Goal: Task Accomplishment & Management: Complete application form

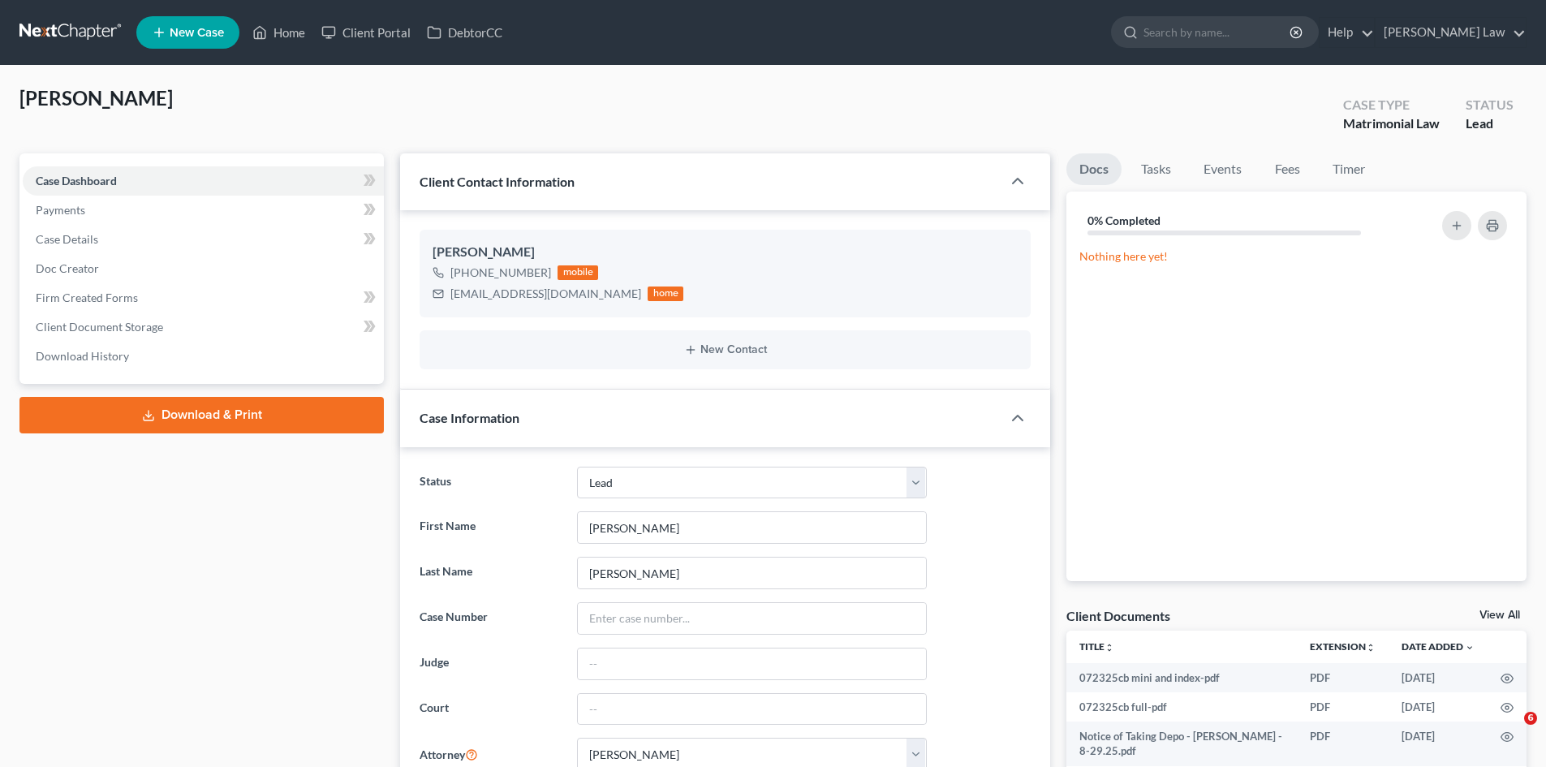
select select "10"
select select "0"
drag, startPoint x: 1504, startPoint y: 617, endPoint x: 1549, endPoint y: 595, distance: 50.5
click at [1504, 617] on link "View All" at bounding box center [1499, 614] width 41 height 11
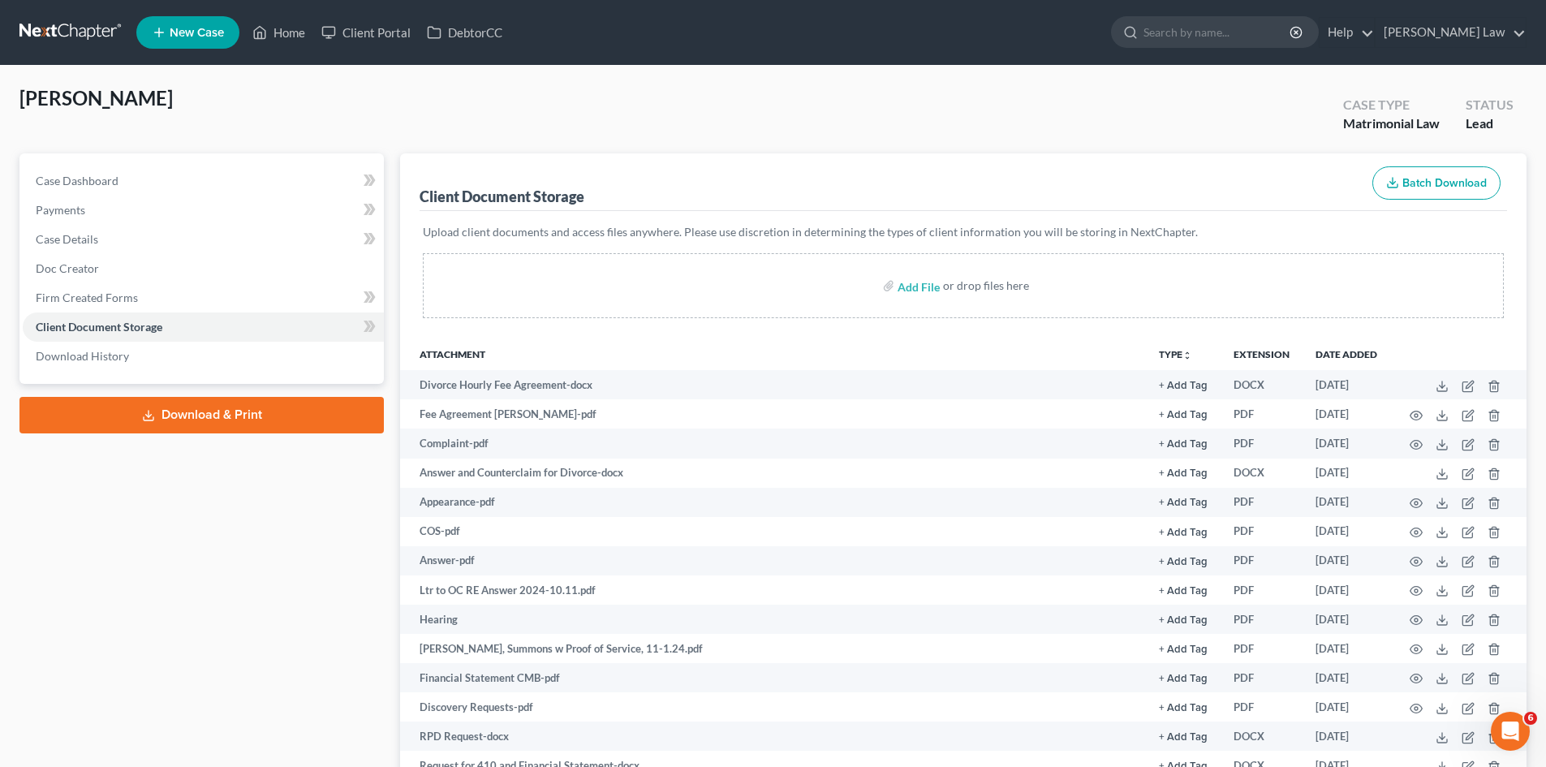
click at [97, 22] on link at bounding box center [71, 32] width 104 height 29
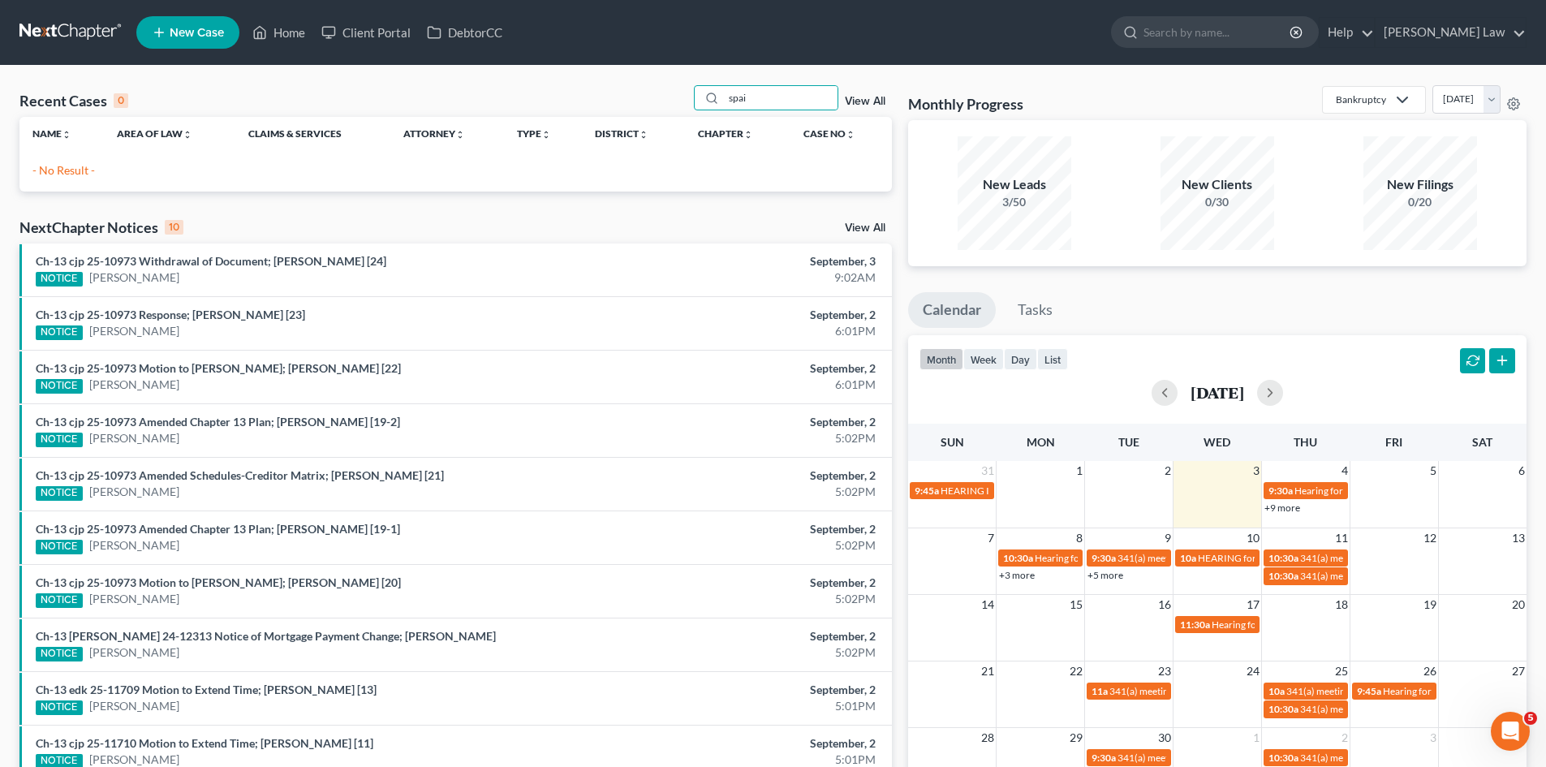
type input "spai"
click at [197, 17] on link "New Case" at bounding box center [187, 32] width 103 height 32
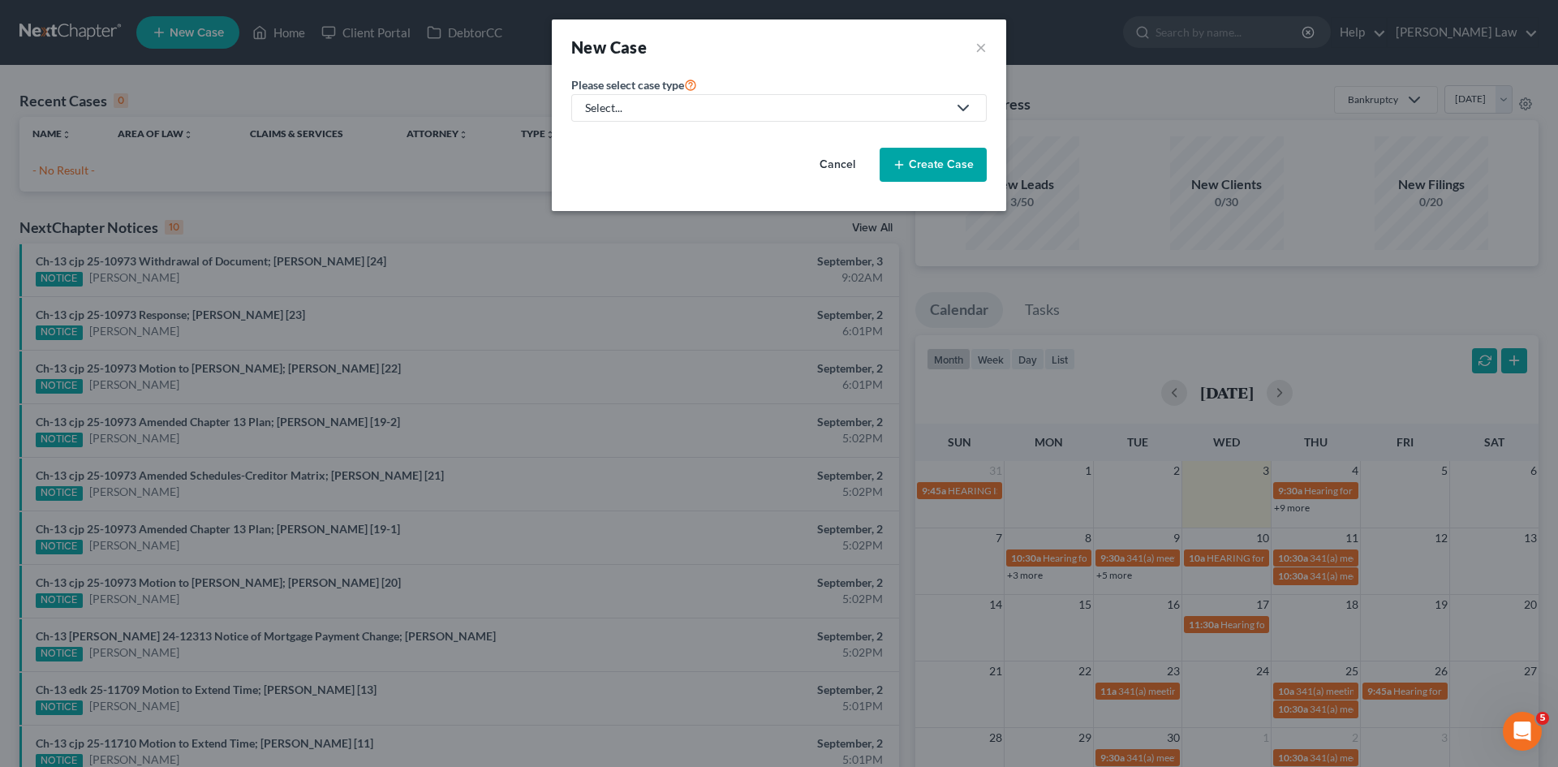
click at [622, 97] on link "Select..." at bounding box center [779, 108] width 416 height 28
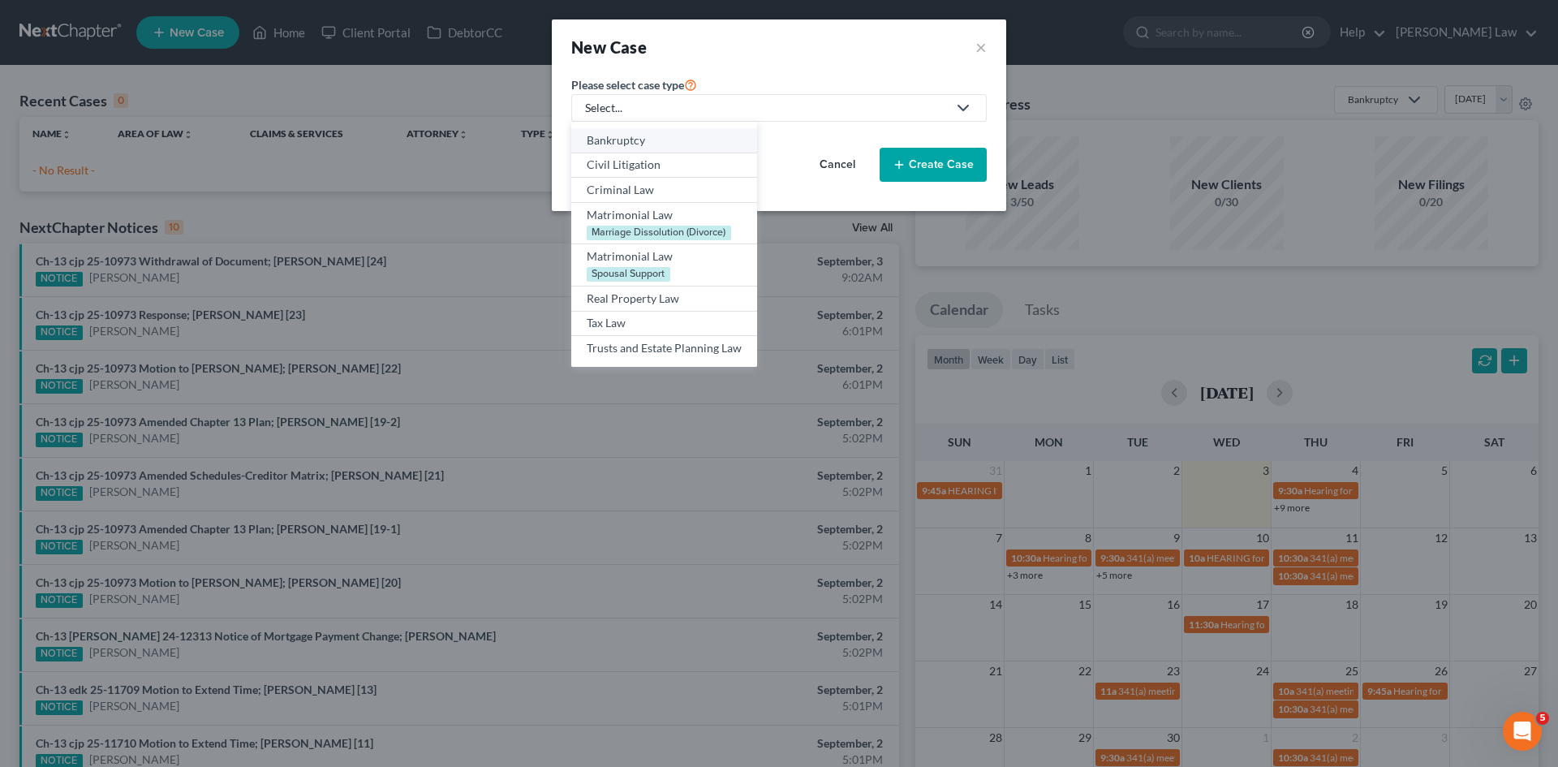
click at [616, 137] on div "Bankruptcy" at bounding box center [664, 140] width 155 height 16
select select "39"
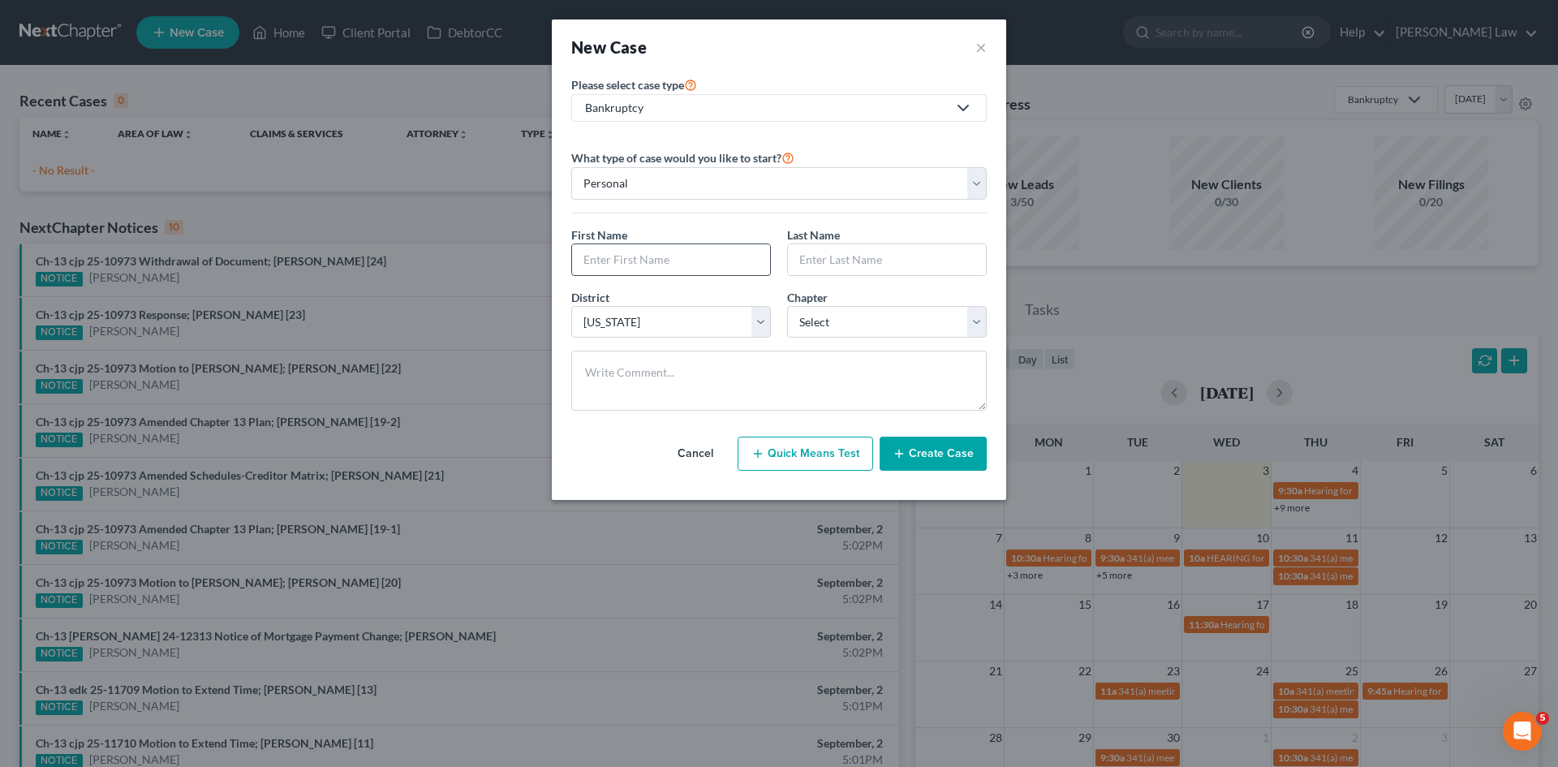
click at [637, 251] on input "text" at bounding box center [671, 259] width 198 height 31
type input "Tyler"
type input "Spain"
click at [822, 318] on select "Select 7 11 12 13" at bounding box center [887, 322] width 200 height 32
select select "0"
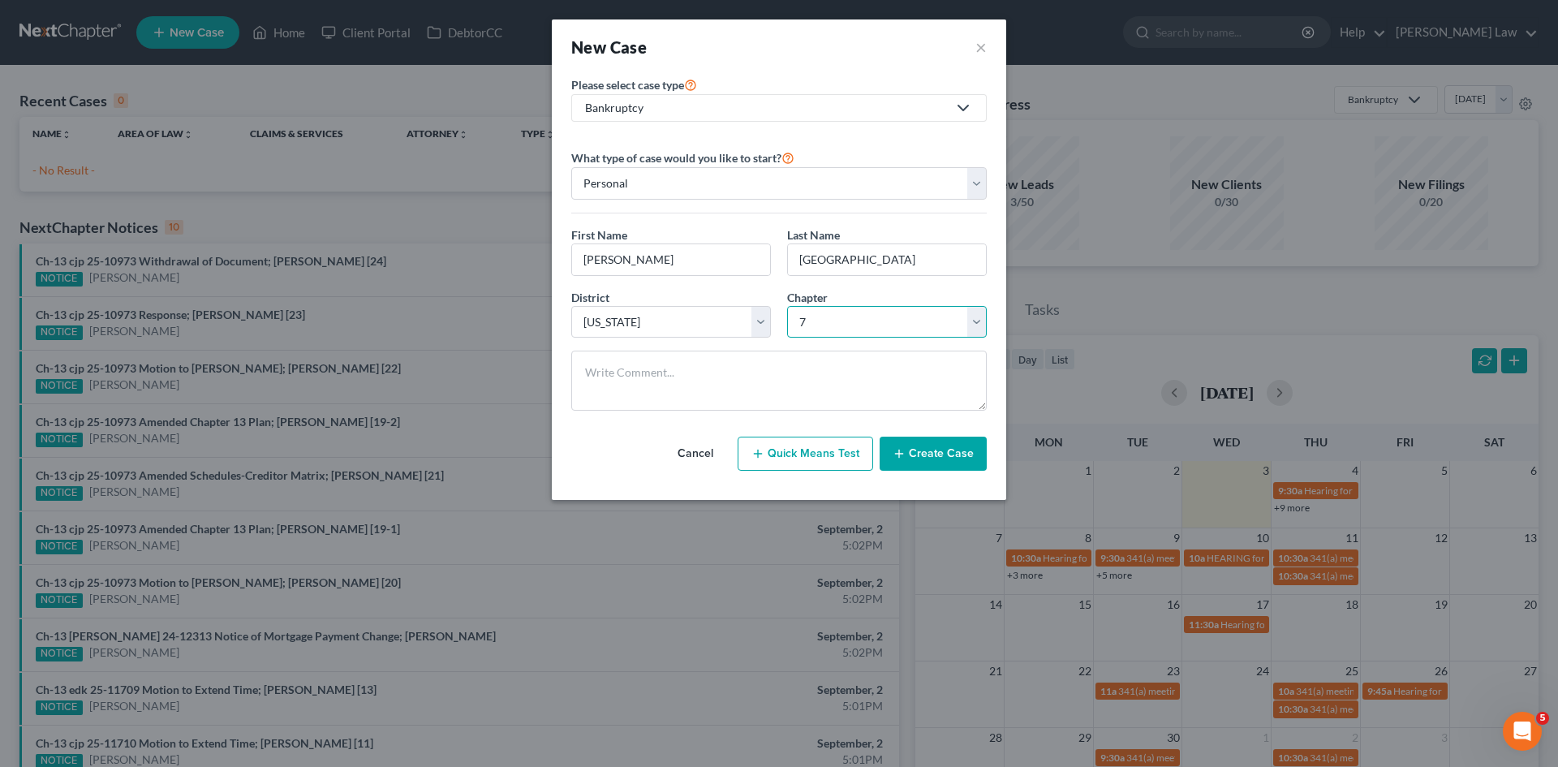
click at [787, 306] on select "Select 7 11 12 13" at bounding box center [887, 322] width 200 height 32
click at [913, 455] on button "Create Case" at bounding box center [933, 454] width 107 height 34
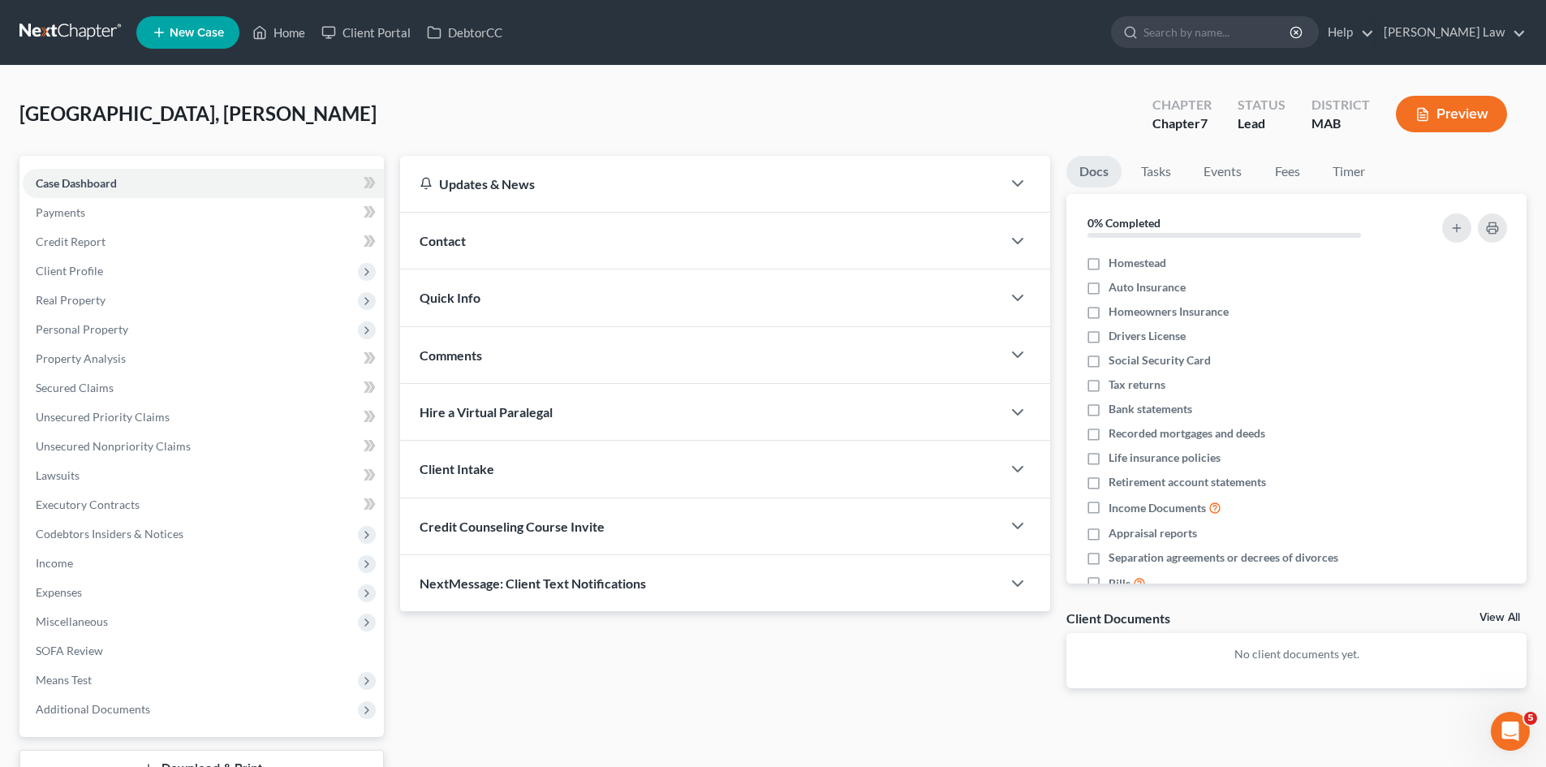
click at [541, 381] on div "Comments" at bounding box center [700, 355] width 601 height 56
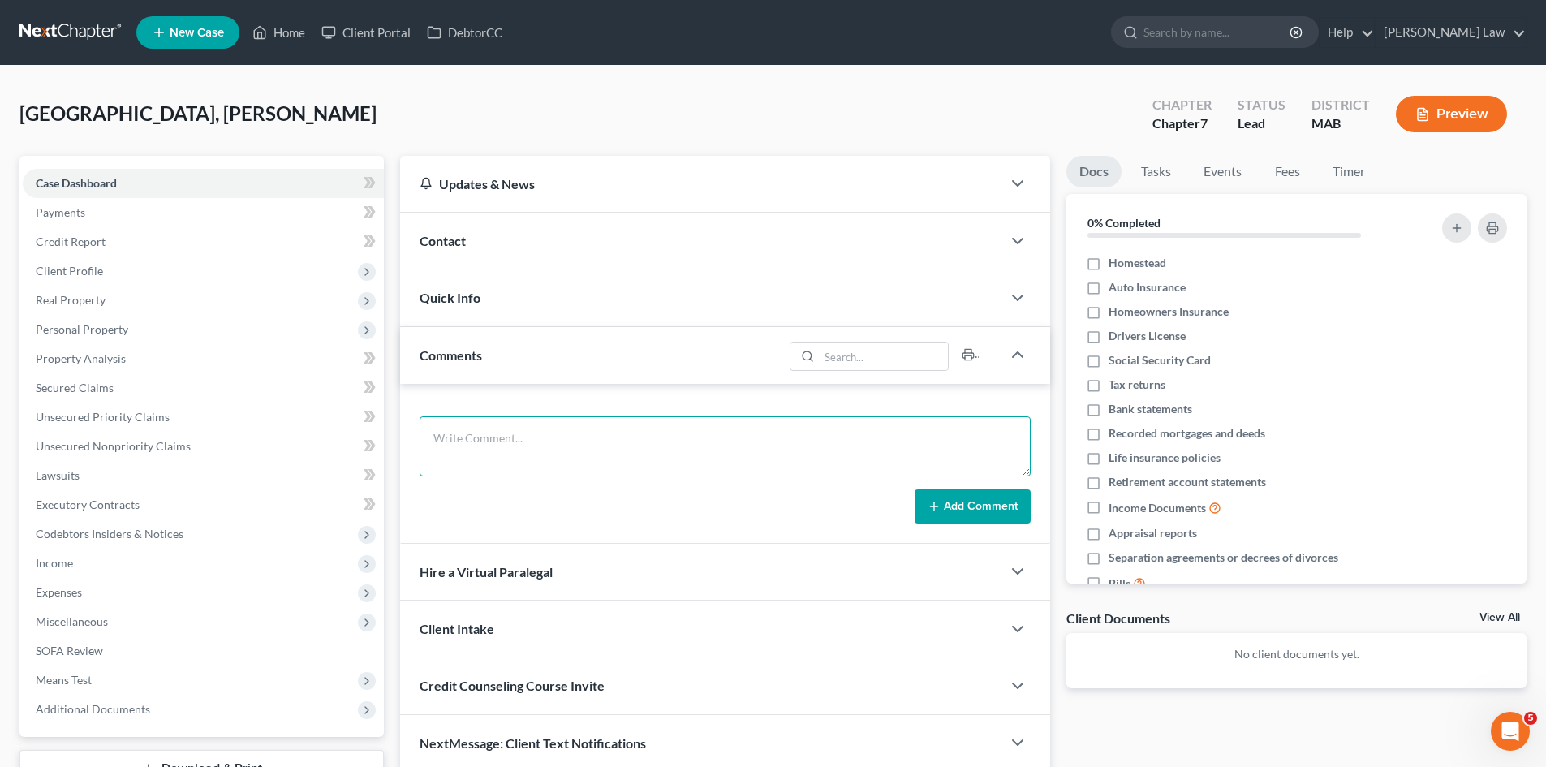
click at [521, 418] on textarea at bounding box center [725, 446] width 611 height 60
paste textarea "2525CV000386"
click at [433, 440] on textarea "2525CV000386" at bounding box center [725, 446] width 611 height 60
click at [578, 433] on textarea "Docket No. 2525CV000386" at bounding box center [725, 446] width 611 height 60
click at [433, 436] on textarea "Docket No. 2525CV000386 Barnstable District Court" at bounding box center [725, 446] width 611 height 60
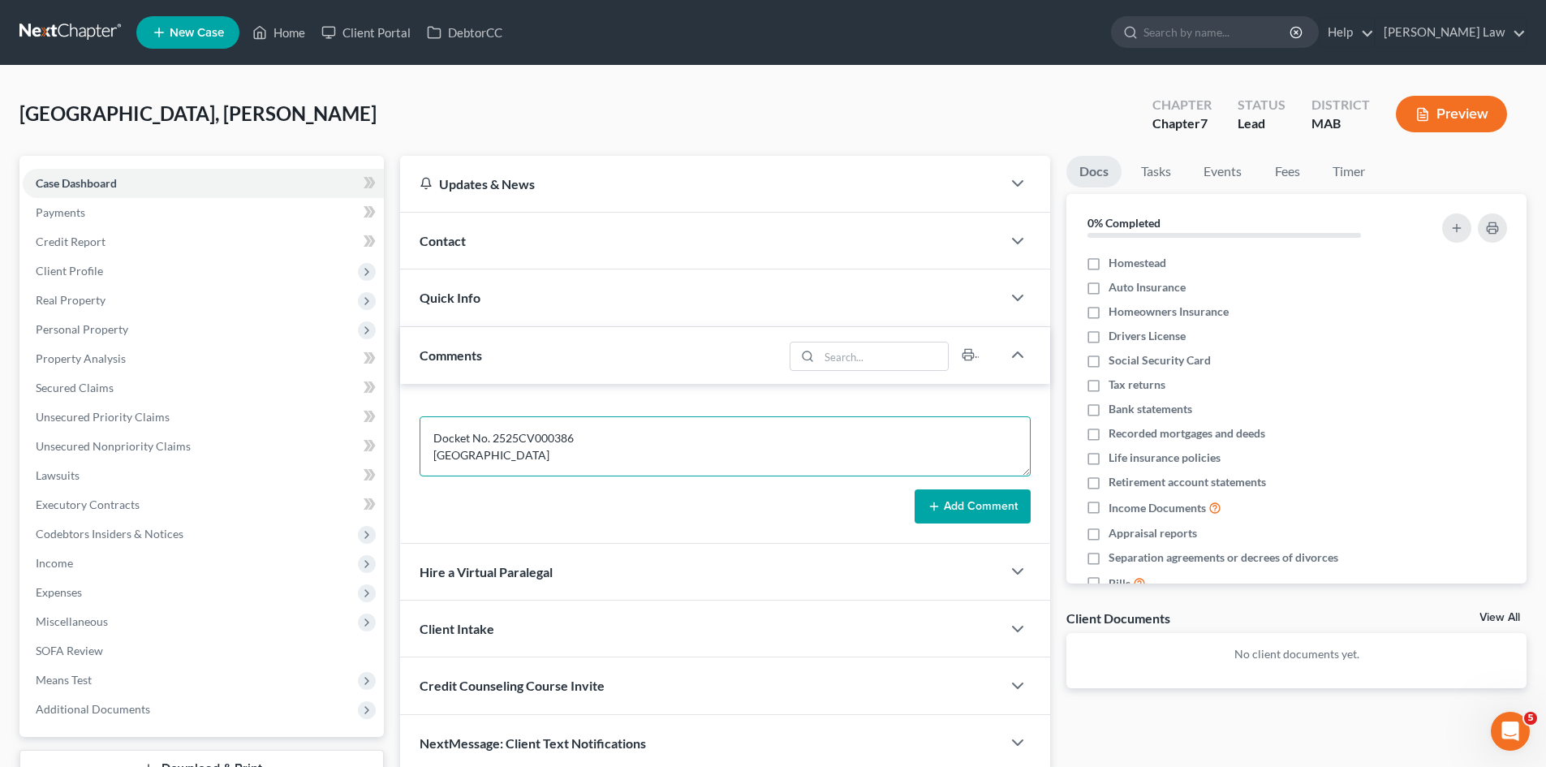
click at [532, 417] on textarea "Docket No. 2525CV000386 Barnstable District Court" at bounding box center [725, 446] width 611 height 60
paste textarea "Capital One, N.A."
click at [579, 445] on textarea "Capital One, N.A. v. Tyler Spain Docket No. 2525CV000386 Barnstable District Co…" at bounding box center [725, 446] width 611 height 60
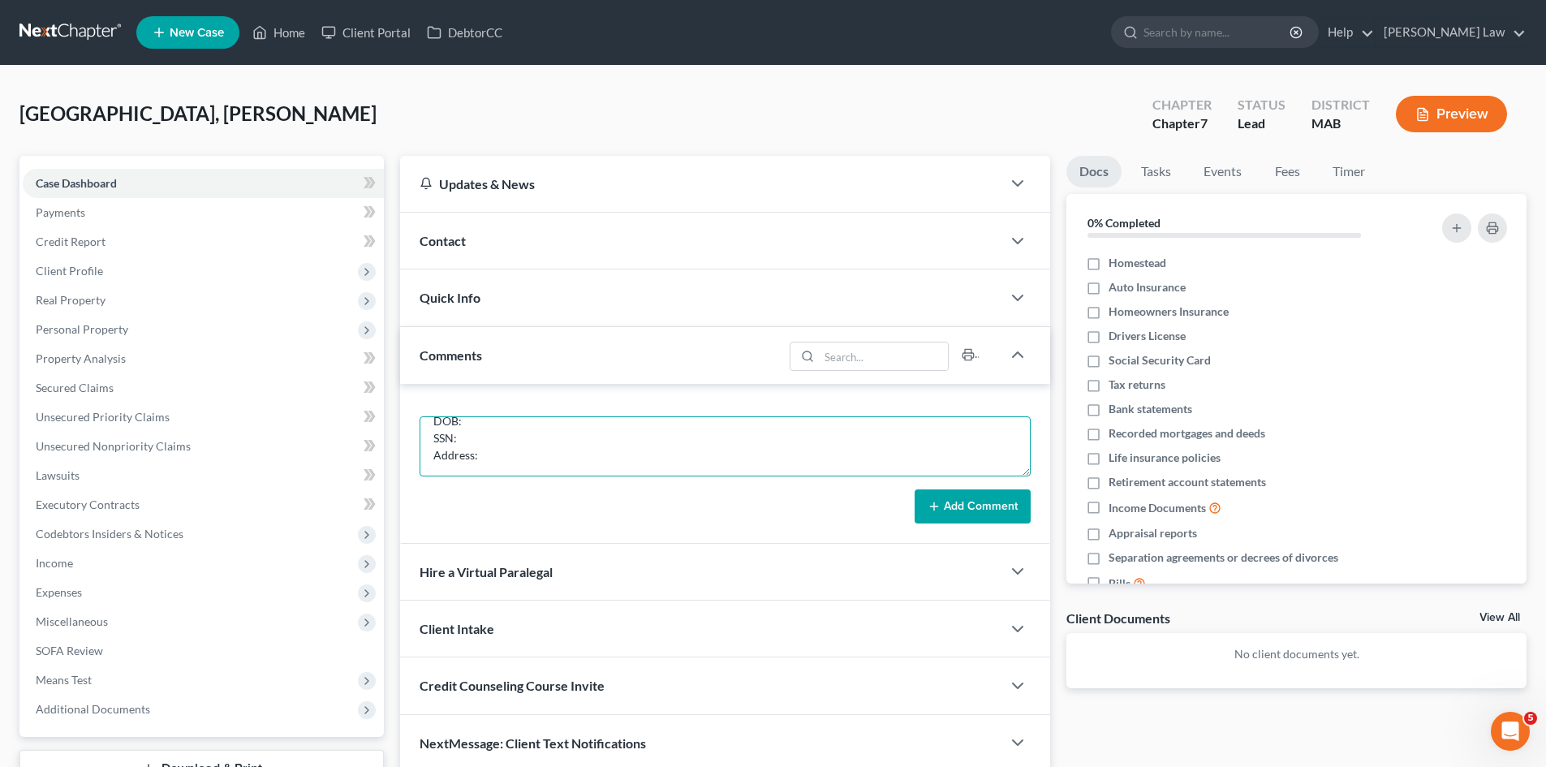
paste textarea "Erin M. Reczek, Esq. Ratchford Law Group, P.C. 89 Newbury Street, Suite 106 Dan…"
click at [522, 440] on textarea "Capital One, N.A. v. Tyler Spain Docket No. 2525CV000386 Barnstable District Co…" at bounding box center [725, 446] width 611 height 60
paste textarea "46 Main St, Sandwich, MA 02563"
click at [530, 435] on textarea "Capital One, N.A. v. Tyler Spain Docket No. 2525CV000386 Barnstable District Co…" at bounding box center [725, 446] width 611 height 60
click at [532, 437] on textarea "Capital One, N.A. v. Tyler Spain Docket No. 2525CV000386 Barnstable District Co…" at bounding box center [725, 446] width 611 height 60
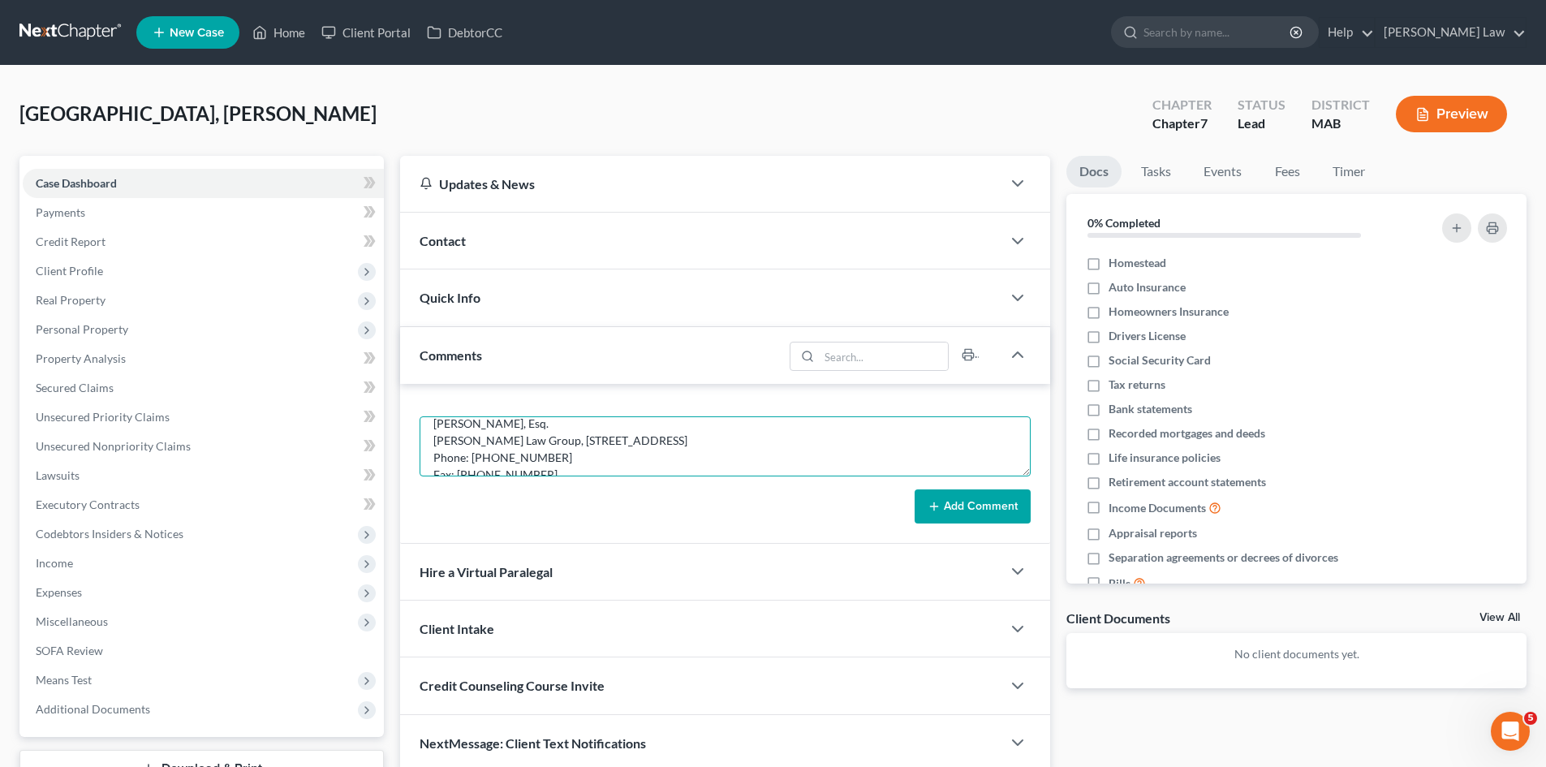
drag, startPoint x: 709, startPoint y: 431, endPoint x: 472, endPoint y: 416, distance: 237.5
click at [472, 416] on div "Capital One, N.A. v. Tyler Spain Docket No. 2525CV000386 Barnstable District Co…" at bounding box center [725, 464] width 650 height 160
click at [550, 455] on textarea "Capital One, N.A. v. Tyler Spain Docket No. 2525CV000386 Barnstable District Co…" at bounding box center [725, 446] width 611 height 60
drag, startPoint x: 667, startPoint y: 455, endPoint x: 481, endPoint y: 454, distance: 185.8
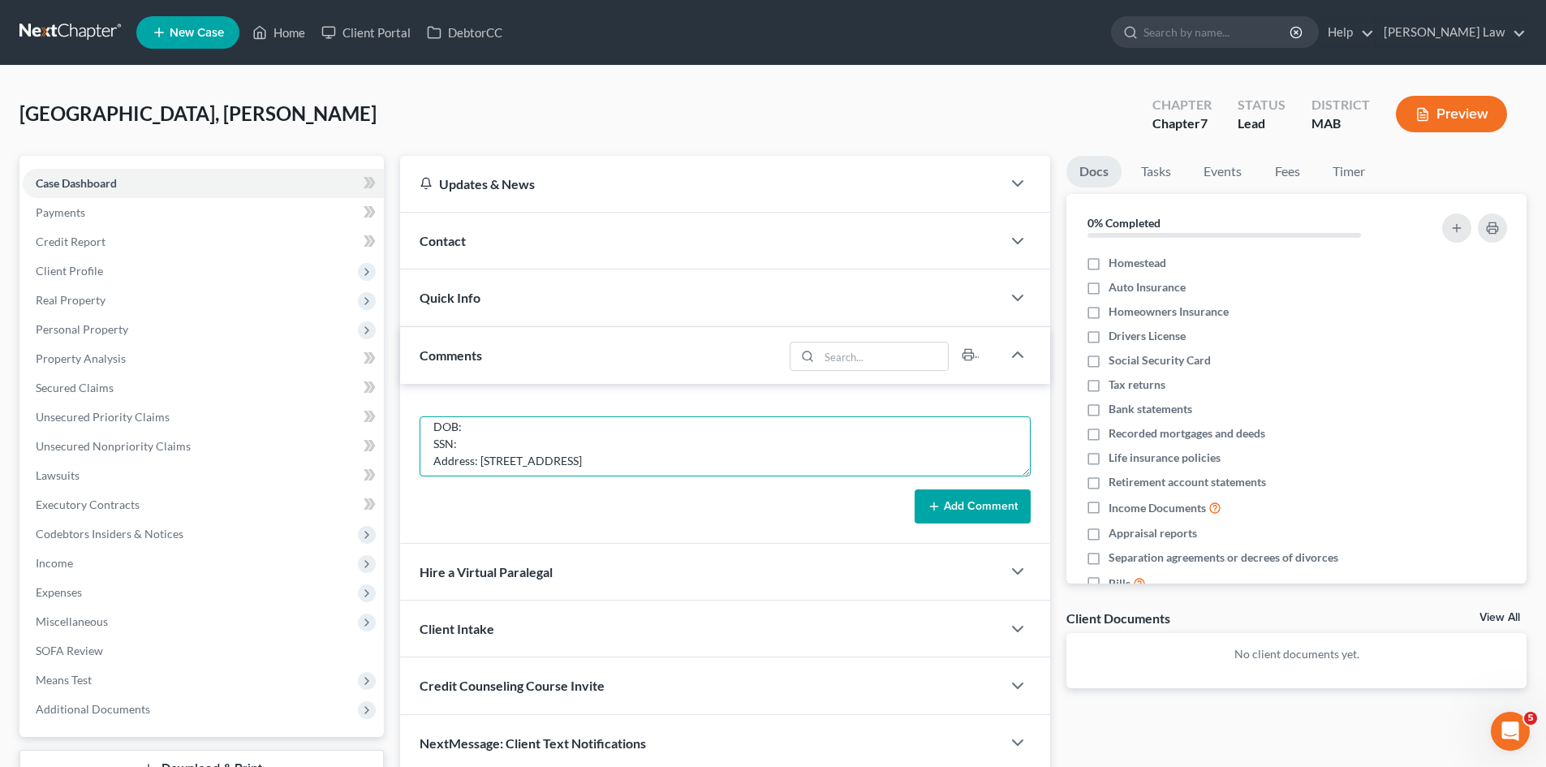
click at [481, 454] on textarea "Capital One, N.A. v. Tyler Spain Docket No. 2525CV000386 Barnstable District Co…" at bounding box center [725, 446] width 611 height 60
type textarea "Capital One, N.A. v. Tyler Spain Docket No. 2525CV000386 Barnstable District Co…"
drag, startPoint x: 560, startPoint y: 437, endPoint x: 532, endPoint y: 435, distance: 28.5
click at [532, 435] on textarea "Capital One, N.A. v. Tyler Spain Docket No. 2525CV000386 Barnstable District Co…" at bounding box center [725, 446] width 611 height 60
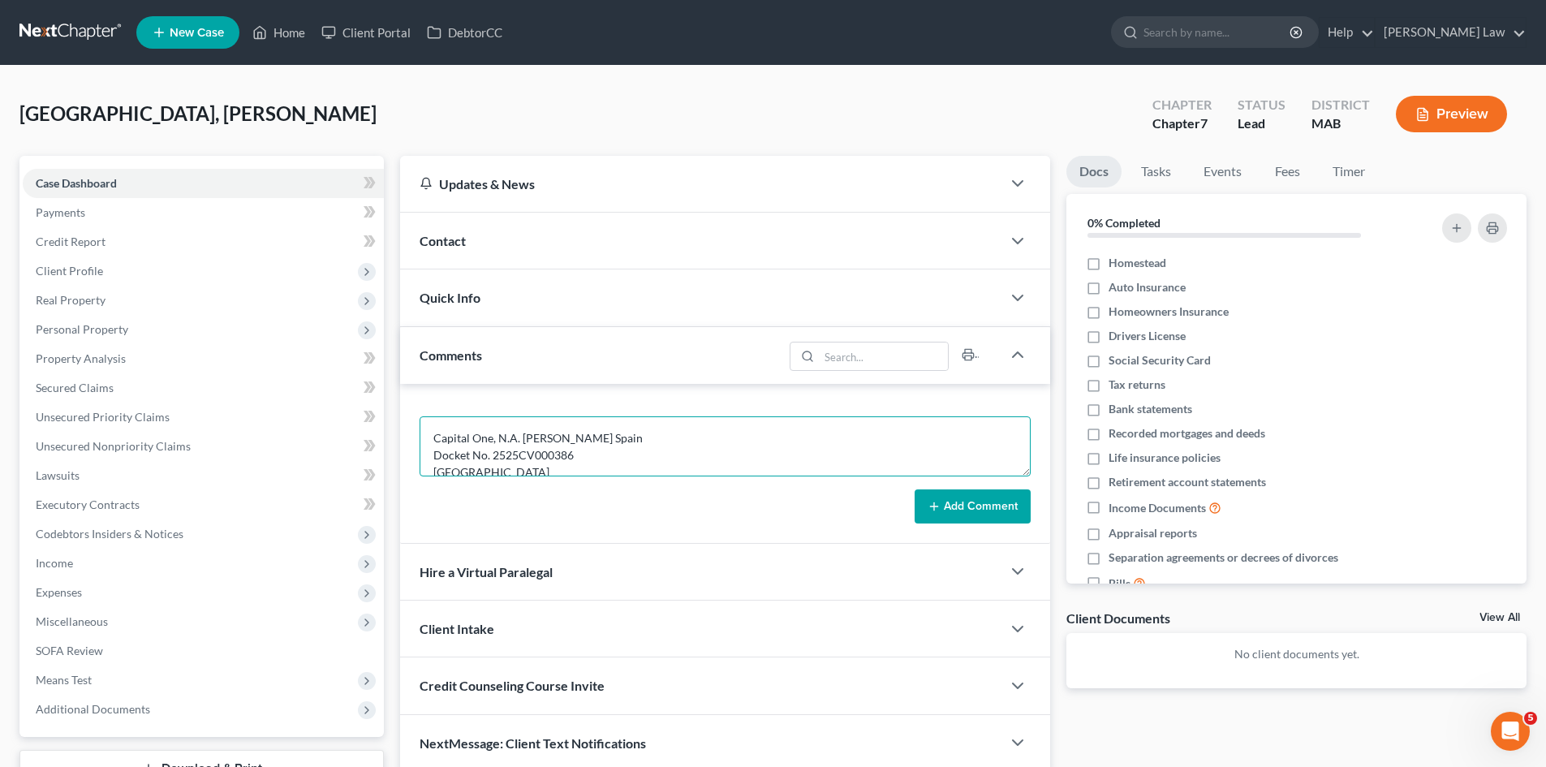
drag, startPoint x: 563, startPoint y: 460, endPoint x: 638, endPoint y: 467, distance: 75.0
click at [563, 460] on textarea "Capital One, N.A. [PERSON_NAME] Spain Docket No. 2525CV000386 [GEOGRAPHIC_DATA]…" at bounding box center [725, 446] width 611 height 60
click at [941, 498] on button "Add Comment" at bounding box center [973, 506] width 116 height 34
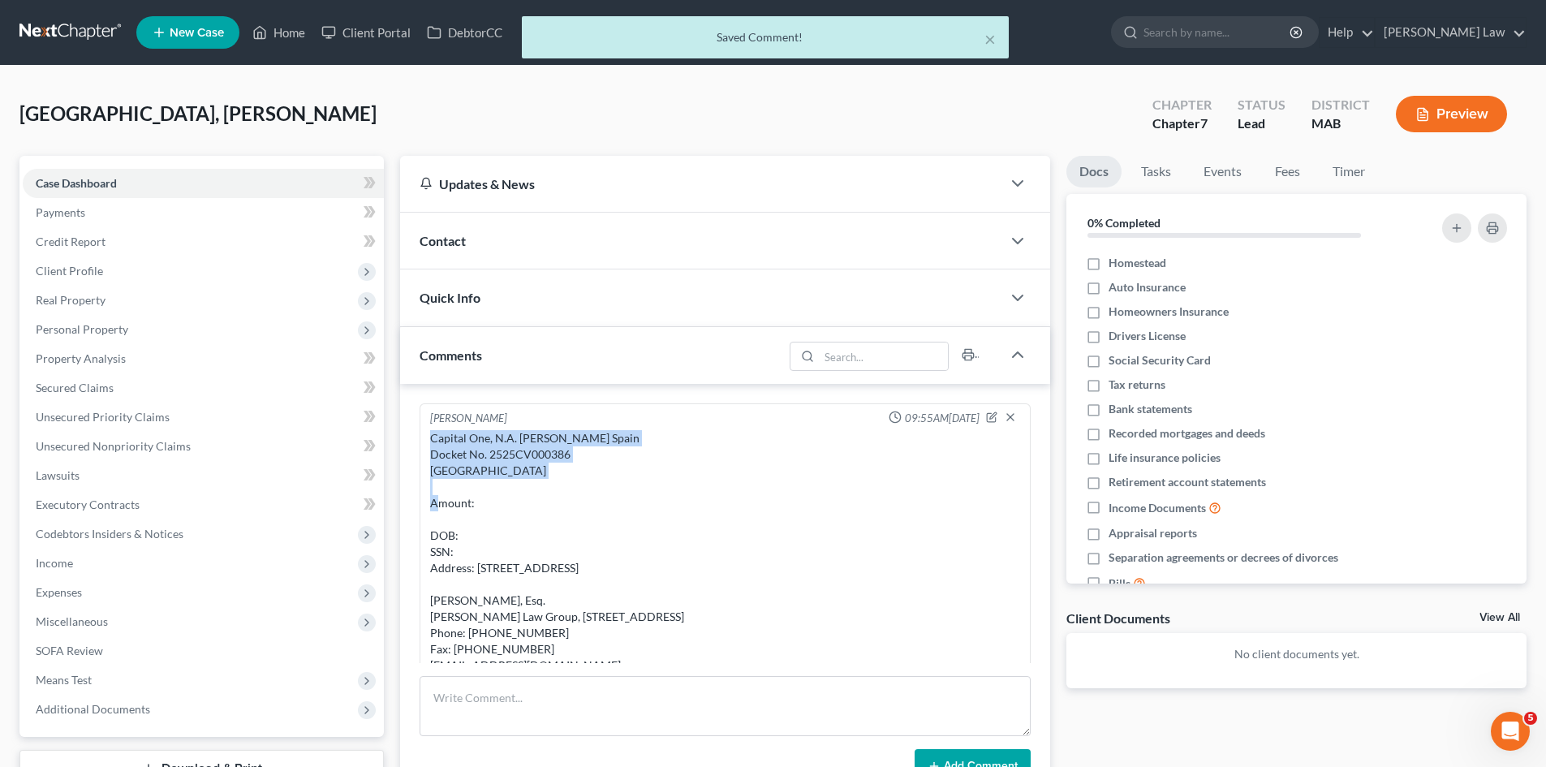
drag, startPoint x: 576, startPoint y: 422, endPoint x: 436, endPoint y: 438, distance: 141.3
click at [434, 437] on div "Capital One, N.A. [PERSON_NAME] Spain Docket No. 2525CV000386 [GEOGRAPHIC_DATA]…" at bounding box center [725, 551] width 590 height 243
copy div "Capital One, N.A. v. Tyler Spain Docket No. 2525CV000386 Barnstable District Co…"
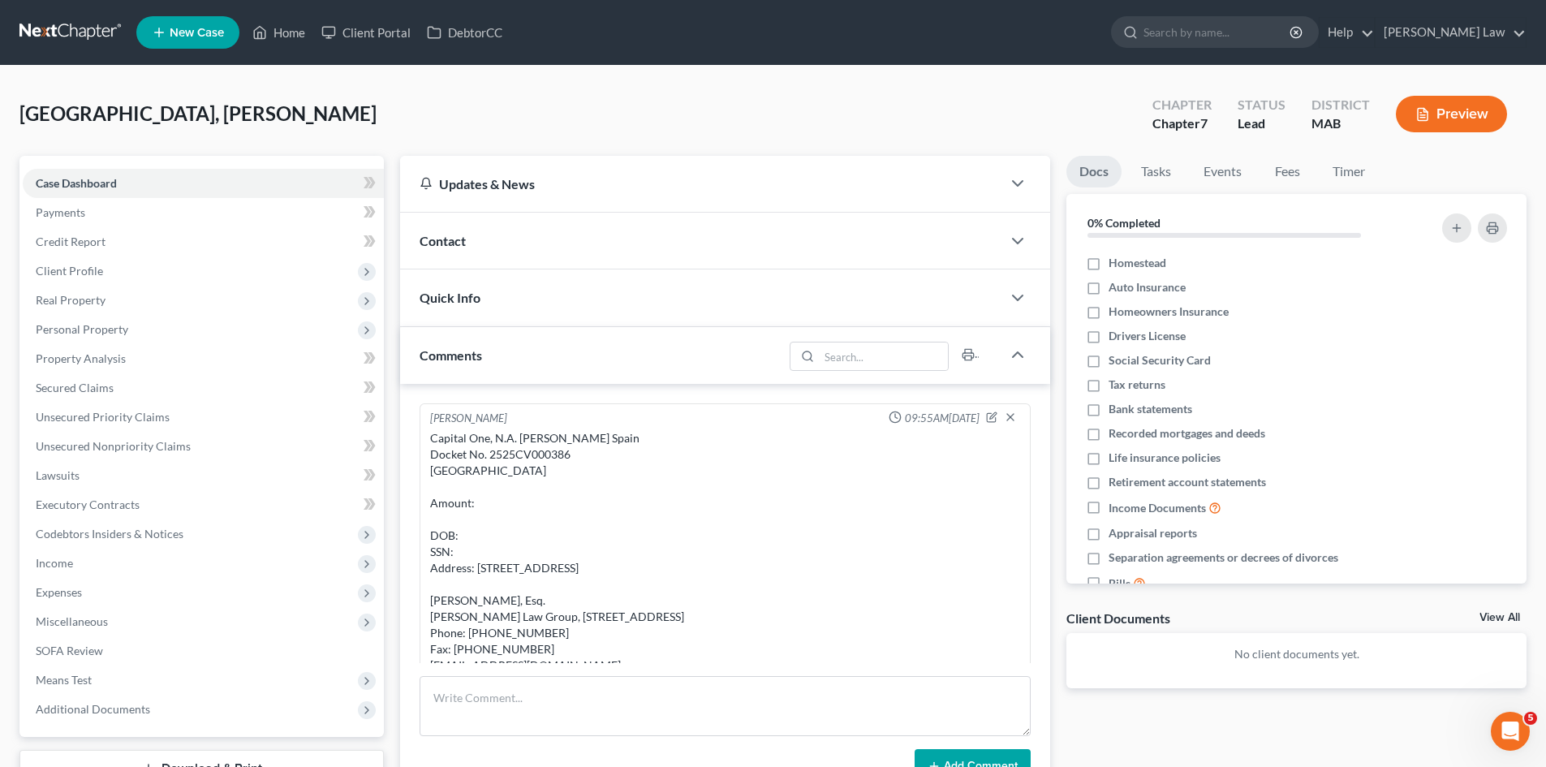
click at [43, 113] on span "[GEOGRAPHIC_DATA], [PERSON_NAME]" at bounding box center [197, 113] width 357 height 24
click at [43, 113] on span "Spain, Tyler" at bounding box center [197, 113] width 357 height 24
copy span "Spain"
click at [532, 252] on div "Contact" at bounding box center [700, 241] width 601 height 56
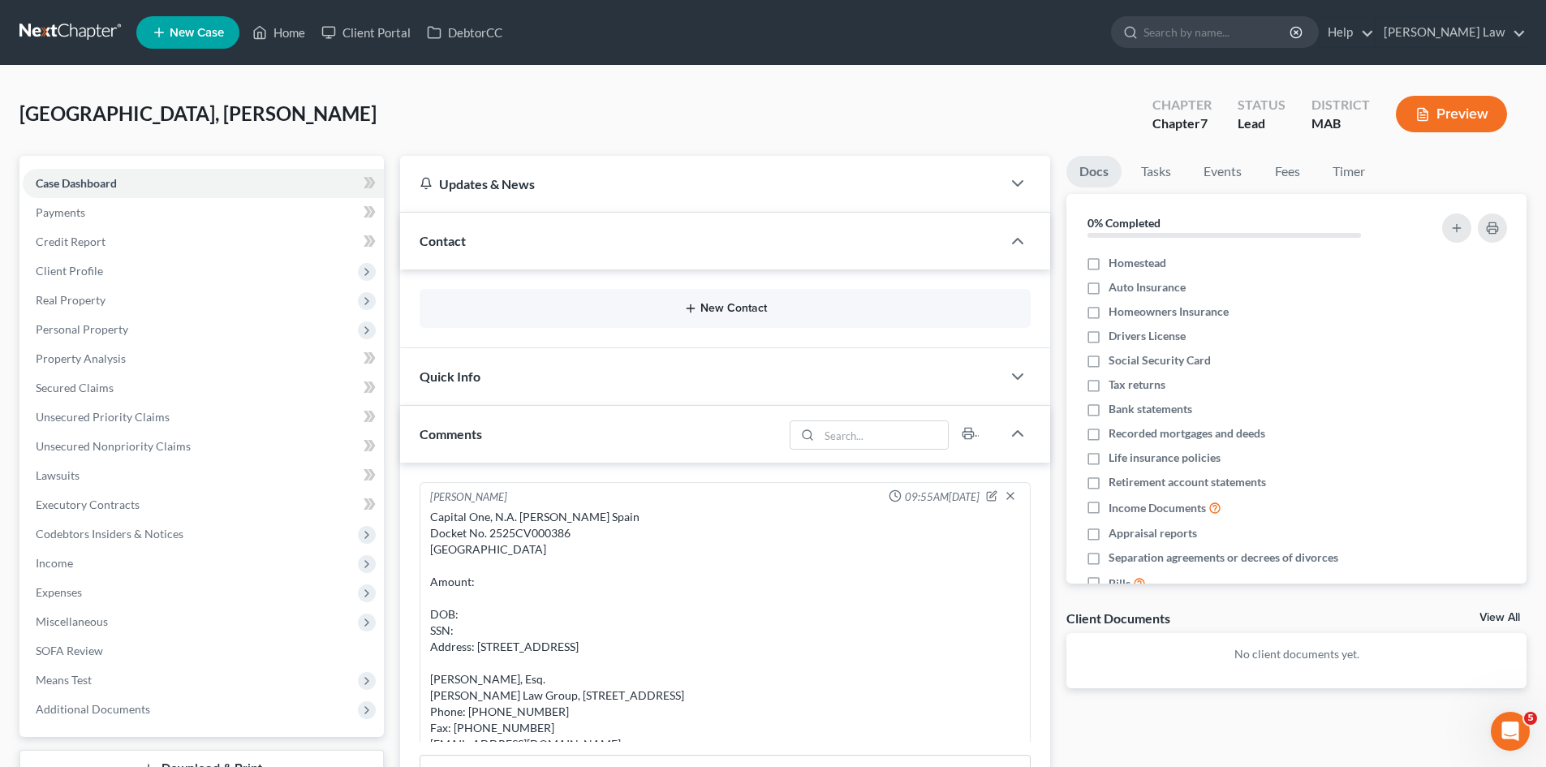
click at [673, 311] on button "New Contact" at bounding box center [725, 308] width 585 height 13
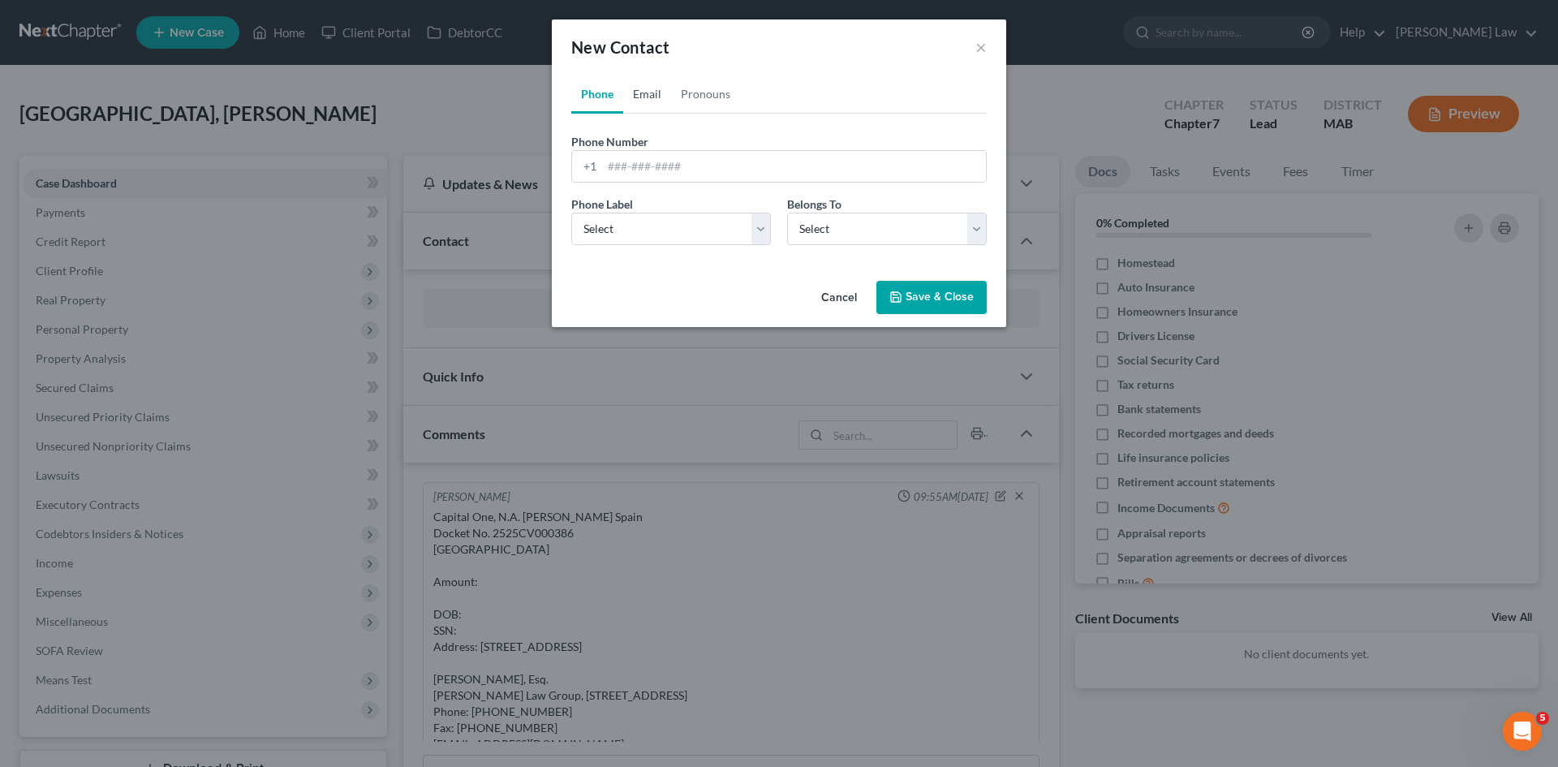
click at [646, 106] on link "Email" at bounding box center [647, 94] width 48 height 39
click at [657, 166] on input "email" at bounding box center [794, 166] width 384 height 31
paste input "taspain28@gmail.com"
type input "taspain28@gmail.com"
click at [631, 231] on select "Select Home Work Other" at bounding box center [671, 229] width 200 height 32
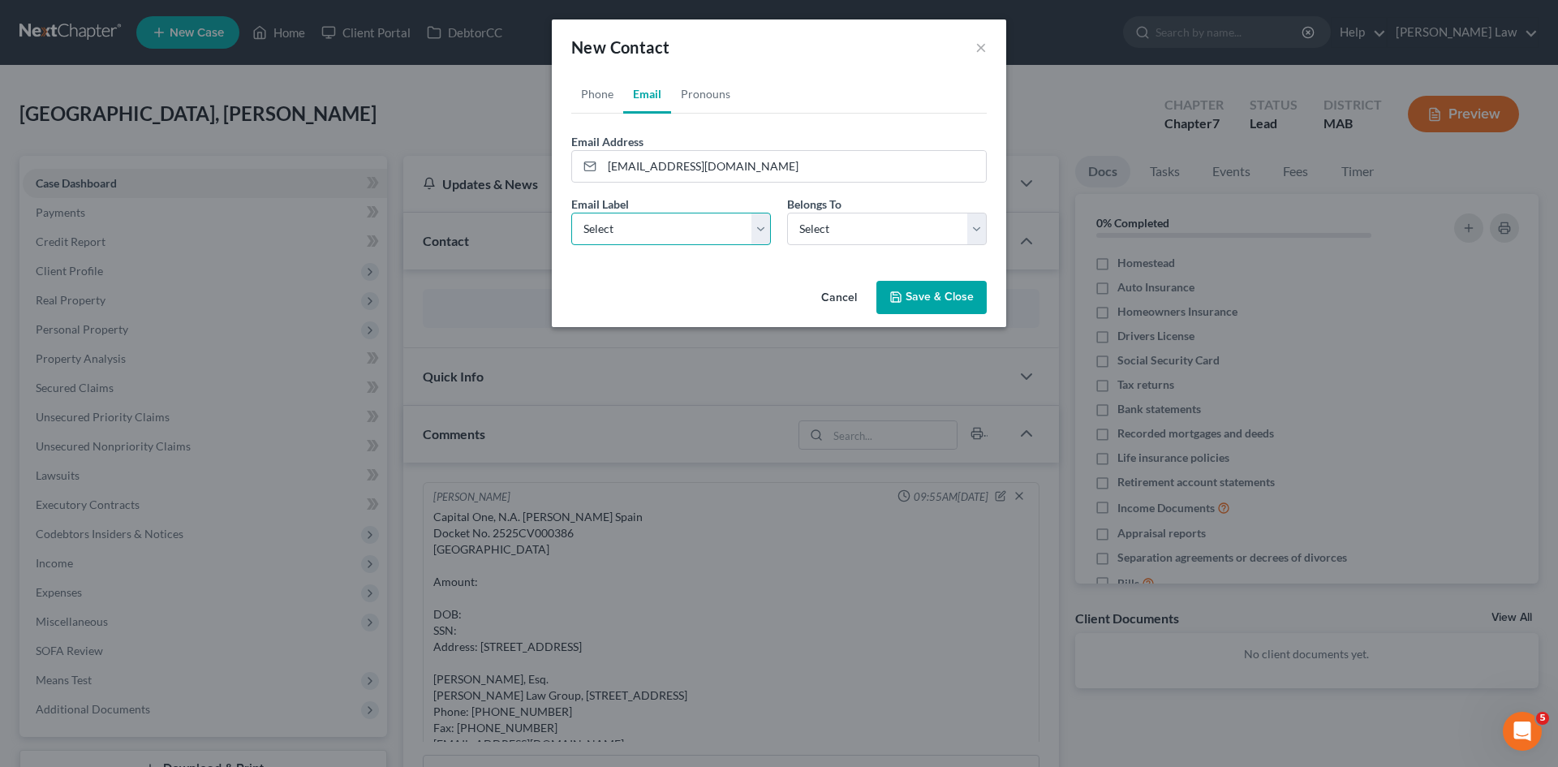
select select "0"
click at [571, 213] on select "Select Home Work Other" at bounding box center [671, 229] width 200 height 32
click at [859, 226] on select "Select Client Other" at bounding box center [887, 229] width 200 height 32
select select "0"
click at [787, 213] on select "Select Client Other" at bounding box center [887, 229] width 200 height 32
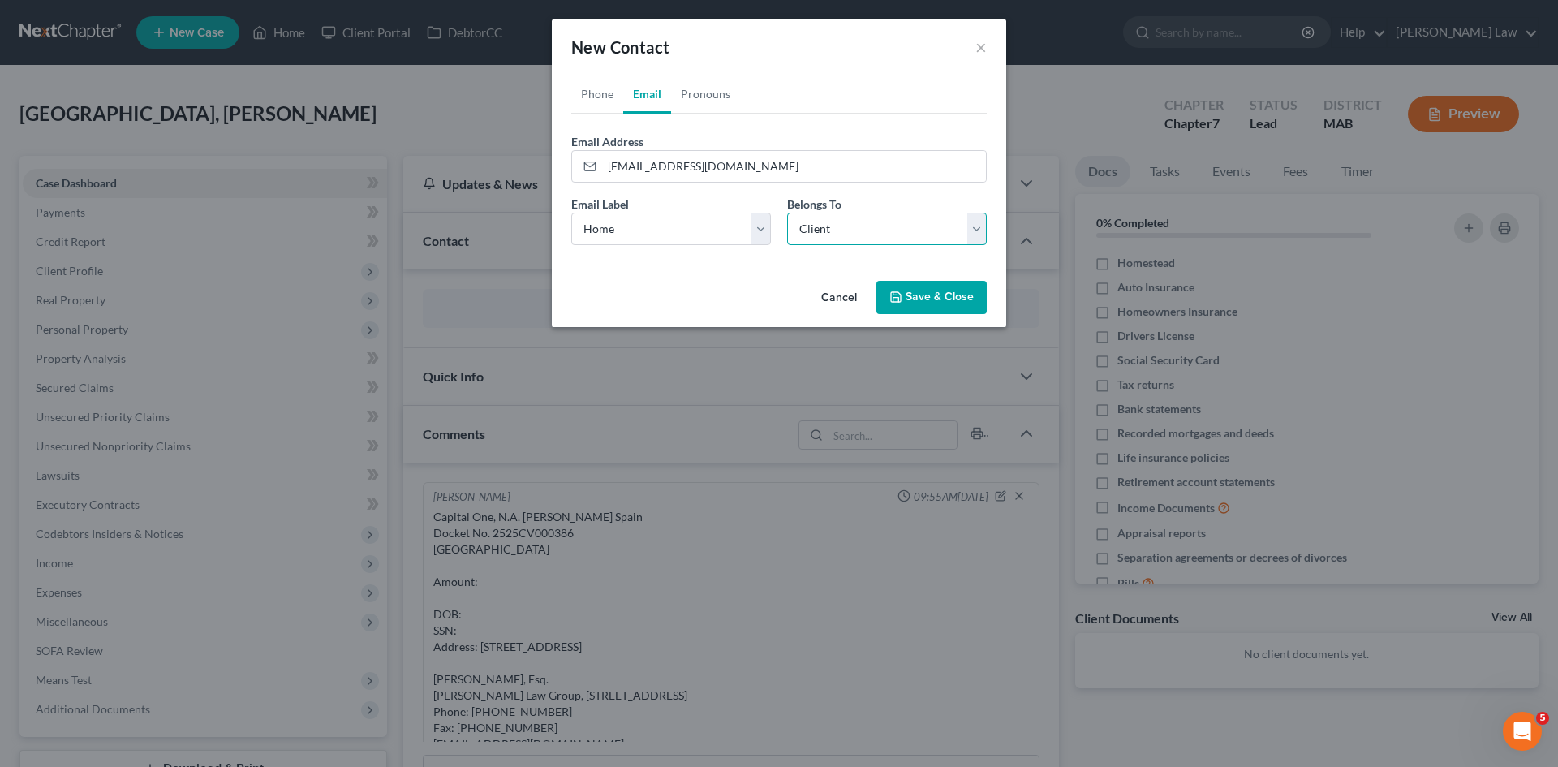
select select "0"
click at [602, 107] on link "Phone" at bounding box center [597, 94] width 52 height 39
drag, startPoint x: 691, startPoint y: 166, endPoint x: 685, endPoint y: 179, distance: 14.2
click at [691, 166] on input "tel" at bounding box center [794, 166] width 384 height 31
paste input "774-454-6368"
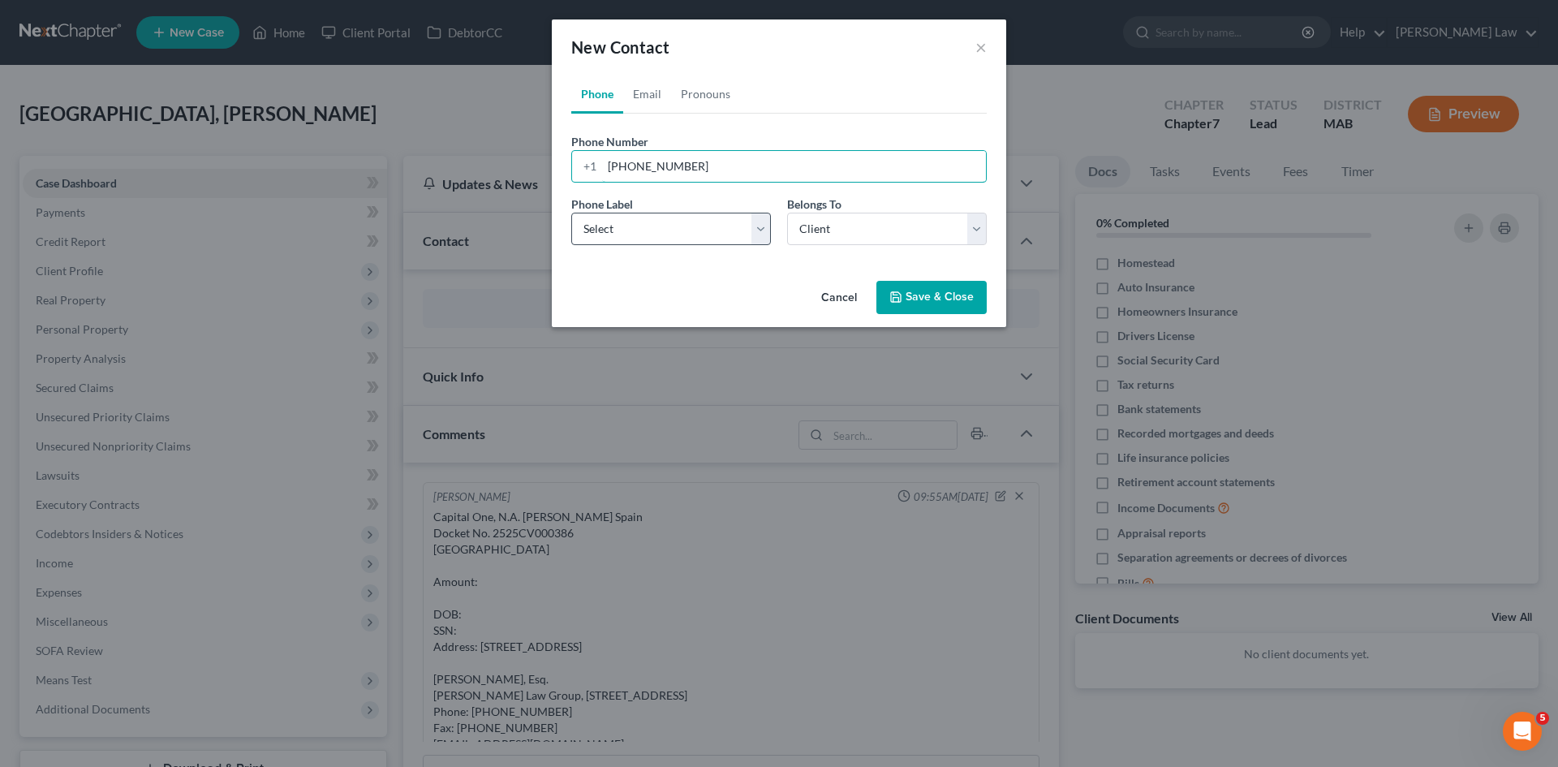
type input "774-454-6368"
drag, startPoint x: 633, startPoint y: 217, endPoint x: 633, endPoint y: 243, distance: 25.2
click at [633, 217] on select "Select Mobile Home Work Other" at bounding box center [671, 229] width 200 height 32
select select "0"
click at [571, 213] on select "Select Mobile Home Work Other" at bounding box center [671, 229] width 200 height 32
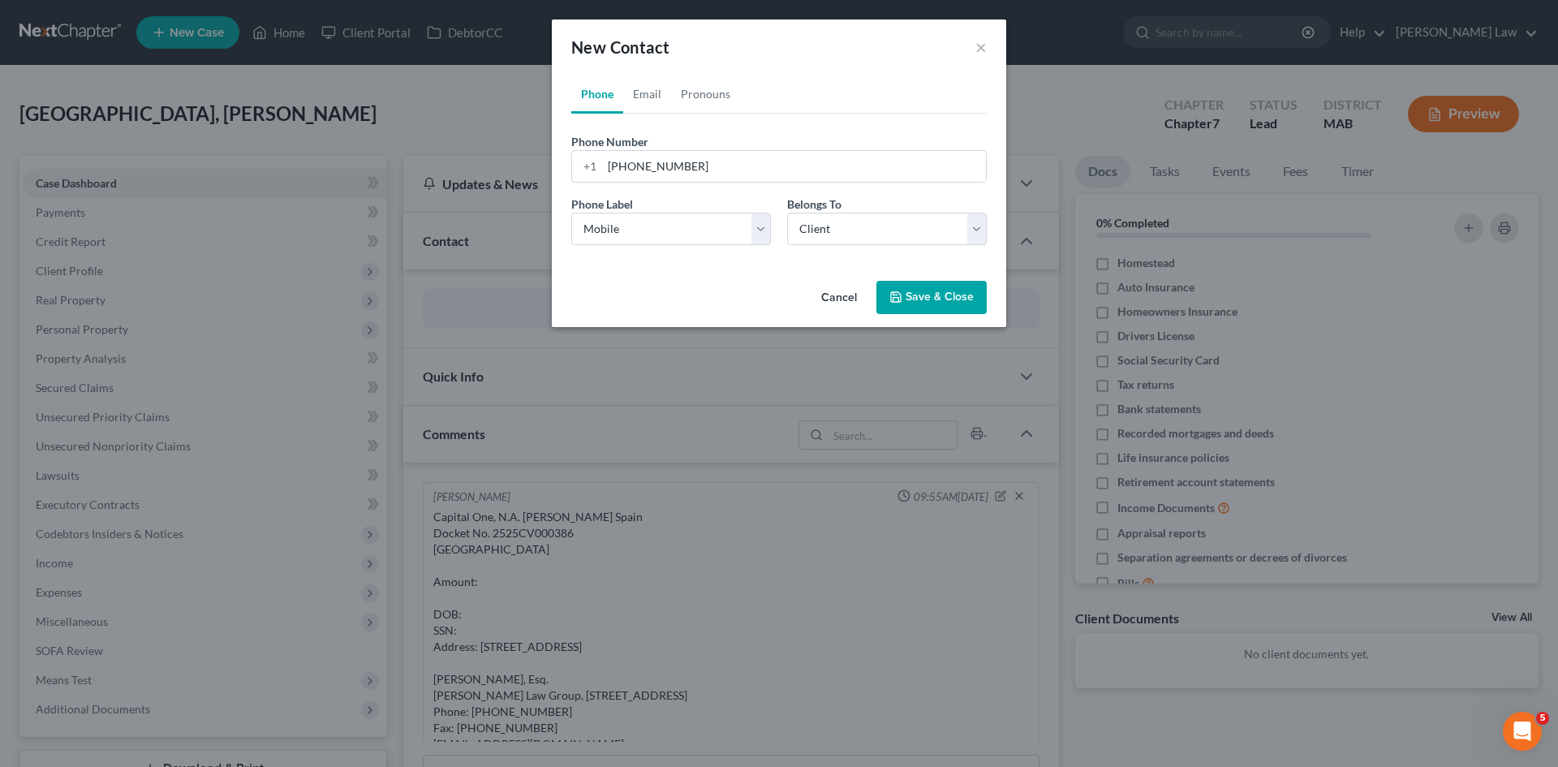
click at [898, 286] on button "Save & Close" at bounding box center [931, 298] width 110 height 34
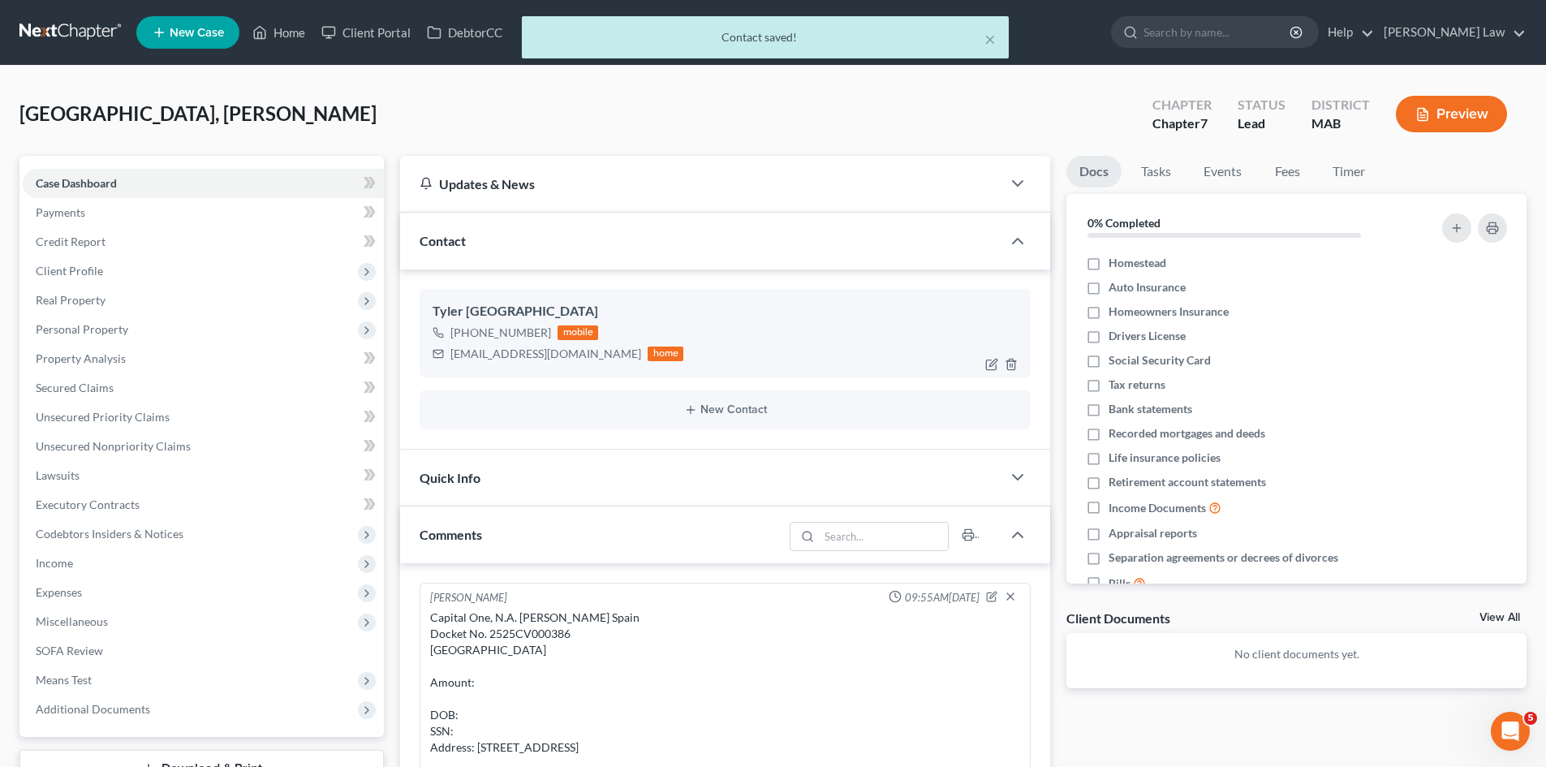
click at [512, 360] on div "taspain28@gmail.com" at bounding box center [545, 354] width 191 height 16
copy div "taspain28@gmail.com"
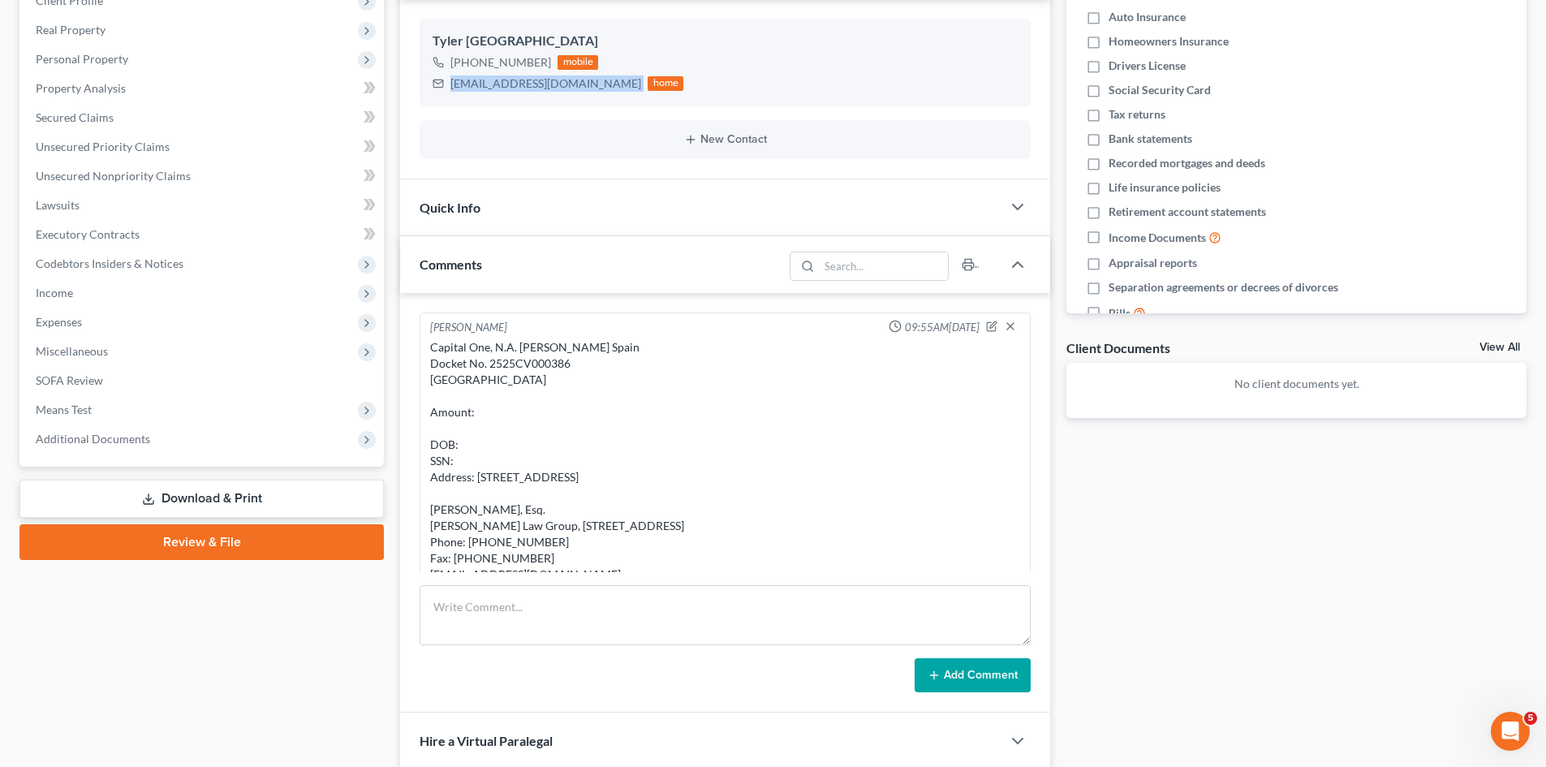
scroll to position [54, 0]
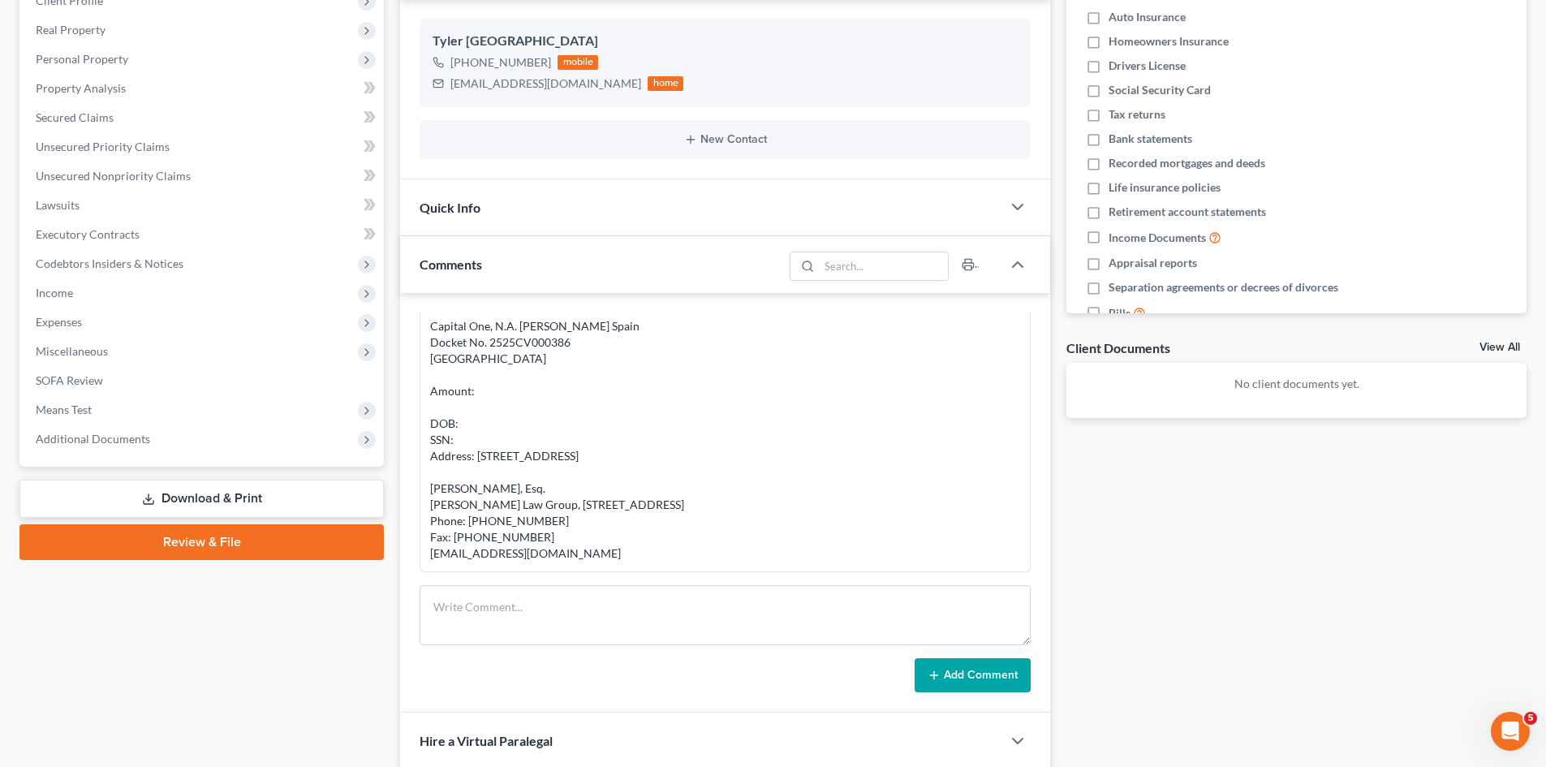
click at [1522, 342] on div "View All" at bounding box center [1502, 349] width 47 height 15
click at [1521, 342] on div "View All" at bounding box center [1502, 349] width 47 height 15
click at [1512, 342] on link "View All" at bounding box center [1499, 347] width 41 height 11
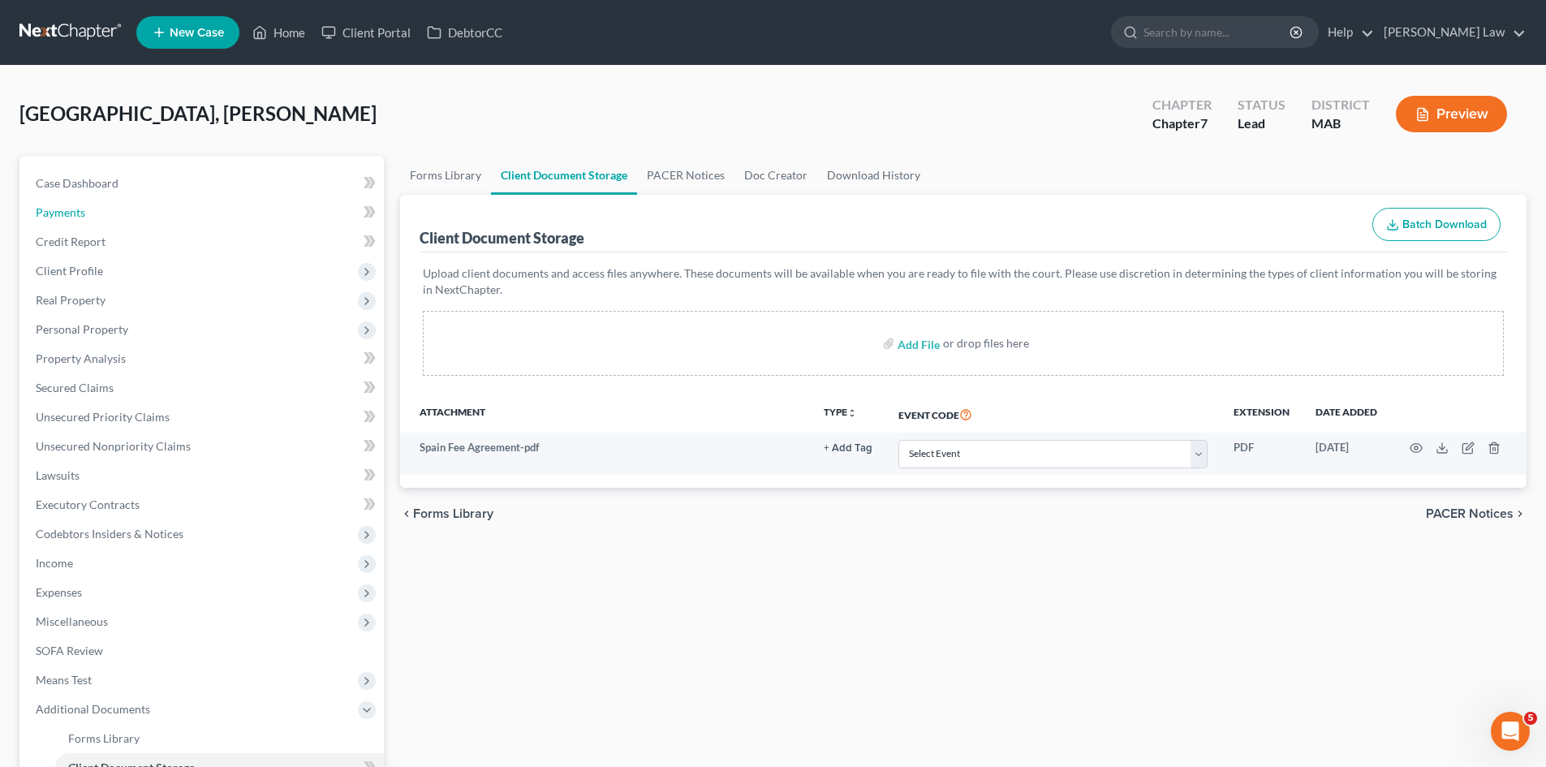
drag, startPoint x: 105, startPoint y: 200, endPoint x: 217, endPoint y: 16, distance: 215.6
click at [105, 200] on link "Payments" at bounding box center [203, 212] width 361 height 29
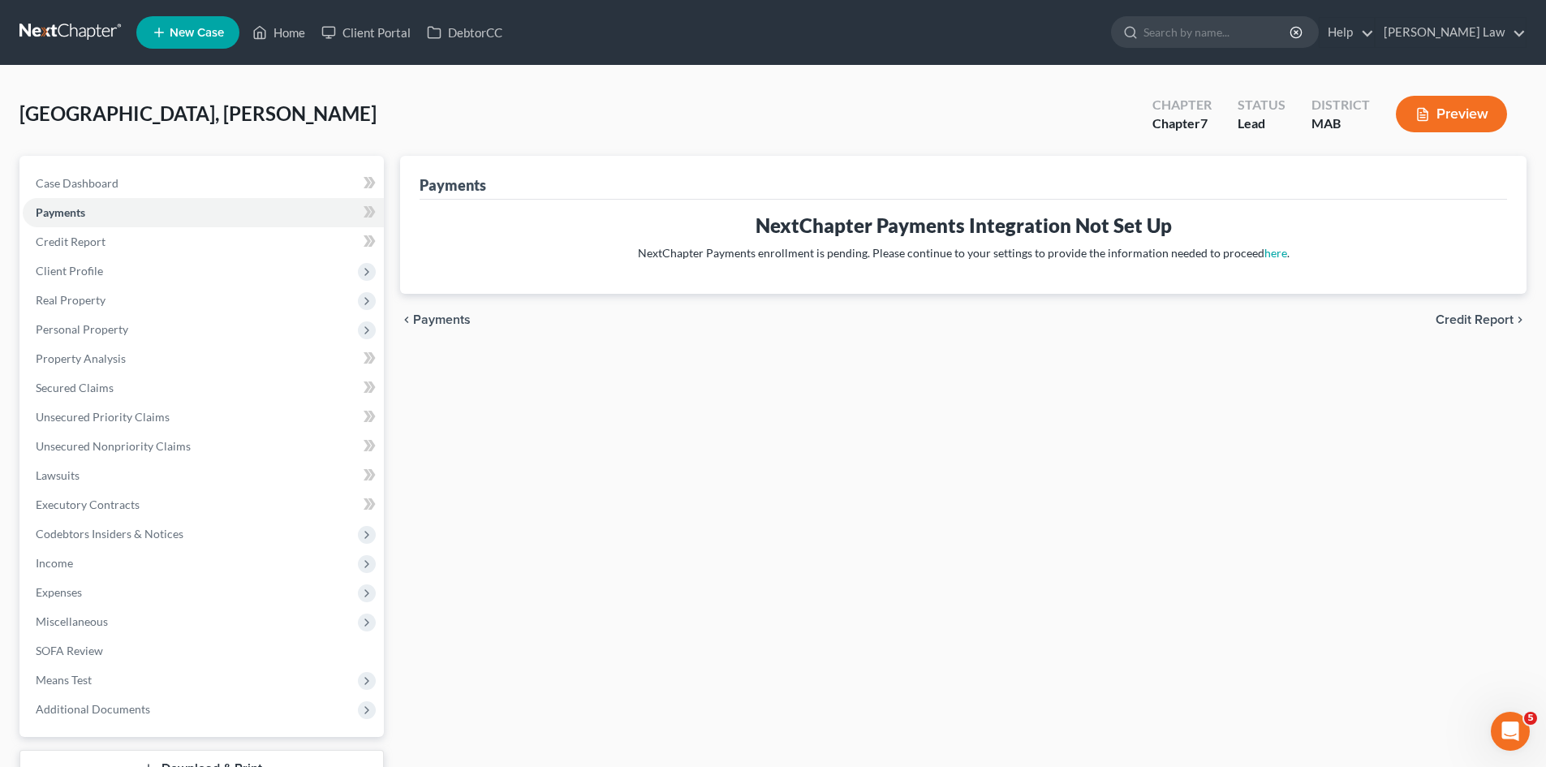
click at [91, 30] on link at bounding box center [71, 32] width 104 height 29
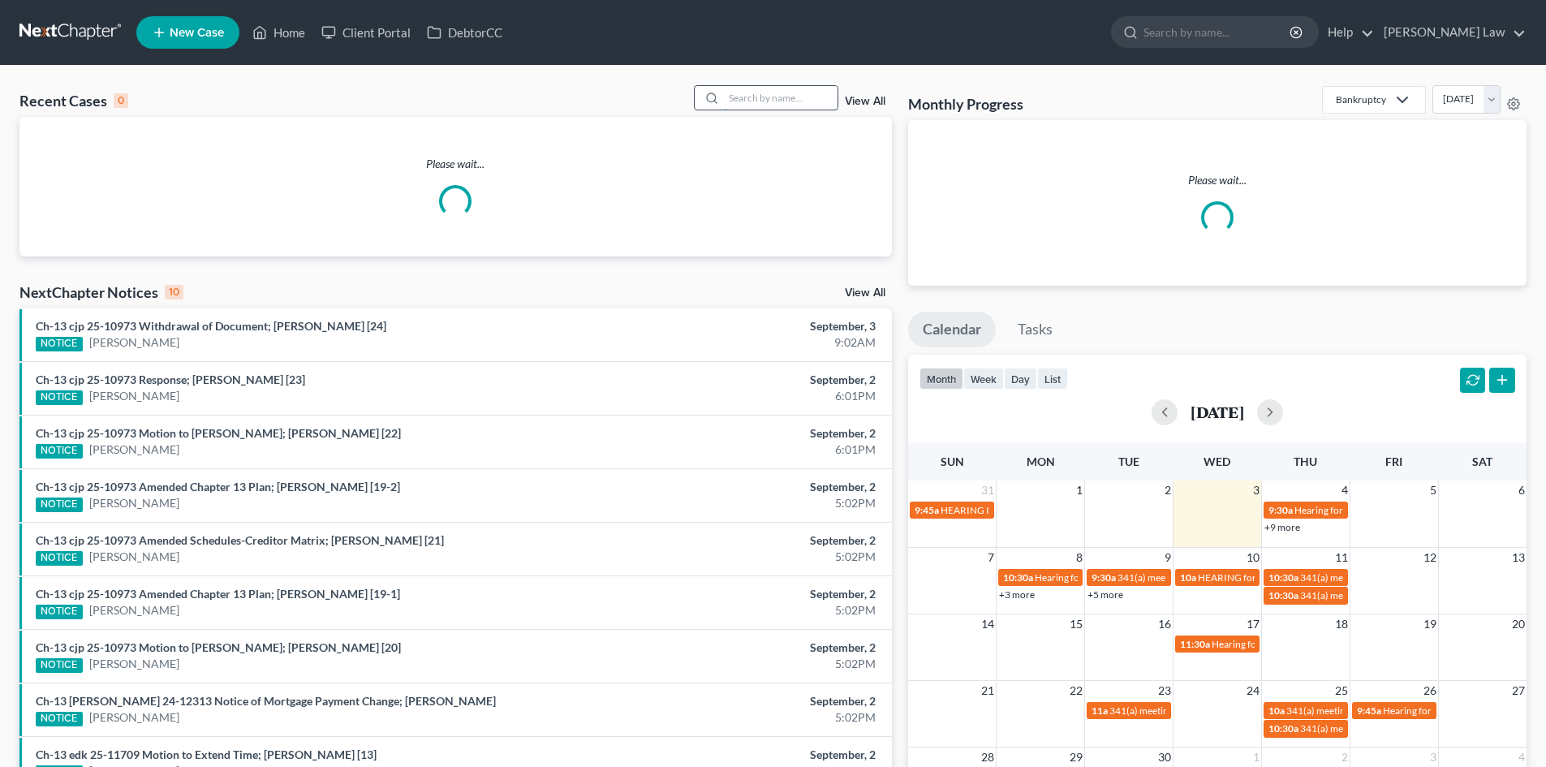
click at [776, 91] on input "search" at bounding box center [781, 98] width 114 height 24
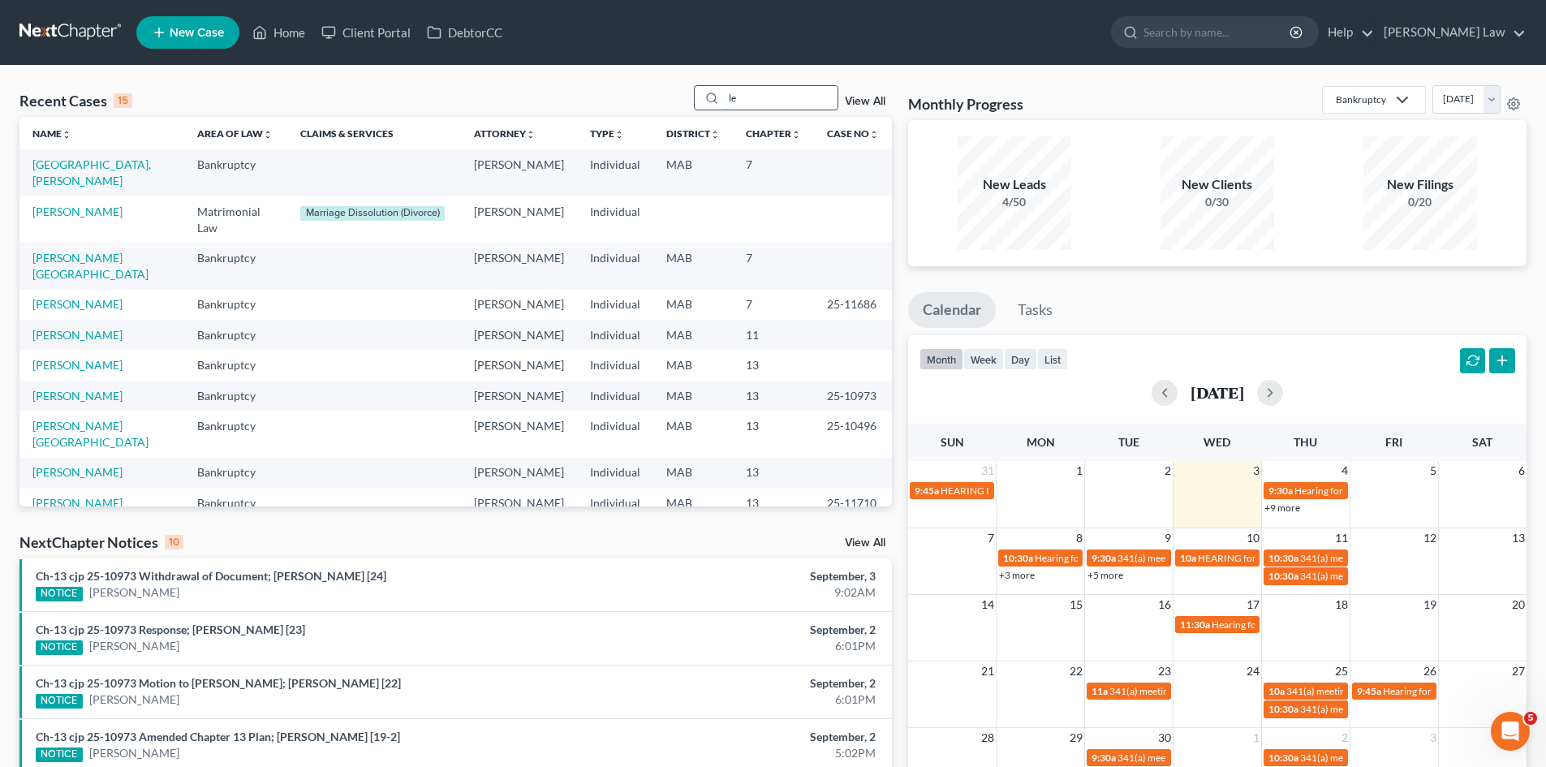
type input "l"
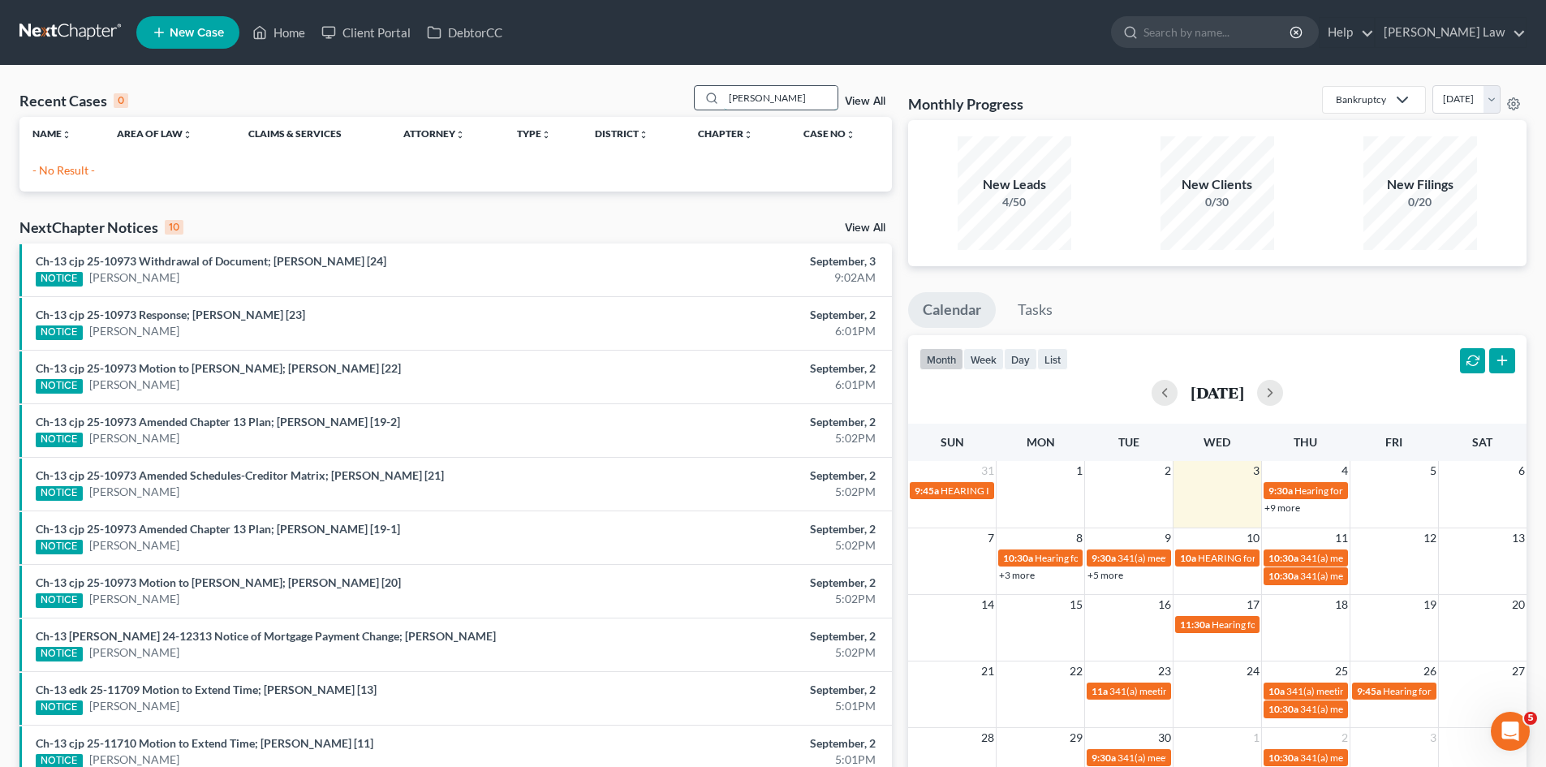
drag, startPoint x: 803, startPoint y: 98, endPoint x: 730, endPoint y: 97, distance: 72.2
click at [730, 97] on input "denise" at bounding box center [781, 98] width 114 height 24
click at [762, 94] on input "denise" at bounding box center [781, 98] width 114 height 24
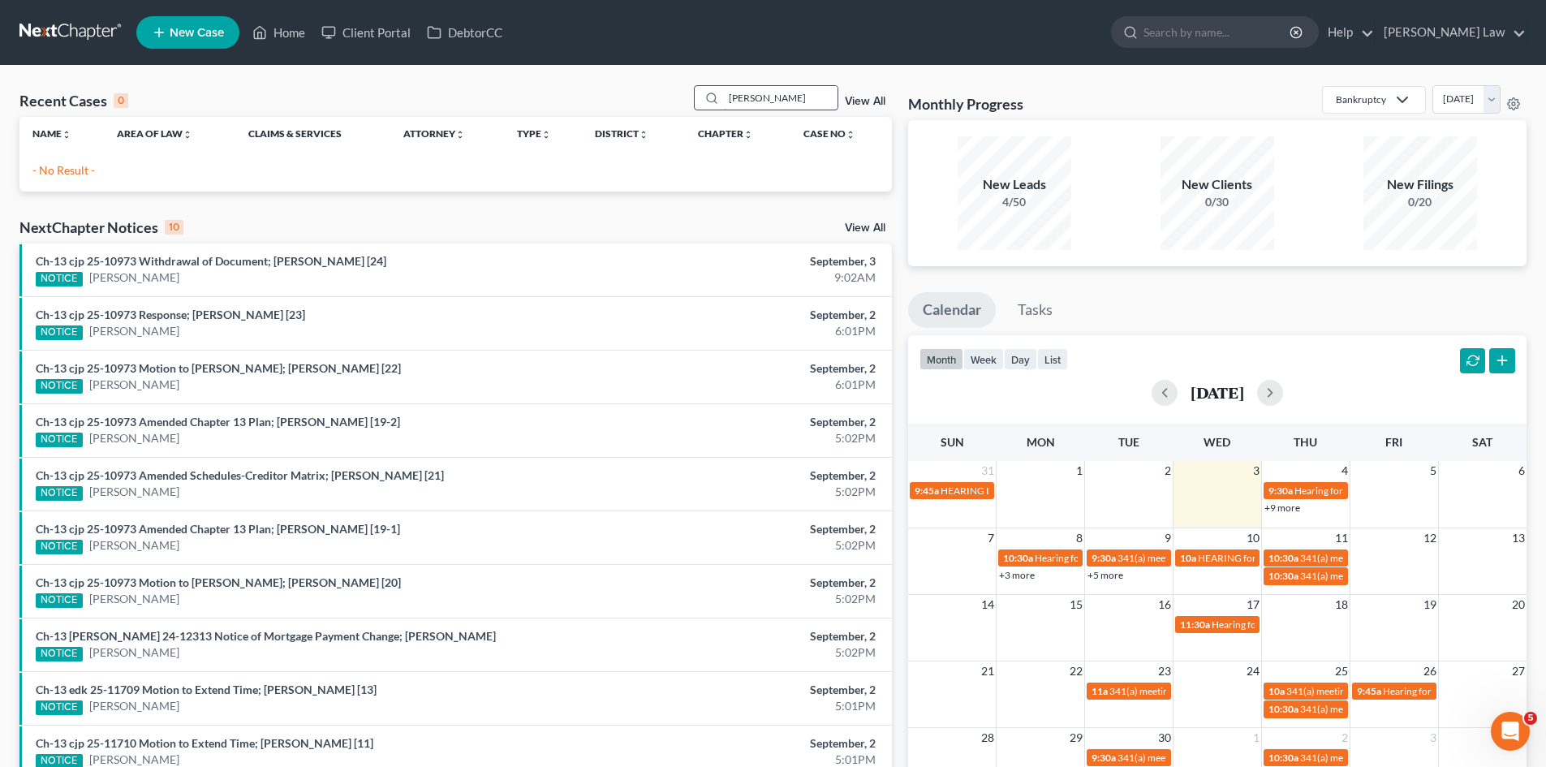
click at [790, 97] on input "denis" at bounding box center [781, 98] width 114 height 24
type input "deni"
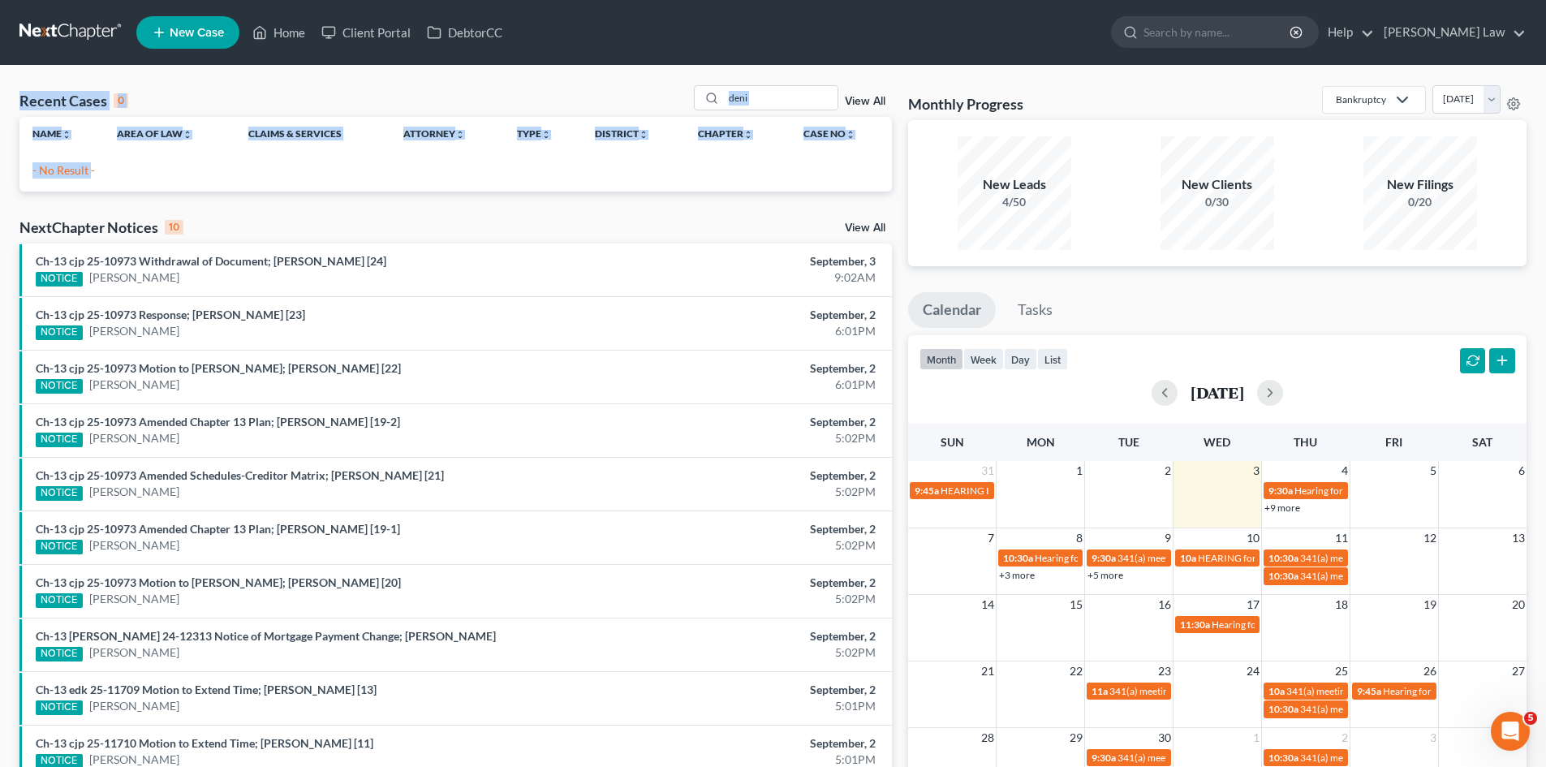
drag, startPoint x: 88, startPoint y: 174, endPoint x: 16, endPoint y: 97, distance: 105.6
click at [16, 97] on div "Recent Cases 0 deni View All Name unfold_more expand_more expand_less Area of L…" at bounding box center [455, 486] width 889 height 803
click at [49, 93] on div "Recent Cases 0" at bounding box center [73, 100] width 109 height 19
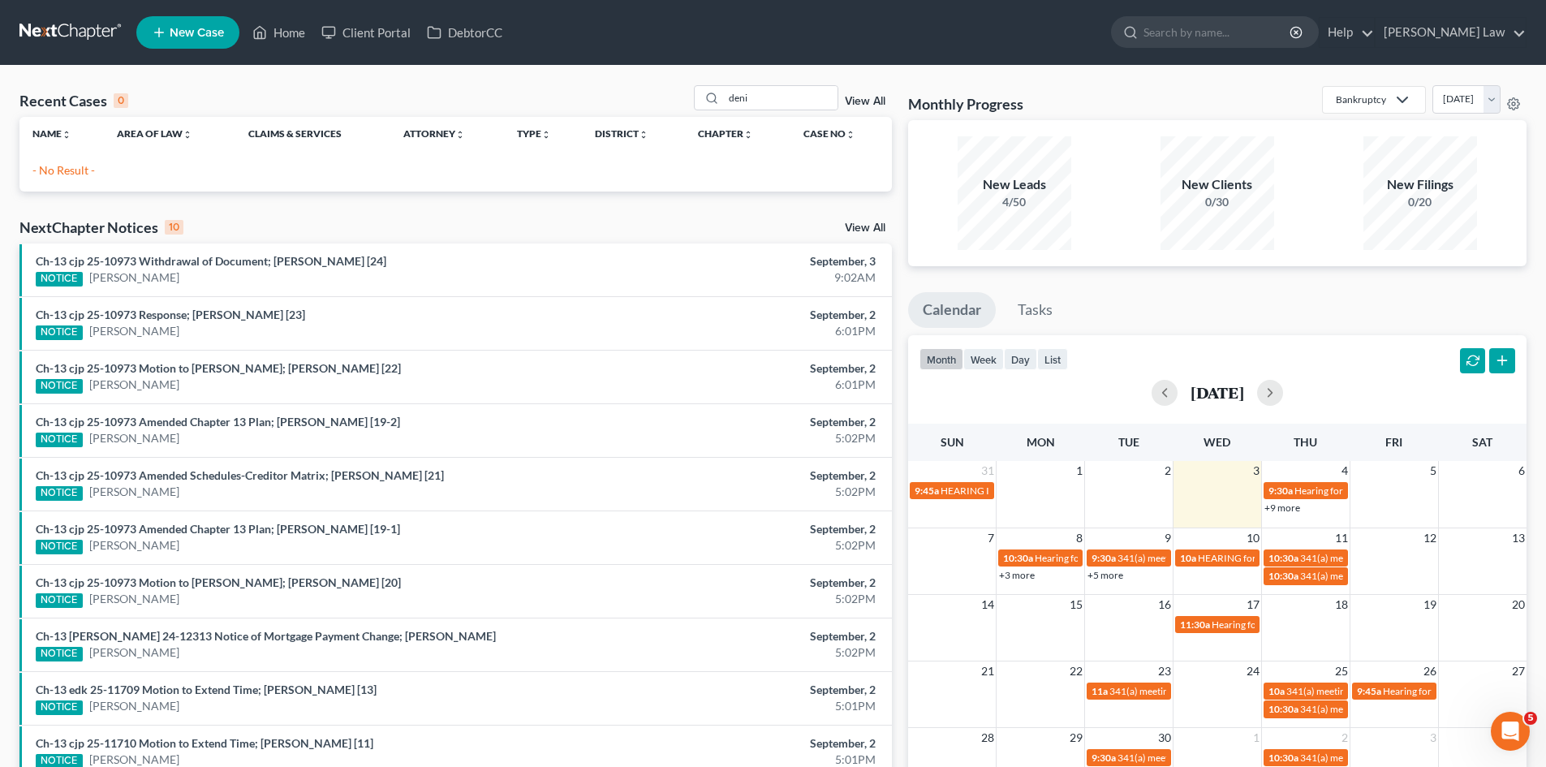
click at [123, 96] on div "0" at bounding box center [121, 100] width 15 height 15
drag, startPoint x: 134, startPoint y: 99, endPoint x: 35, endPoint y: 102, distance: 99.1
click at [35, 102] on div "Recent Cases 0 deni View All" at bounding box center [455, 101] width 872 height 32
click at [37, 102] on div "Recent Cases 0" at bounding box center [73, 100] width 109 height 19
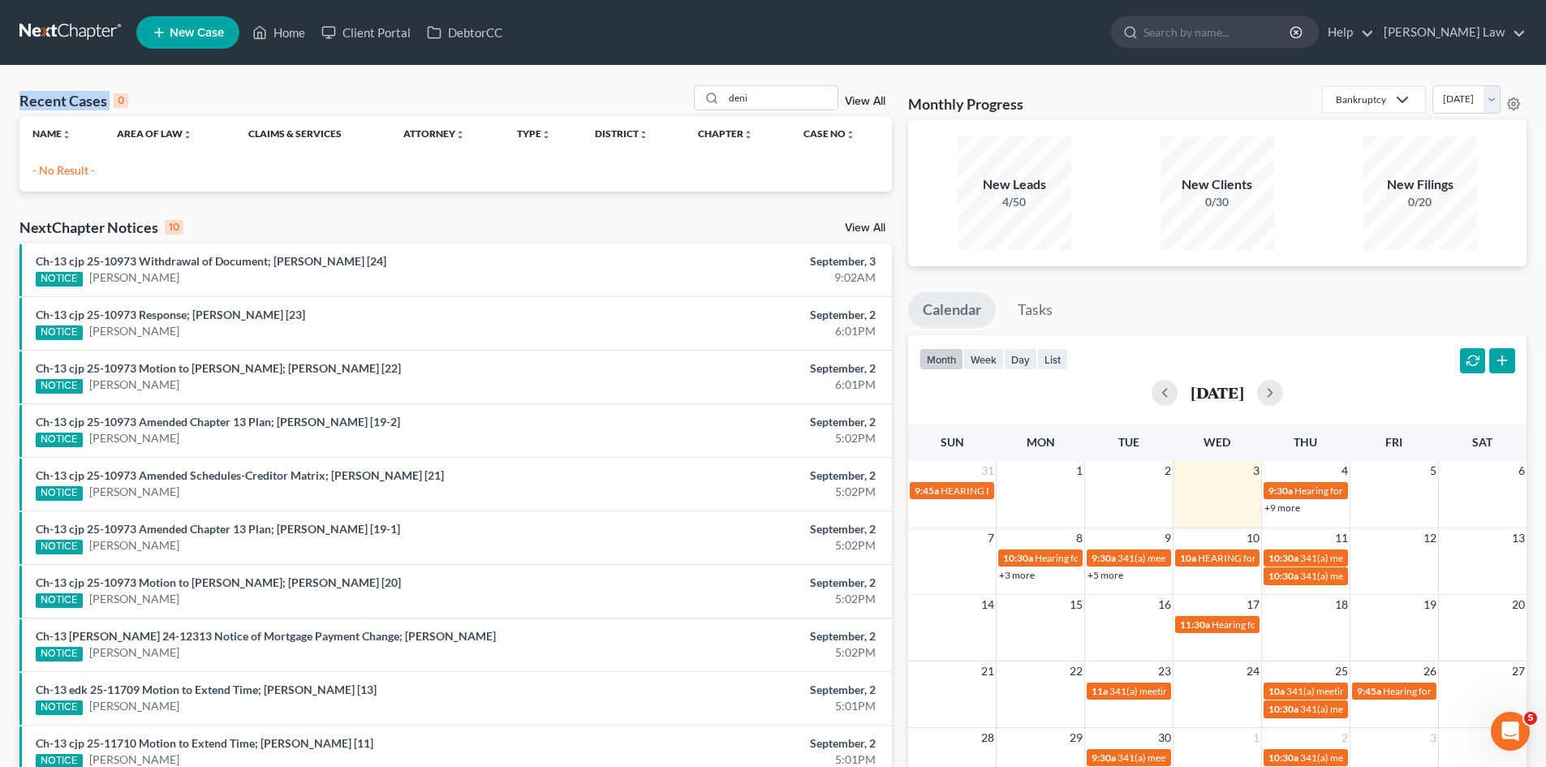
click at [37, 102] on div "Recent Cases 0" at bounding box center [73, 100] width 109 height 19
click at [91, 108] on div "Recent Cases 0" at bounding box center [73, 100] width 109 height 19
click at [81, 104] on div "Recent Cases 0" at bounding box center [73, 100] width 109 height 19
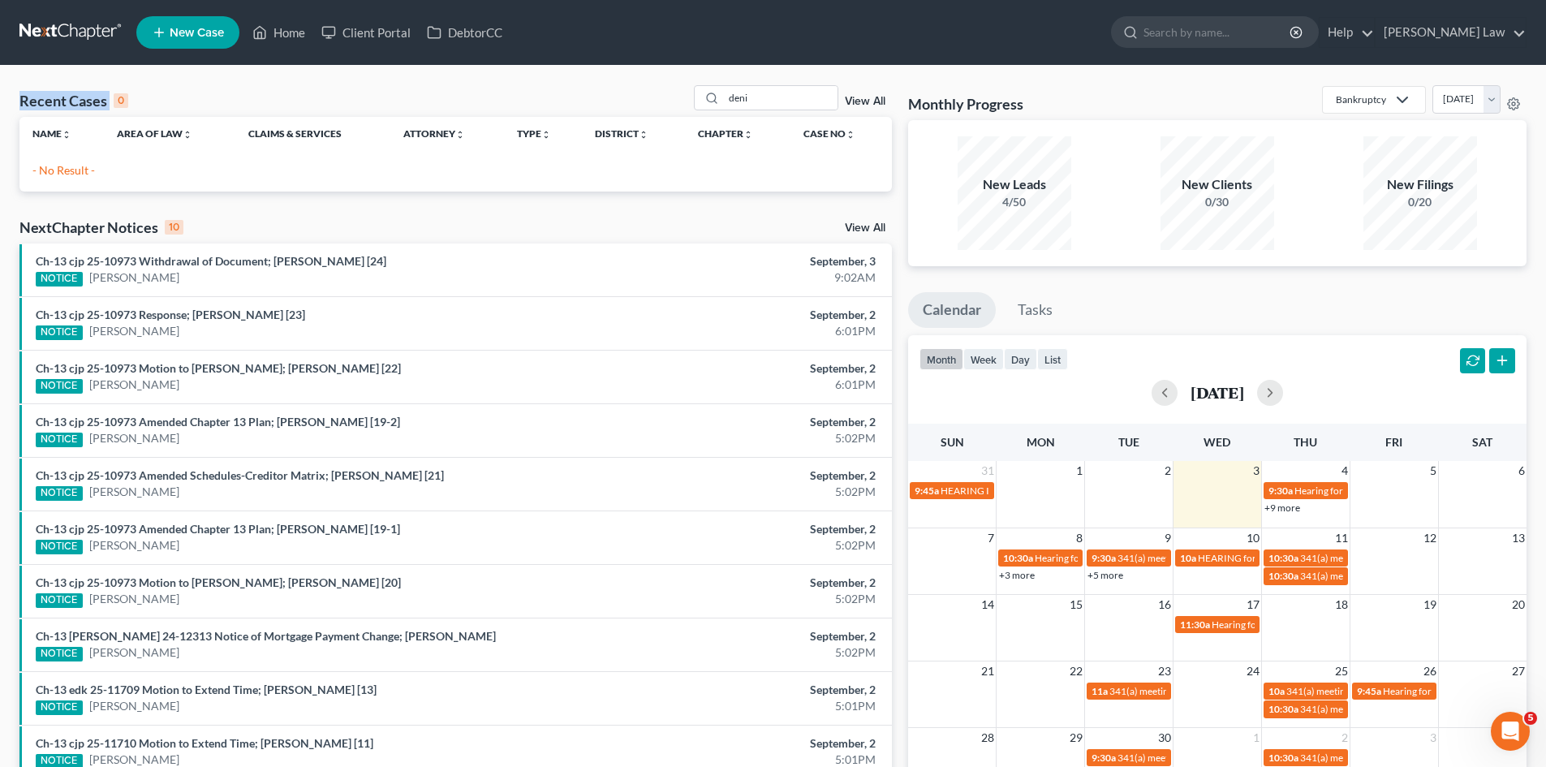
click at [87, 97] on div "Recent Cases 0" at bounding box center [73, 100] width 109 height 19
drag, startPoint x: 22, startPoint y: 91, endPoint x: 1, endPoint y: 110, distance: 28.2
click at [1, 110] on div "Recent Cases 0 deni View All Name unfold_more expand_more expand_less Area of L…" at bounding box center [773, 487] width 1546 height 842
click at [33, 99] on div "Recent Cases 0" at bounding box center [73, 100] width 109 height 19
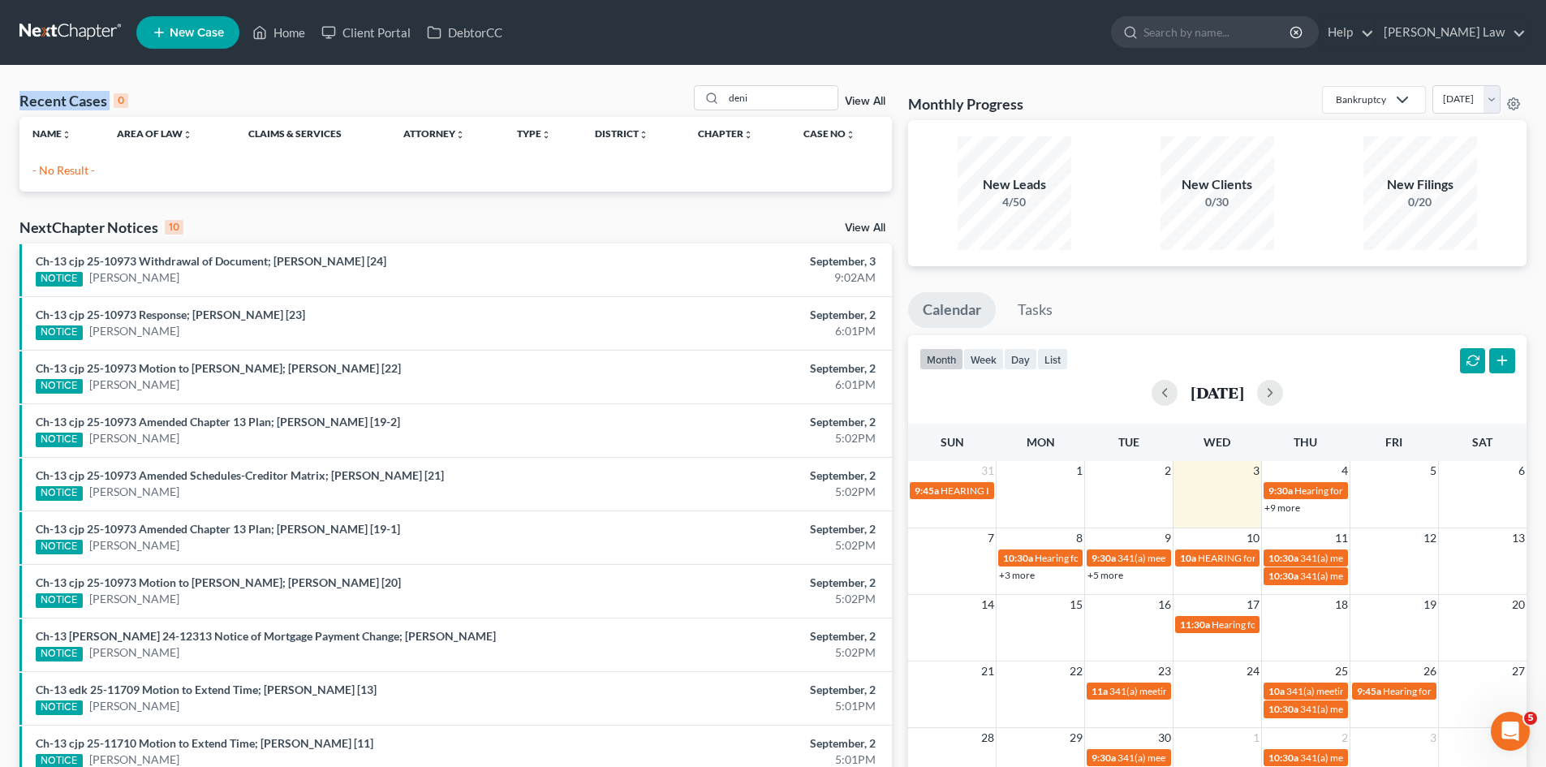
click at [33, 99] on div "Recent Cases 0" at bounding box center [73, 100] width 109 height 19
click at [145, 93] on div "Recent Cases 0 deni View All" at bounding box center [455, 101] width 872 height 32
click at [94, 45] on link at bounding box center [71, 32] width 104 height 29
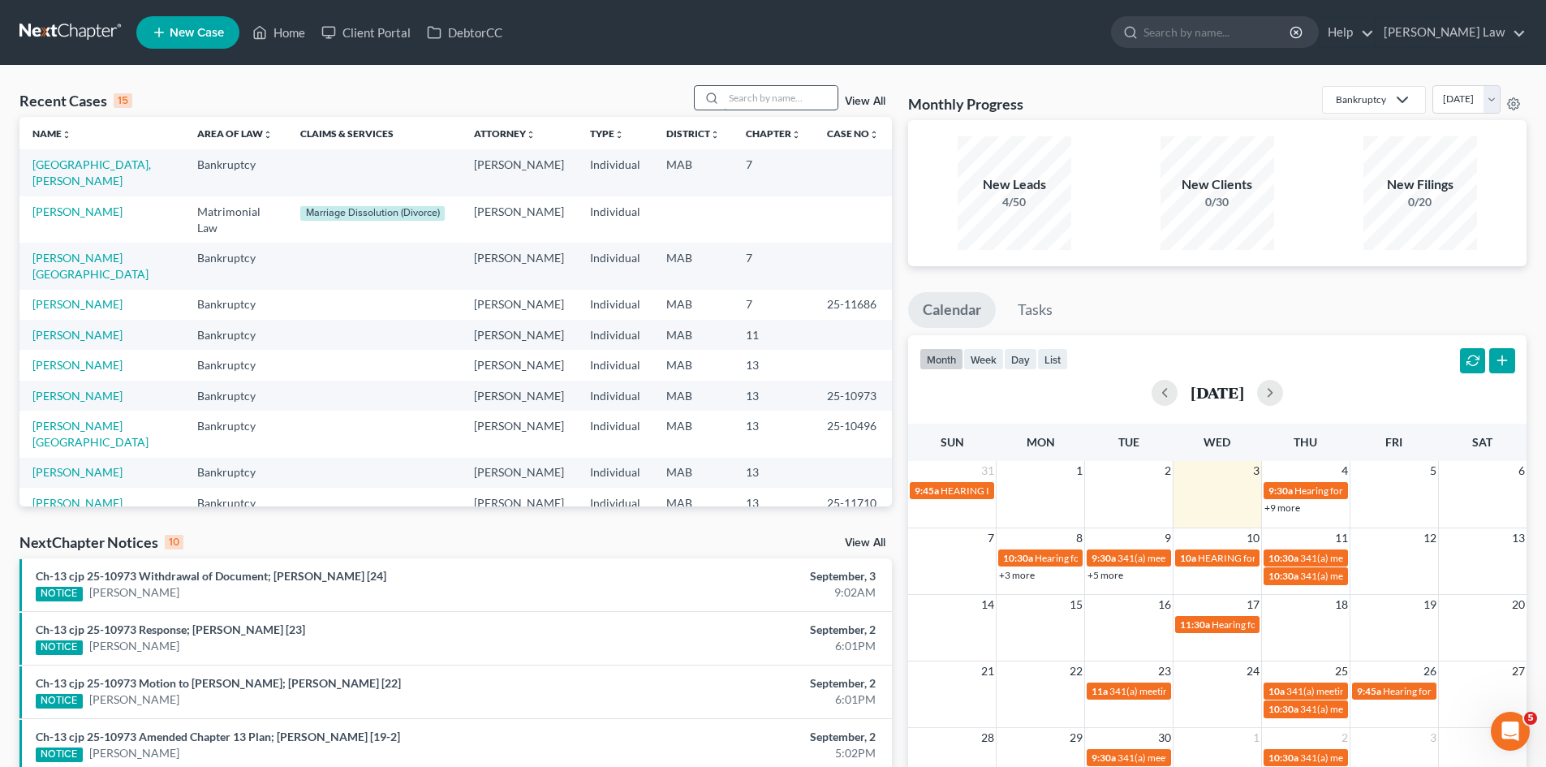
click at [820, 90] on input "search" at bounding box center [781, 98] width 114 height 24
click at [72, 173] on td "Spain, Tyler" at bounding box center [101, 172] width 165 height 46
click at [67, 167] on link "Spain, Tyler" at bounding box center [91, 172] width 118 height 30
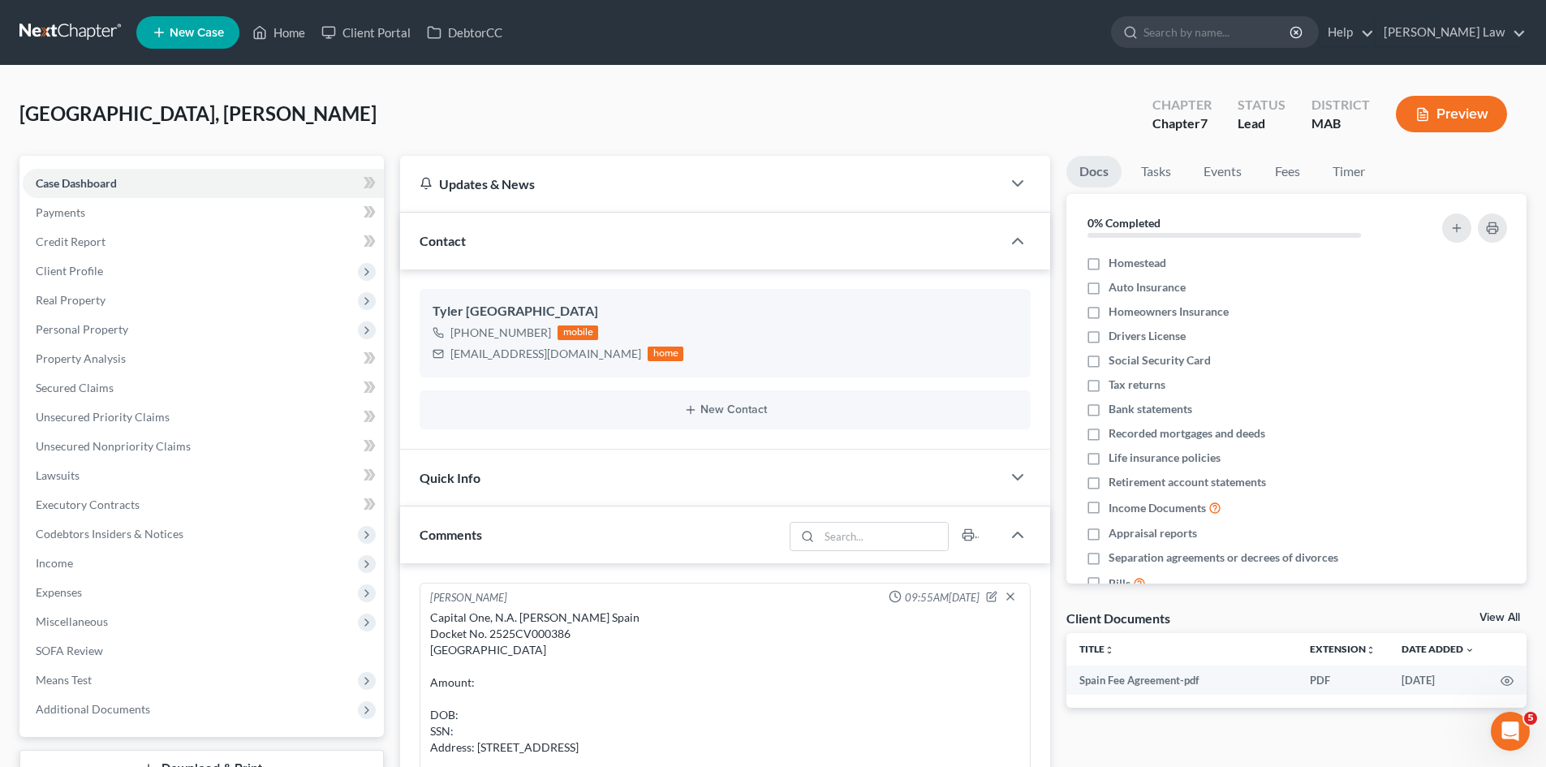
click at [1508, 615] on link "View All" at bounding box center [1499, 617] width 41 height 11
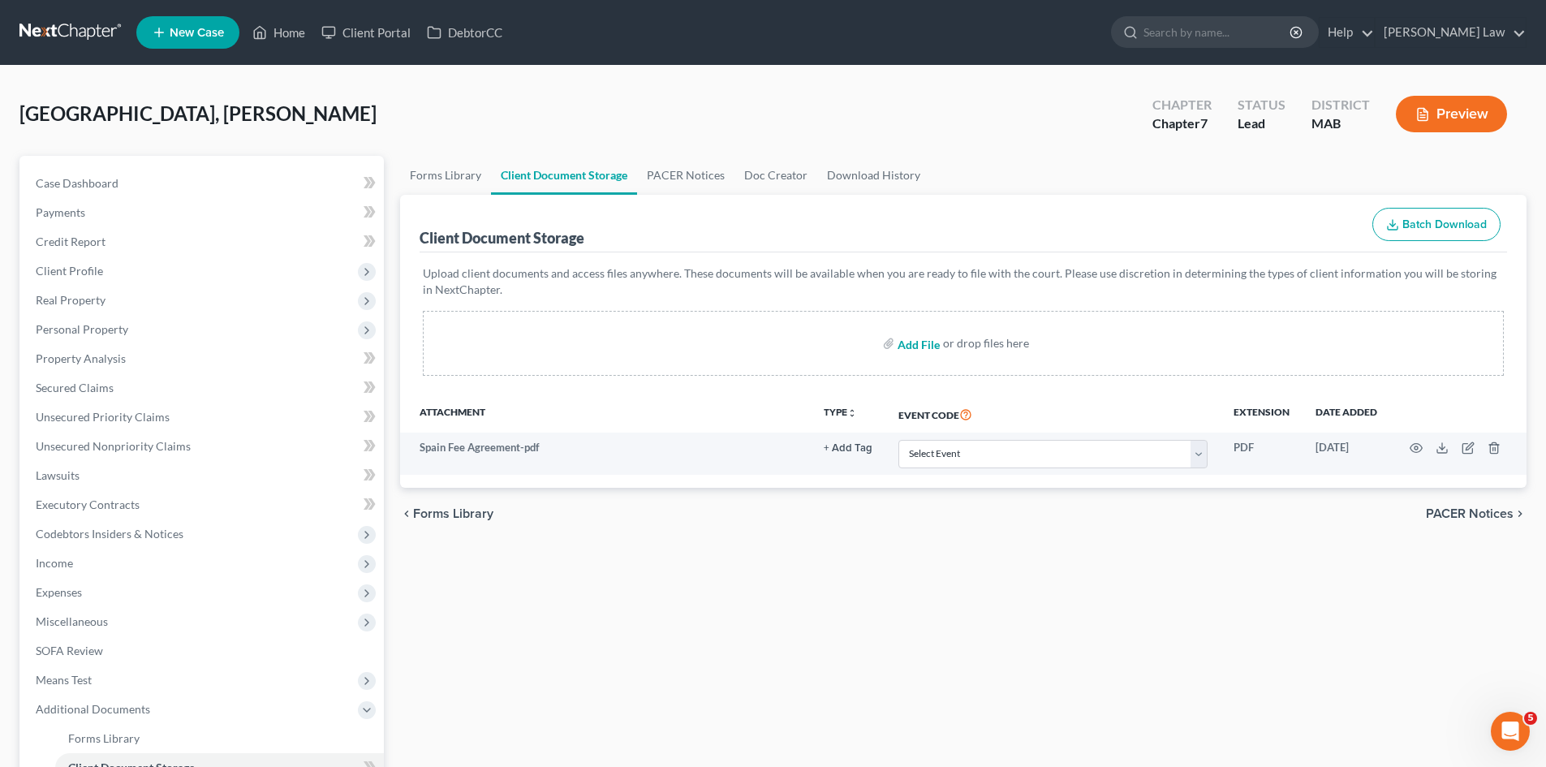
click at [922, 344] on input "file" at bounding box center [917, 343] width 39 height 29
type input "C:\fakepath\Complaint.pdf"
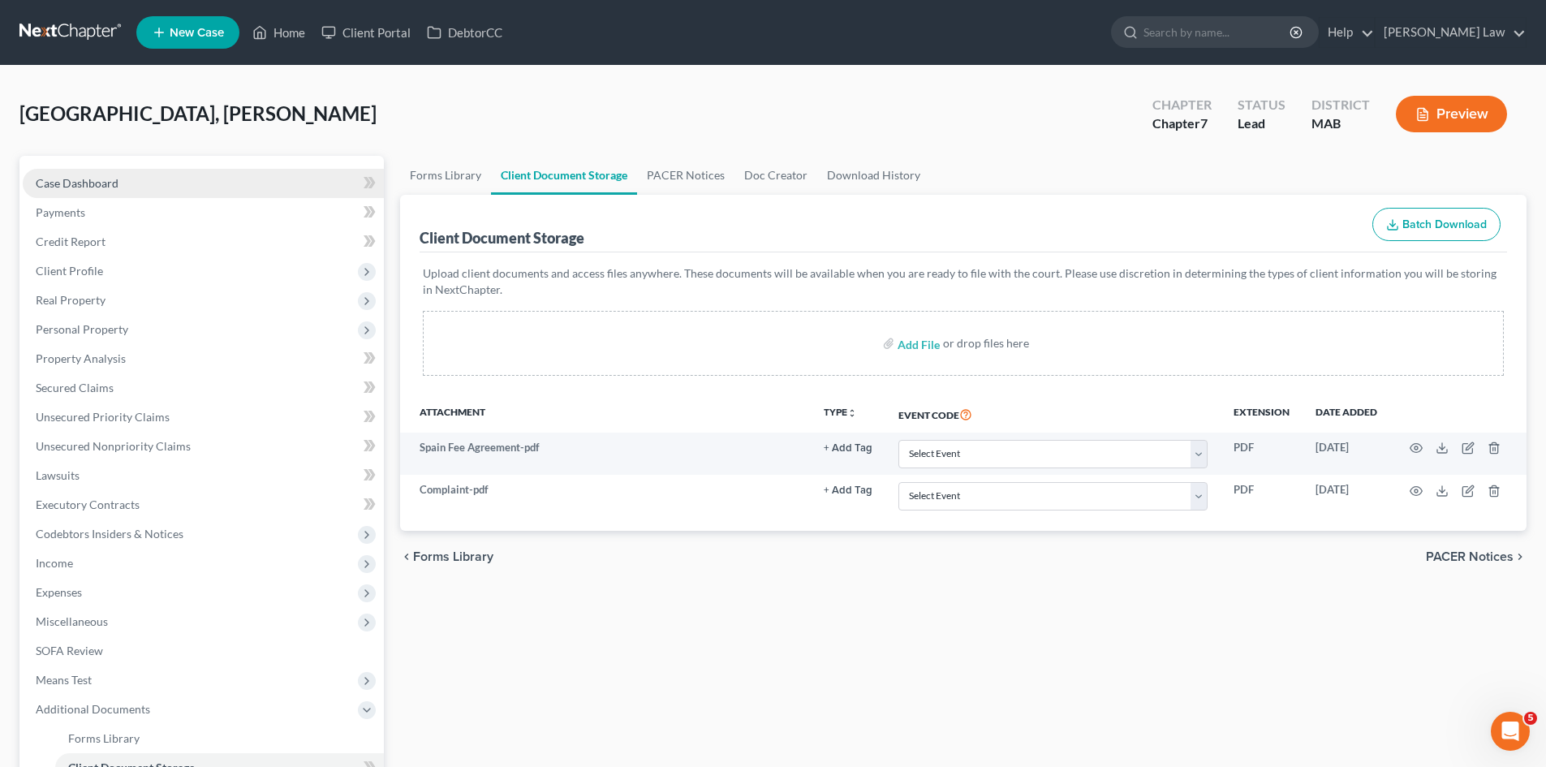
click at [161, 174] on link "Case Dashboard" at bounding box center [203, 183] width 361 height 29
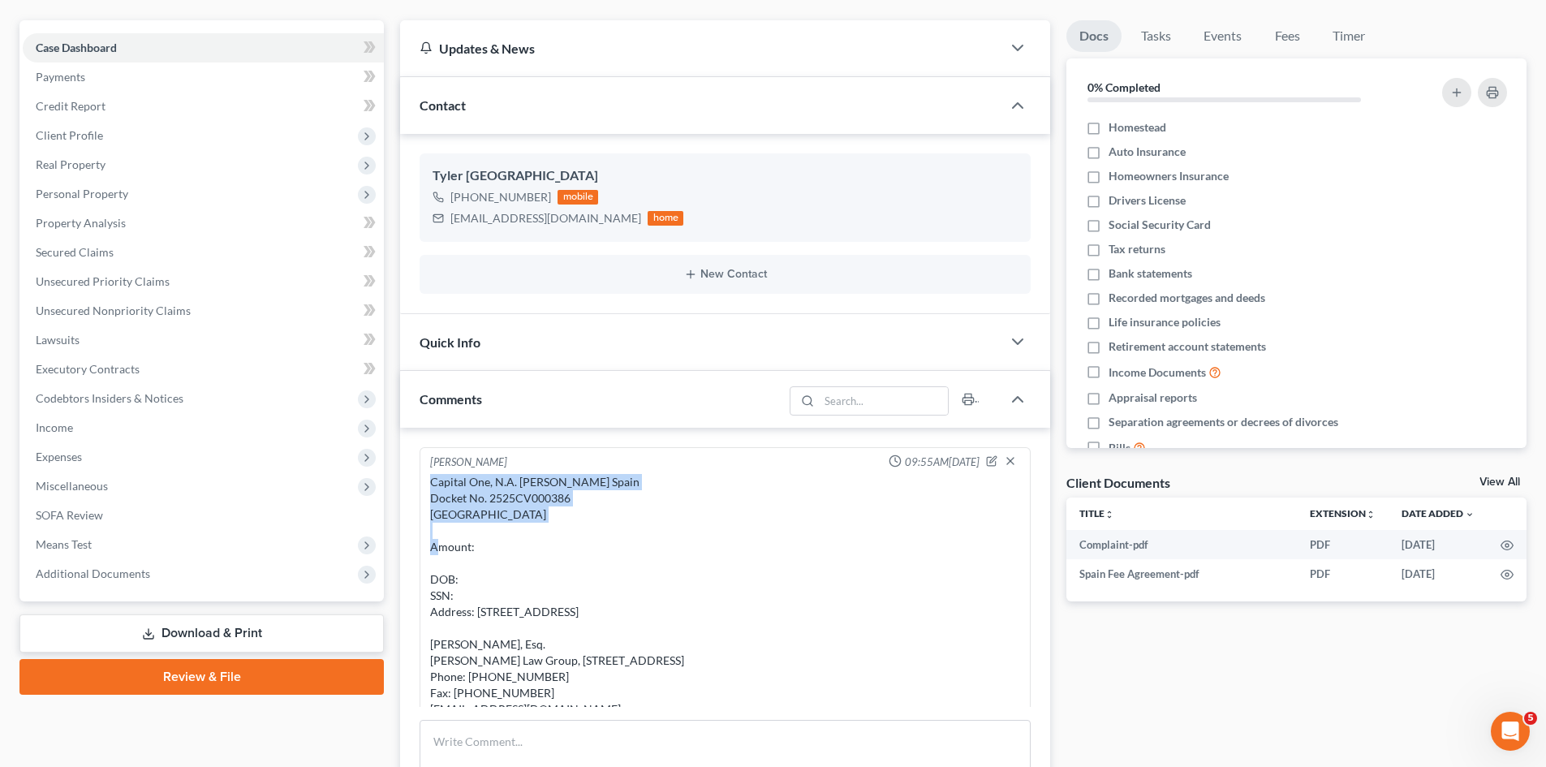
drag, startPoint x: 562, startPoint y: 514, endPoint x: 428, endPoint y: 479, distance: 139.2
click at [428, 479] on div "Capital One, N.A. v. Tyler Spain Docket No. 2525CV000386 Barnstable District Co…" at bounding box center [725, 596] width 596 height 250
copy div "Capital One, N.A. v. Tyler Spain Docket No. 2525CV000386 Barnstable District Co…"
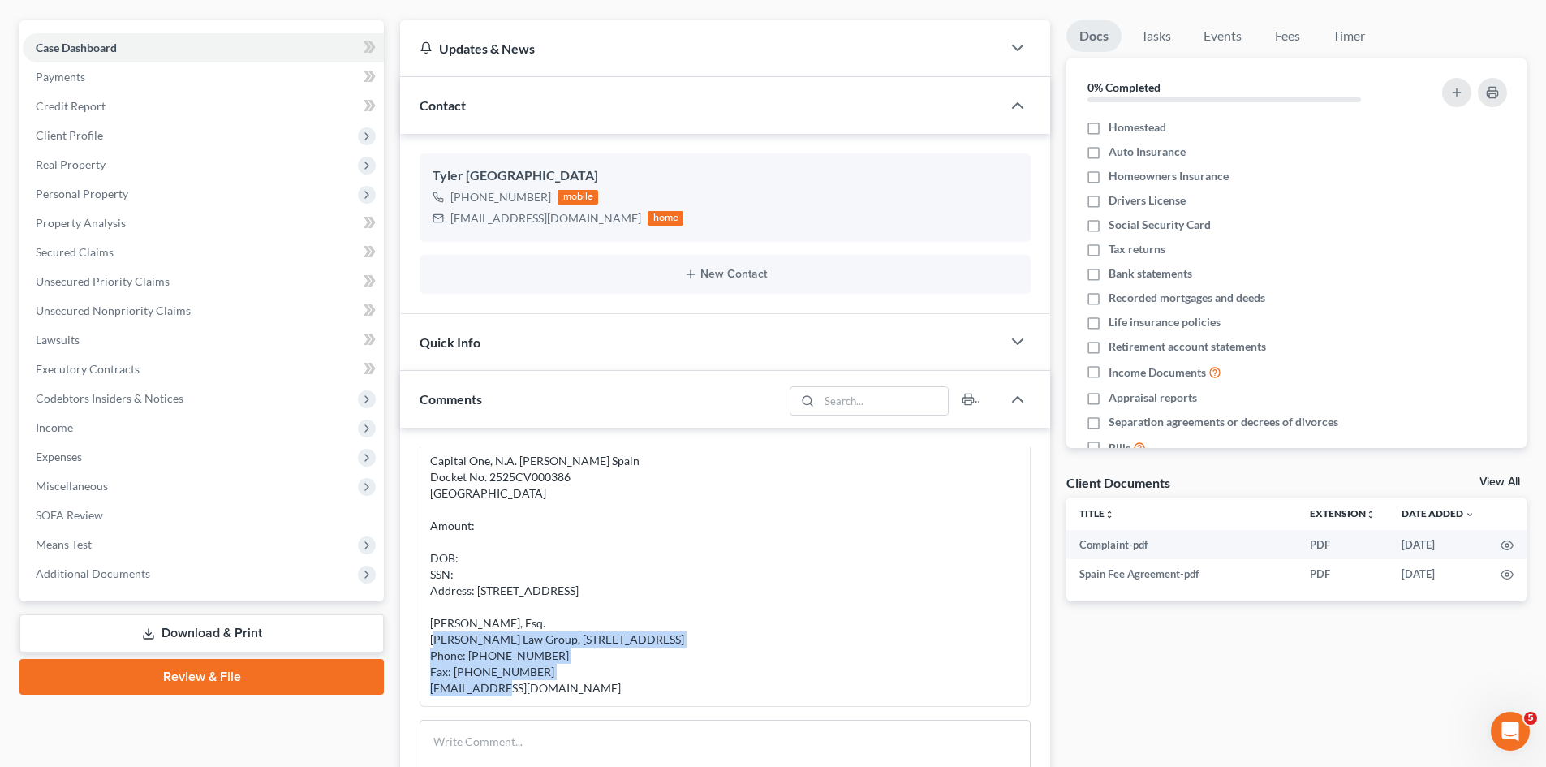
drag, startPoint x: 431, startPoint y: 594, endPoint x: 576, endPoint y: 635, distance: 151.0
click at [576, 635] on div "Capital One, N.A. v. Tyler Spain Docket No. 2525CV000386 Barnstable District Co…" at bounding box center [725, 574] width 590 height 243
copy div "Erin M. Reczek, Esq. Ratchford Law Group, P.C. 89 Newbury Street, Suite 106 Dan…"
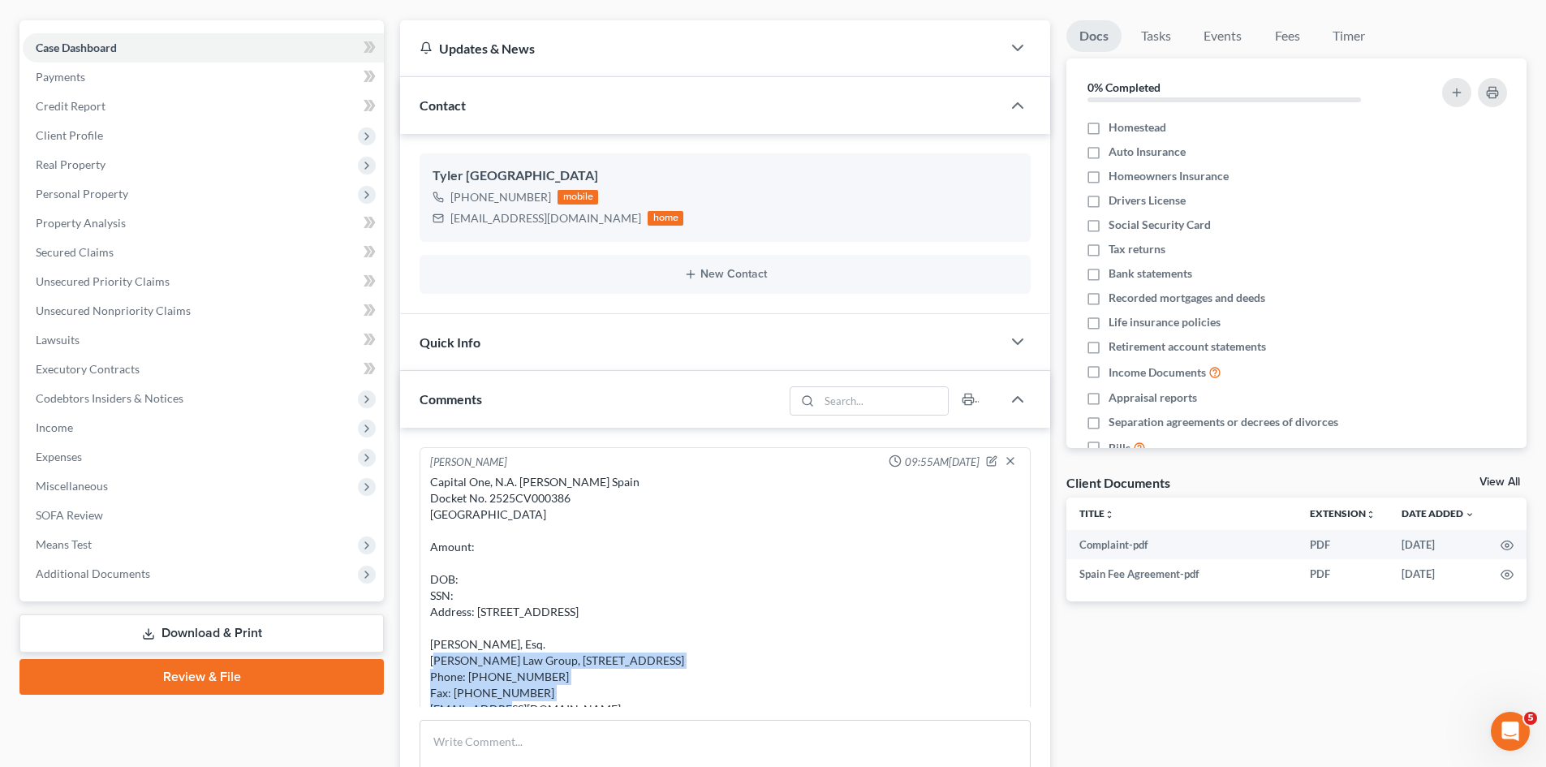
click at [537, 496] on div "Capital One, N.A. v. Tyler Spain Docket No. 2525CV000386 Barnstable District Co…" at bounding box center [725, 595] width 590 height 243
copy div "2525CV000386"
click at [507, 502] on div "Capital One, N.A. v. Tyler Spain Docket No. 2525CV000386 Barnstable District Co…" at bounding box center [725, 595] width 590 height 243
drag, startPoint x: 518, startPoint y: 480, endPoint x: 411, endPoint y: 480, distance: 106.3
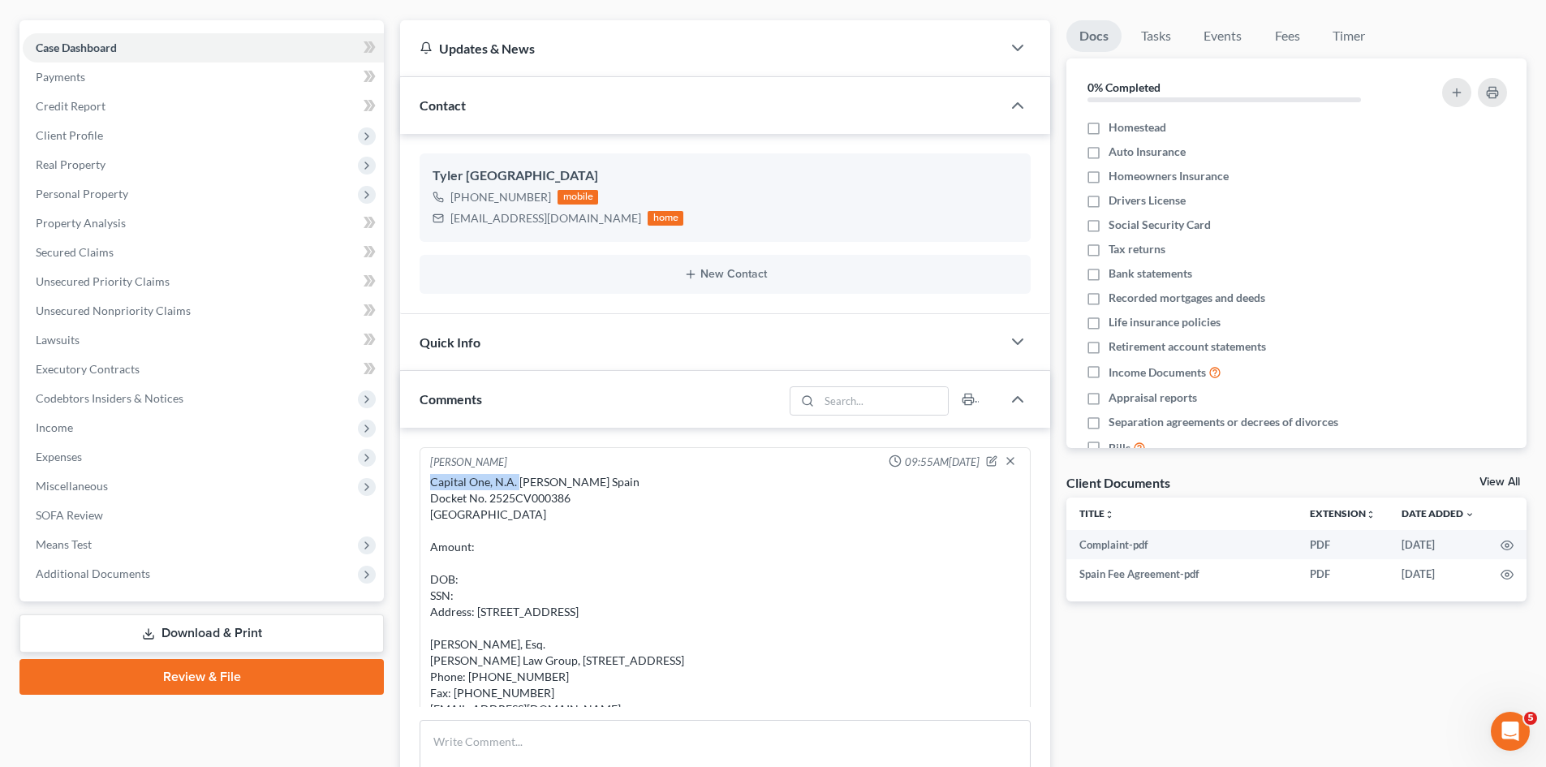
click at [411, 480] on div "Michael Manning 09:55AM, 09/03/2025 Capital One, N.A. v. Tyler Spain Docket No.…" at bounding box center [725, 638] width 650 height 420
click at [456, 483] on div "Capital One, N.A. v. Tyler Spain Docket No. 2525CV000386 Barnstable District Co…" at bounding box center [725, 595] width 590 height 243
click at [520, 489] on div "Capital One, N.A. v. Tyler Spain Docket No. 2525CV000386 Barnstable District Co…" at bounding box center [725, 595] width 590 height 243
drag, startPoint x: 514, startPoint y: 484, endPoint x: 428, endPoint y: 483, distance: 86.0
click at [428, 483] on div "Capital One, N.A. v. Tyler Spain Docket No. 2525CV000386 Barnstable District Co…" at bounding box center [725, 596] width 596 height 250
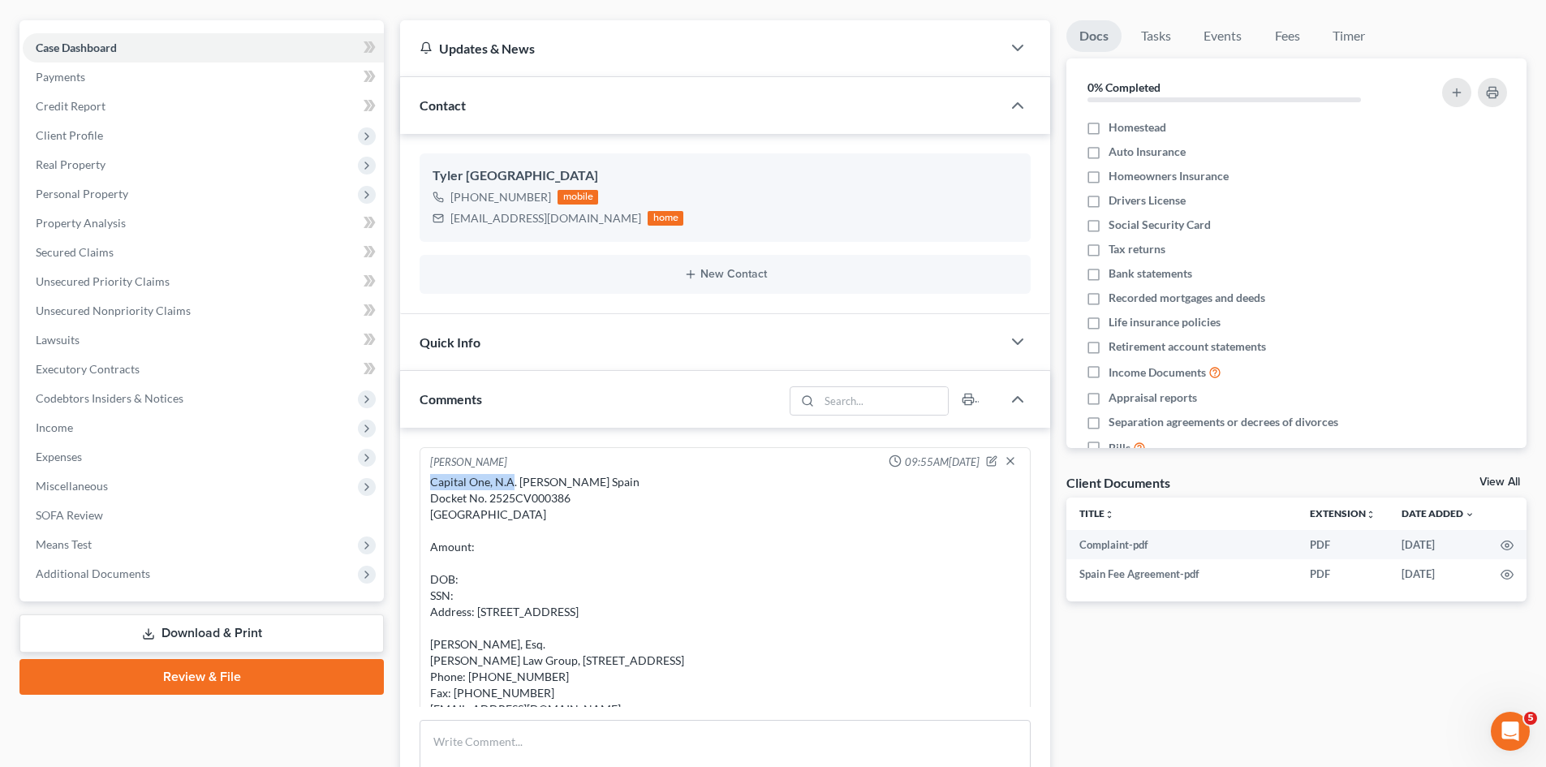
copy div "Capital One, N.A"
drag, startPoint x: 614, startPoint y: 515, endPoint x: 601, endPoint y: 496, distance: 22.3
click at [614, 515] on div "Capital One, N.A. v. Tyler Spain Docket No. 2525CV000386 Barnstable District Co…" at bounding box center [725, 595] width 590 height 243
drag, startPoint x: 580, startPoint y: 476, endPoint x: 527, endPoint y: 476, distance: 53.6
click at [527, 476] on div "Capital One, N.A. v. Tyler Spain Docket No. 2525CV000386 Barnstable District Co…" at bounding box center [725, 595] width 590 height 243
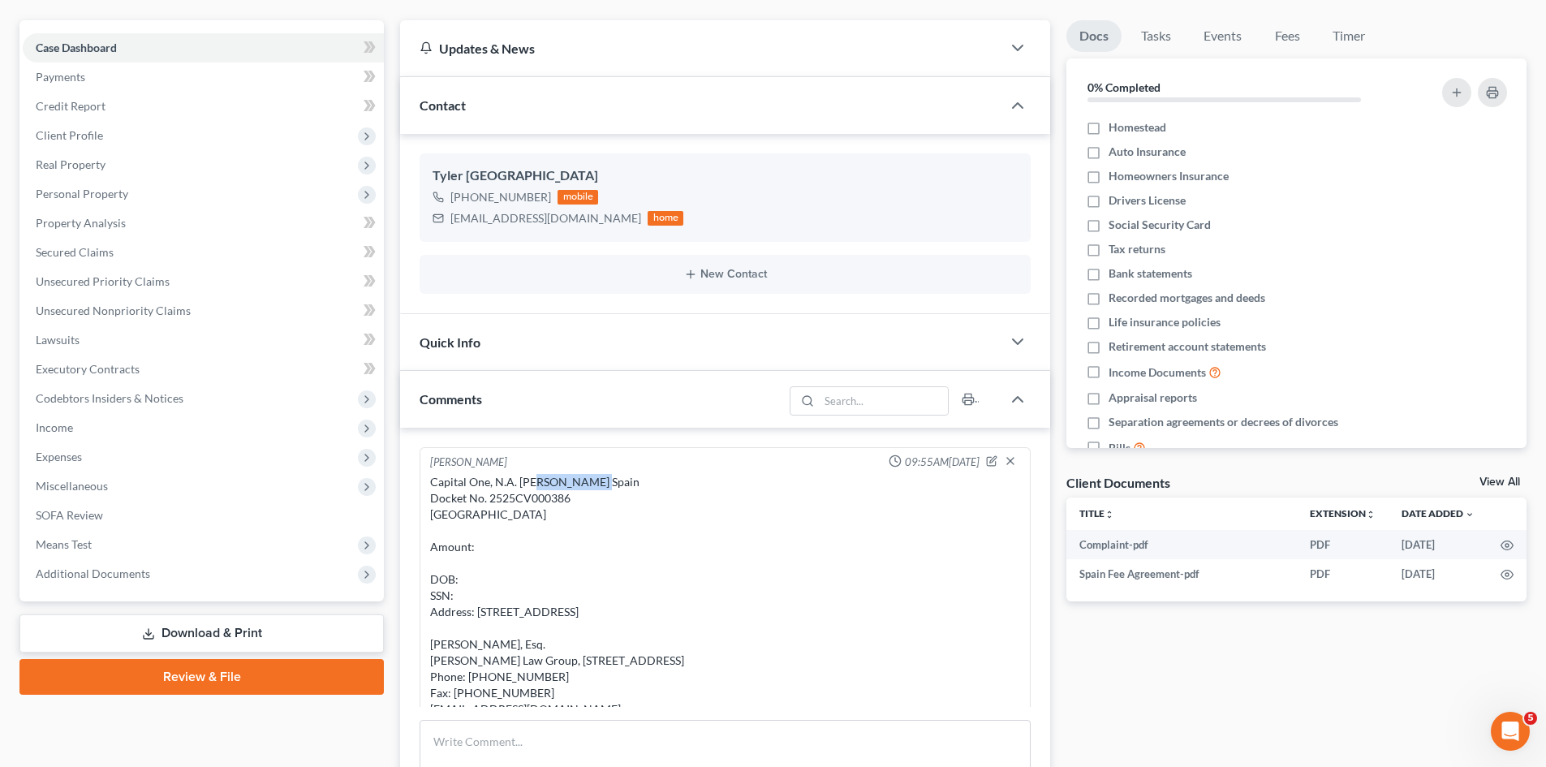
copy div "Tyler Spain"
drag, startPoint x: 606, startPoint y: 559, endPoint x: 575, endPoint y: 573, distance: 33.8
click at [606, 560] on div "Capital One, N.A. v. Tyler Spain Docket No. 2525CV000386 Barnstable District Co…" at bounding box center [725, 595] width 590 height 243
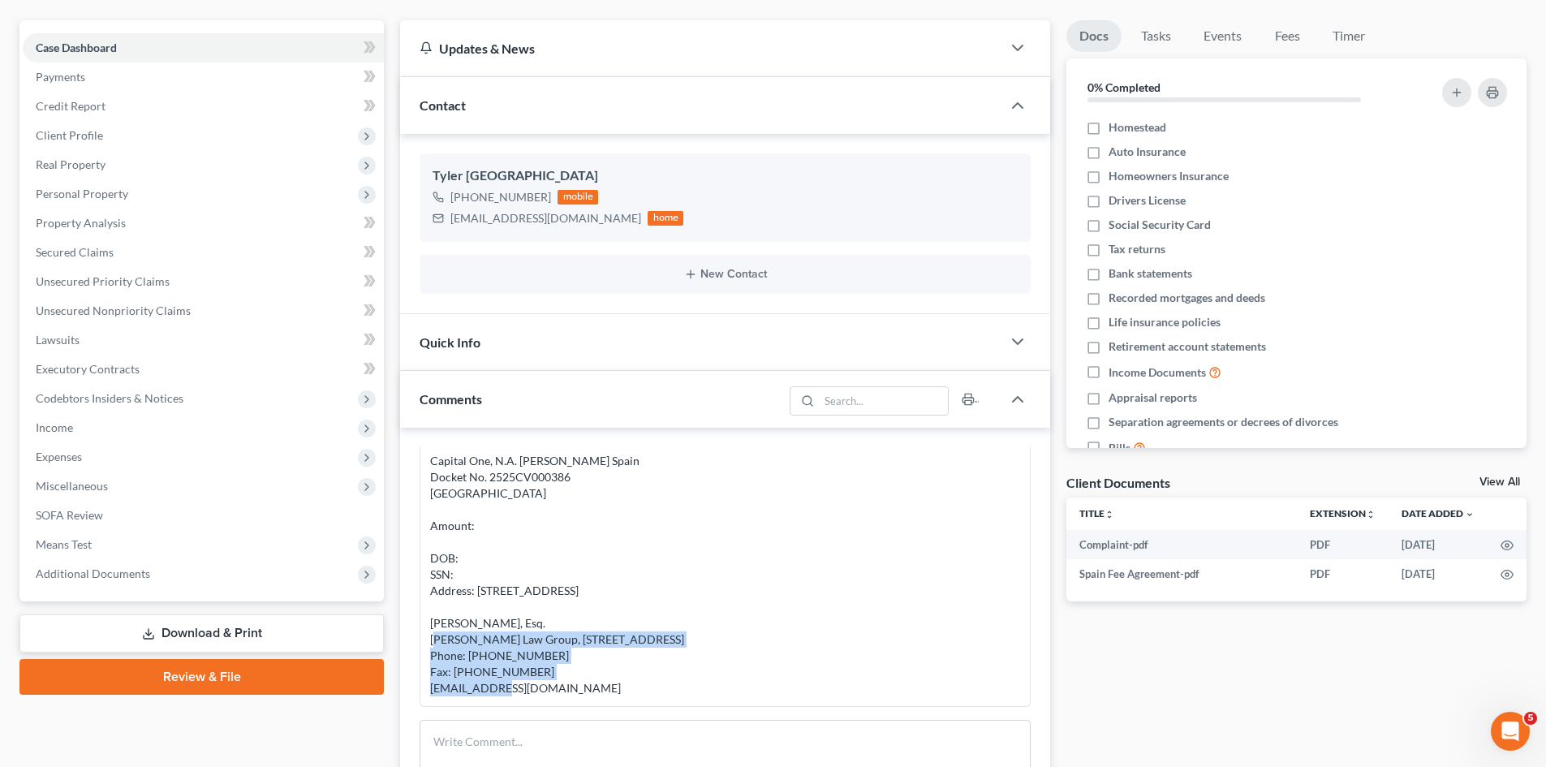
drag, startPoint x: 546, startPoint y: 636, endPoint x: 428, endPoint y: 597, distance: 124.7
click at [428, 597] on div "Capital One, N.A. v. Tyler Spain Docket No. 2525CV000386 Barnstable District Co…" at bounding box center [725, 575] width 596 height 250
copy div "Erin M. Reczek, Esq. Ratchford Law Group, P.C. 89 Newbury Street, Suite 106 Dan…"
drag, startPoint x: 1503, startPoint y: 484, endPoint x: 1548, endPoint y: 471, distance: 46.7
click at [1503, 484] on link "View All" at bounding box center [1499, 481] width 41 height 11
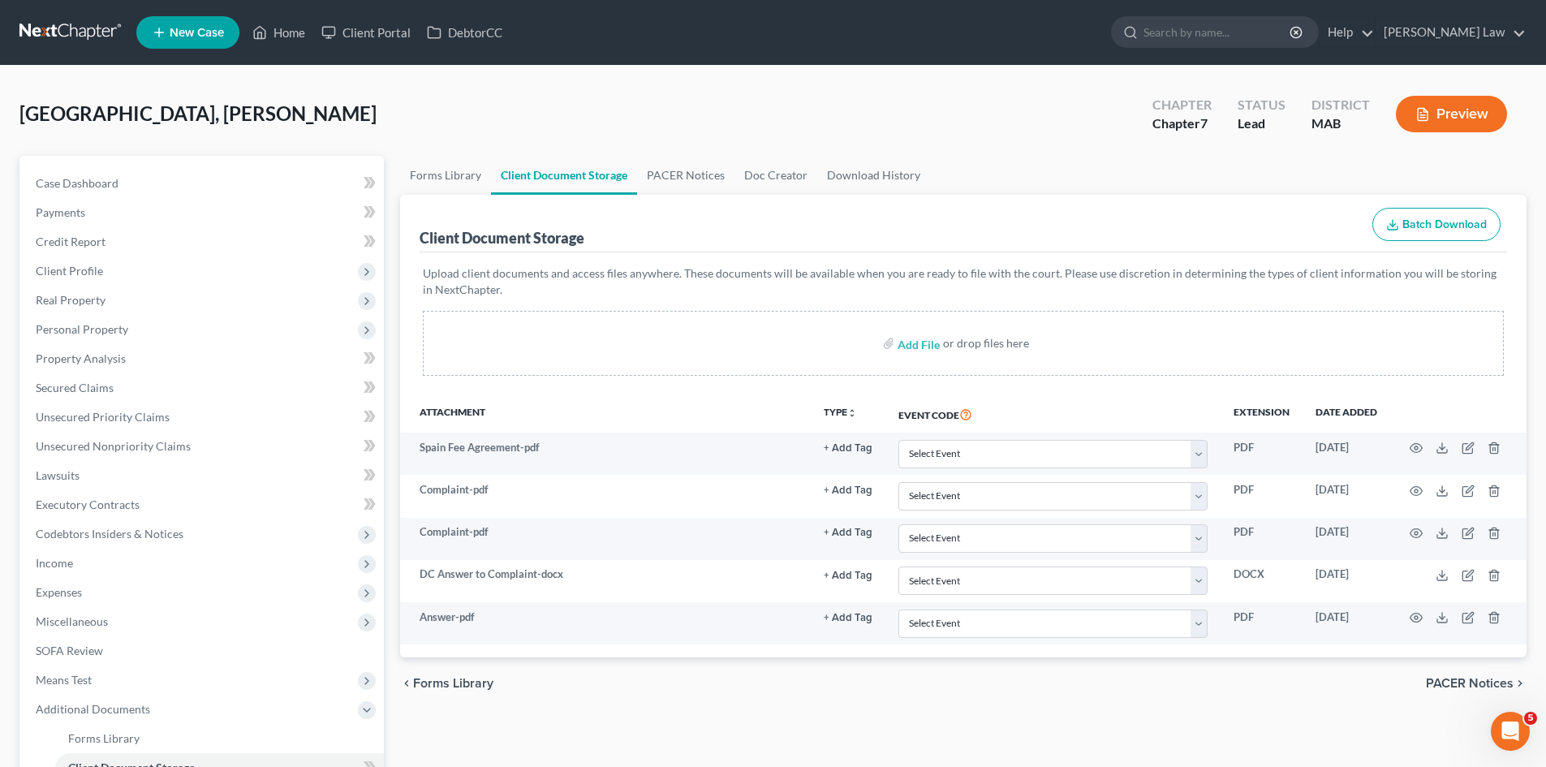
click at [62, 49] on nav "Home New Case Client Portal DebtorCC Benner Law mmanning@tbennerlaw.com My Acco…" at bounding box center [773, 32] width 1546 height 65
click at [85, 24] on link at bounding box center [71, 32] width 104 height 29
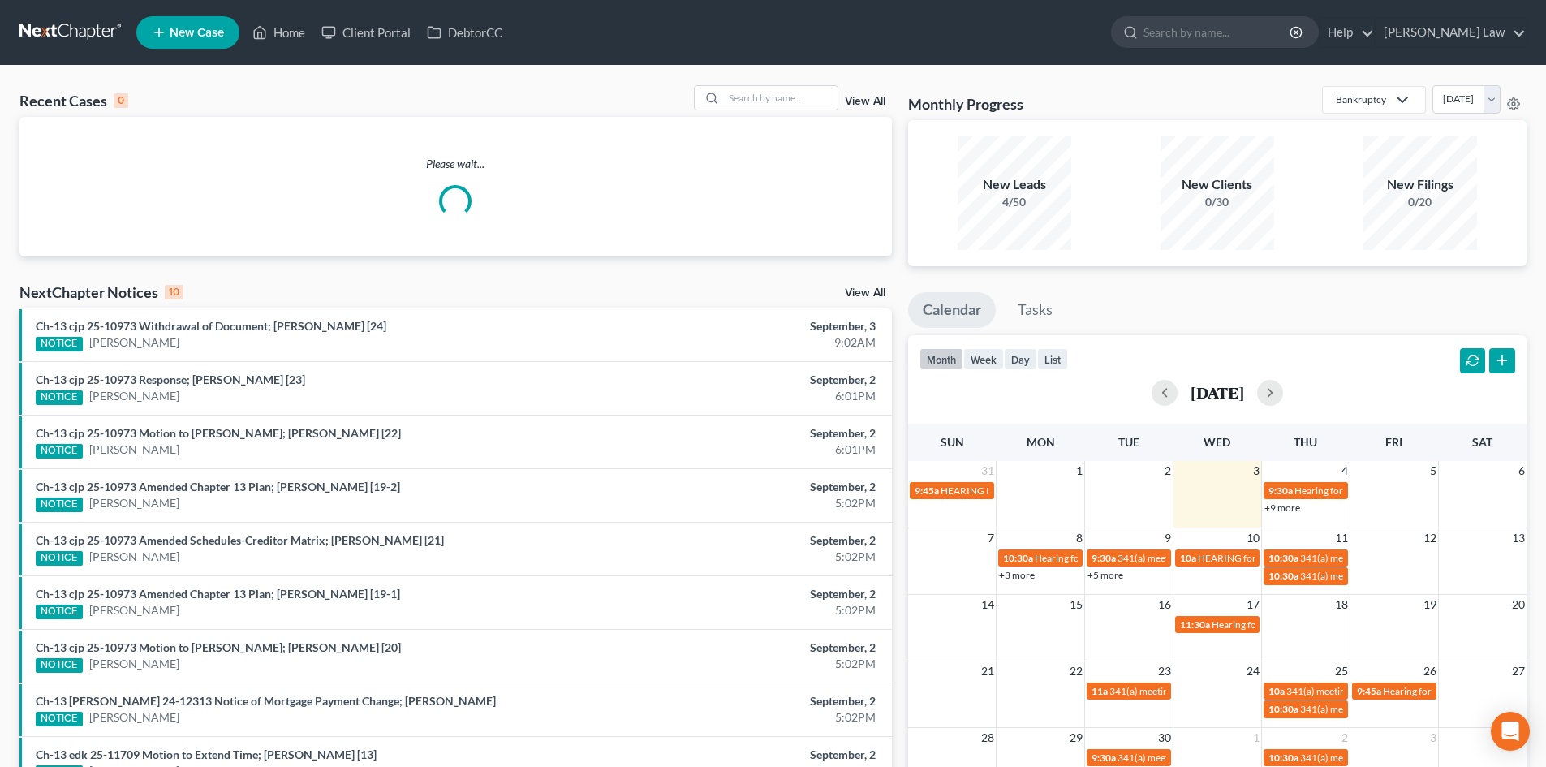
click at [796, 84] on div "Recent Cases 0 View All Please wait... NextChapter Notices 10 View All Ch-13 cj…" at bounding box center [773, 487] width 1546 height 842
click at [788, 92] on input "search" at bounding box center [781, 98] width 114 height 24
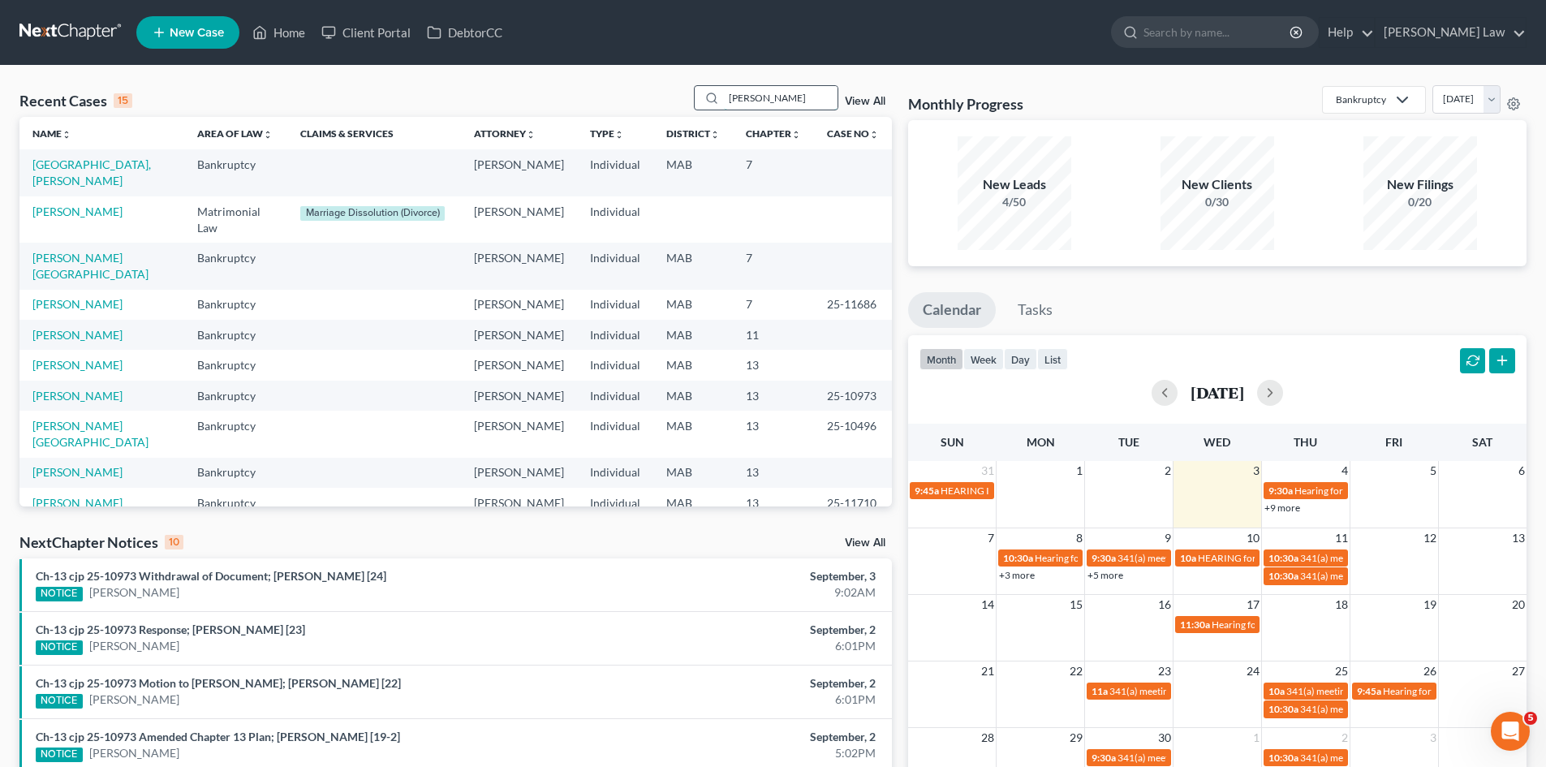
type input "[PERSON_NAME]"
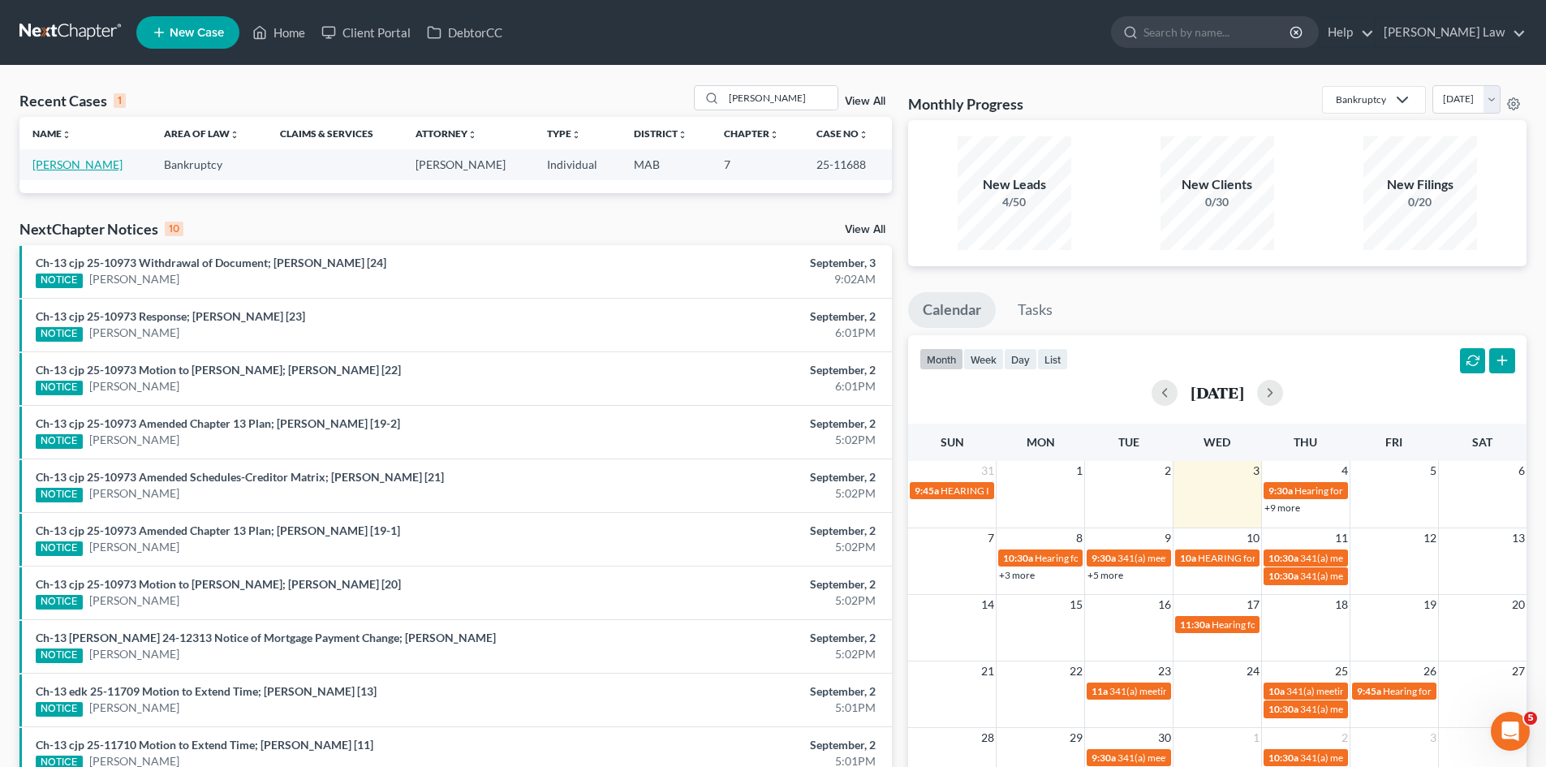
click at [71, 169] on link "[PERSON_NAME]" at bounding box center [77, 164] width 90 height 14
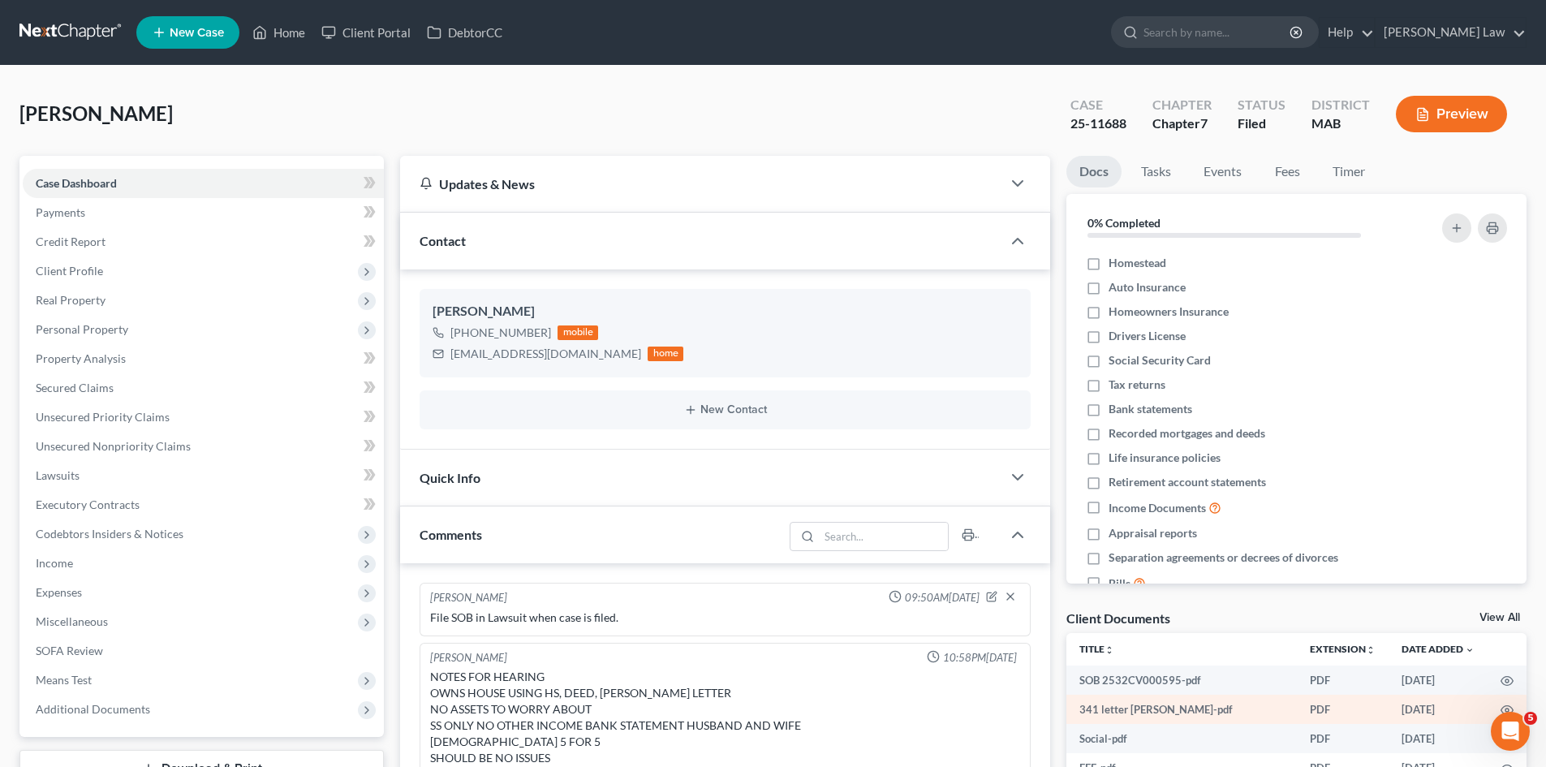
scroll to position [80, 0]
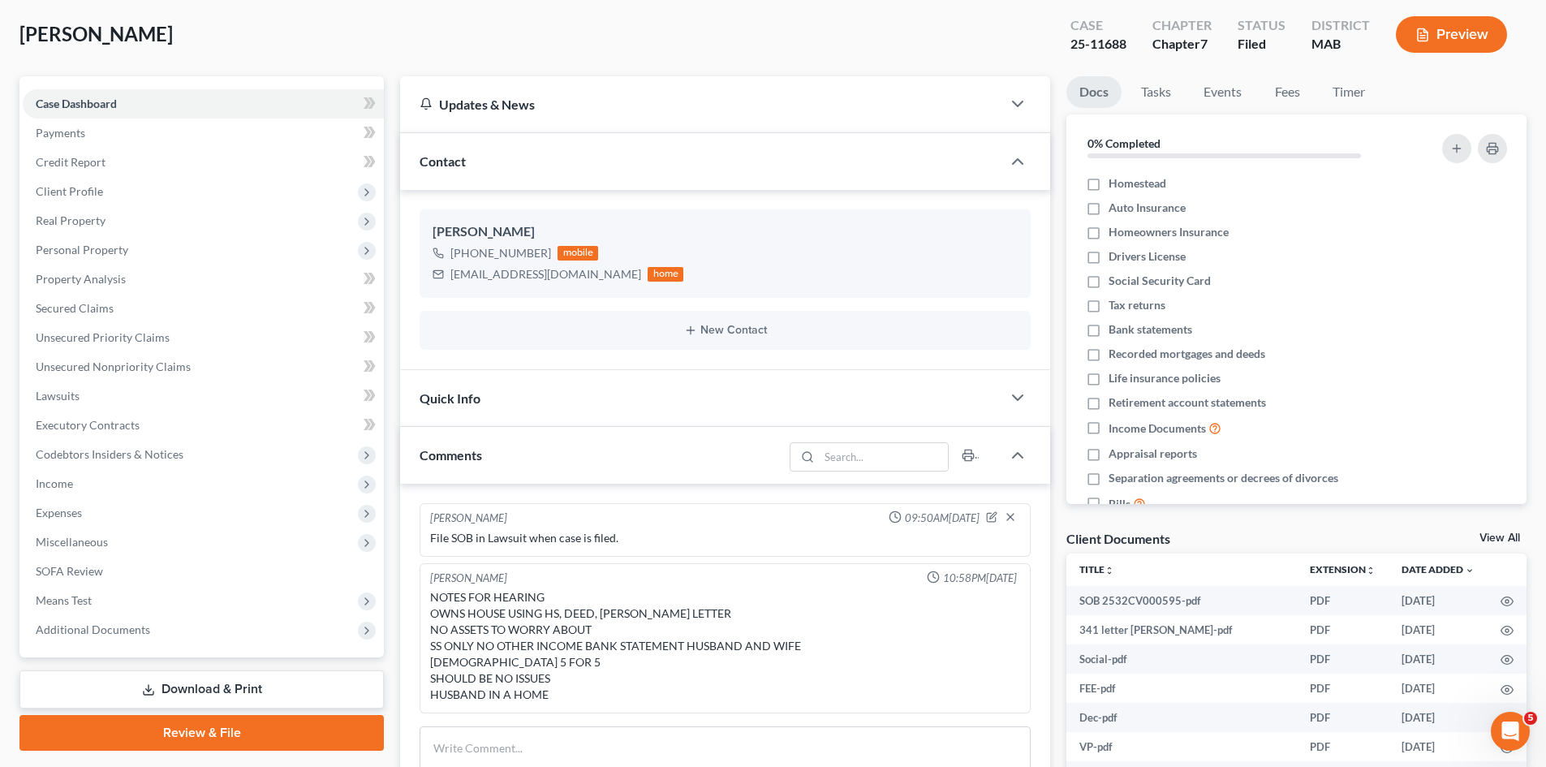
click at [1508, 540] on link "View All" at bounding box center [1499, 537] width 41 height 11
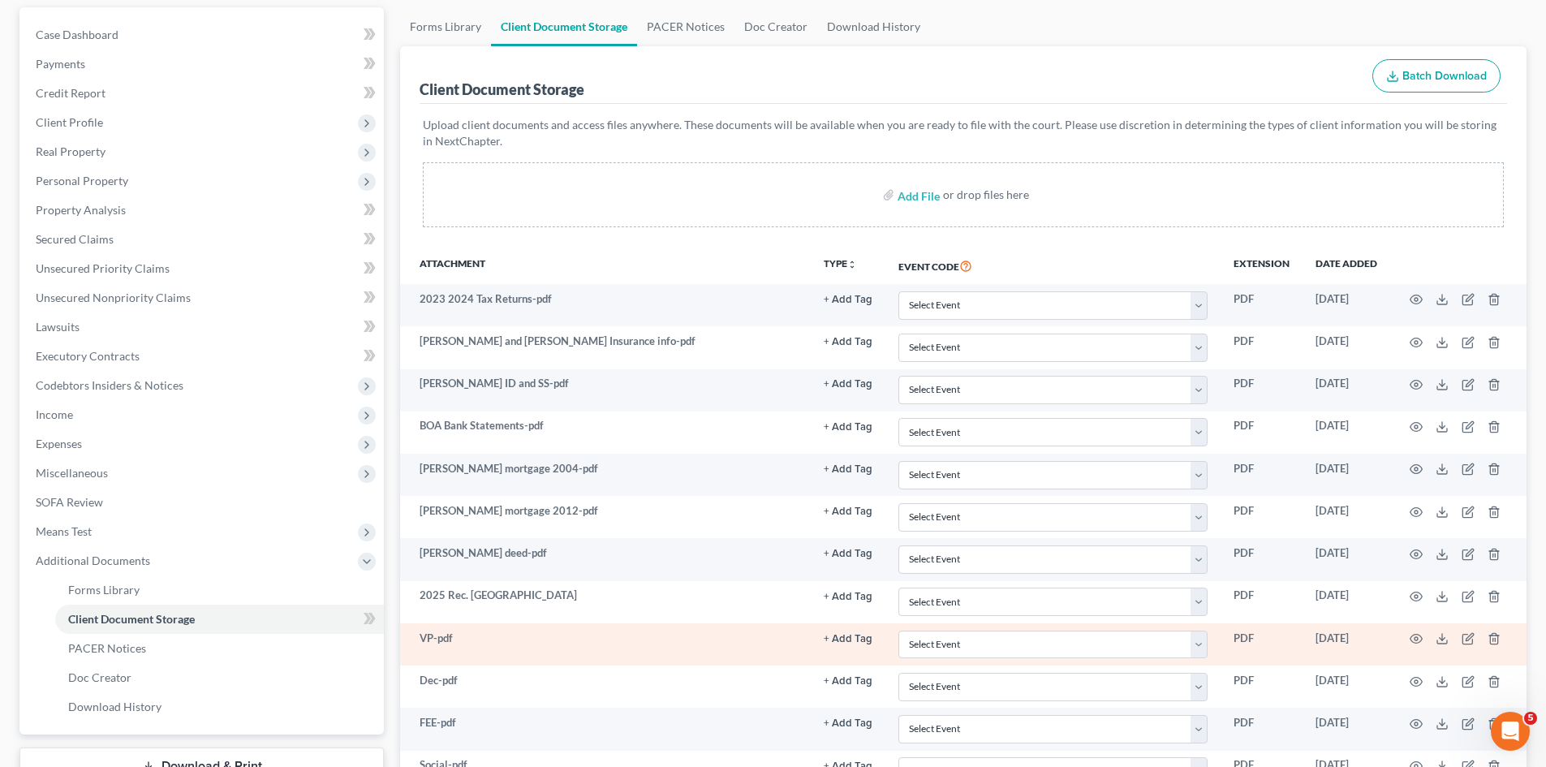
scroll to position [270, 0]
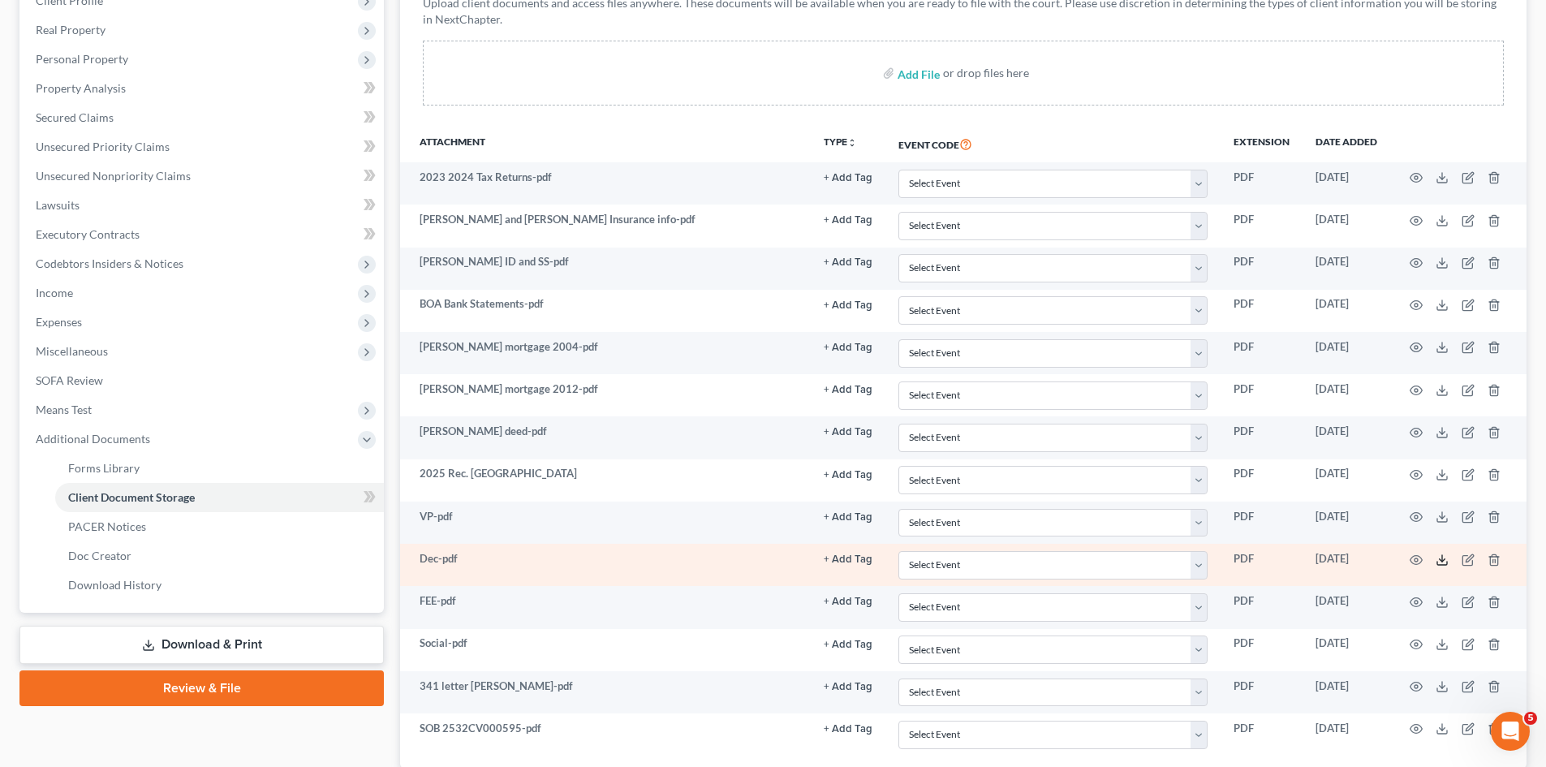
click at [1440, 560] on icon at bounding box center [1442, 559] width 13 height 13
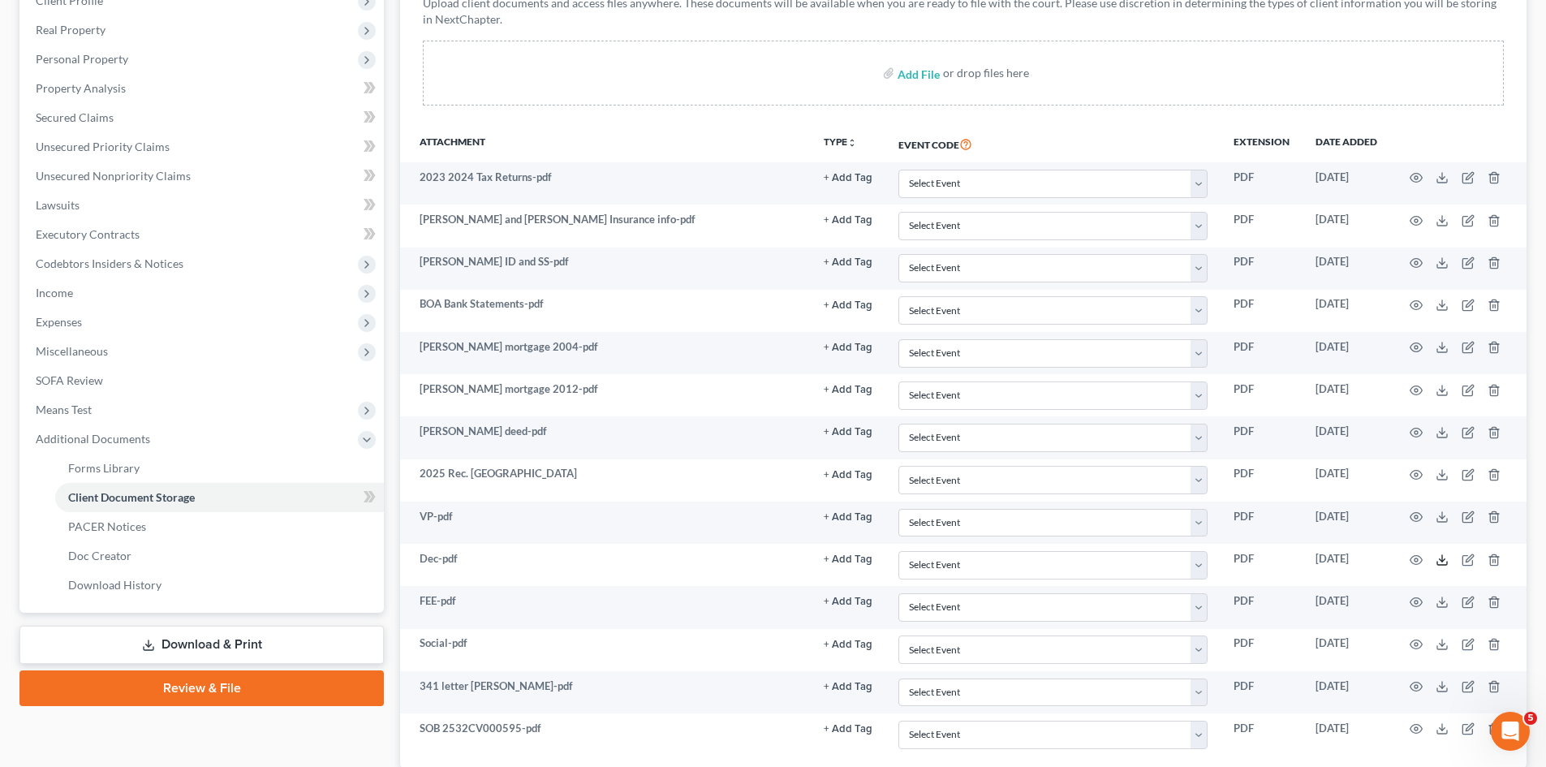
scroll to position [0, 0]
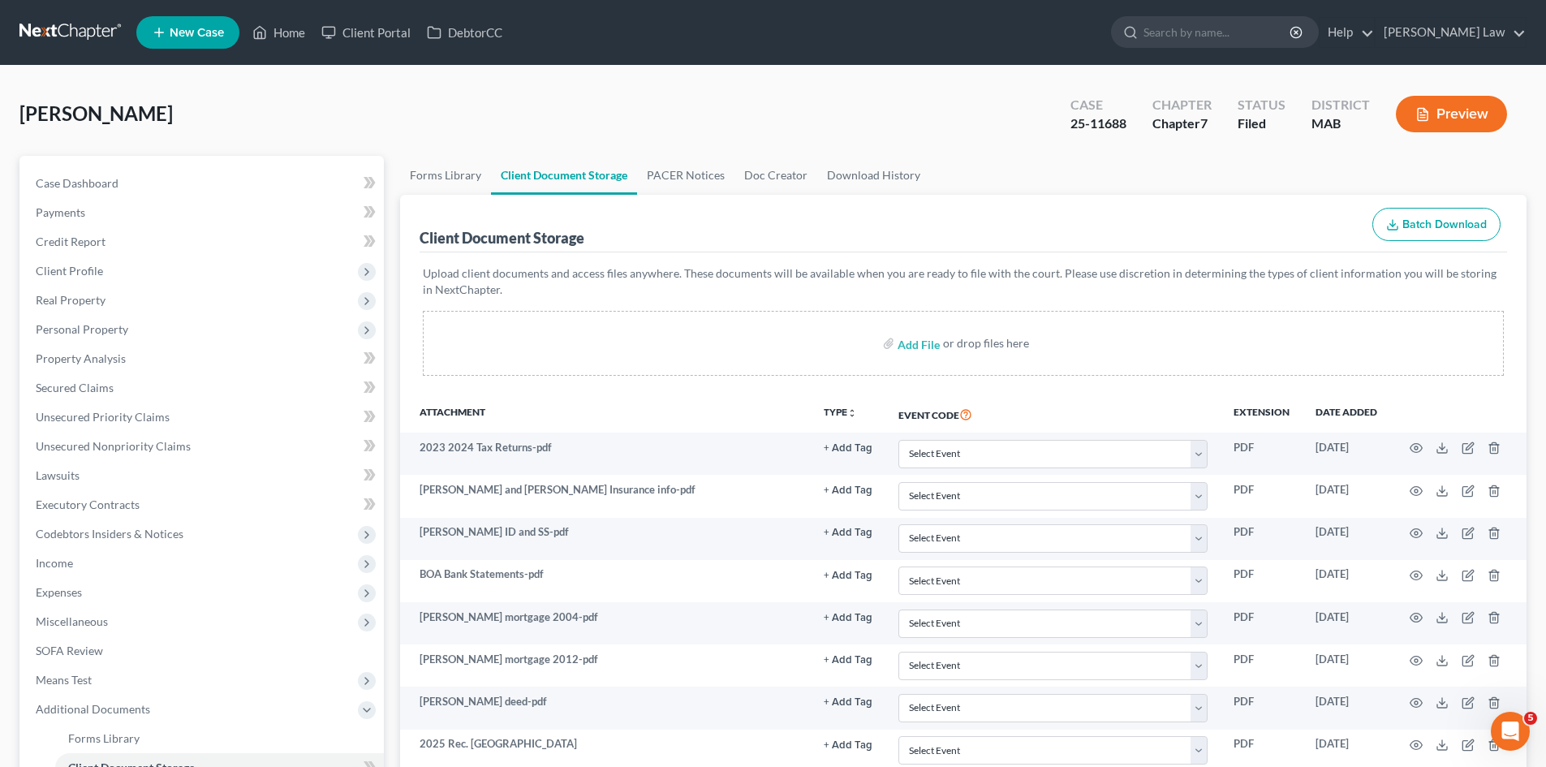
click at [82, 19] on link at bounding box center [71, 32] width 104 height 29
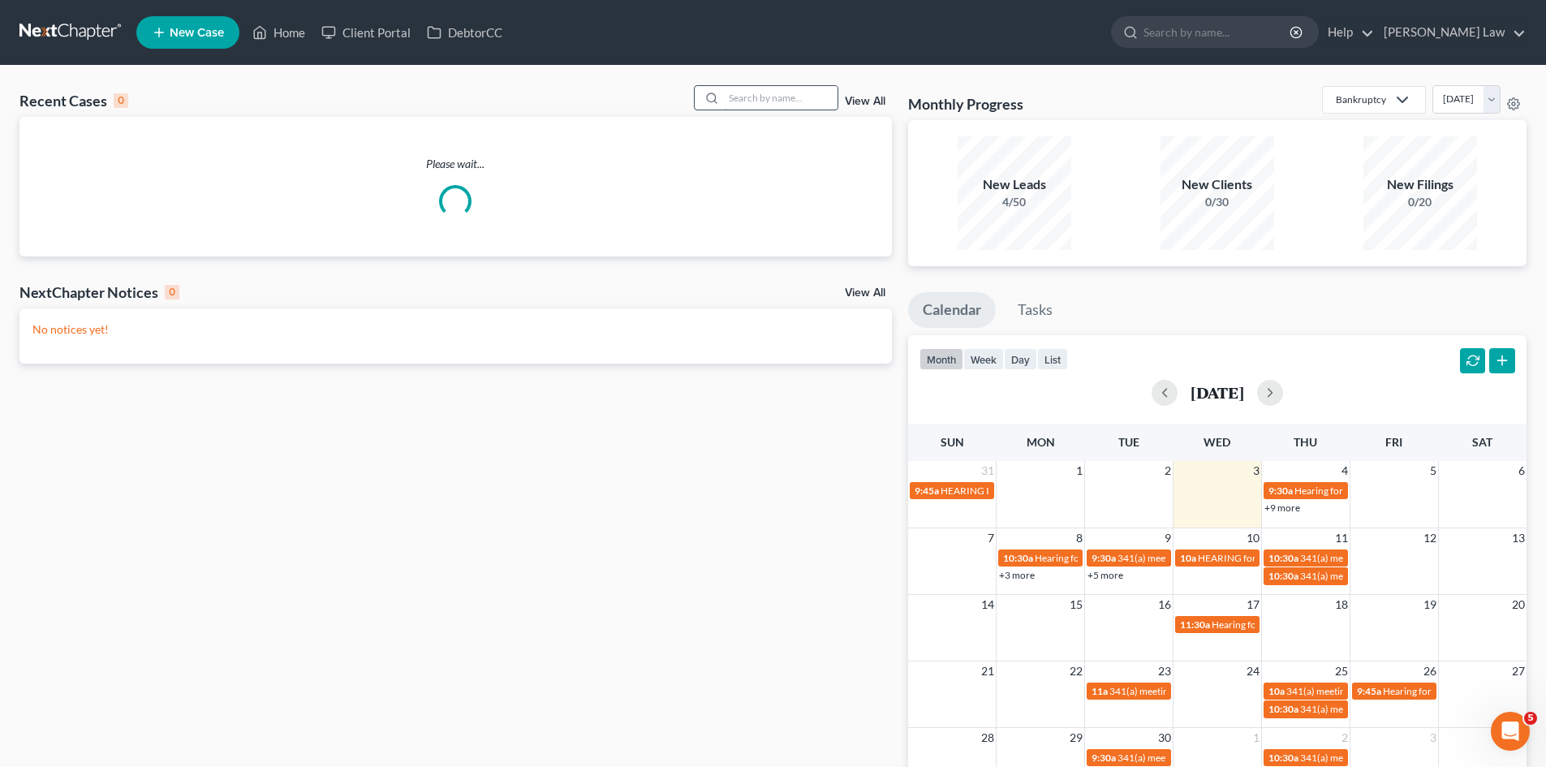
click at [825, 91] on input "search" at bounding box center [781, 98] width 114 height 24
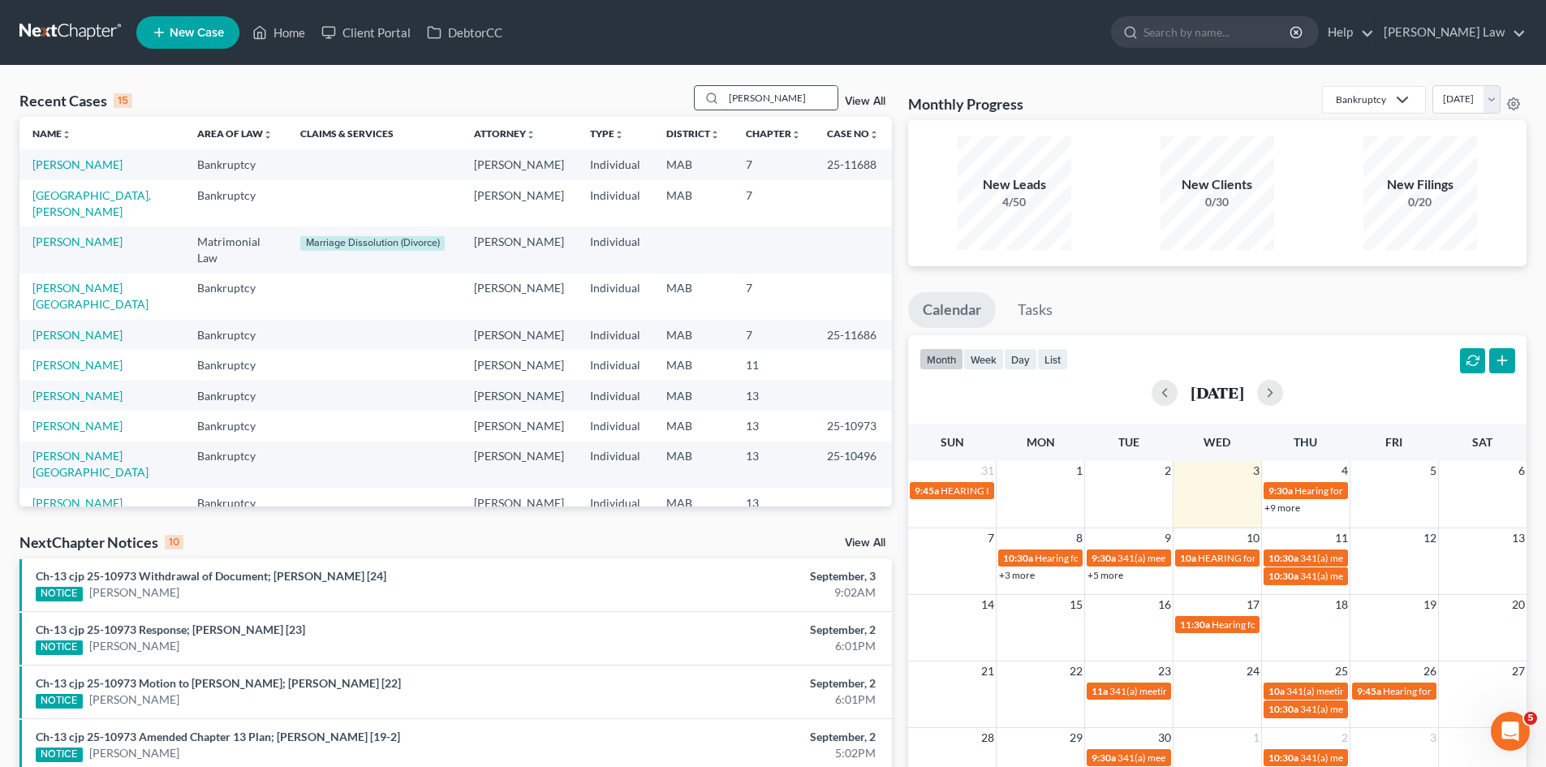
type input "[PERSON_NAME]"
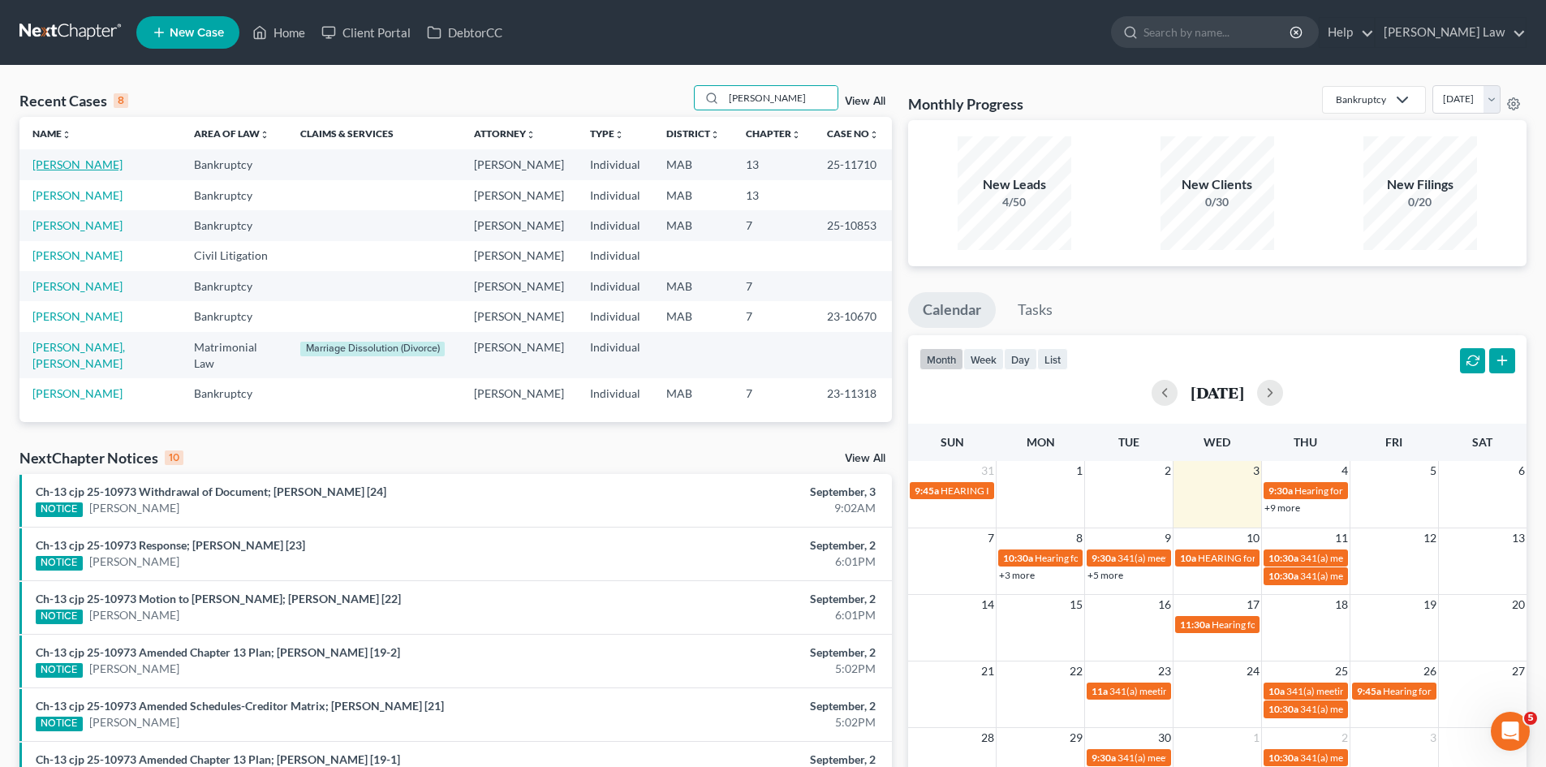
click at [80, 163] on link "[PERSON_NAME]" at bounding box center [77, 164] width 90 height 14
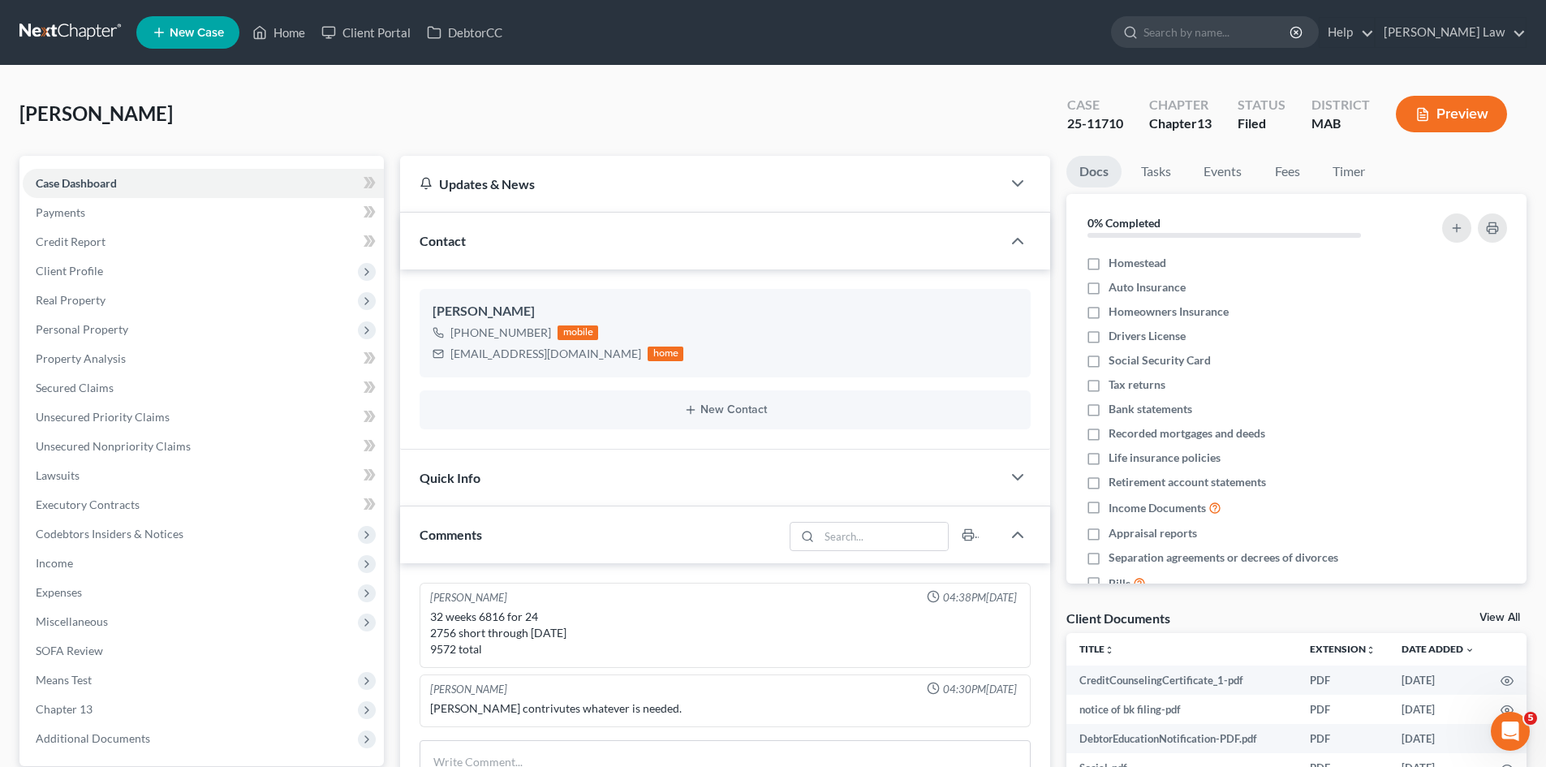
click at [1489, 609] on div "Client Documents View All" at bounding box center [1296, 621] width 460 height 24
click at [1492, 608] on div "Docs Tasks Events Fees Timer 0% Completed Nothing here yet! Homestead Auto Insu…" at bounding box center [1296, 626] width 476 height 940
click at [1492, 618] on link "View All" at bounding box center [1499, 617] width 41 height 11
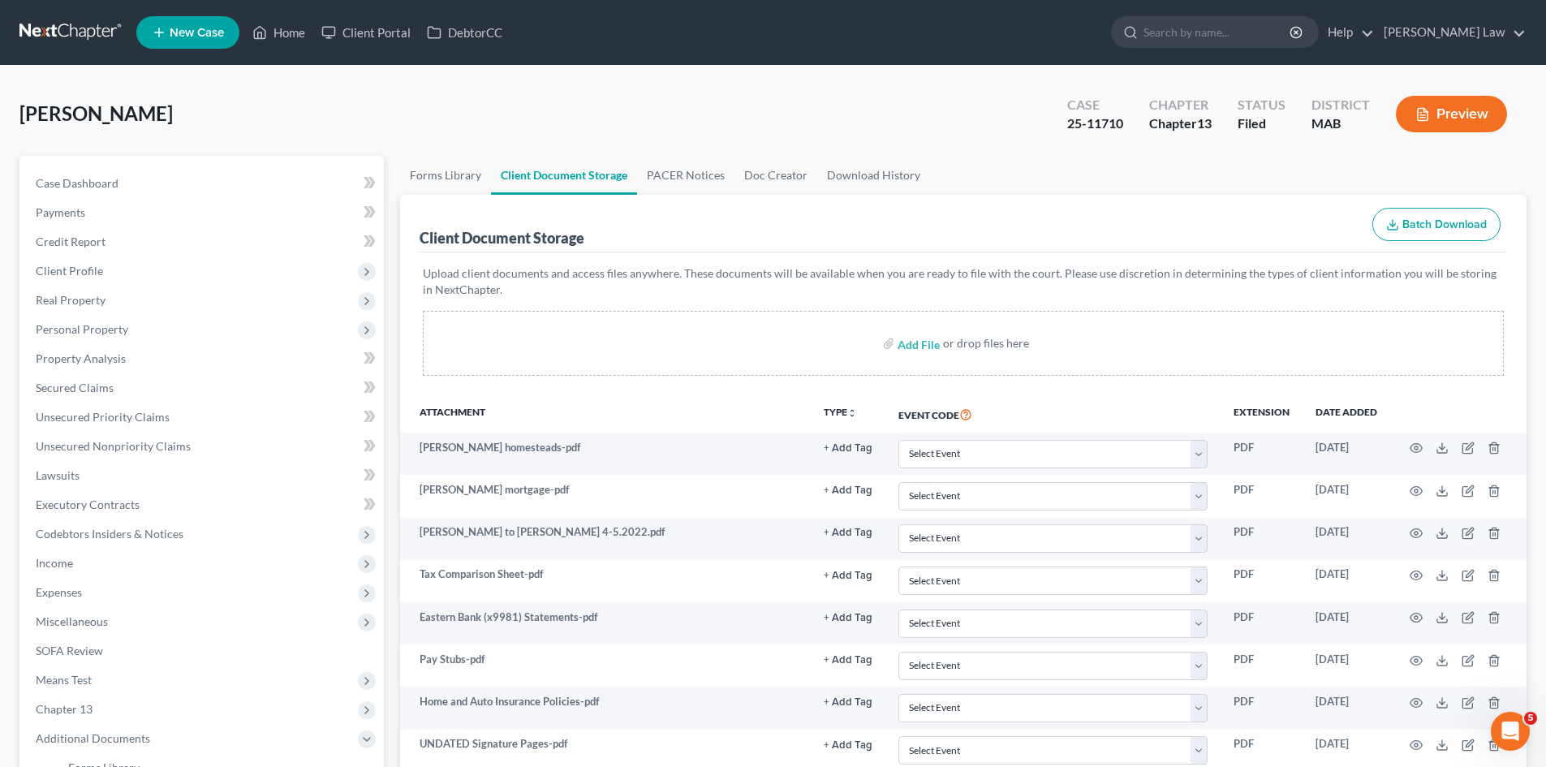
click at [58, 22] on link at bounding box center [71, 32] width 104 height 29
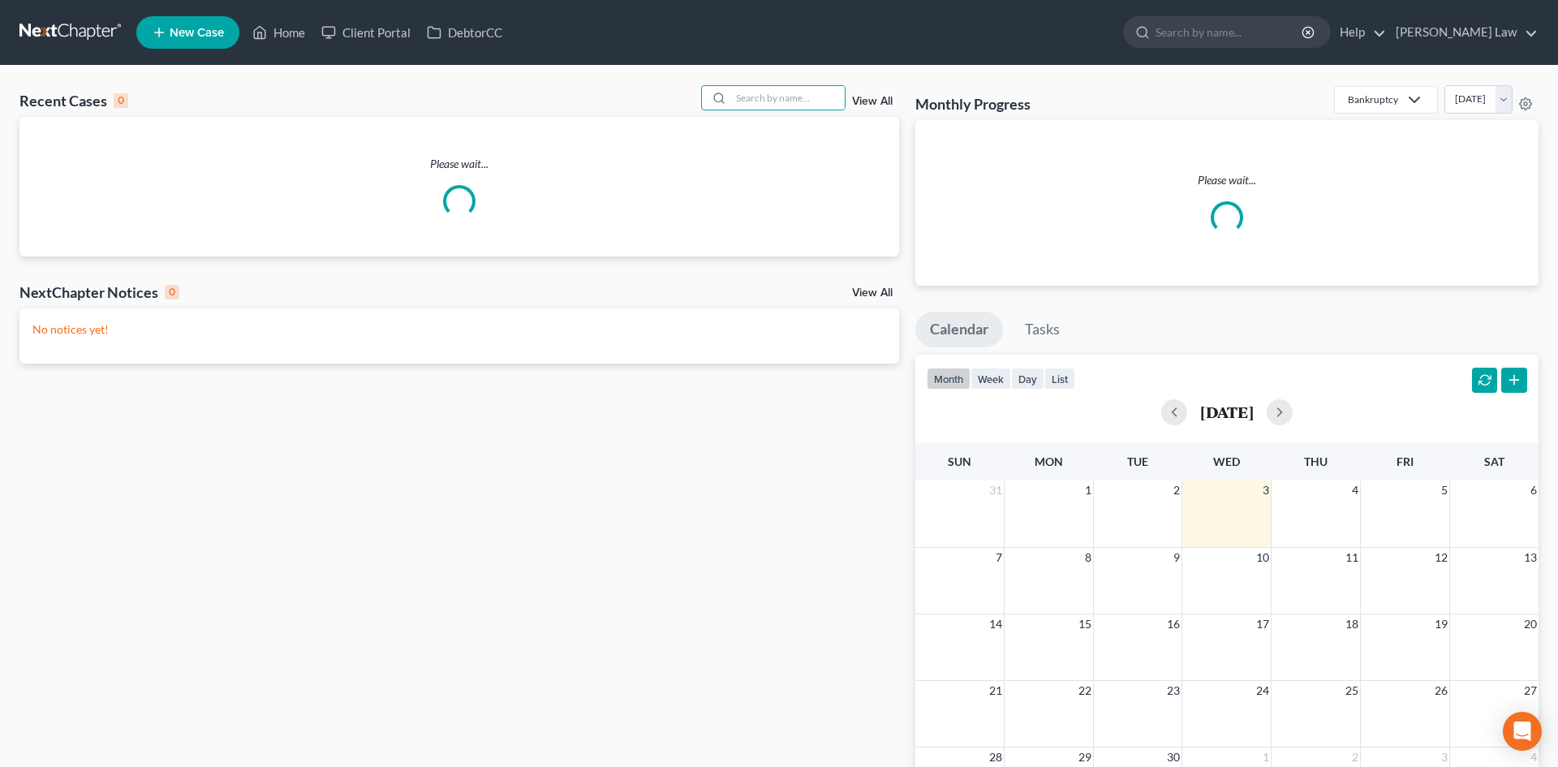
click at [816, 103] on input "search" at bounding box center [788, 98] width 114 height 24
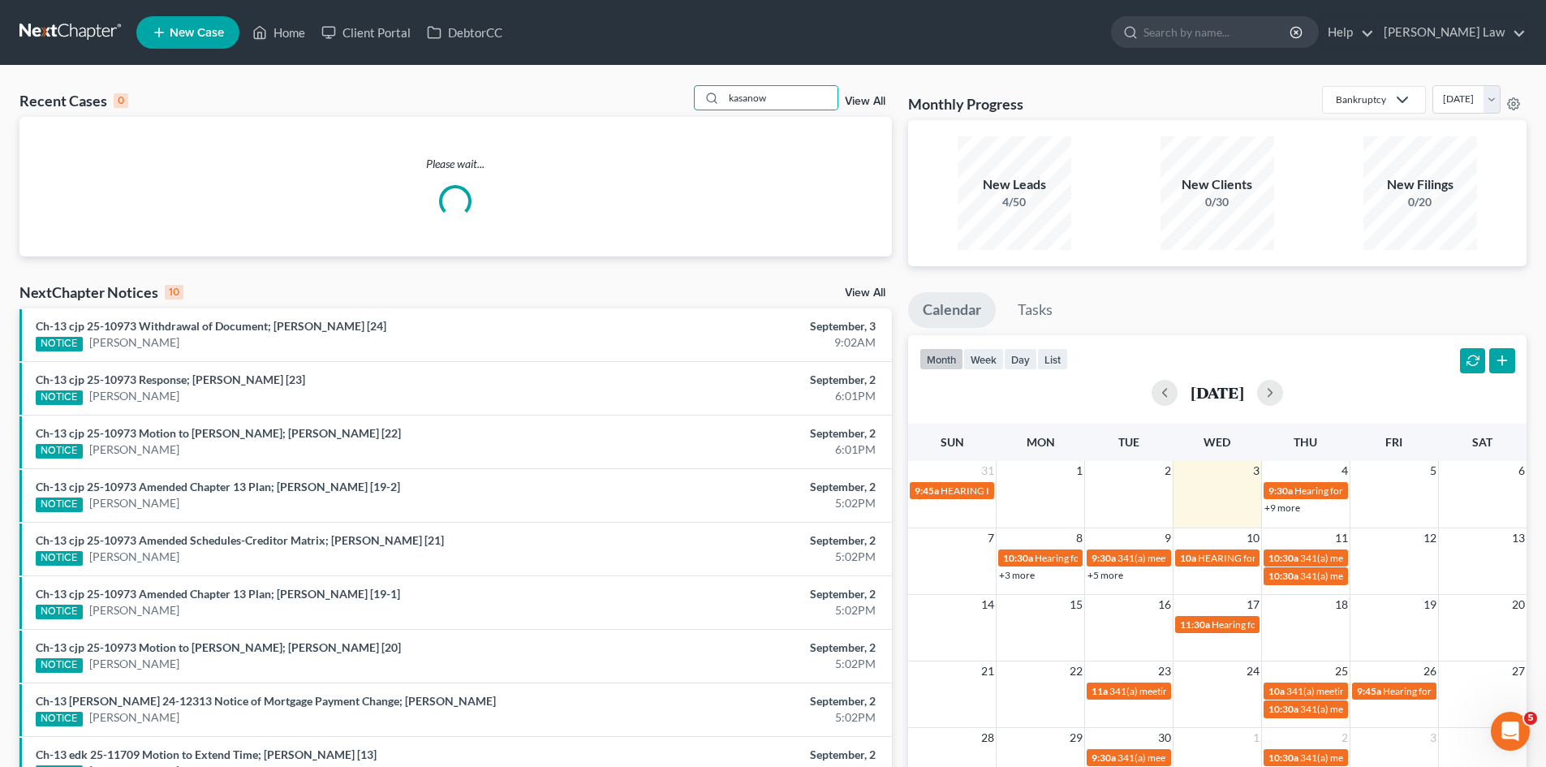
type input "kasanow"
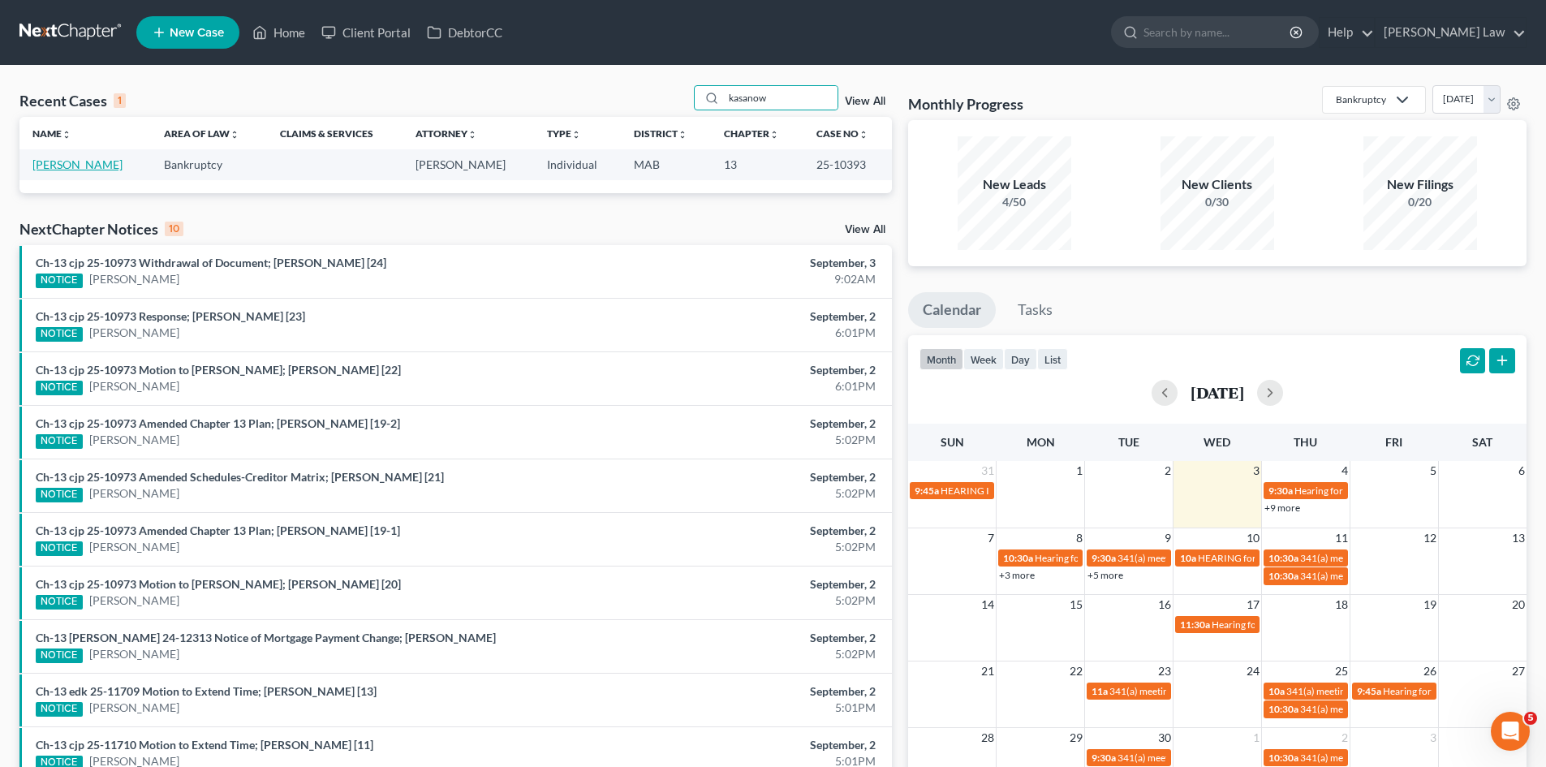
click at [54, 170] on link "[PERSON_NAME]" at bounding box center [77, 164] width 90 height 14
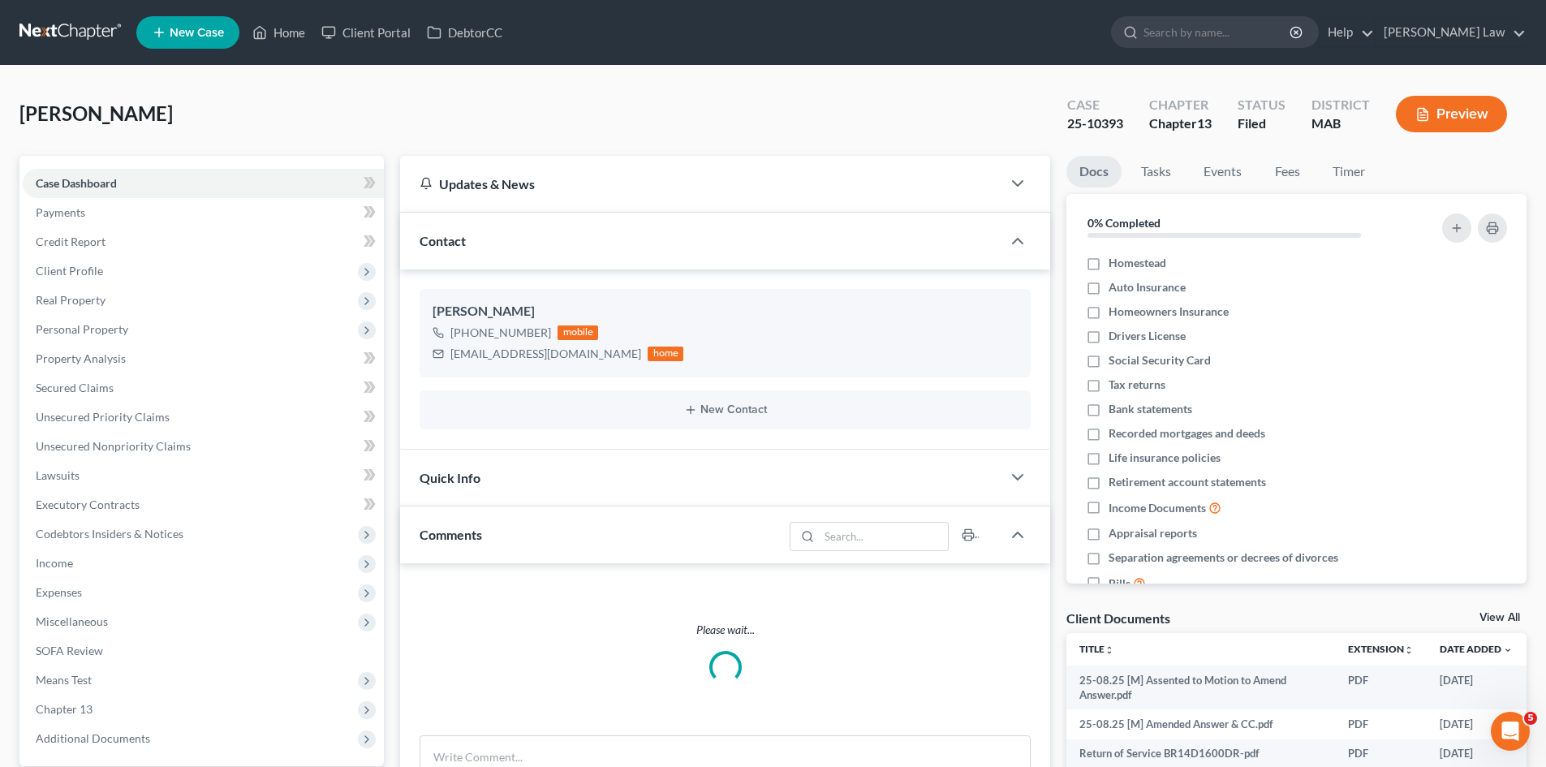
click at [1505, 609] on div "Client Documents View All" at bounding box center [1296, 621] width 460 height 24
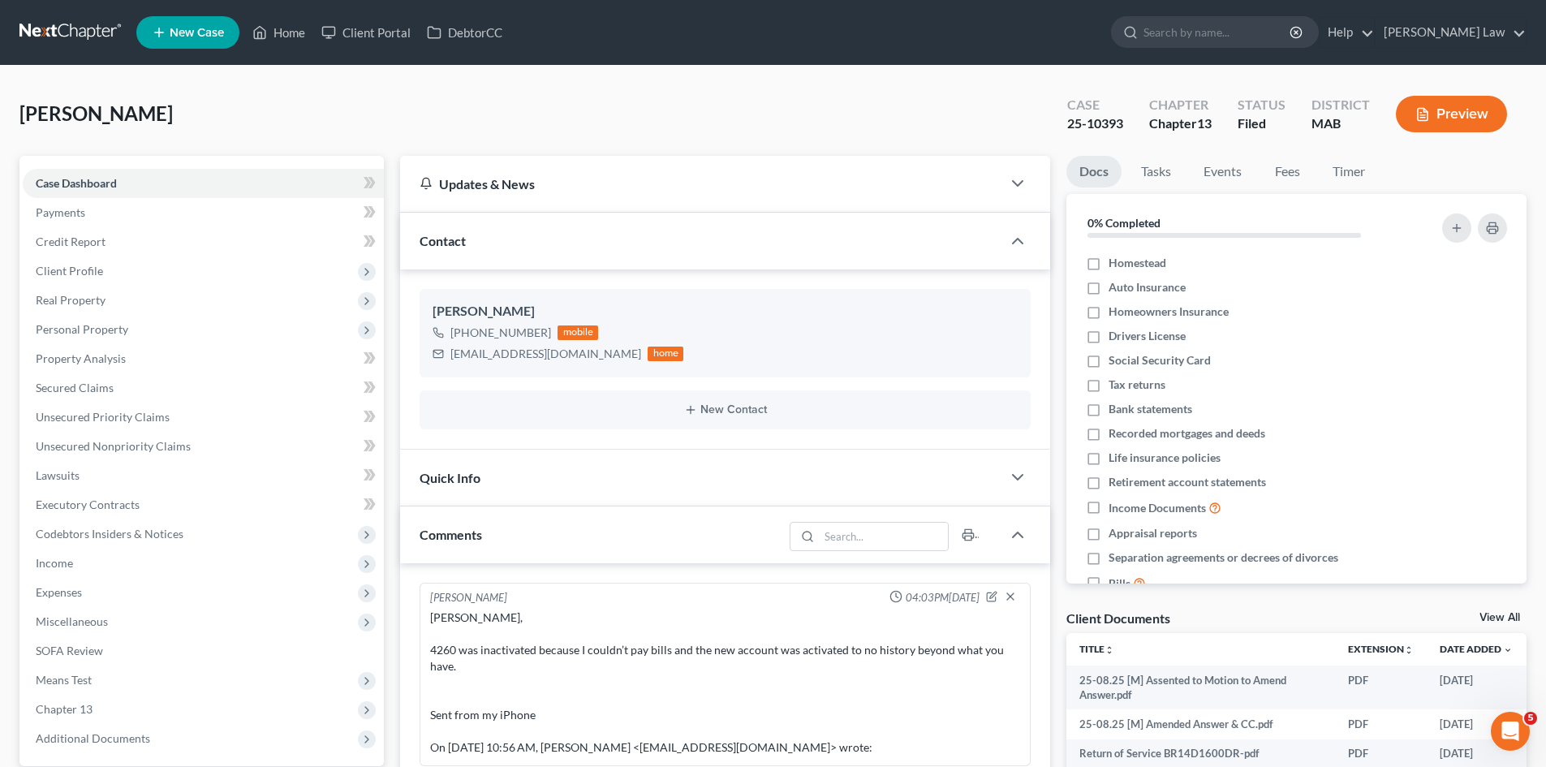
click at [1505, 616] on link "View All" at bounding box center [1499, 617] width 41 height 11
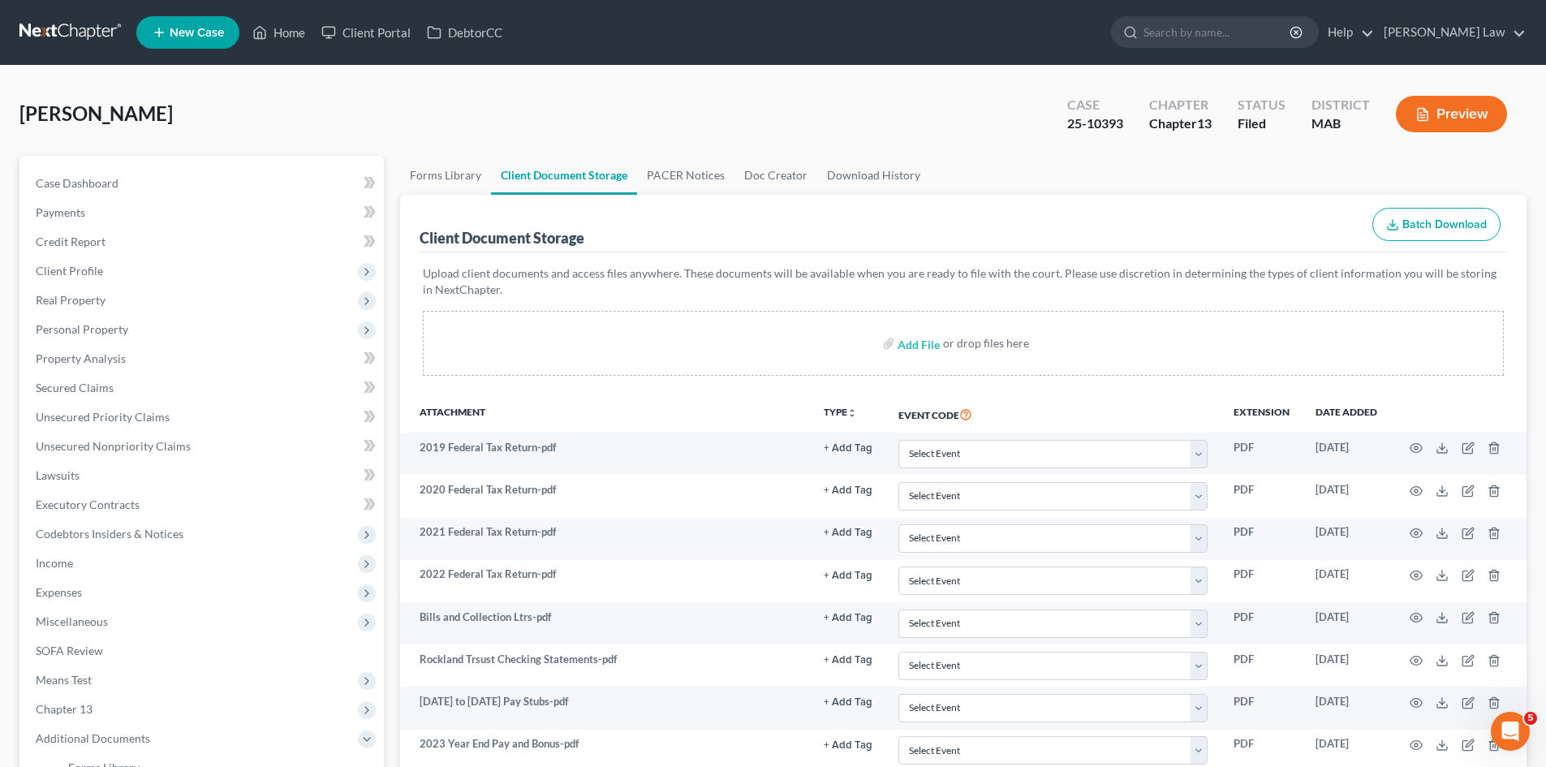
click at [88, 35] on link at bounding box center [71, 32] width 104 height 29
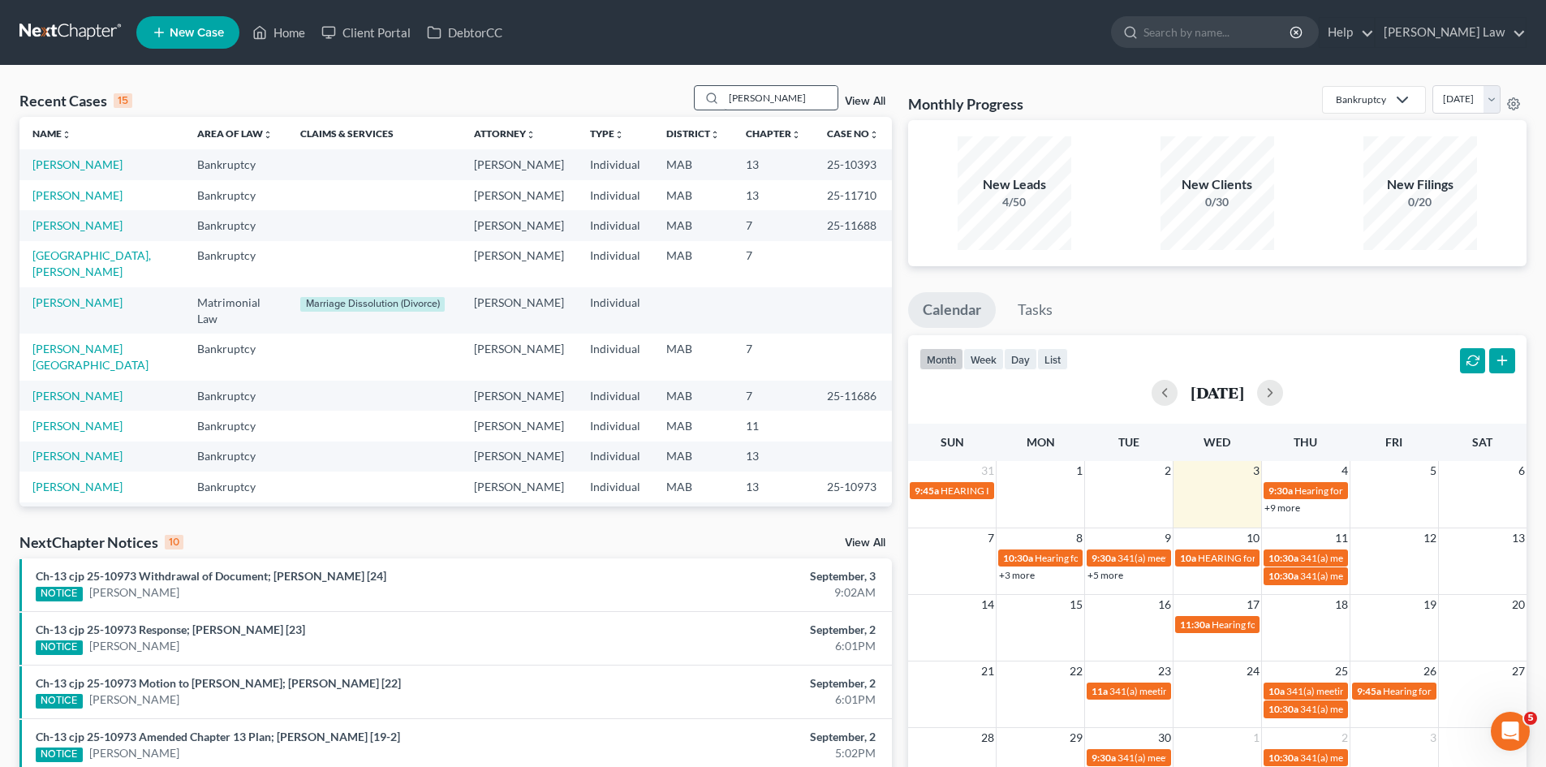
type input "[PERSON_NAME]"
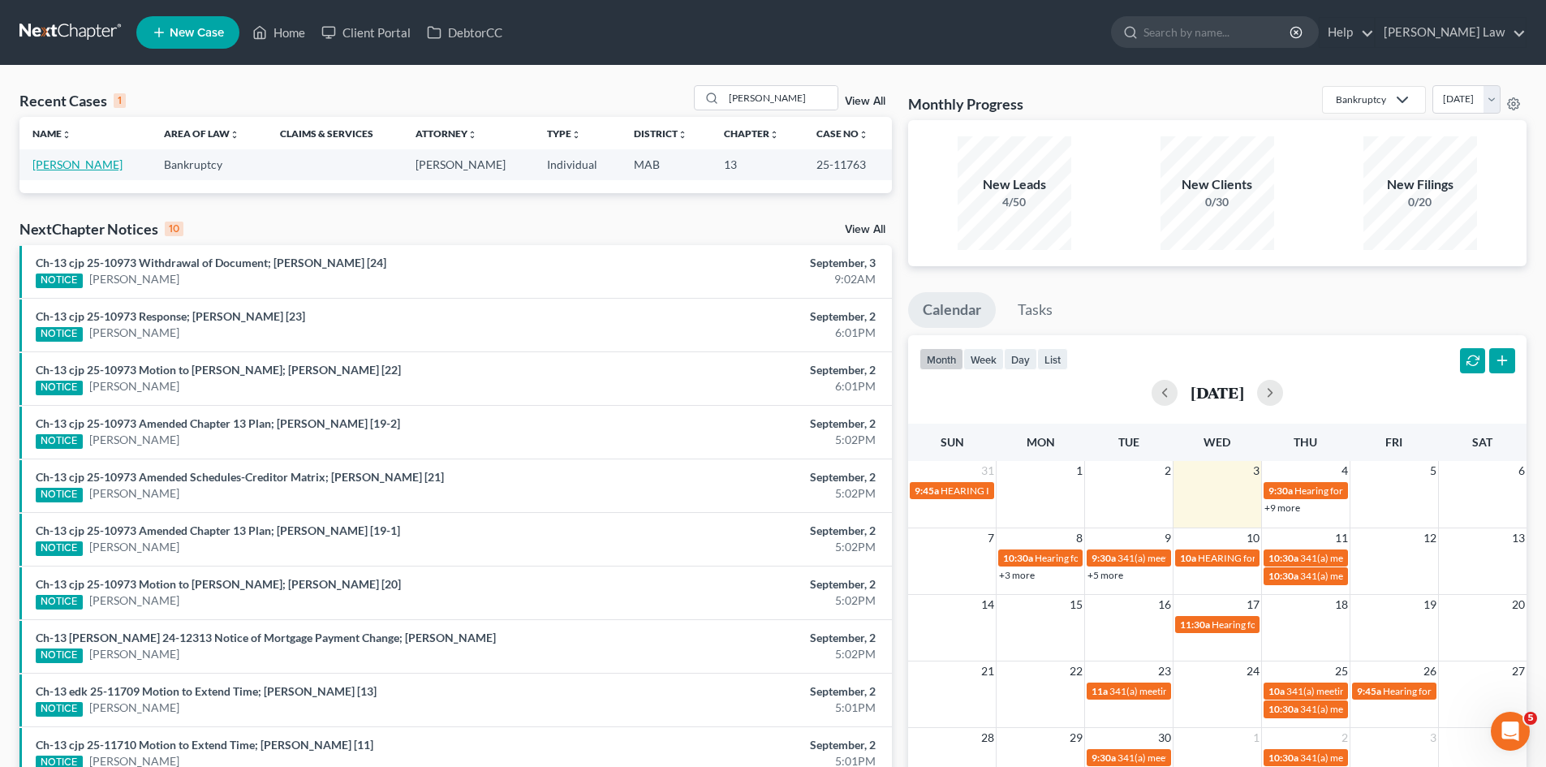
click at [60, 160] on link "[PERSON_NAME]" at bounding box center [77, 164] width 90 height 14
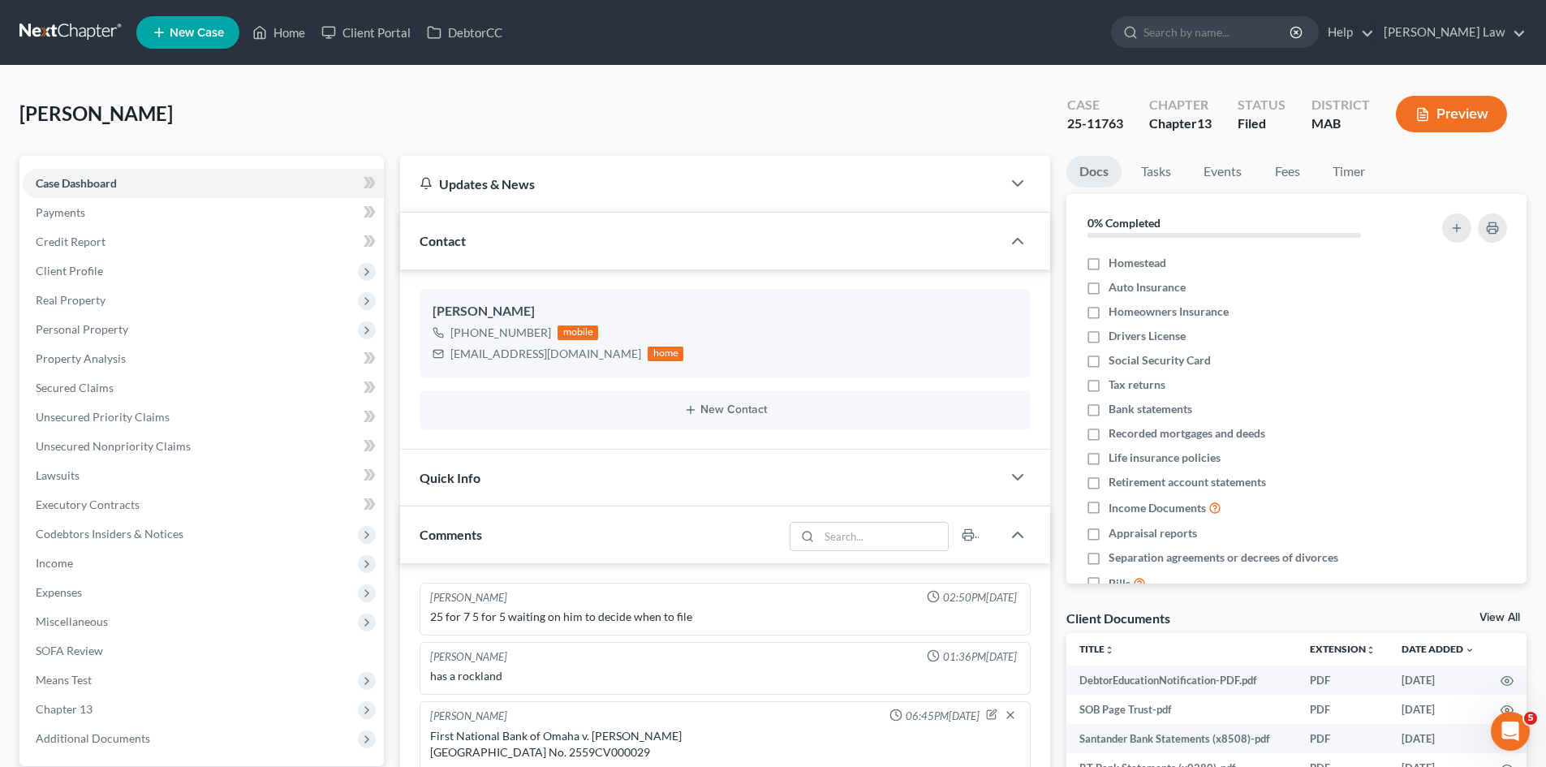
scroll to position [490, 0]
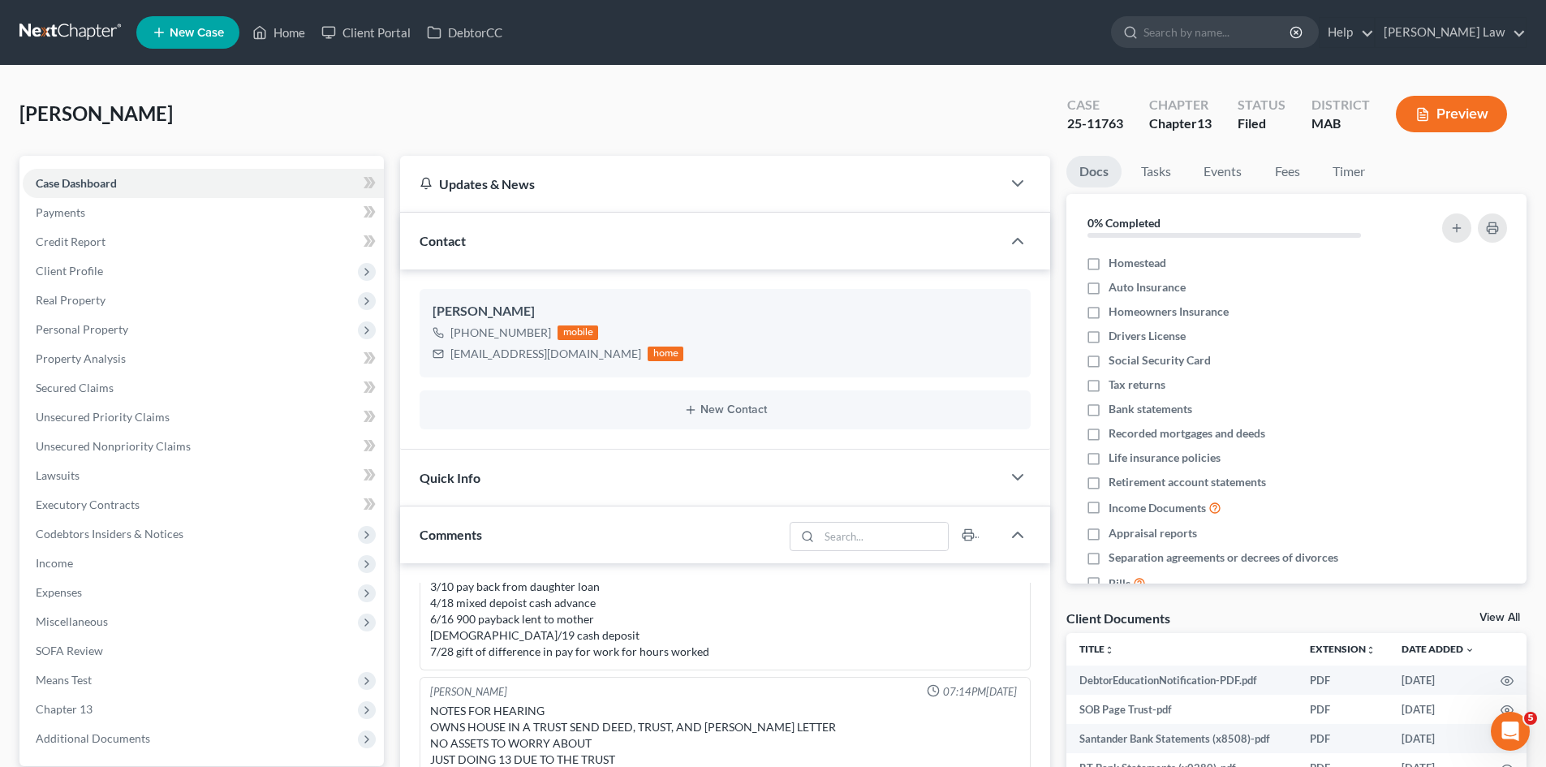
click at [1509, 614] on link "View All" at bounding box center [1499, 617] width 41 height 11
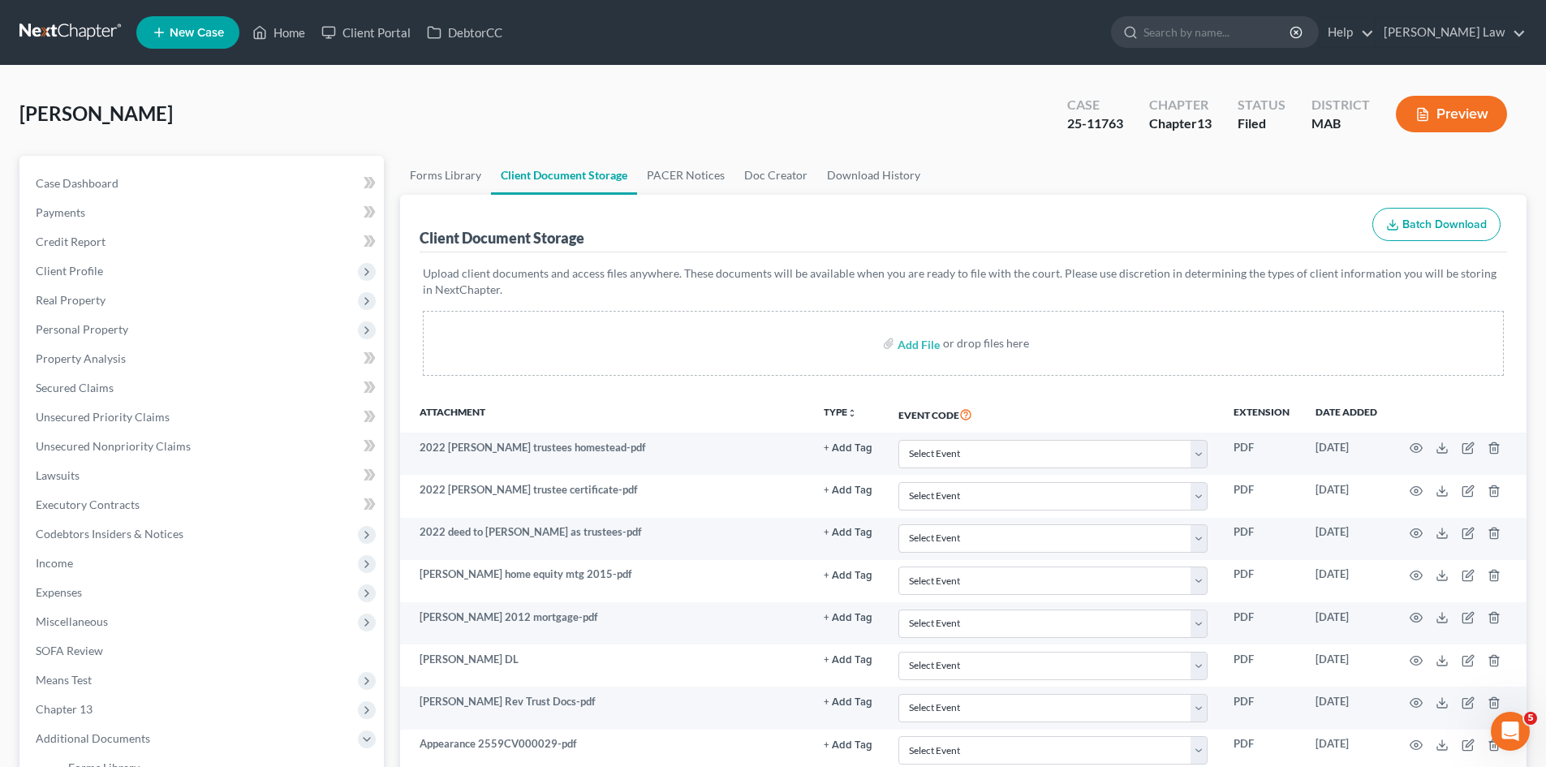
click at [56, 38] on link at bounding box center [71, 32] width 104 height 29
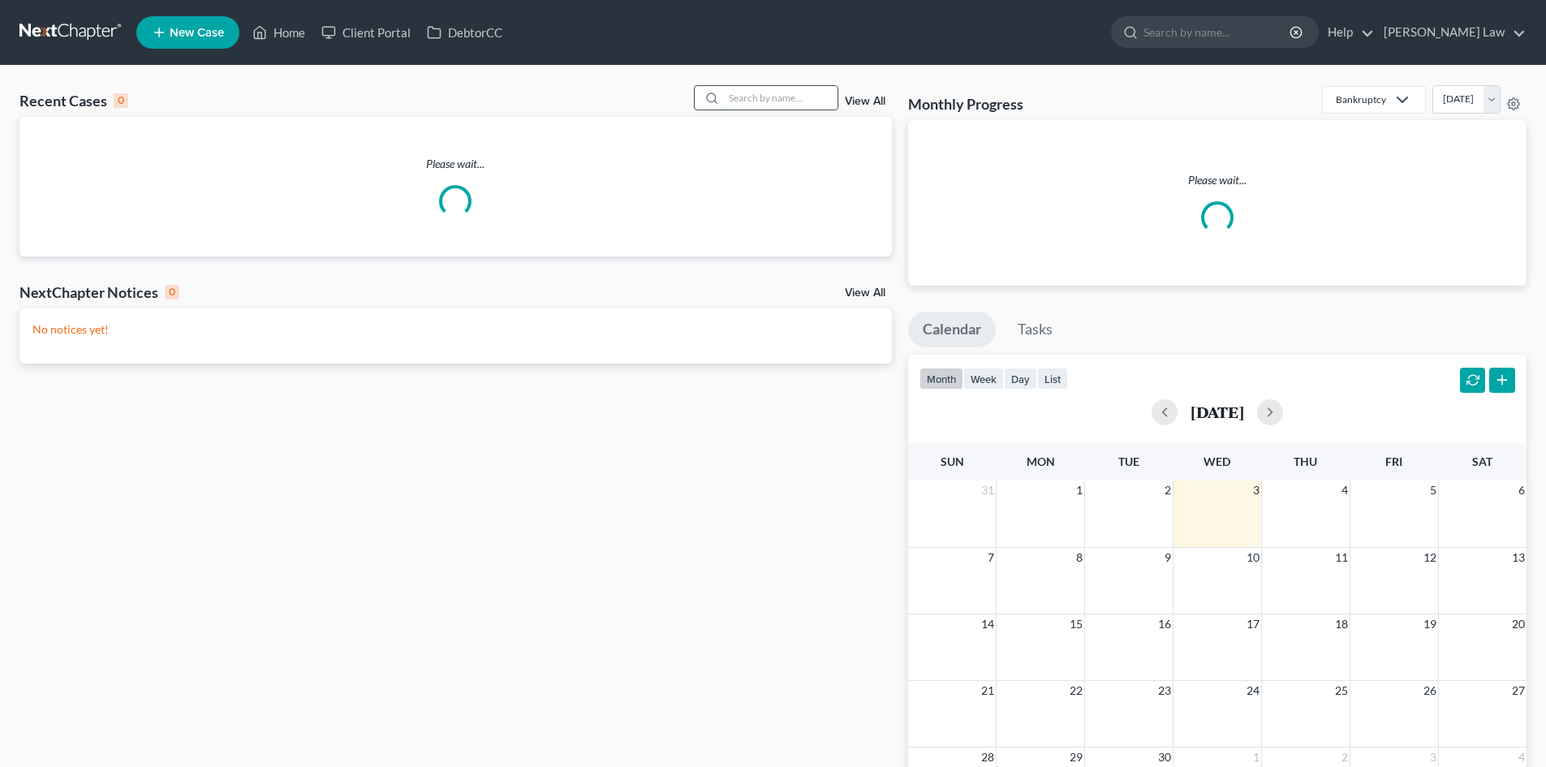
click at [774, 110] on input "search" at bounding box center [781, 98] width 114 height 24
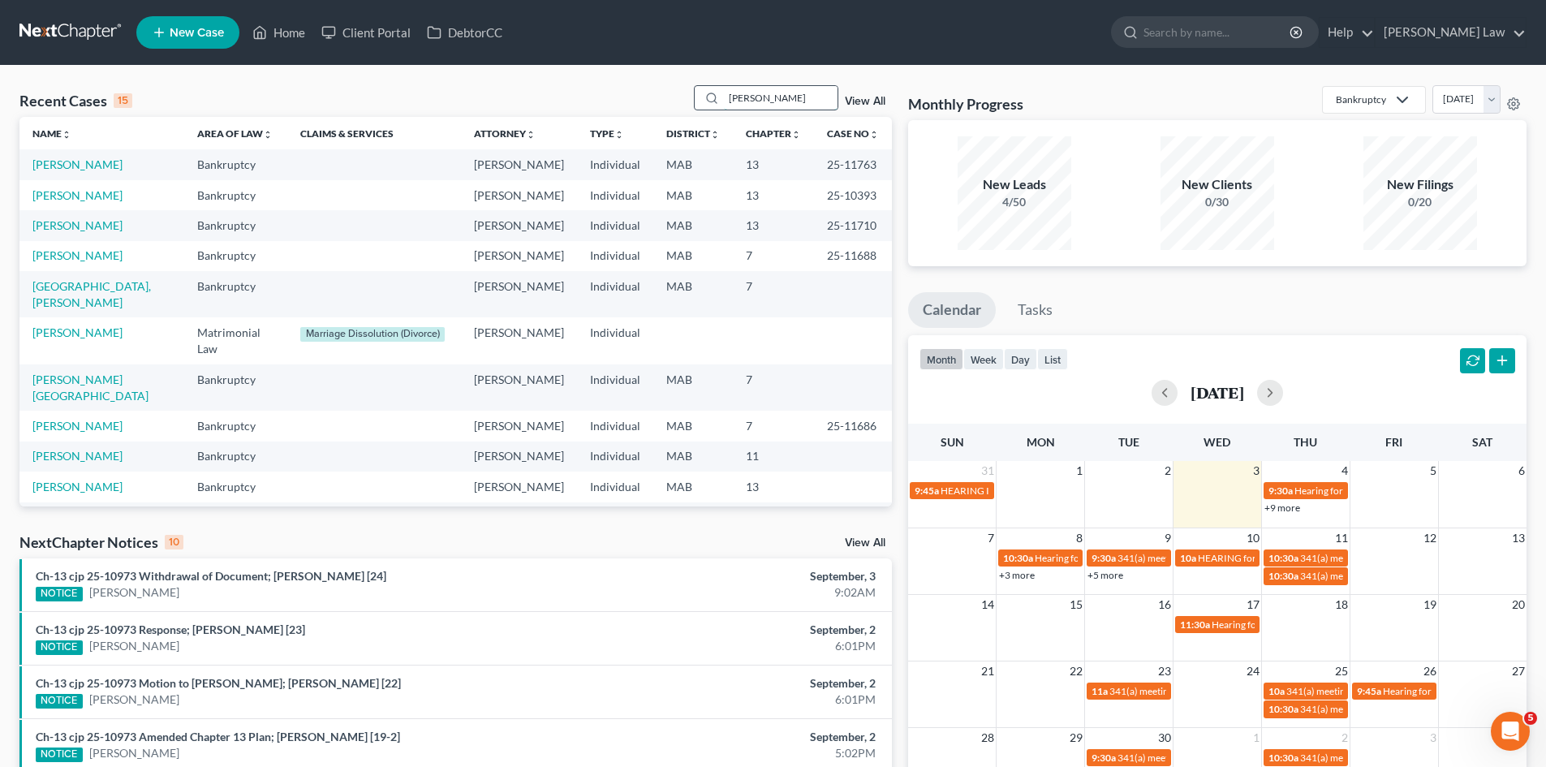
type input "abel"
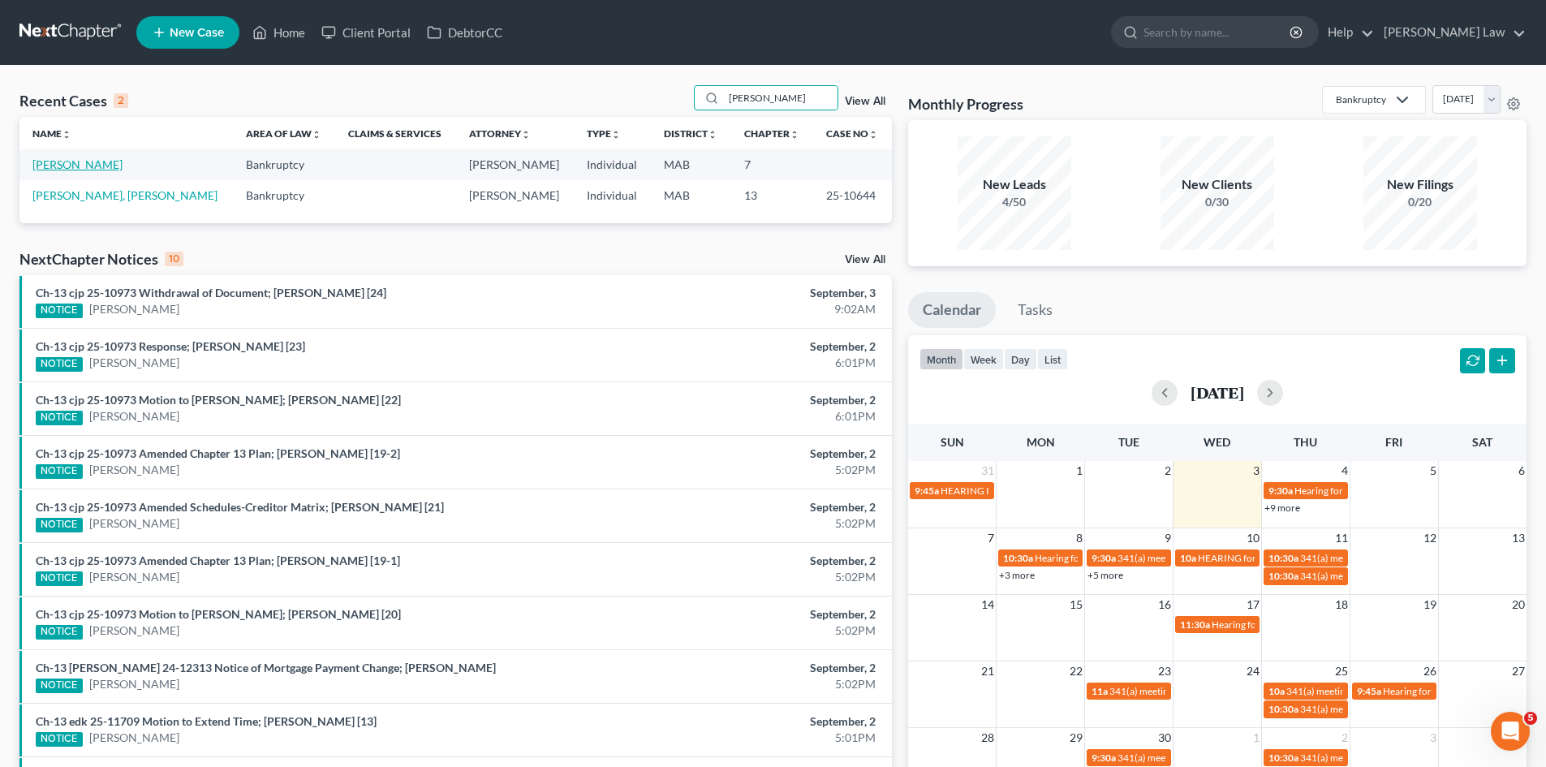
click at [38, 170] on link "Abelli, Brian" at bounding box center [77, 164] width 90 height 14
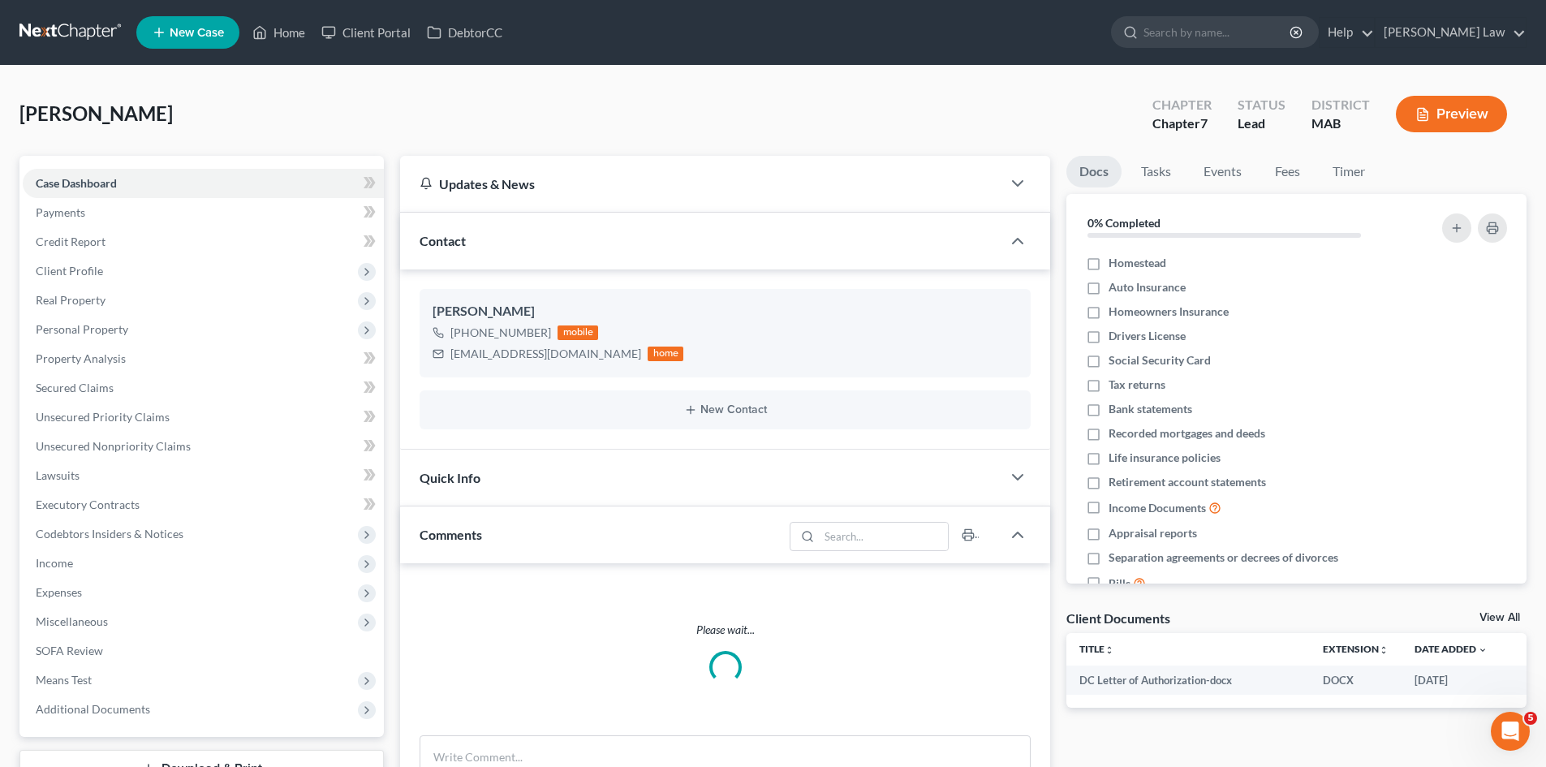
scroll to position [125, 0]
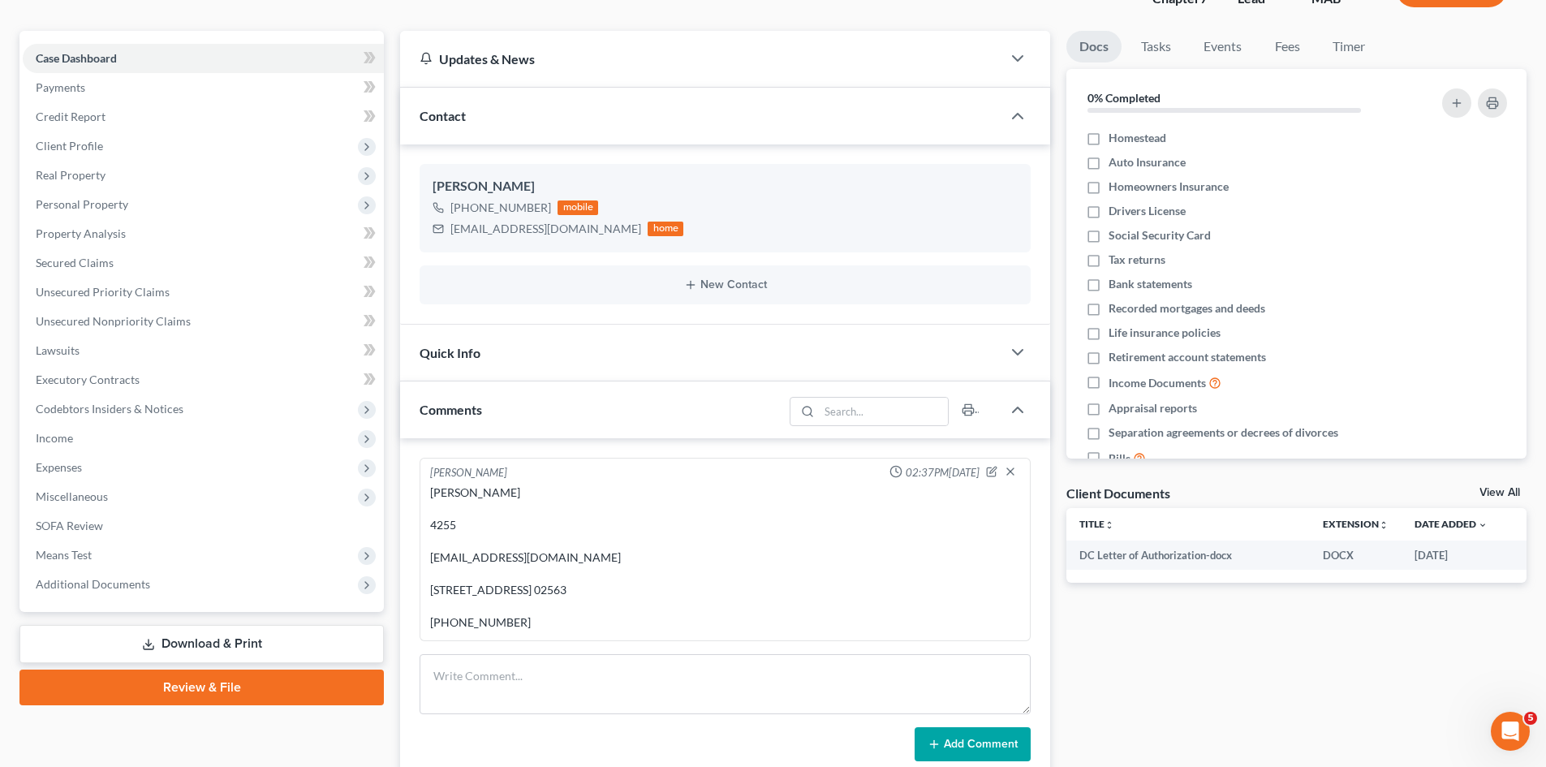
click at [1495, 493] on link "View All" at bounding box center [1499, 492] width 41 height 11
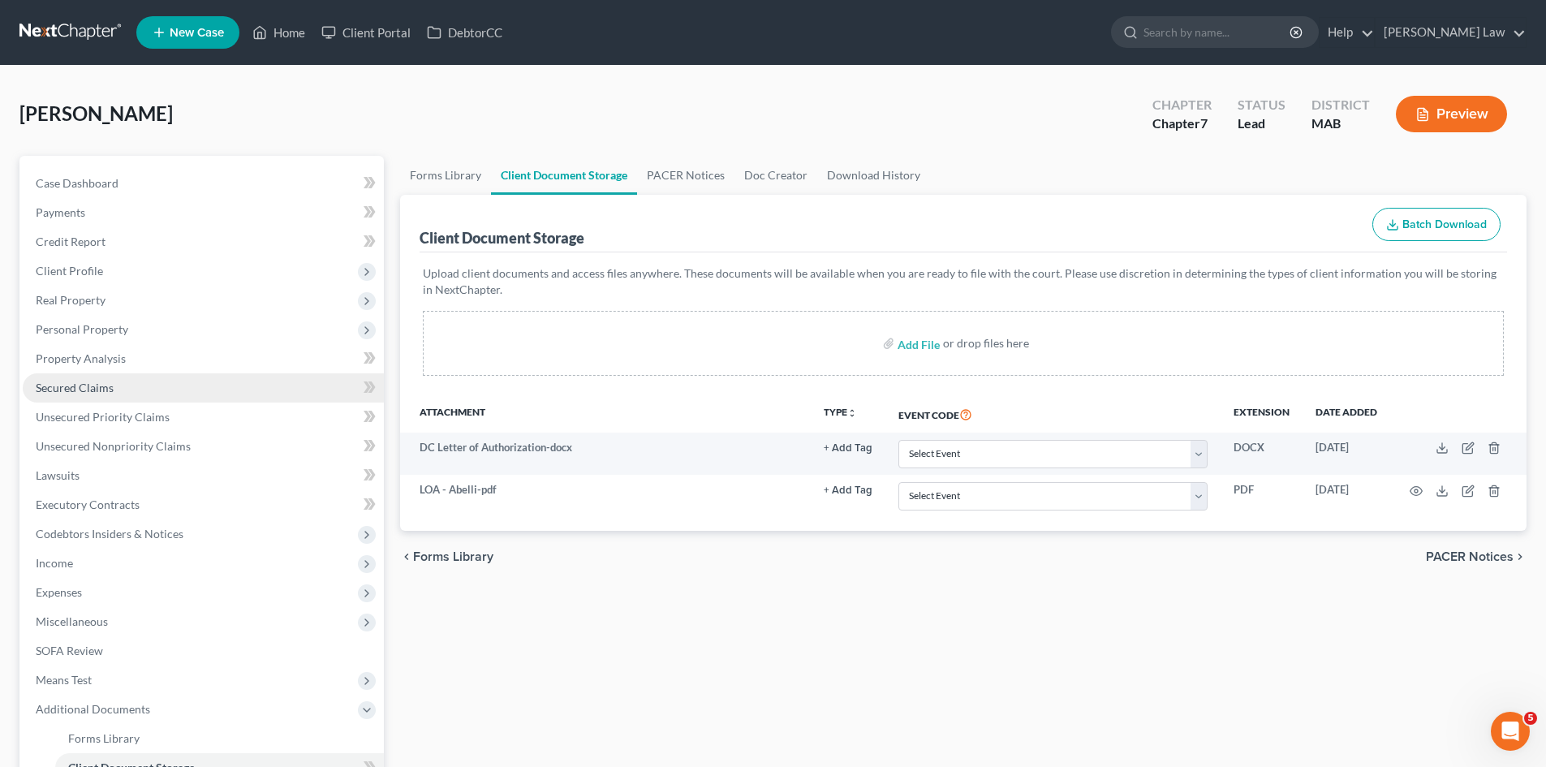
click at [93, 397] on link "Secured Claims" at bounding box center [203, 387] width 361 height 29
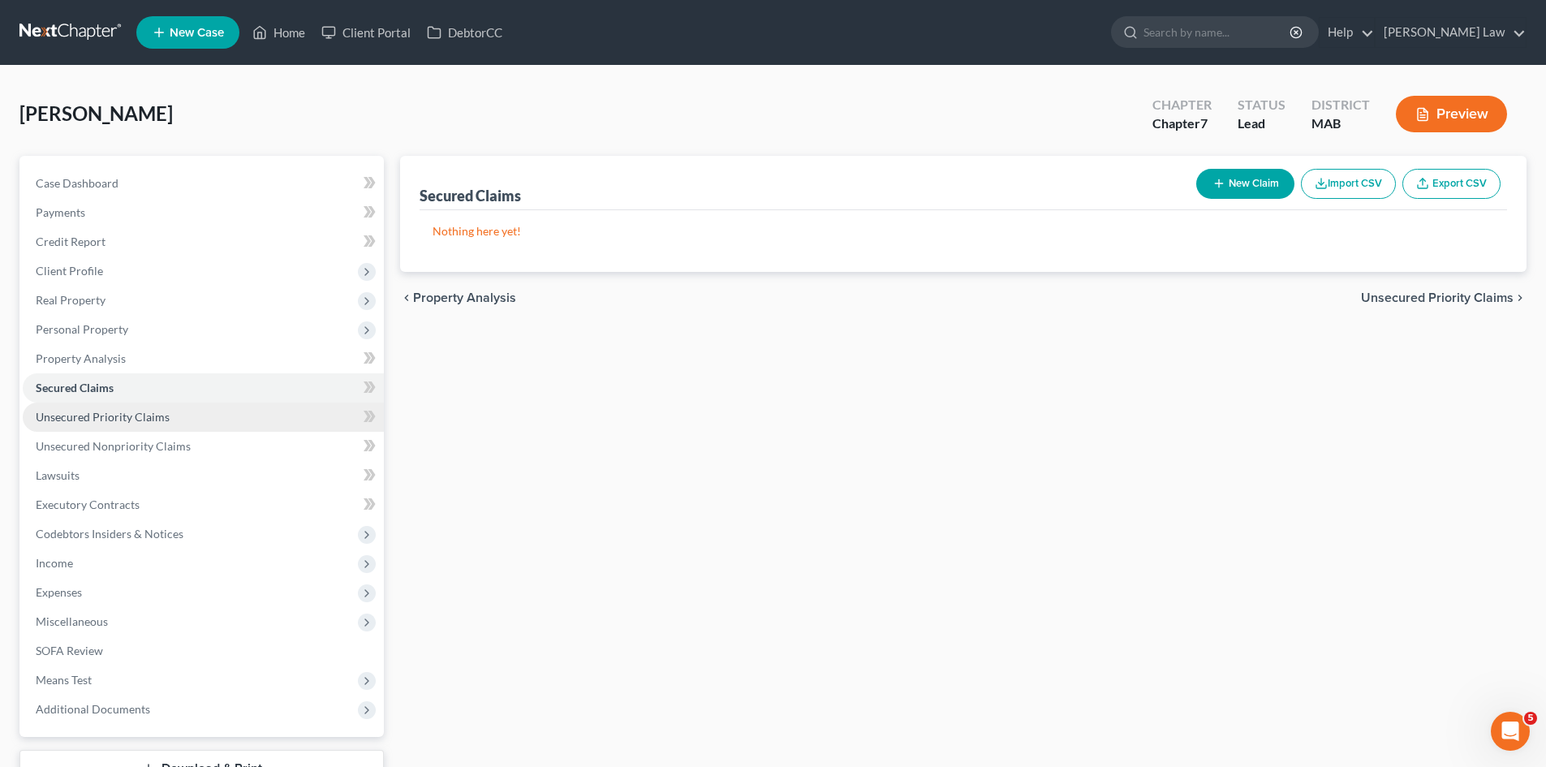
click at [93, 424] on link "Unsecured Priority Claims" at bounding box center [203, 417] width 361 height 29
click at [96, 188] on span "Case Dashboard" at bounding box center [77, 183] width 83 height 14
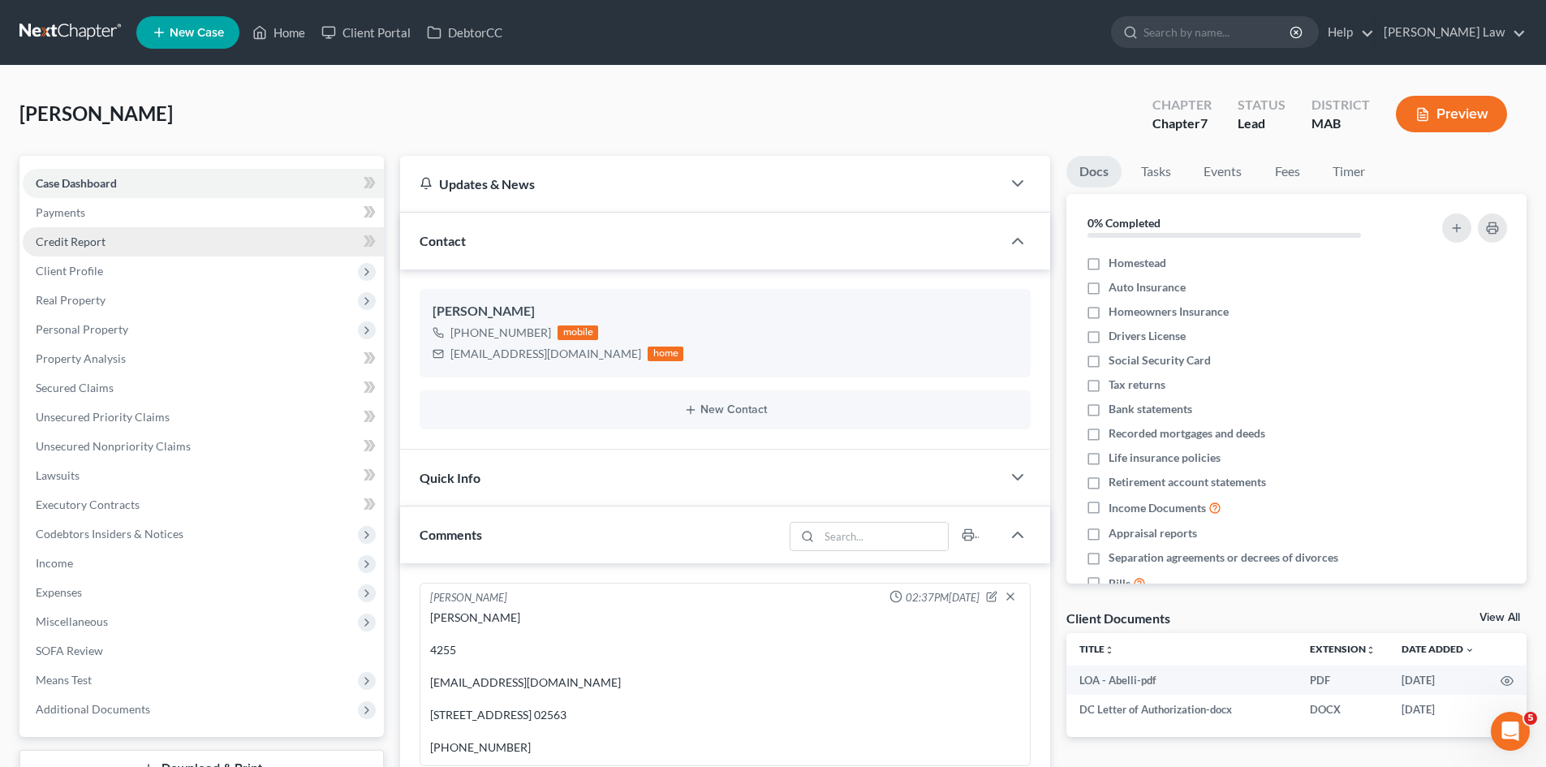
click at [68, 244] on span "Credit Report" at bounding box center [71, 242] width 70 height 14
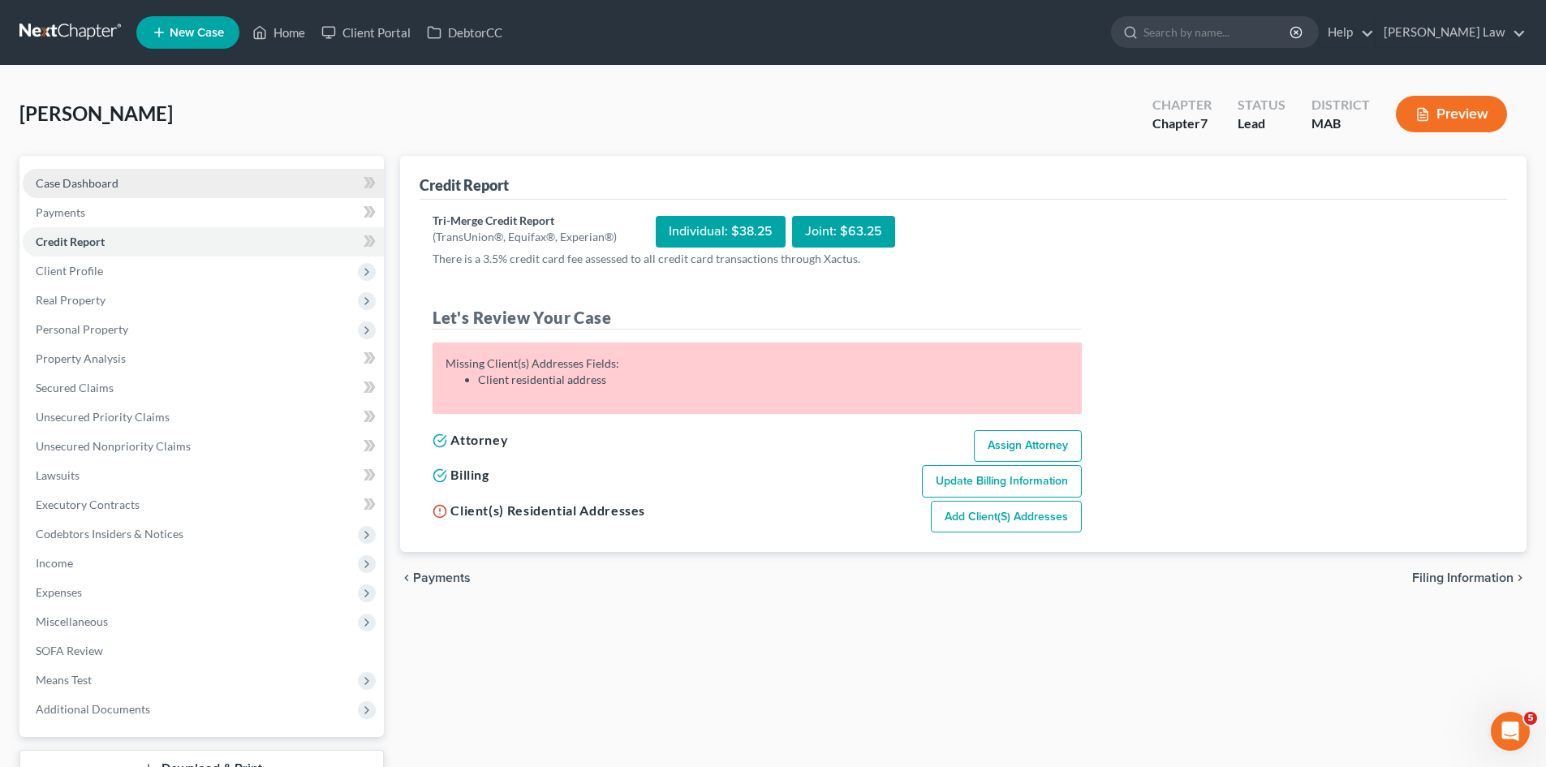
click at [34, 188] on link "Case Dashboard" at bounding box center [203, 183] width 361 height 29
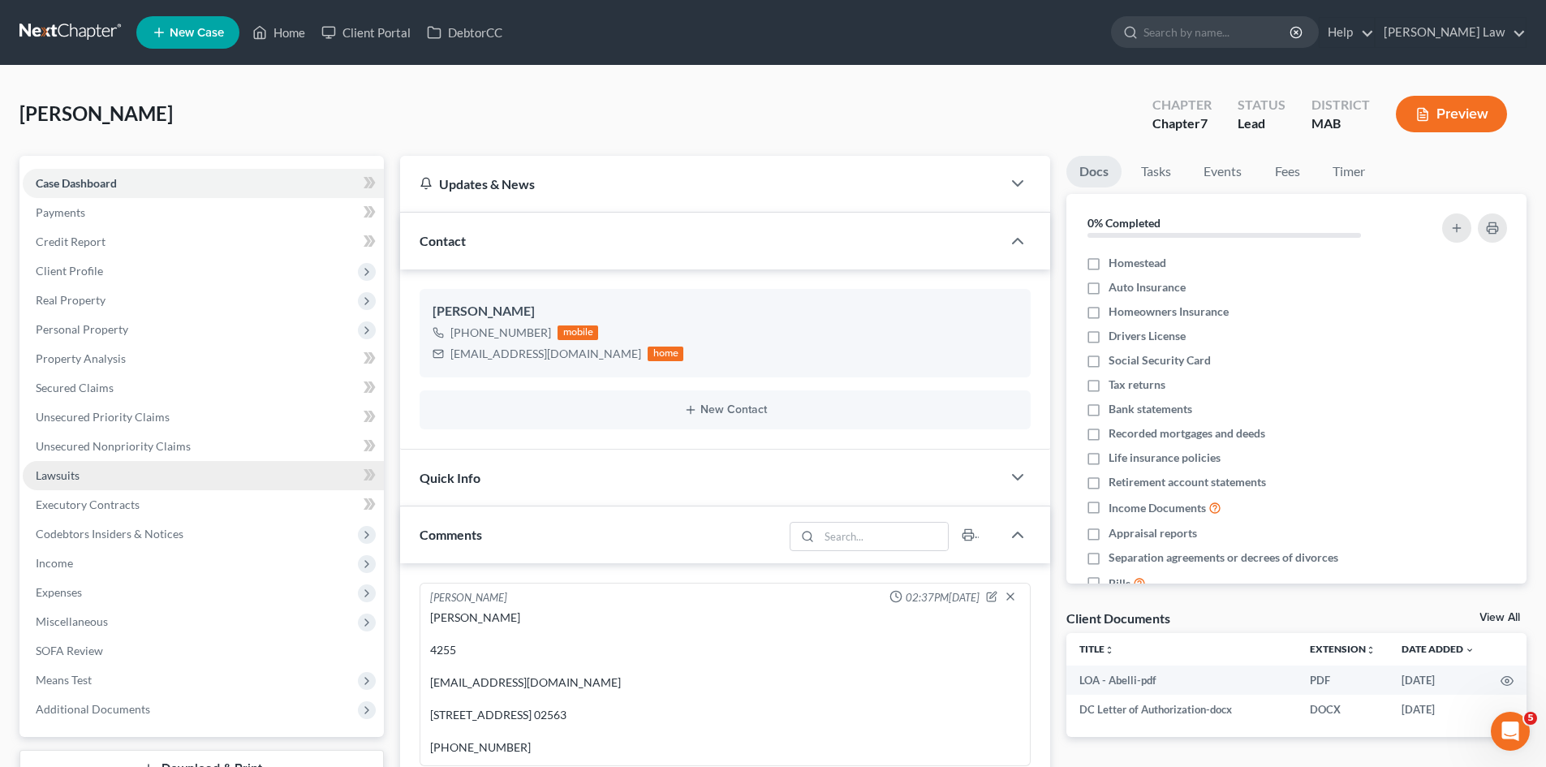
click at [98, 467] on link "Lawsuits" at bounding box center [203, 475] width 361 height 29
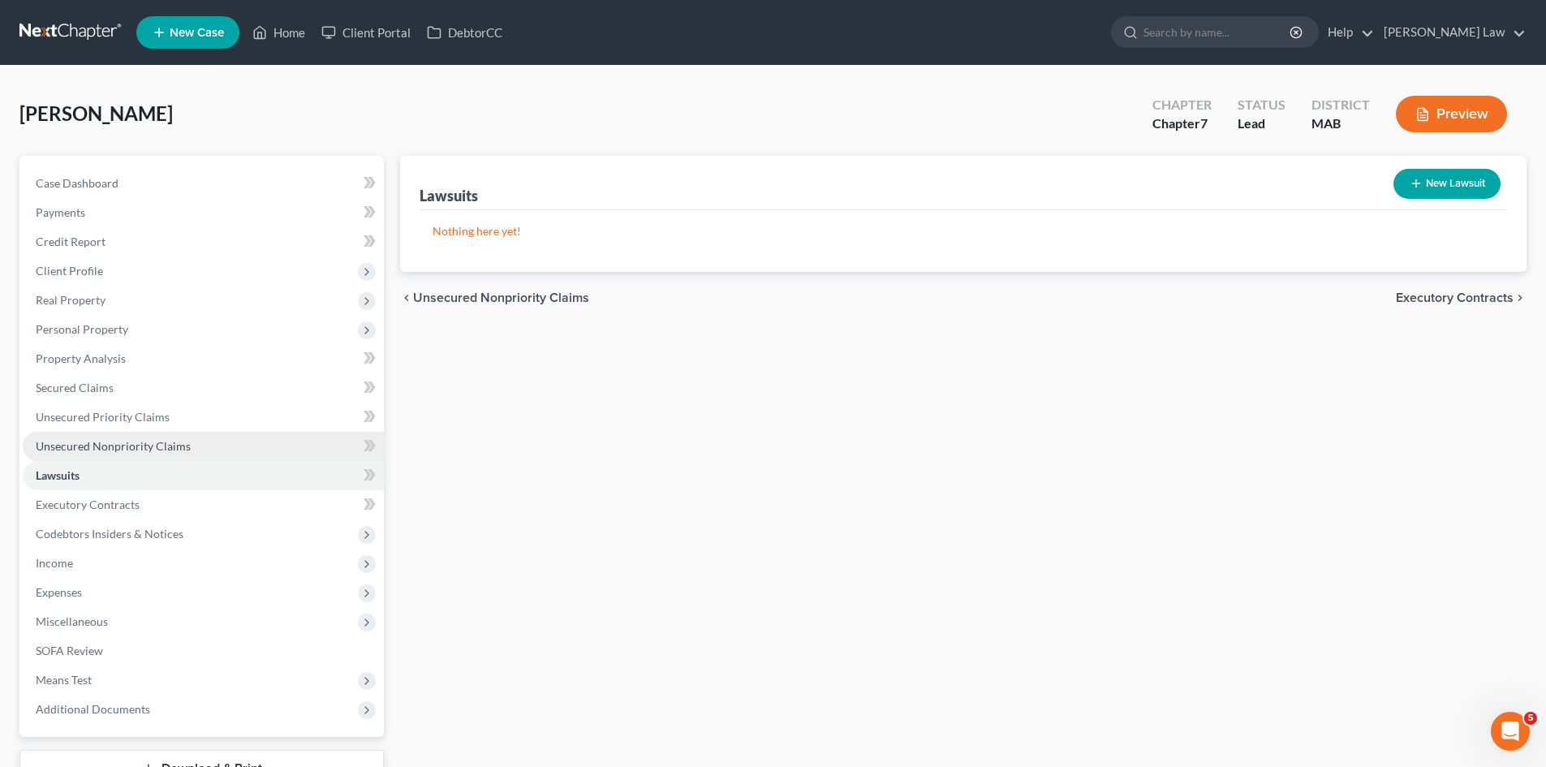
click at [134, 445] on span "Unsecured Nonpriority Claims" at bounding box center [113, 446] width 155 height 14
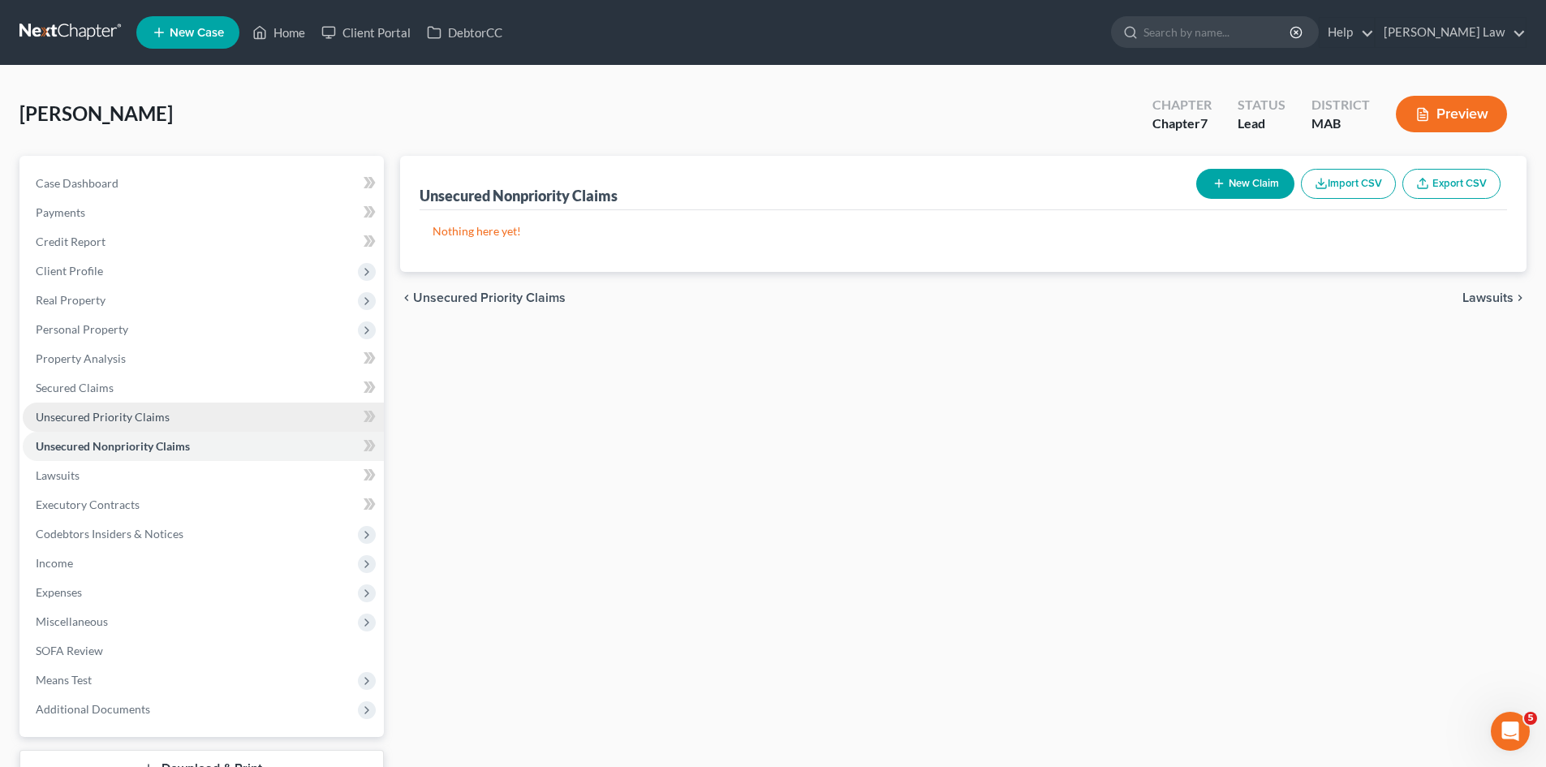
click at [108, 403] on link "Unsecured Priority Claims" at bounding box center [203, 417] width 361 height 29
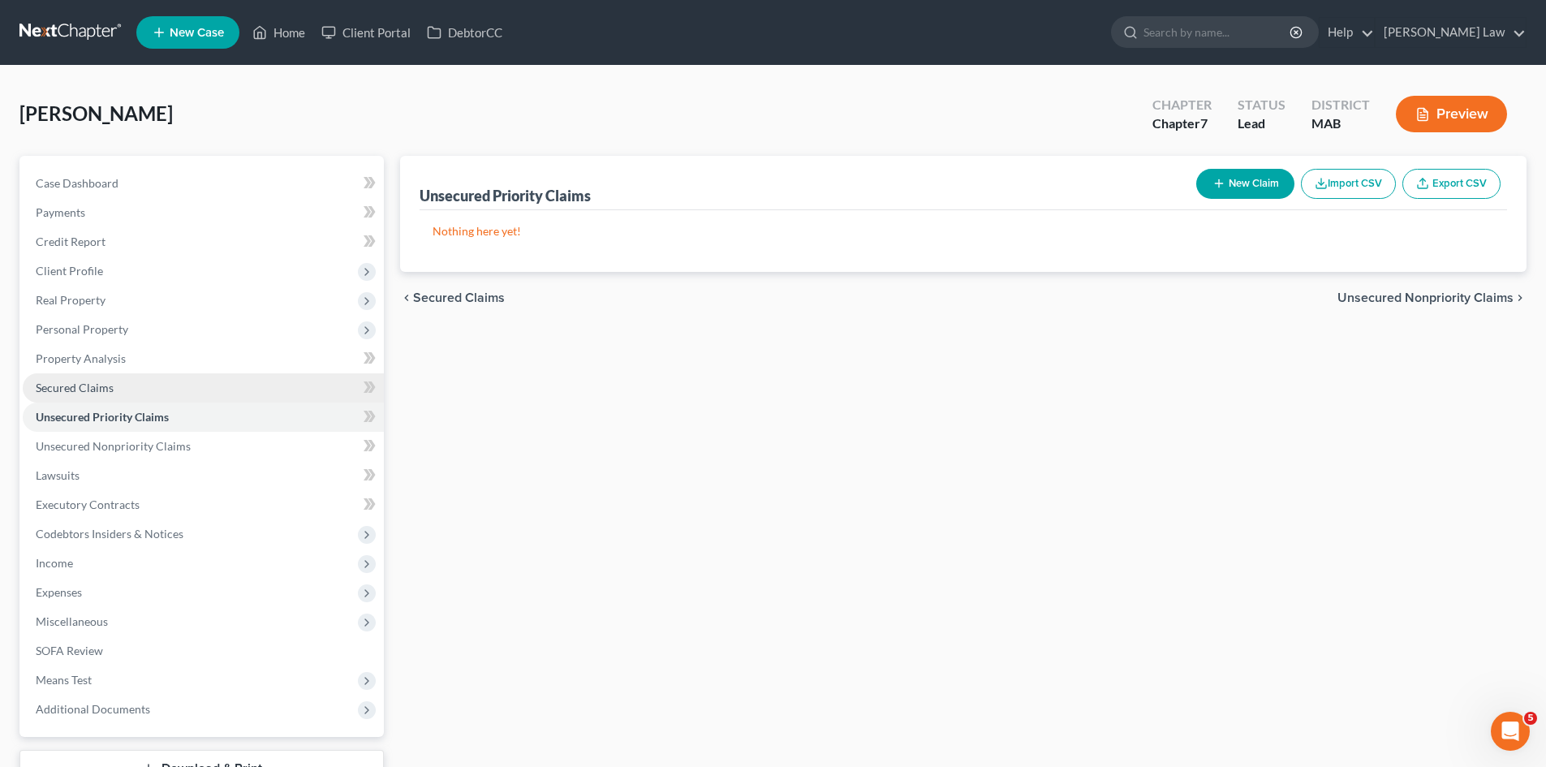
click at [104, 382] on span "Secured Claims" at bounding box center [75, 388] width 78 height 14
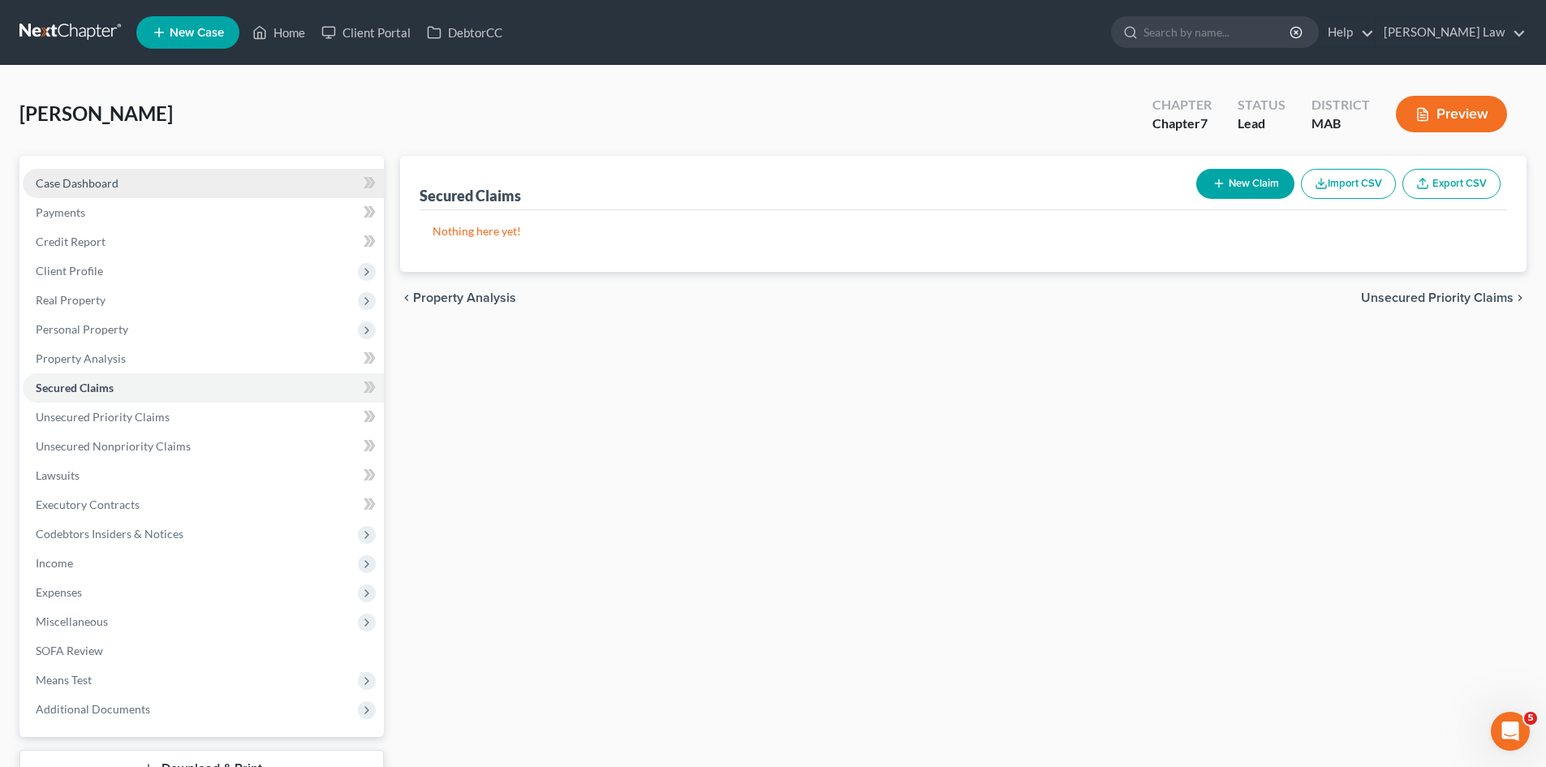
click at [138, 187] on link "Case Dashboard" at bounding box center [203, 183] width 361 height 29
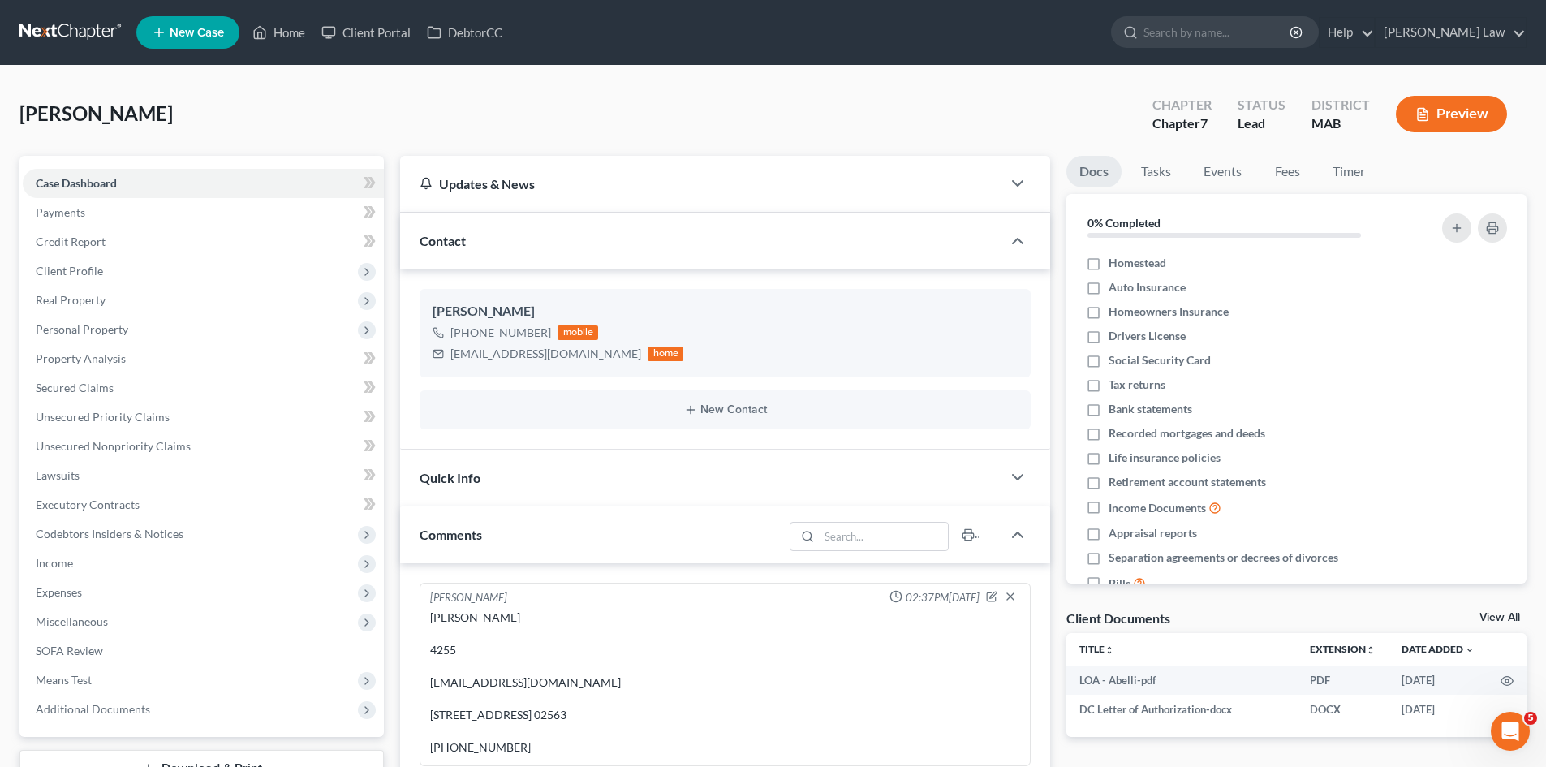
click at [1492, 617] on link "View All" at bounding box center [1499, 617] width 41 height 11
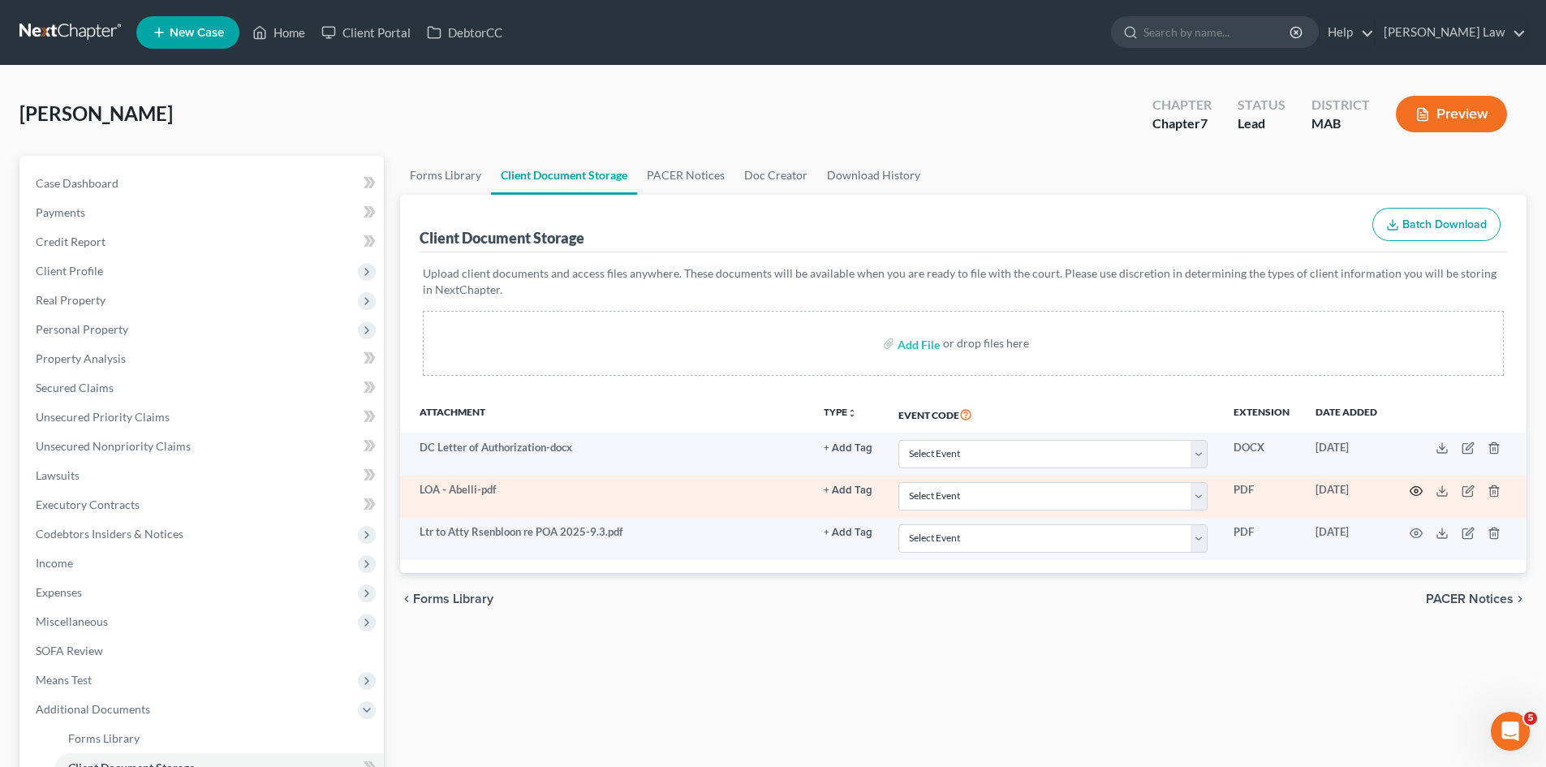
click at [1415, 493] on circle "button" at bounding box center [1415, 490] width 3 height 3
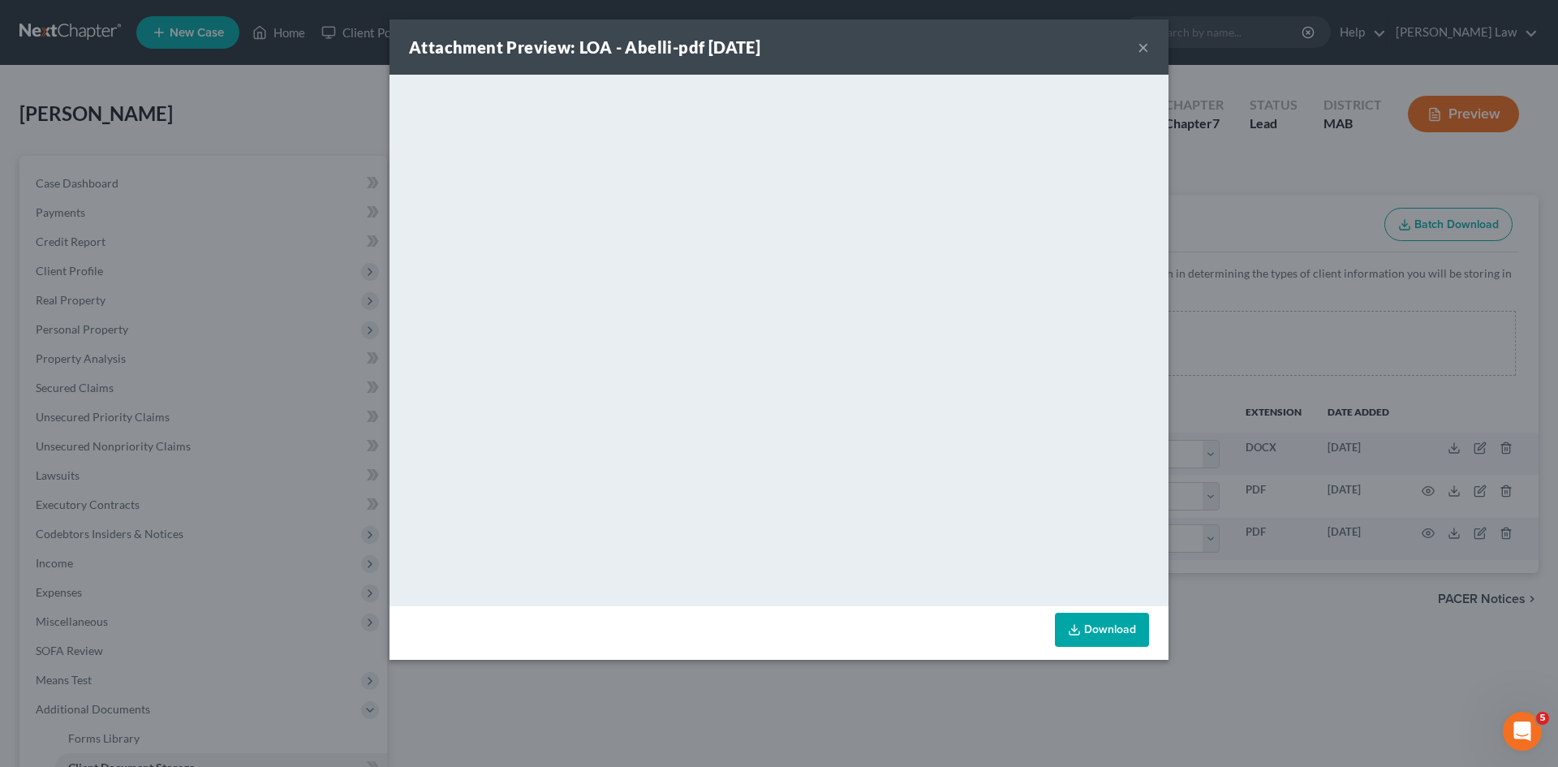
click at [1264, 421] on div "Attachment Preview: LOA - Abelli-pdf 09/03/2025 × <object ng-attr-data='https:/…" at bounding box center [779, 383] width 1558 height 767
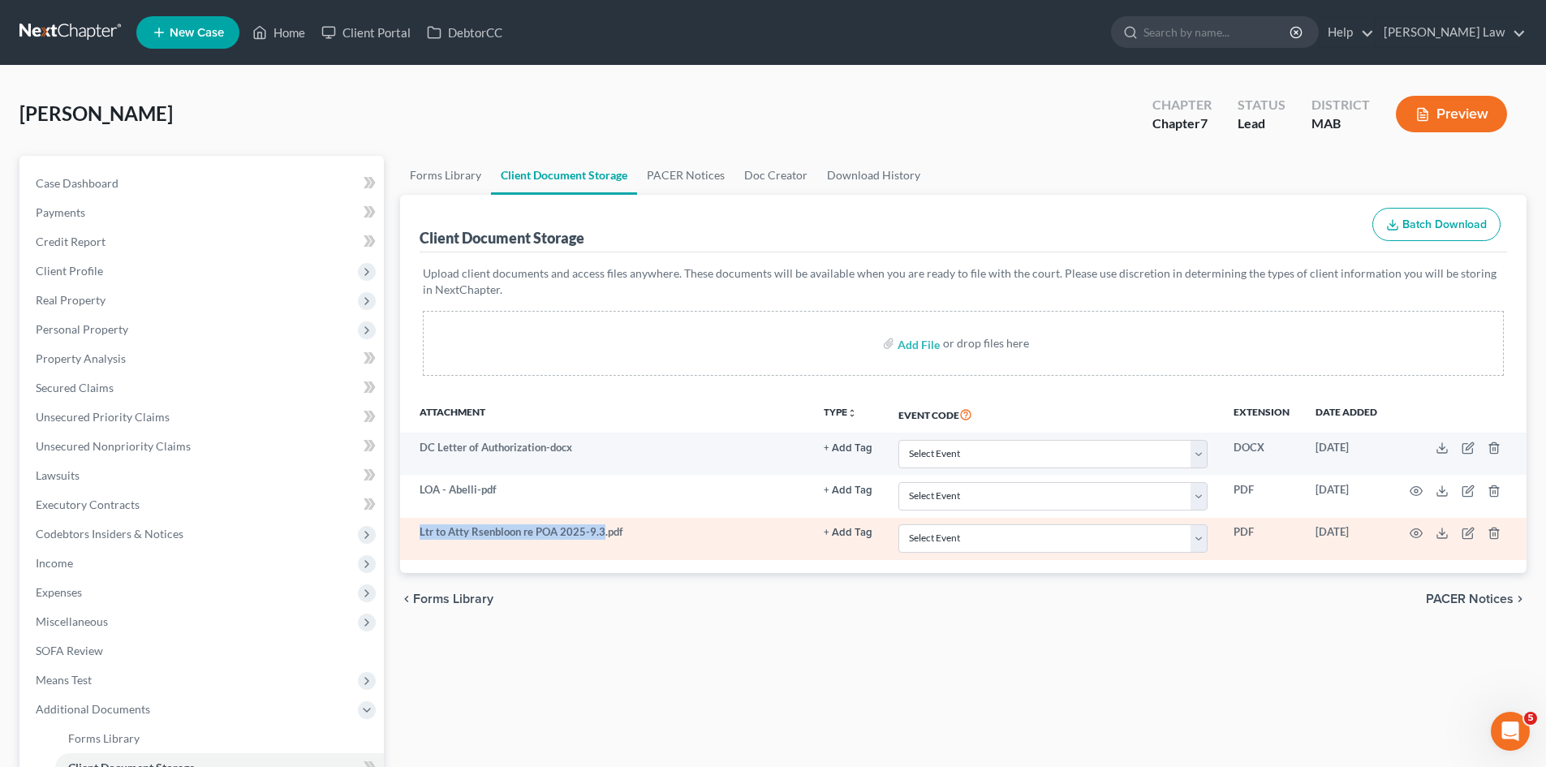
drag, startPoint x: 416, startPoint y: 531, endPoint x: 603, endPoint y: 539, distance: 187.6
click at [603, 539] on td "Ltr to Atty Rsenbloon re POA 2025-9.3.pdf" at bounding box center [605, 539] width 411 height 42
copy td "Ltr to Atty Rsenbloon re POA 2025-9.3"
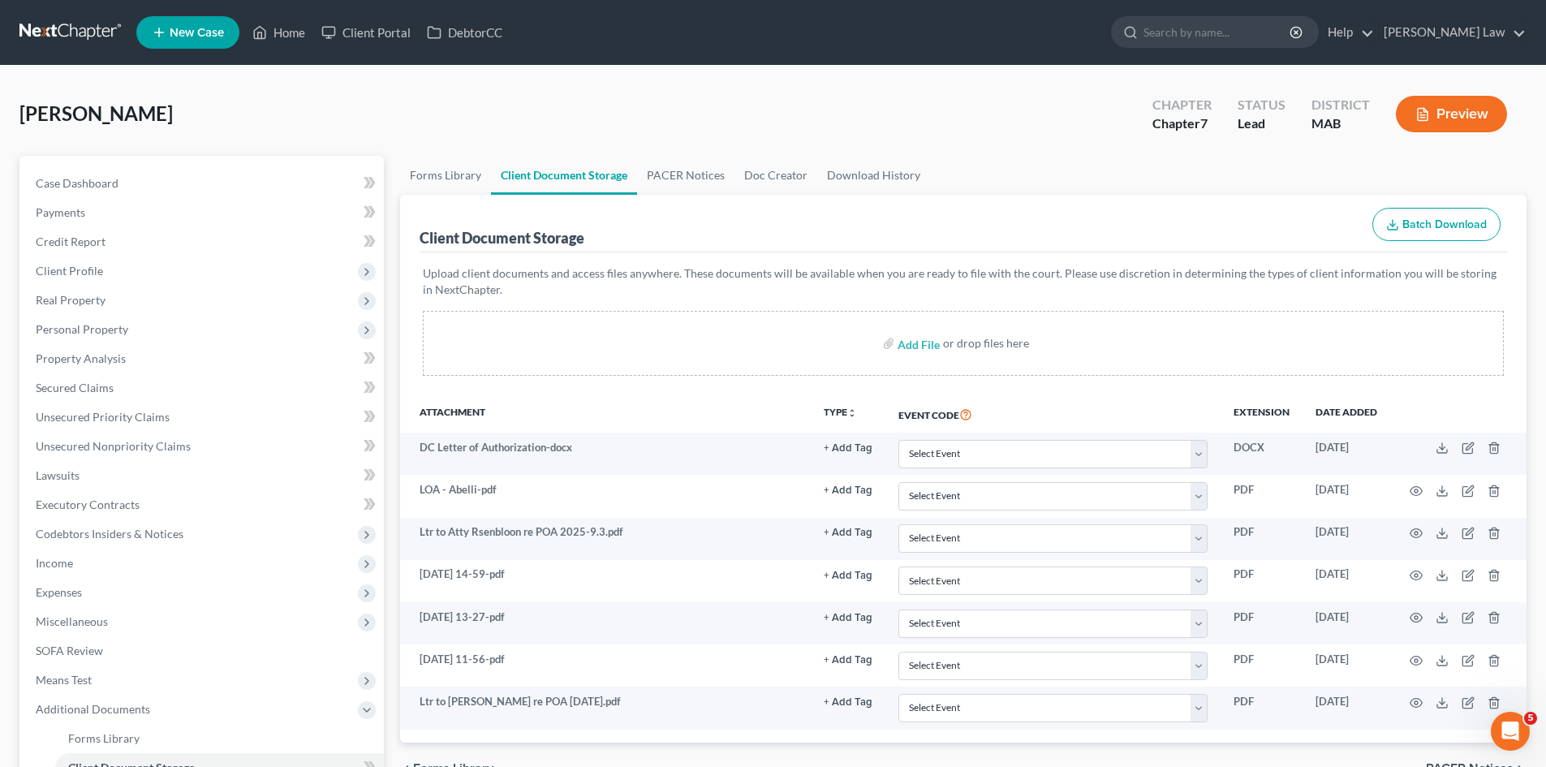
click at [80, 45] on link at bounding box center [71, 32] width 104 height 29
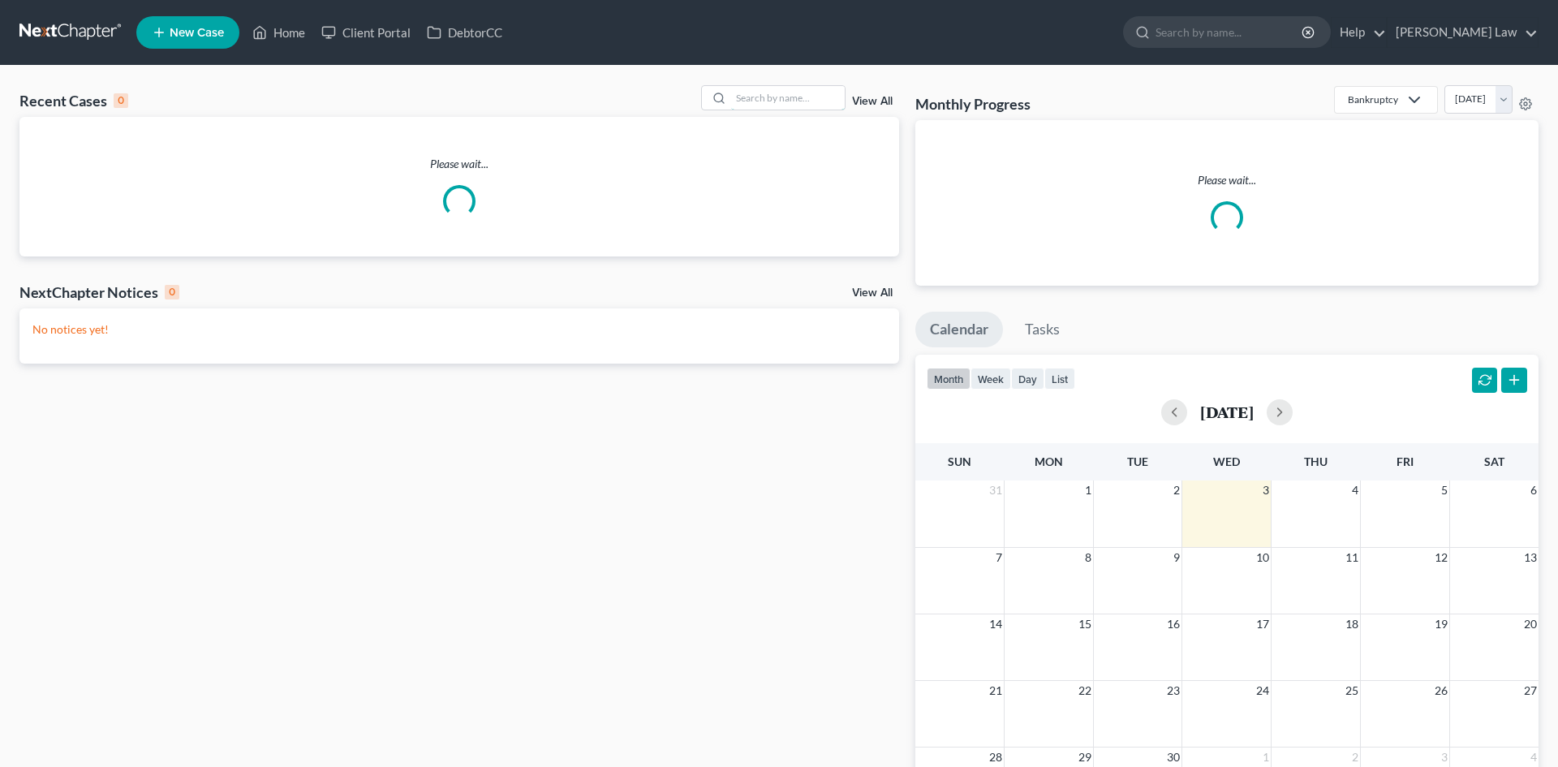
click at [766, 104] on input "search" at bounding box center [788, 98] width 114 height 24
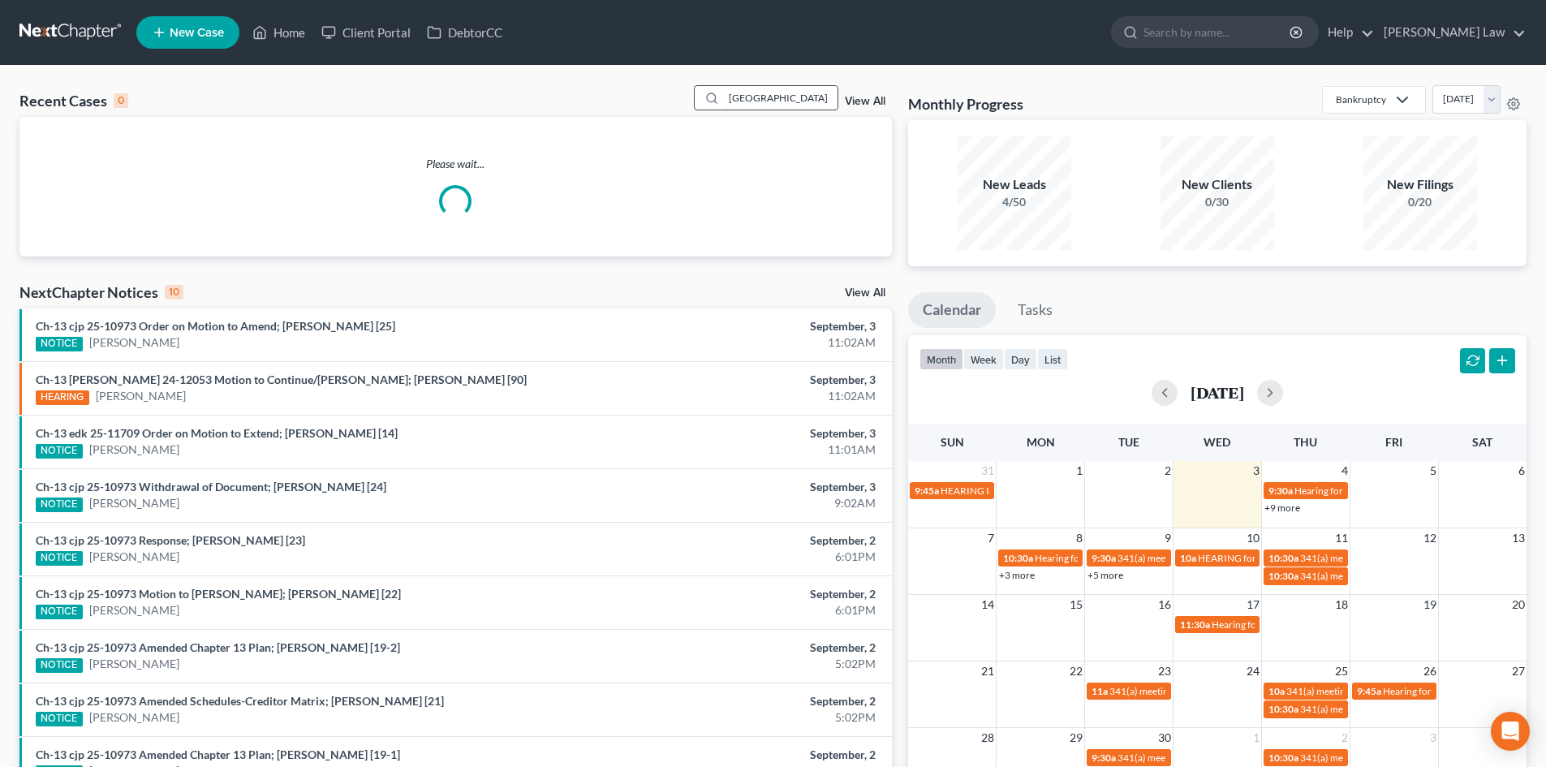
type input "[GEOGRAPHIC_DATA]"
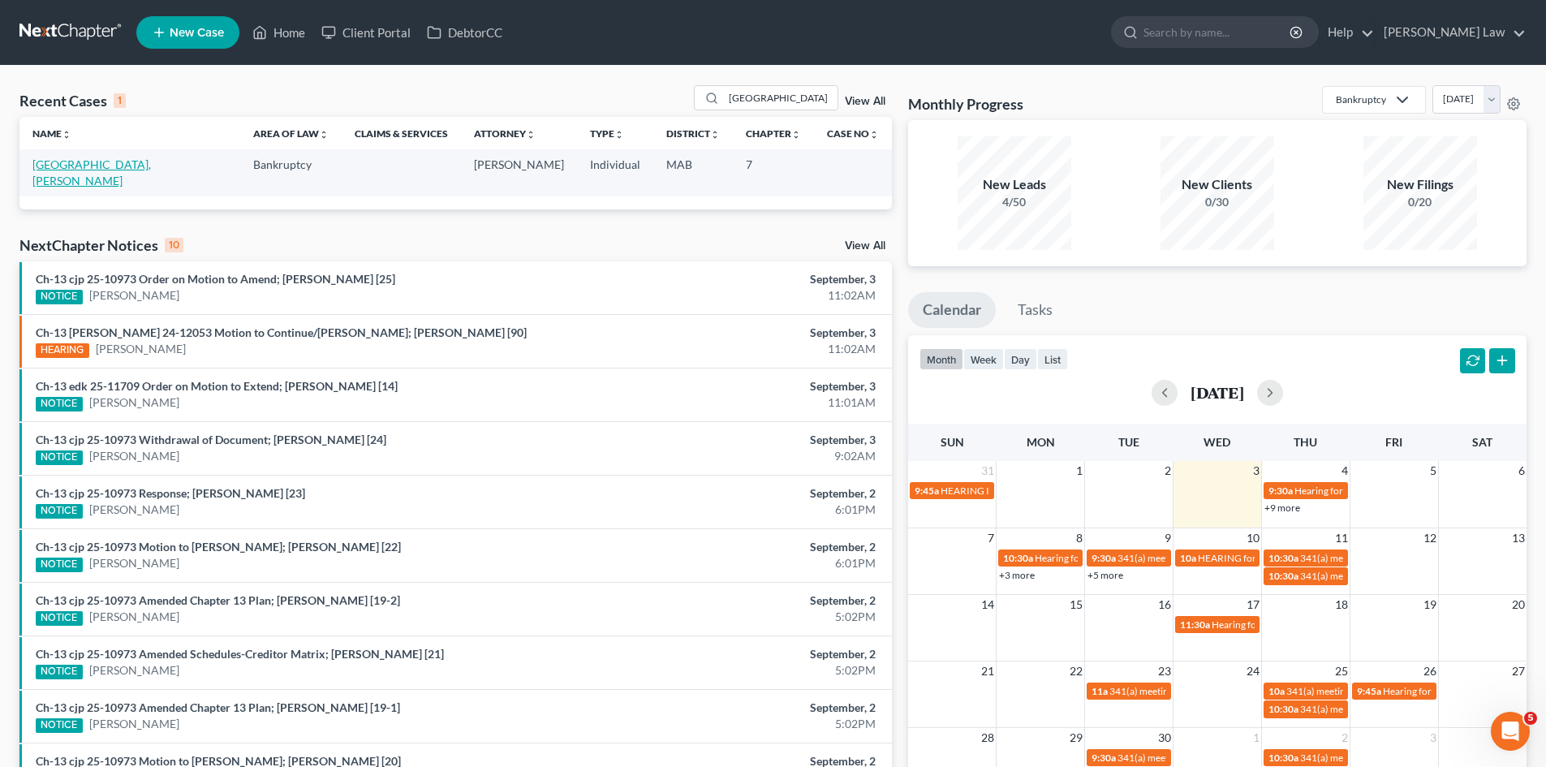
click at [71, 164] on link "[GEOGRAPHIC_DATA], [PERSON_NAME]" at bounding box center [91, 172] width 118 height 30
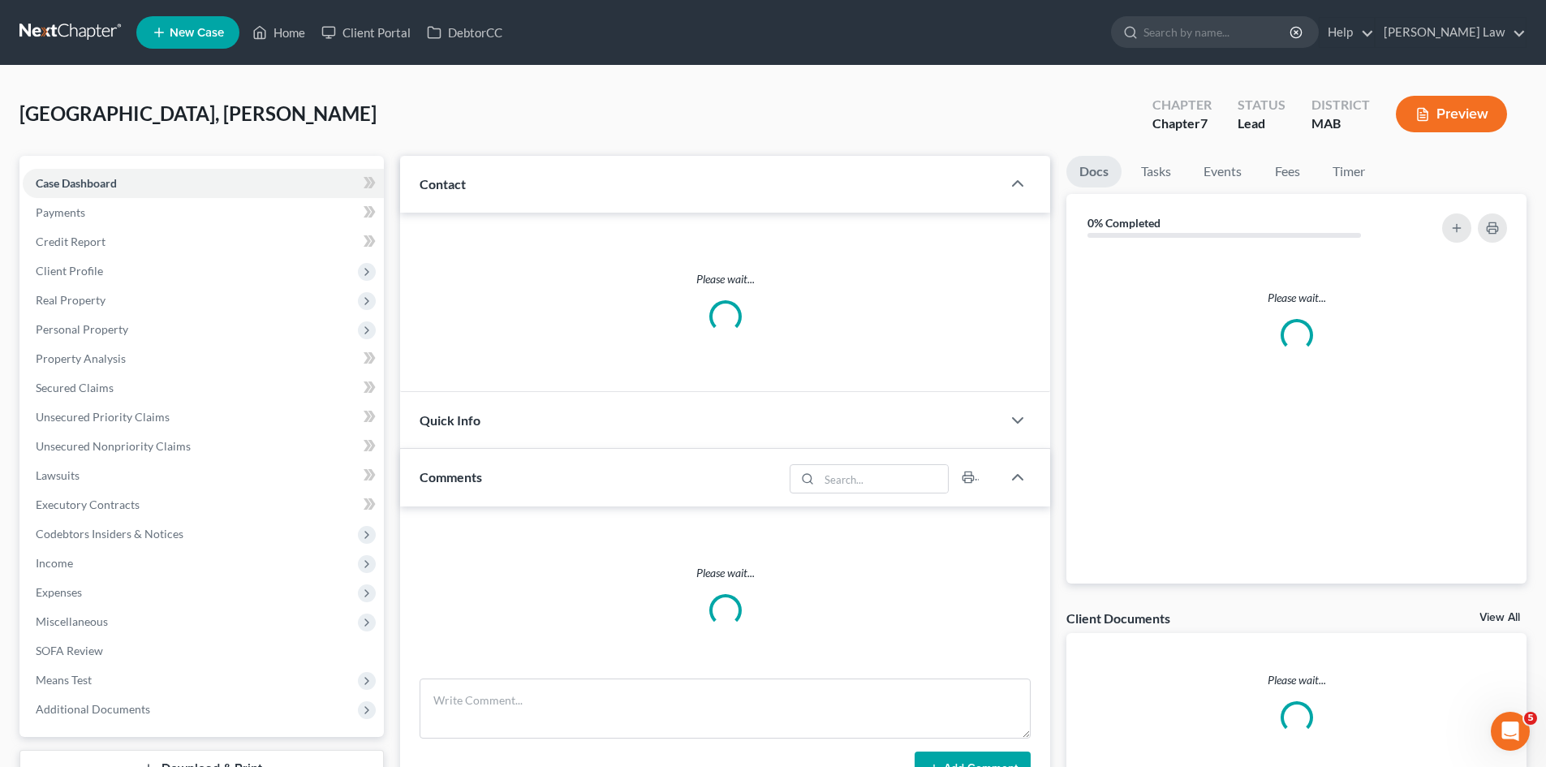
click at [1496, 616] on link "View All" at bounding box center [1499, 617] width 41 height 11
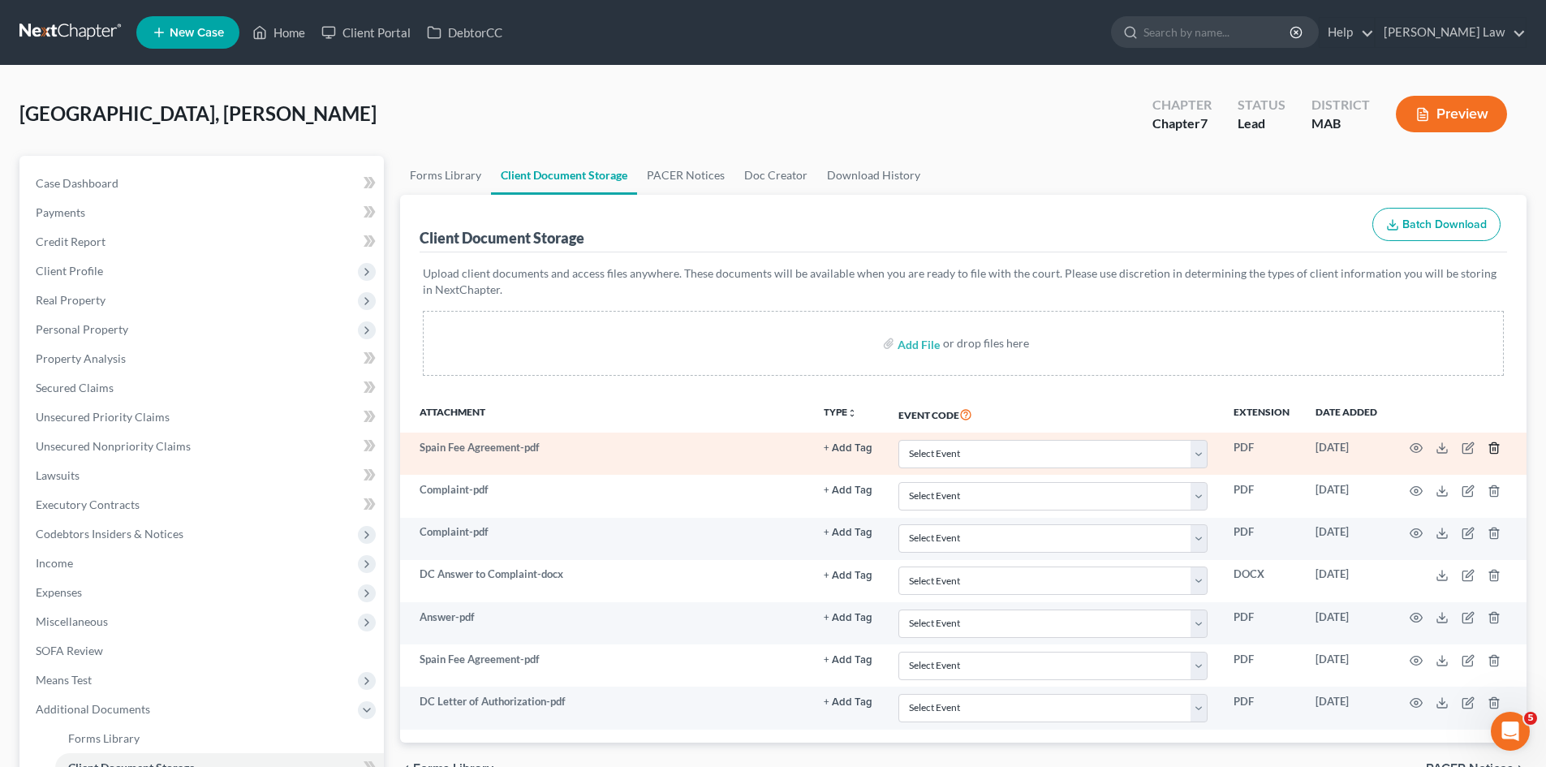
click at [1496, 446] on icon "button" at bounding box center [1493, 448] width 7 height 11
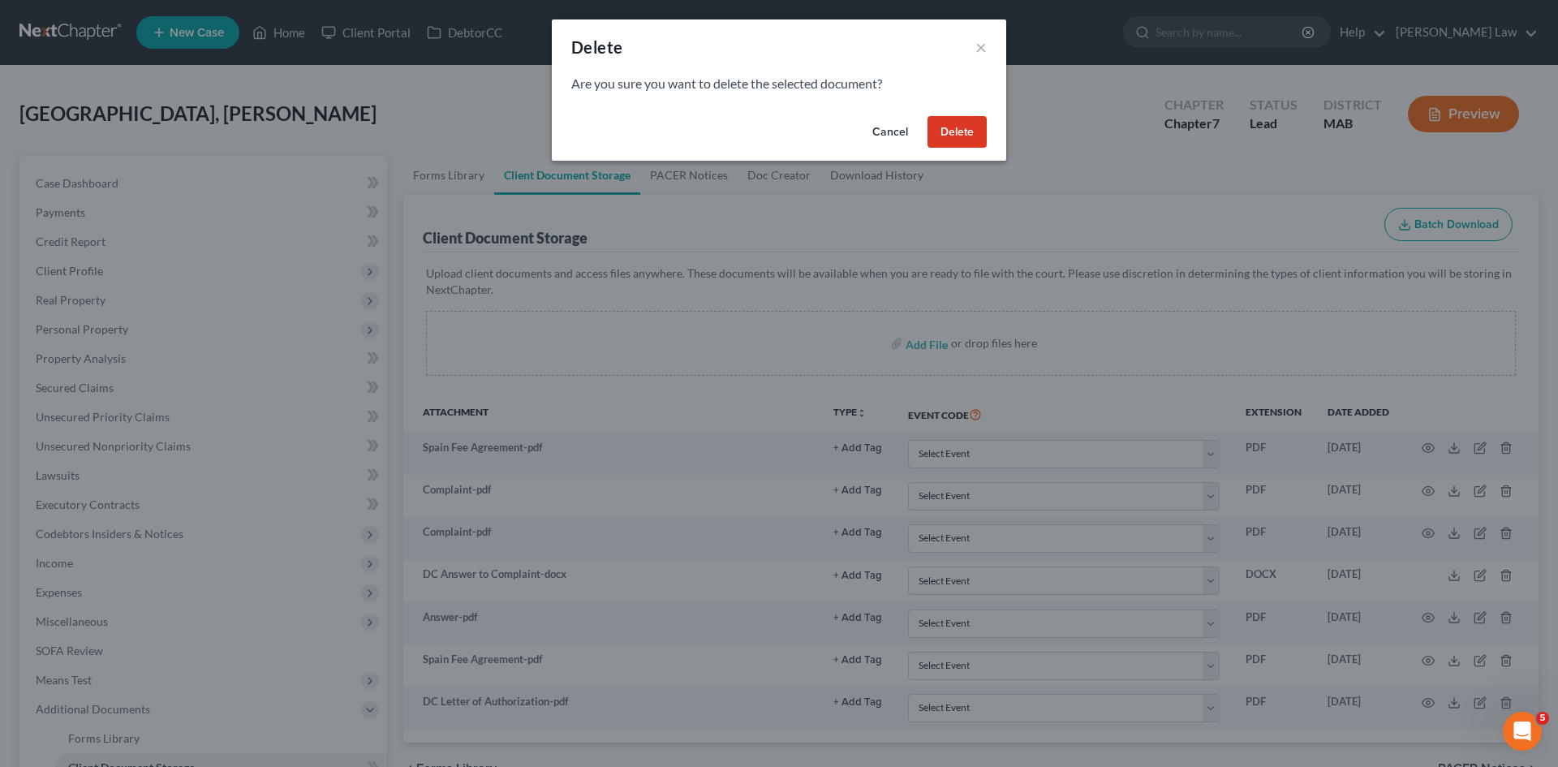
click at [956, 122] on button "Delete" at bounding box center [957, 132] width 59 height 32
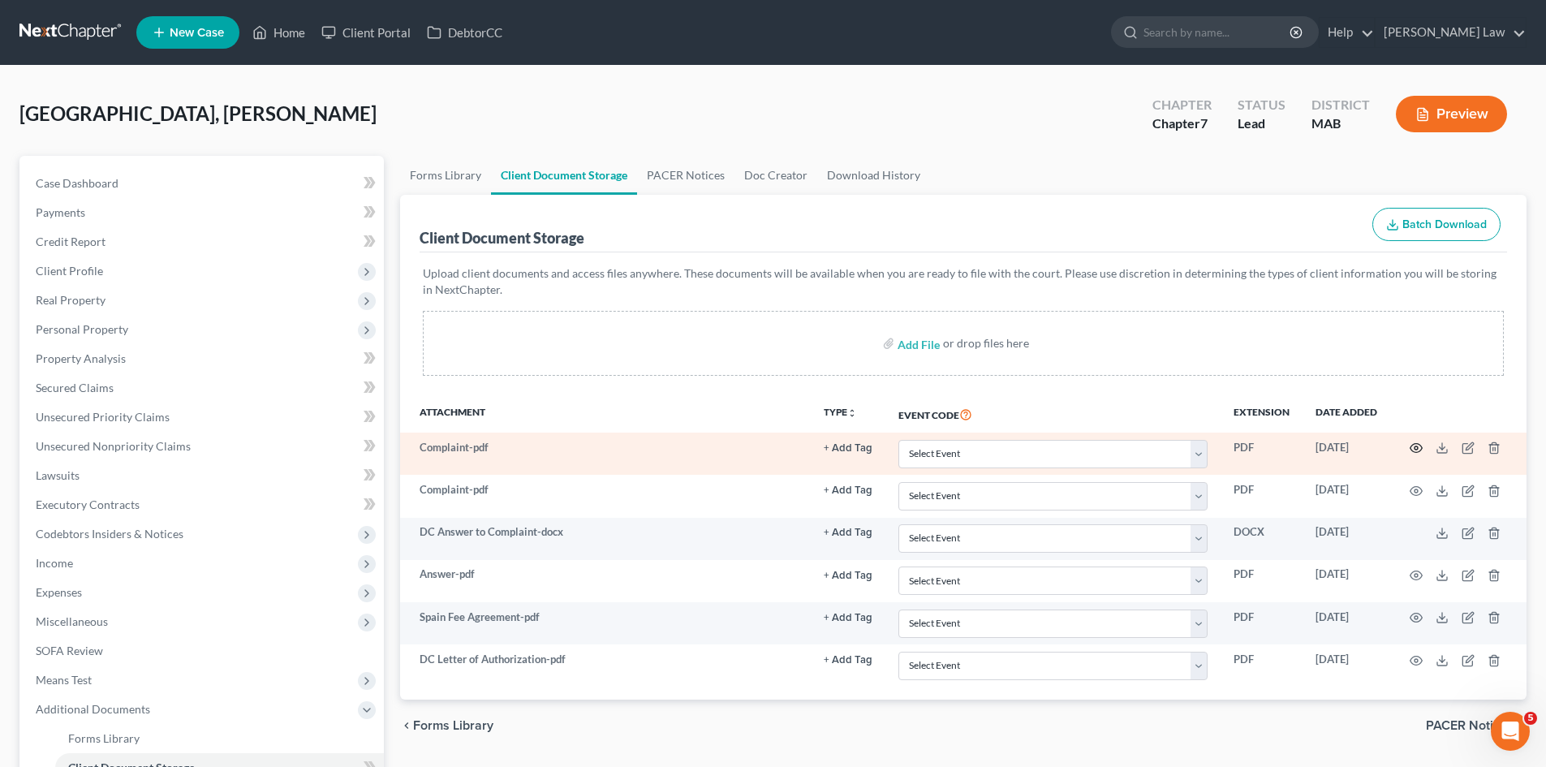
click at [1412, 454] on icon "button" at bounding box center [1416, 447] width 13 height 13
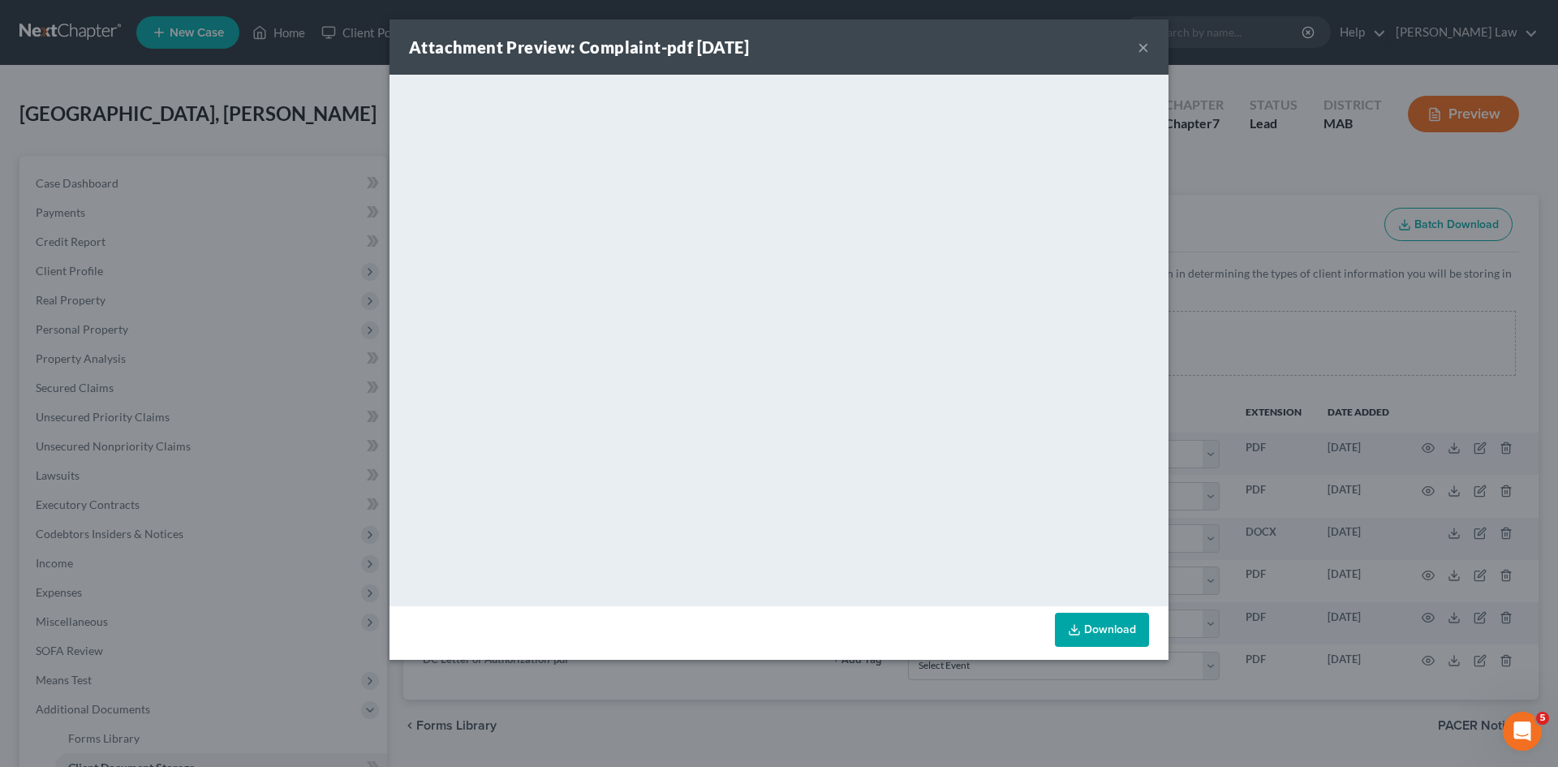
click at [1308, 416] on div "Attachment Preview: Complaint-pdf 09/03/2025 × <object ng-attr-data='https://ne…" at bounding box center [779, 383] width 1558 height 767
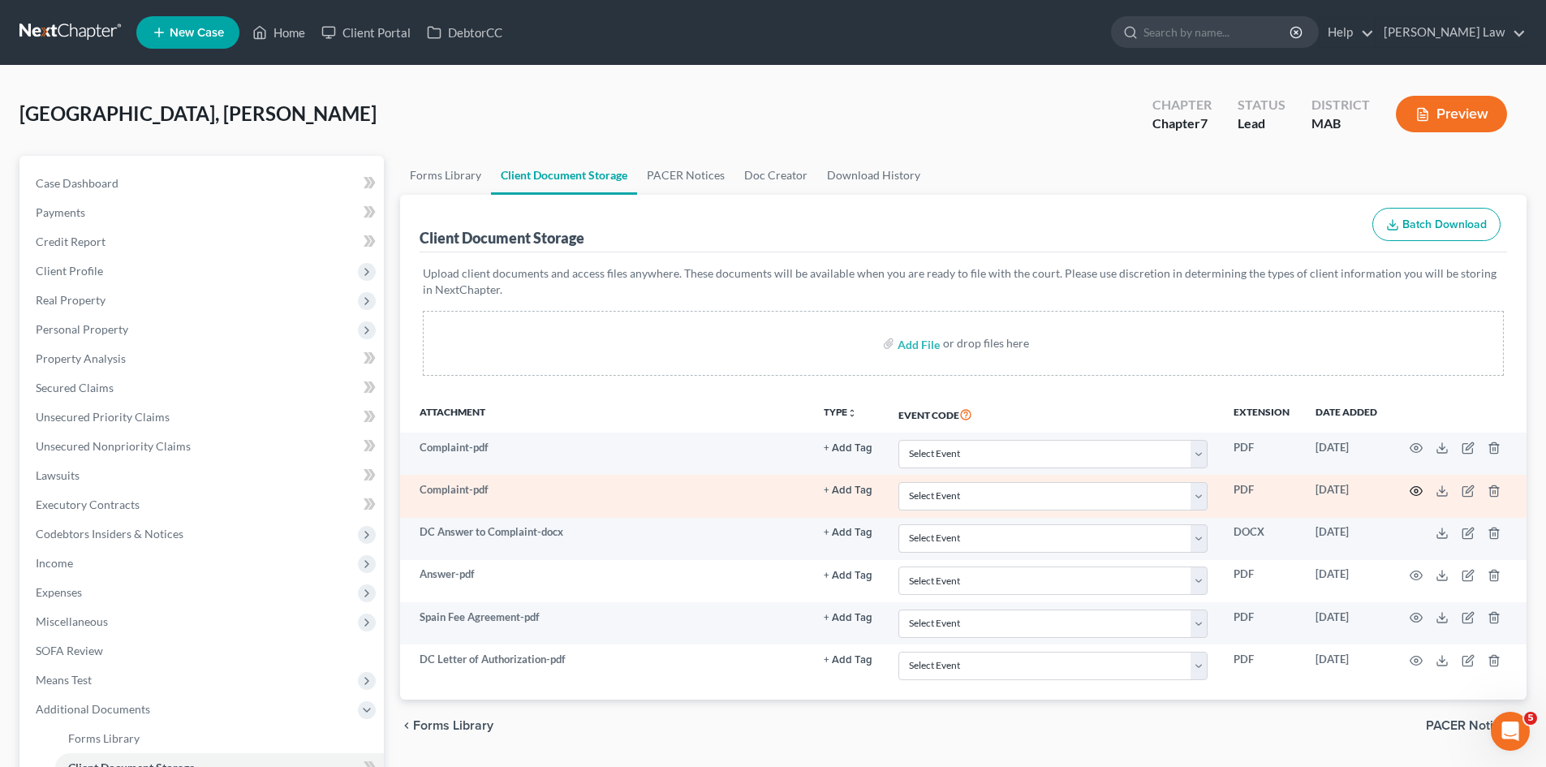
click at [1418, 485] on icon "button" at bounding box center [1416, 490] width 13 height 13
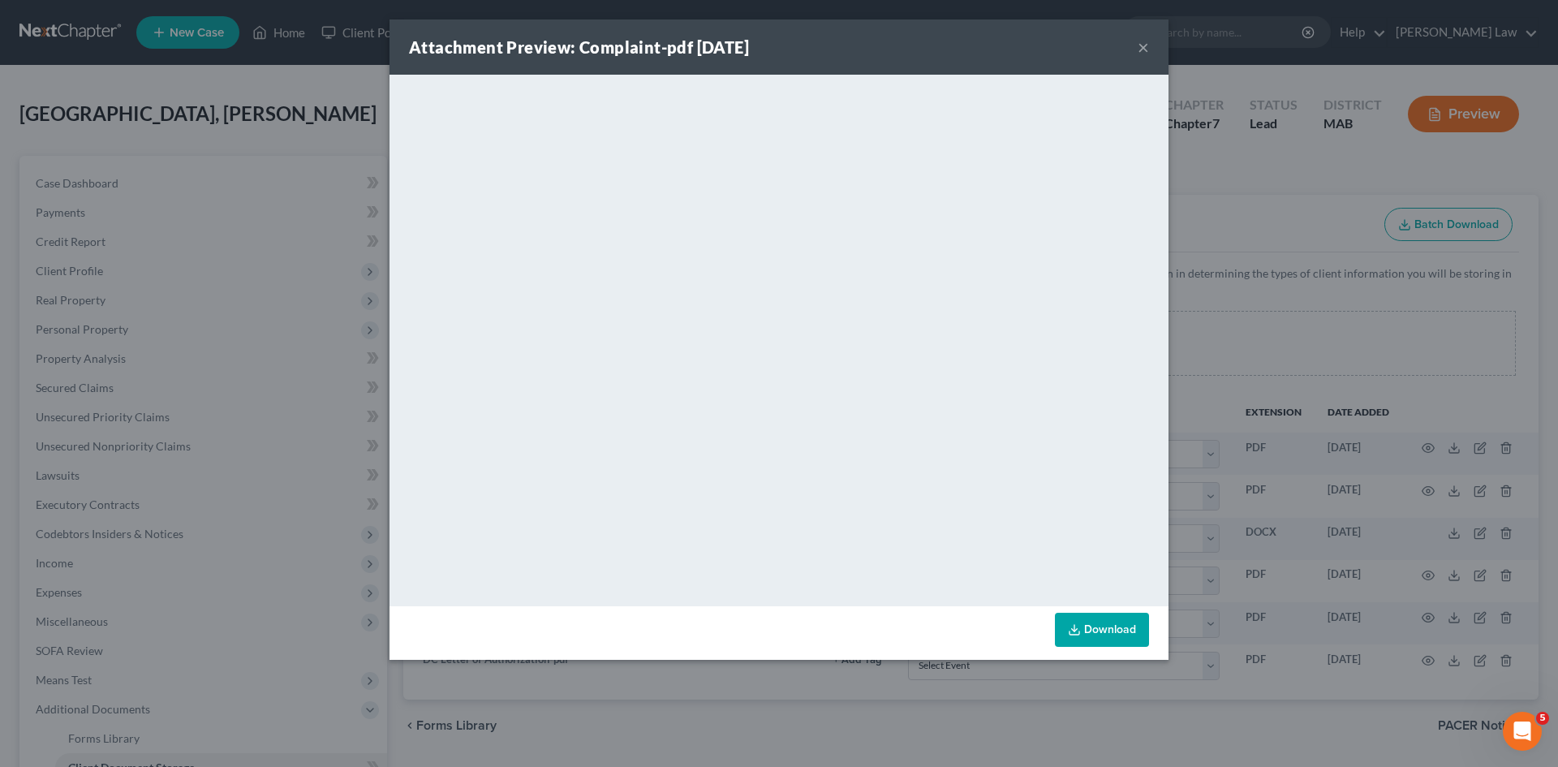
drag, startPoint x: 1352, startPoint y: 439, endPoint x: 1458, endPoint y: 471, distance: 110.9
click at [1354, 439] on div "Attachment Preview: Complaint-pdf 09/03/2025 × <object ng-attr-data='https://ne…" at bounding box center [779, 383] width 1558 height 767
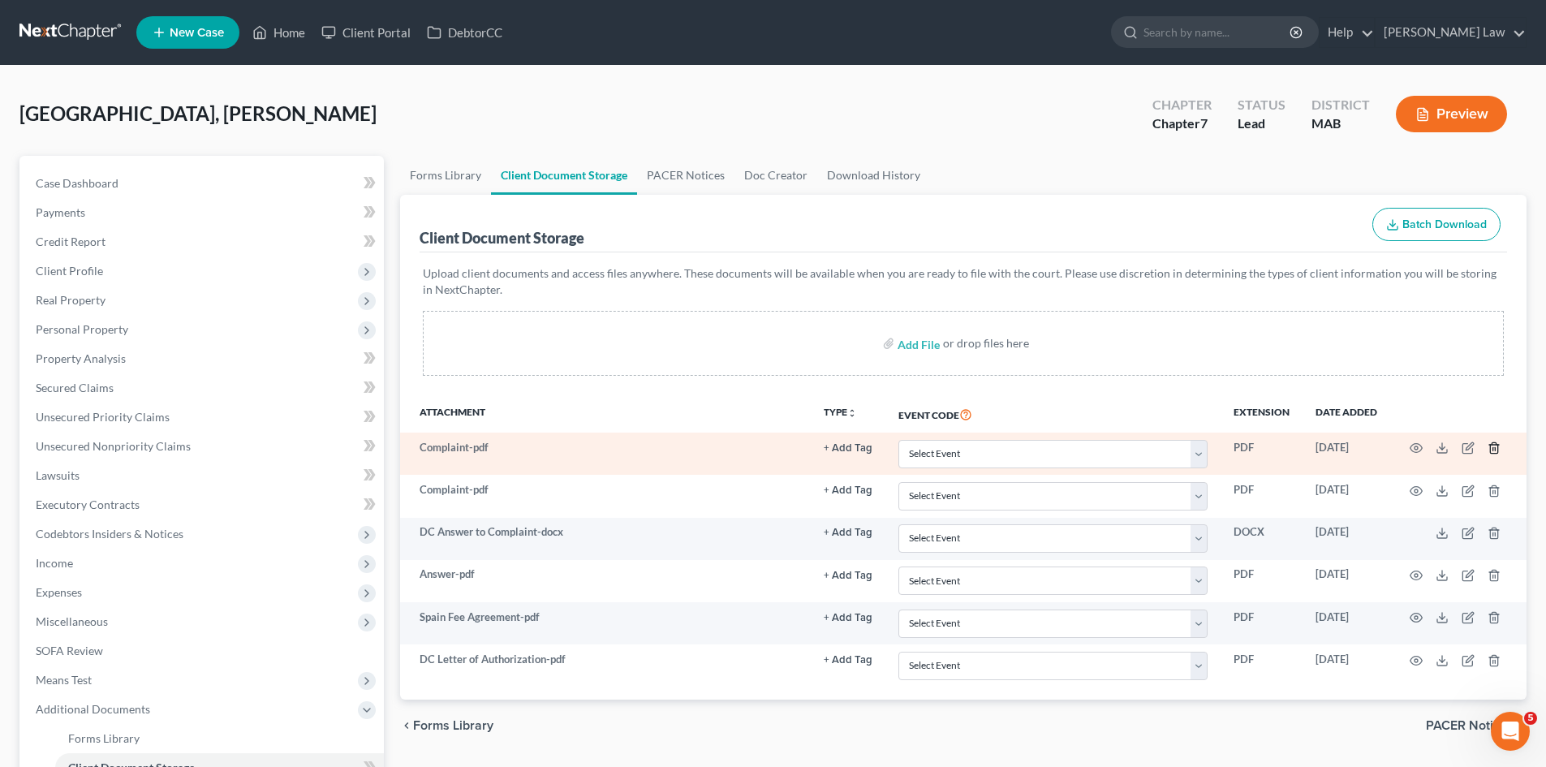
click at [1494, 447] on icon "button" at bounding box center [1494, 447] width 13 height 13
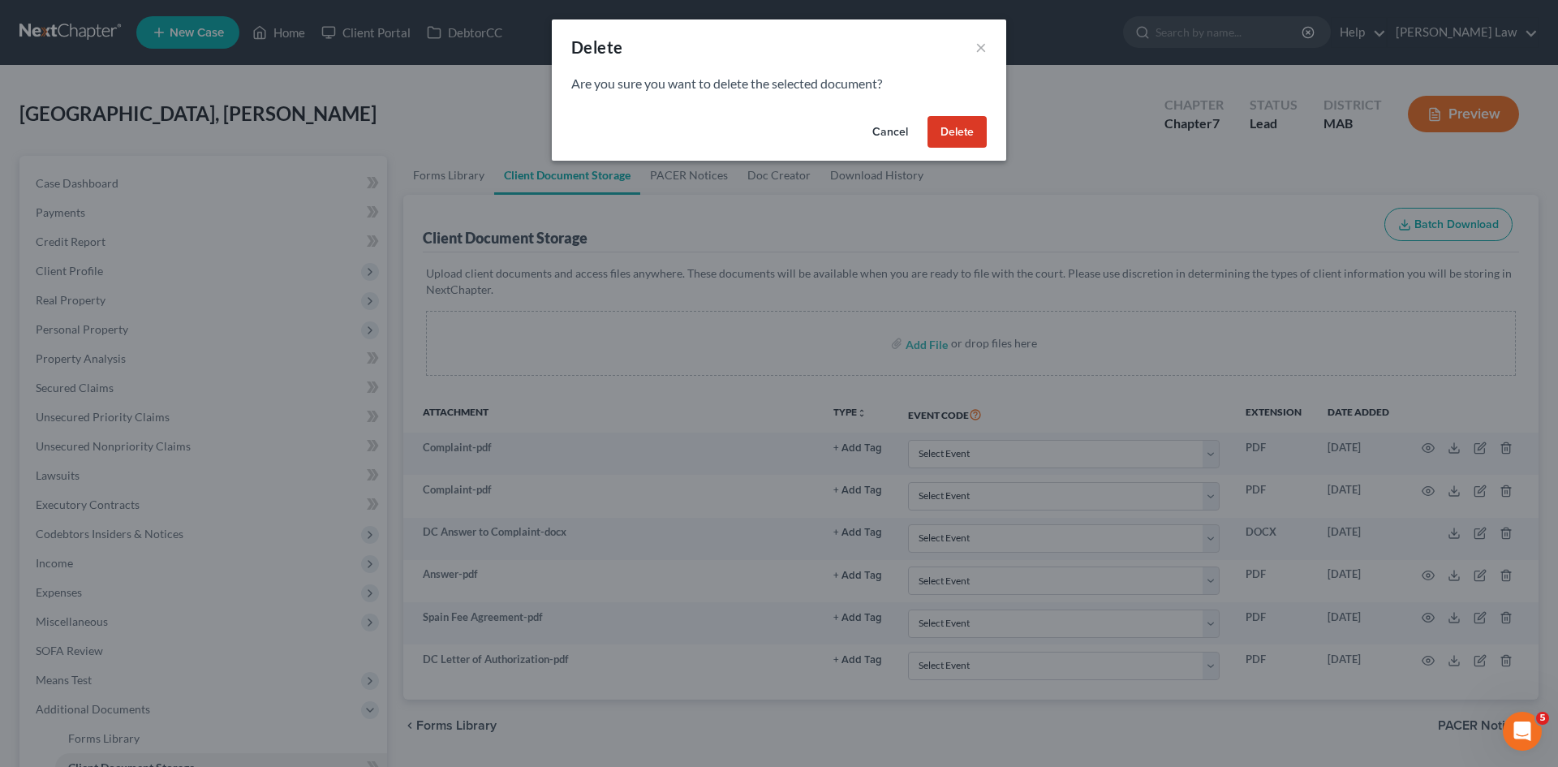
click at [954, 124] on button "Delete" at bounding box center [957, 132] width 59 height 32
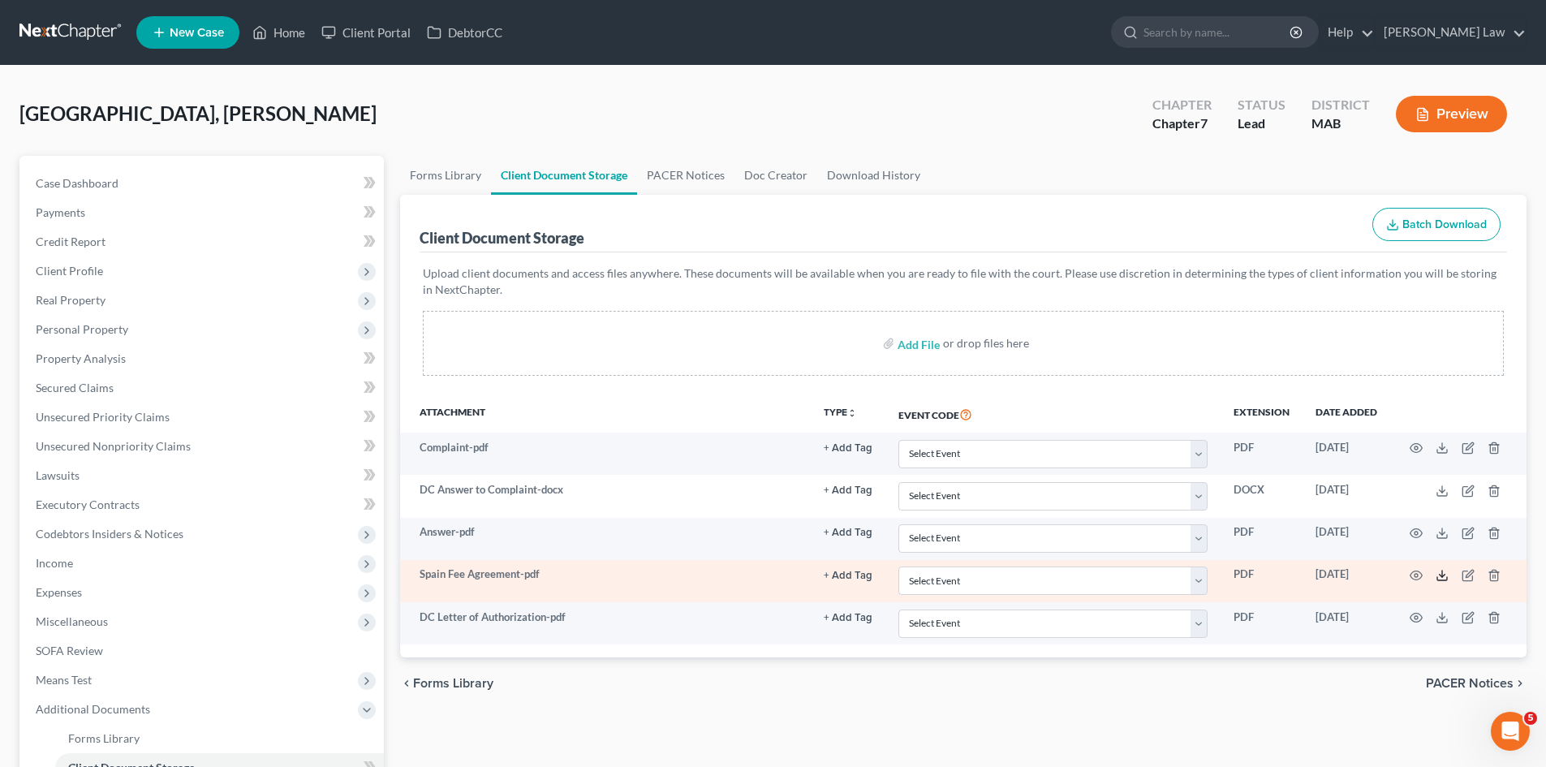
click at [1440, 581] on icon at bounding box center [1442, 575] width 13 height 13
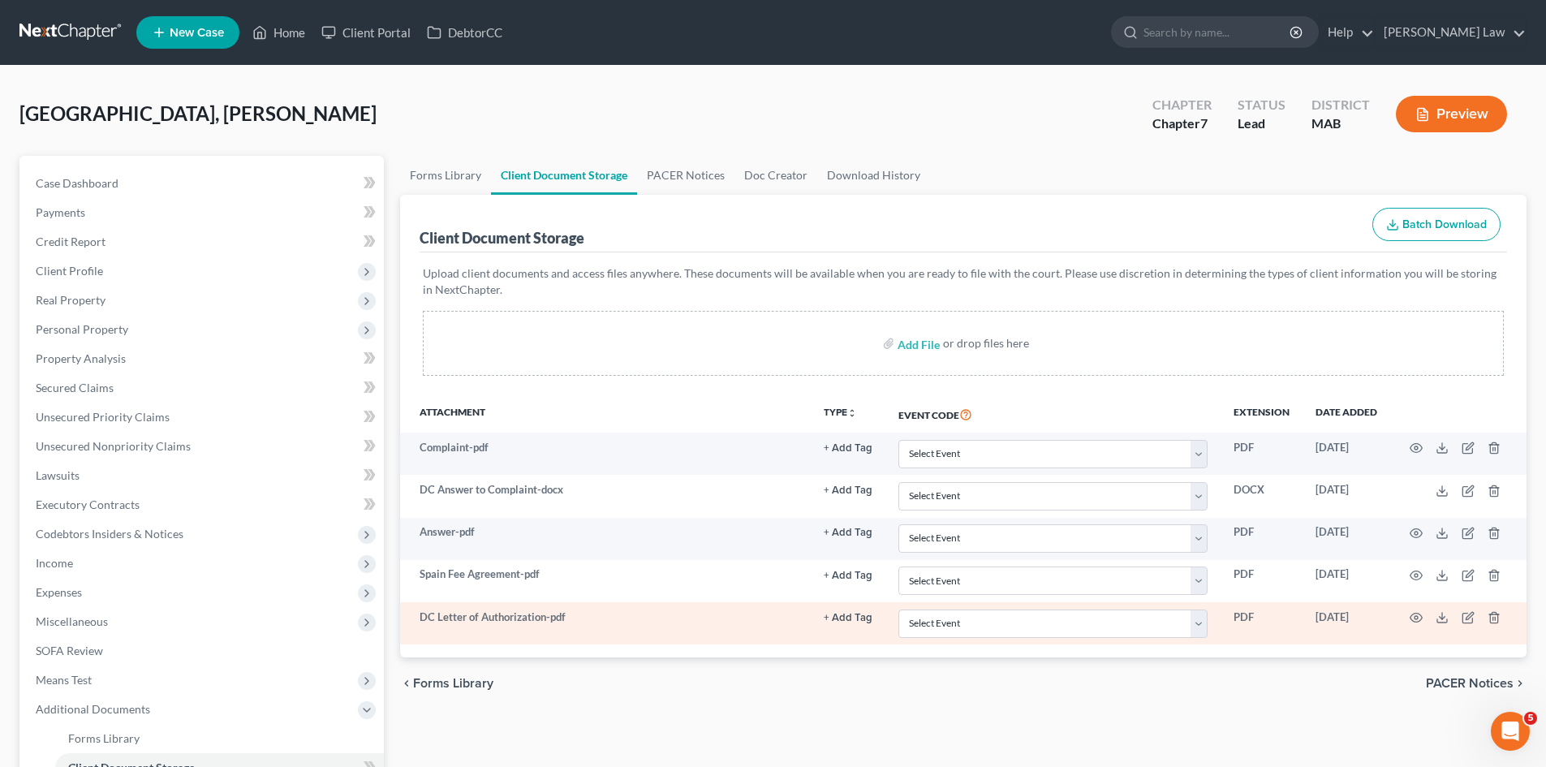
click at [1435, 611] on td at bounding box center [1458, 623] width 136 height 42
click at [1437, 611] on icon at bounding box center [1442, 617] width 13 height 13
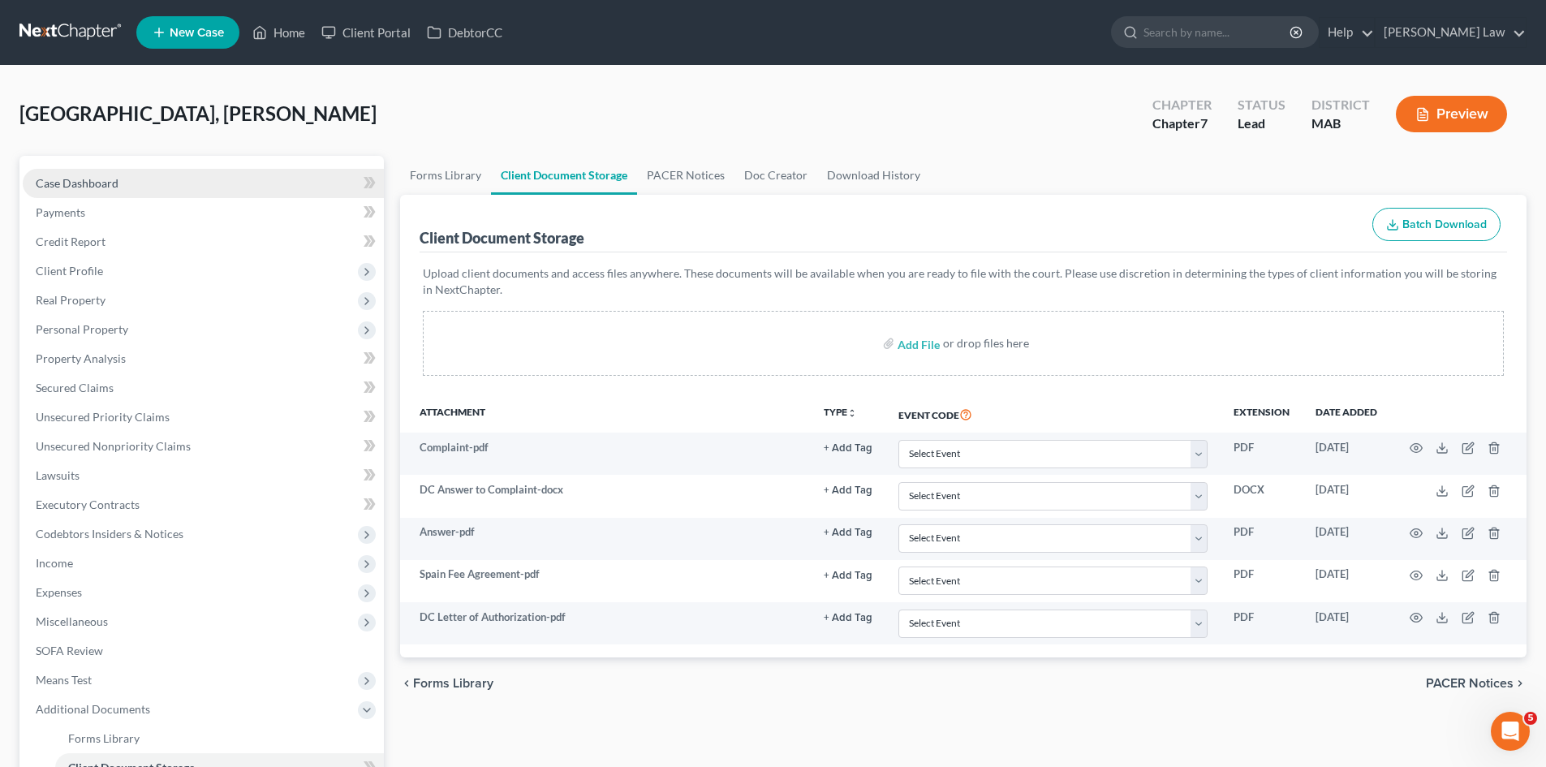
click at [78, 184] on span "Case Dashboard" at bounding box center [77, 183] width 83 height 14
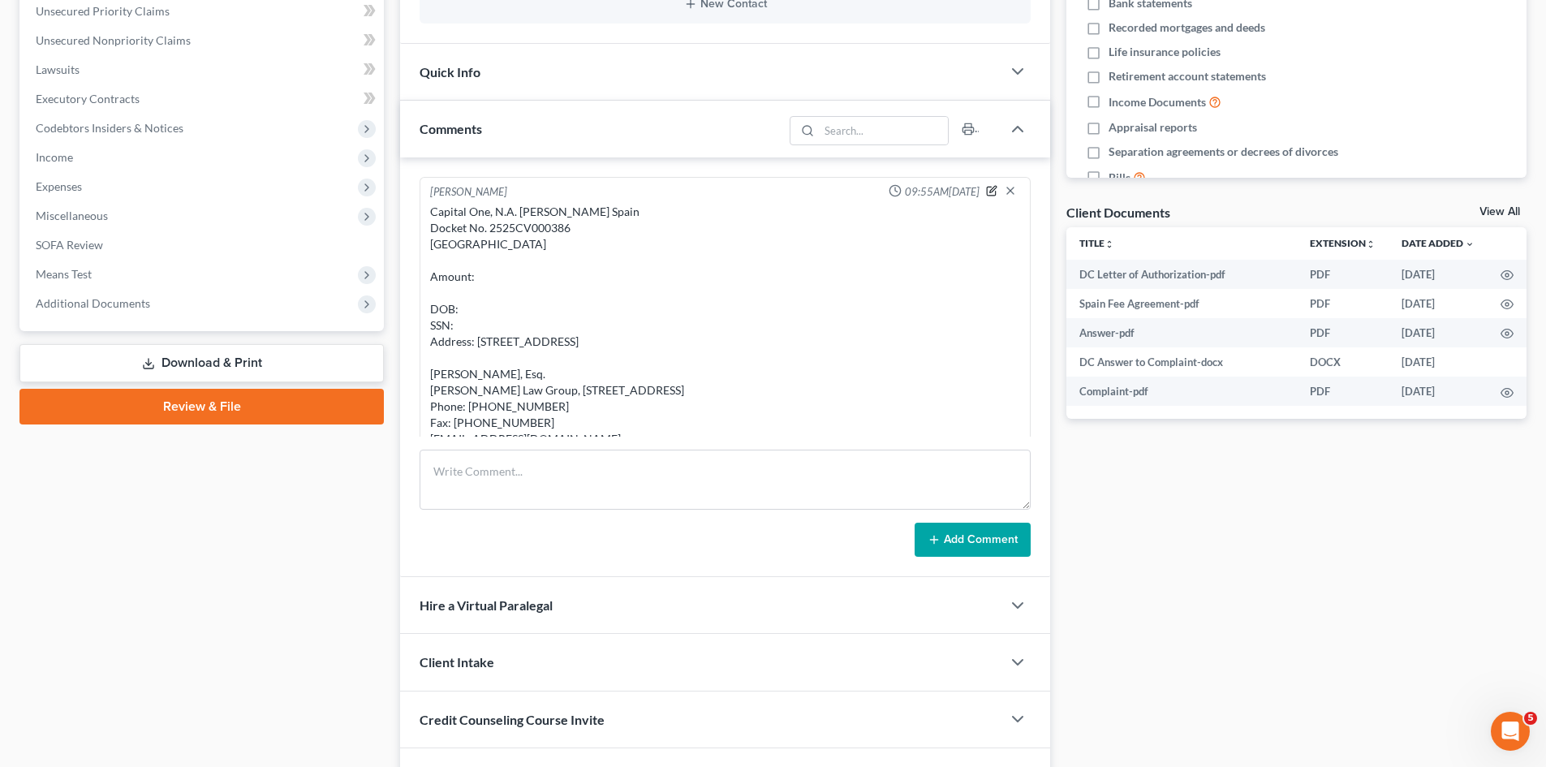
click at [986, 190] on icon "button" at bounding box center [991, 190] width 11 height 11
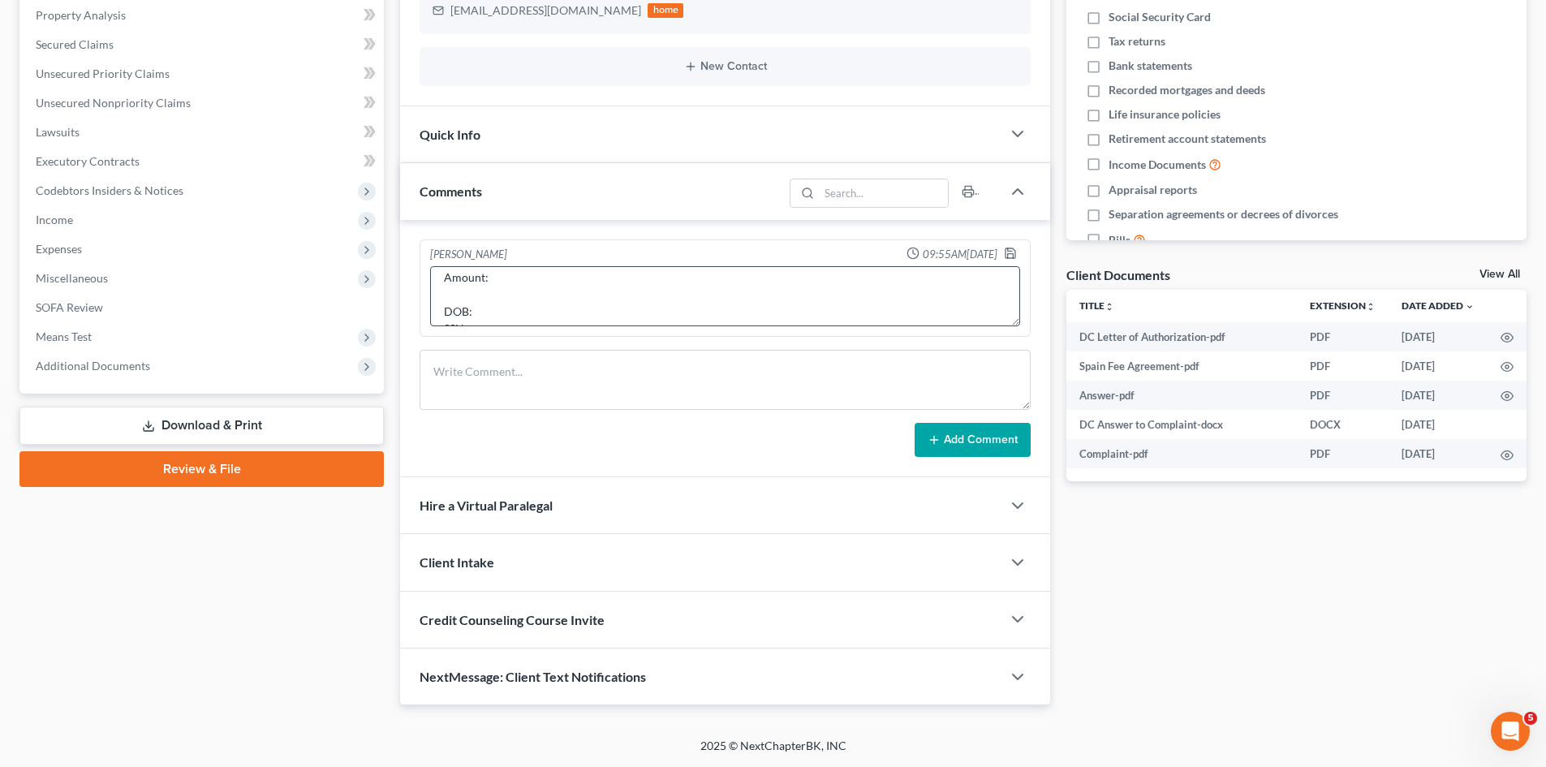
scroll to position [136, 0]
click at [484, 273] on textarea "Capital One, N.A. v. Tyler Spain Docket No. 2525CV000386 Barnstable District Co…" at bounding box center [725, 296] width 590 height 60
click at [493, 287] on textarea "Capital One, N.A. v. Tyler Spain Docket No. 2525CV000386 Barnstable District Co…" at bounding box center [725, 296] width 590 height 60
type textarea "Capital One, N.A. v. Tyler Spain Docket No. 2525CV000386 Barnstable District Co…"
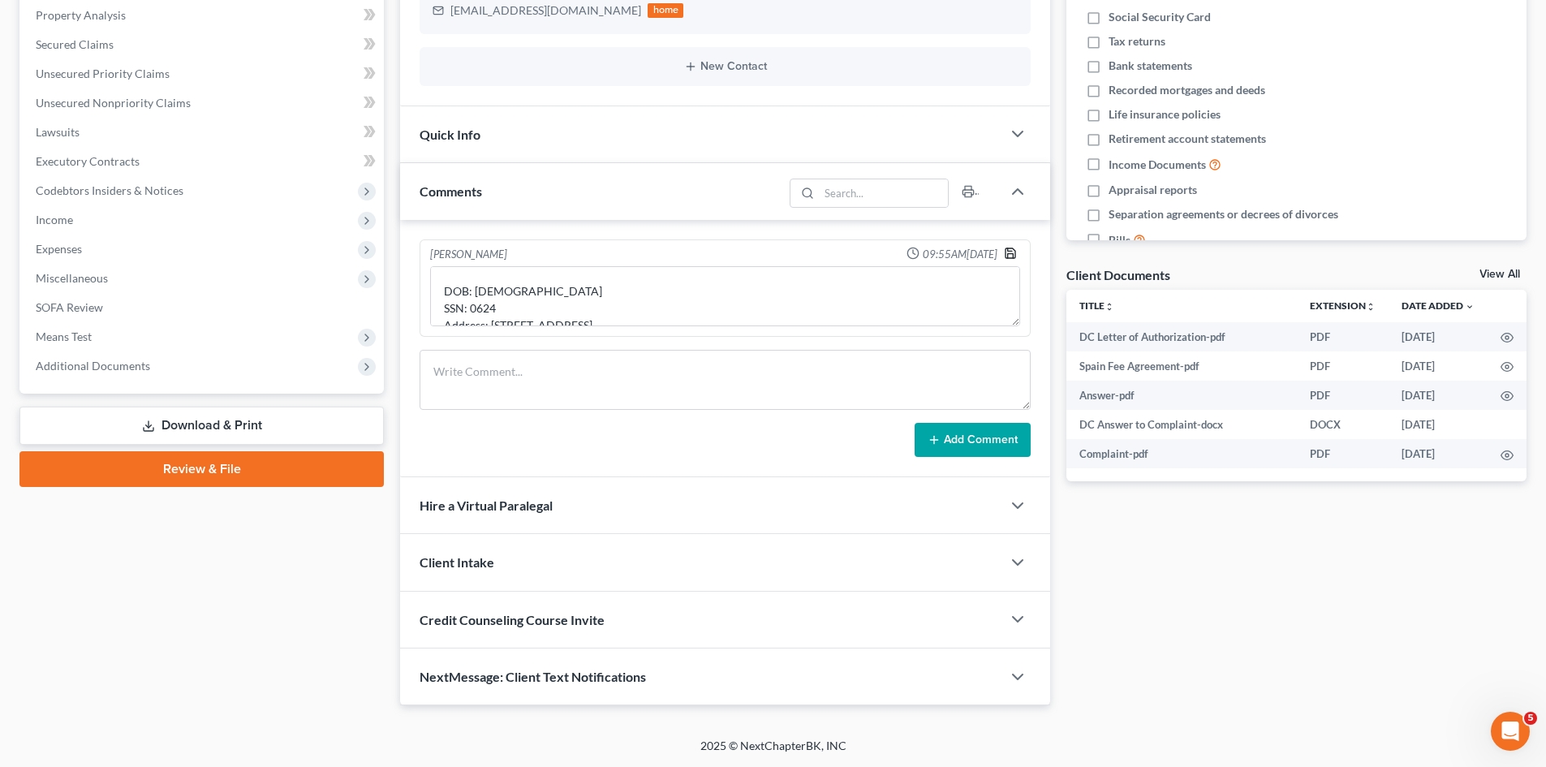
click at [1005, 250] on icon "button" at bounding box center [1010, 253] width 10 height 10
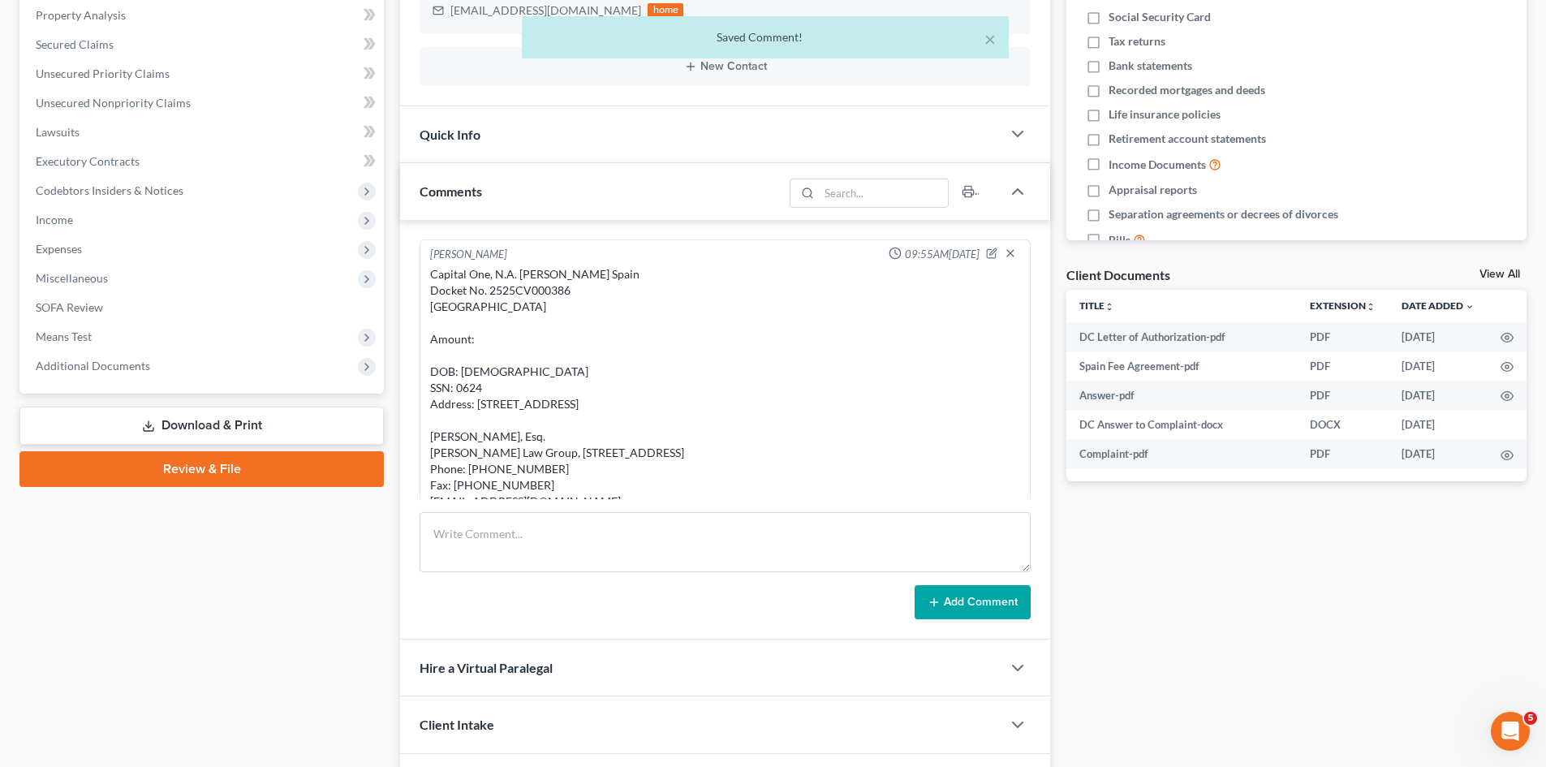
scroll to position [54, 0]
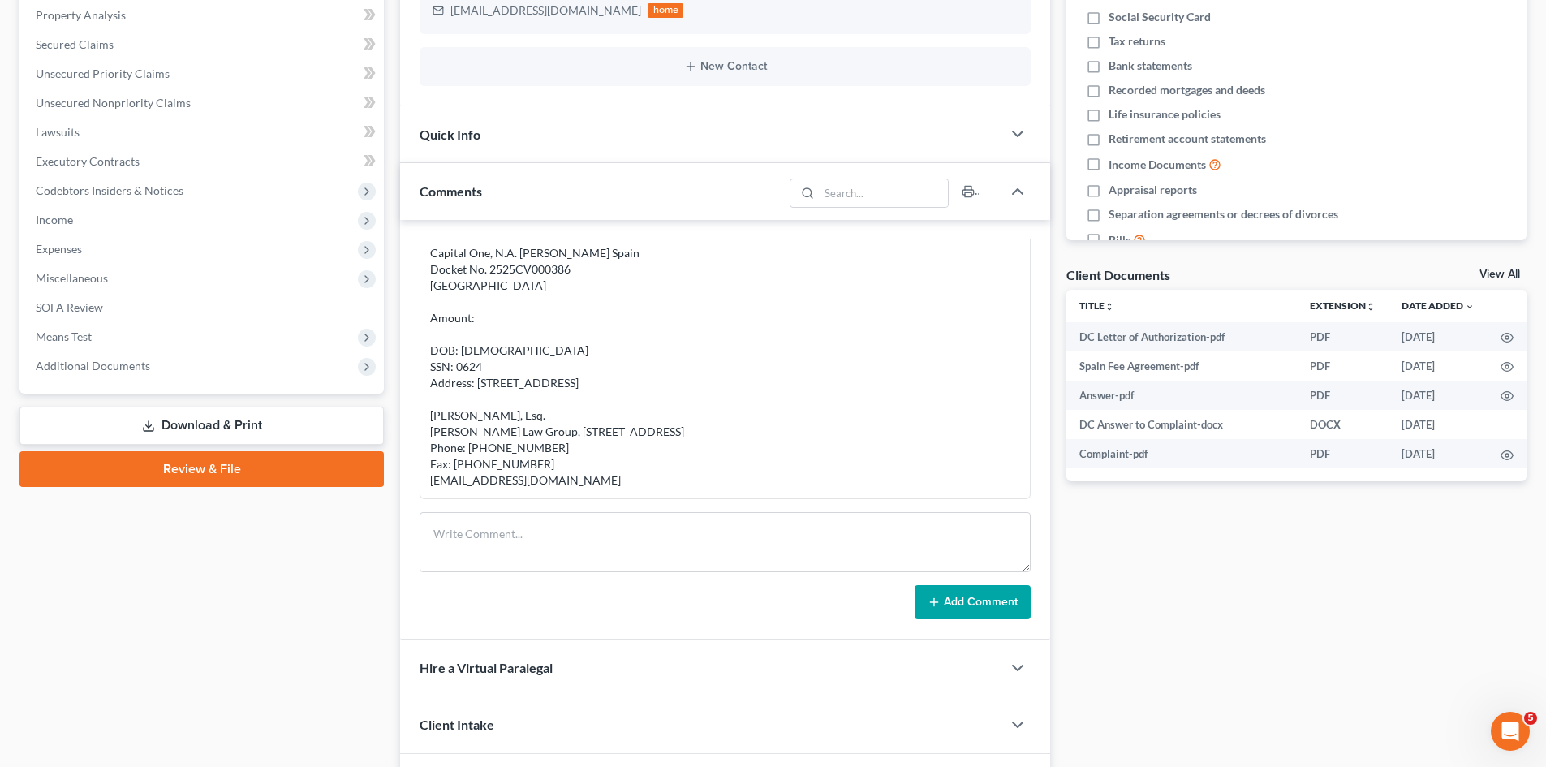
click at [204, 564] on div "Case Dashboard Payments Invoices Payments Payments Credit Report Client Profile" at bounding box center [201, 341] width 381 height 1056
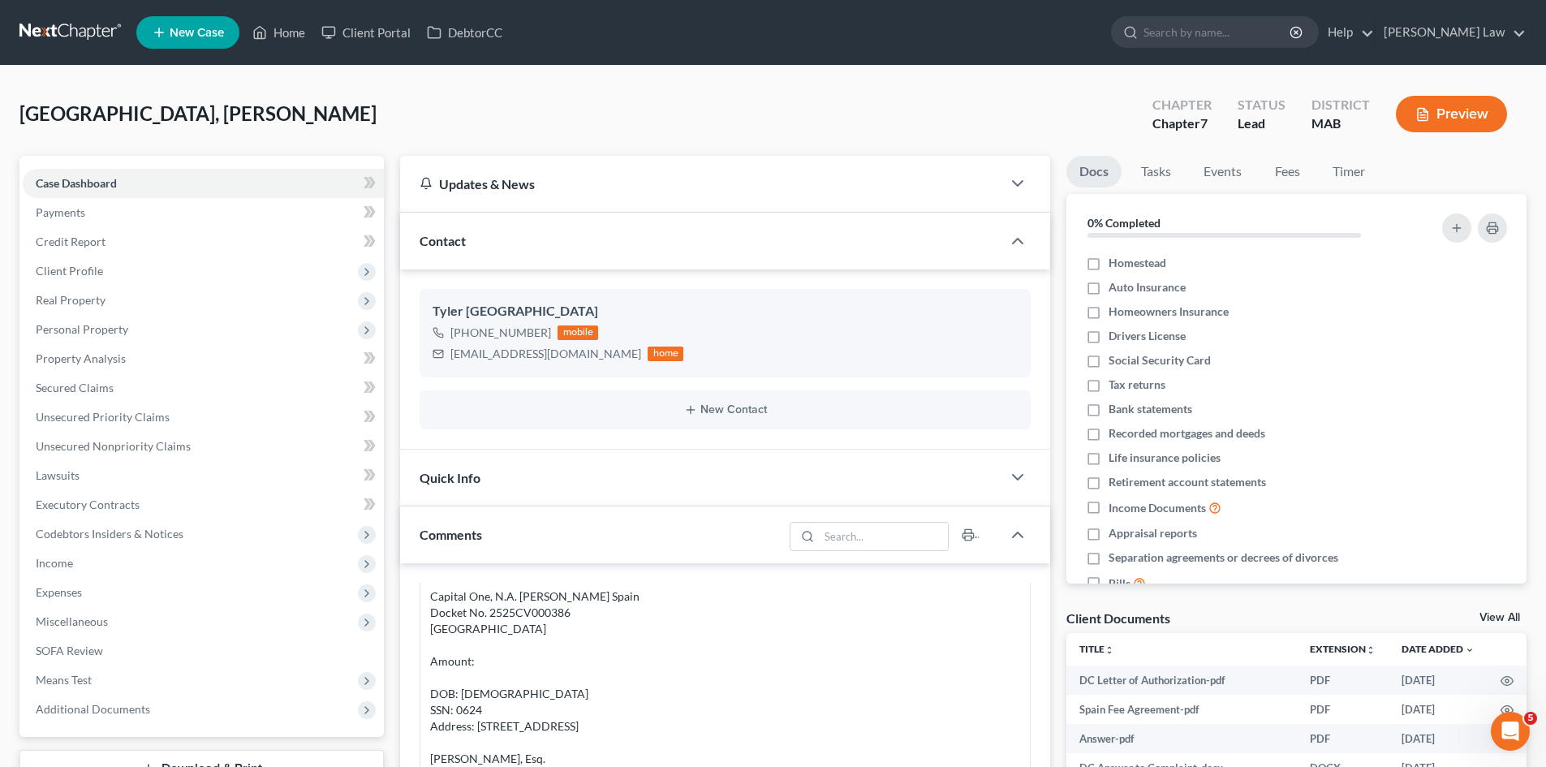
click at [93, 45] on link at bounding box center [71, 32] width 104 height 29
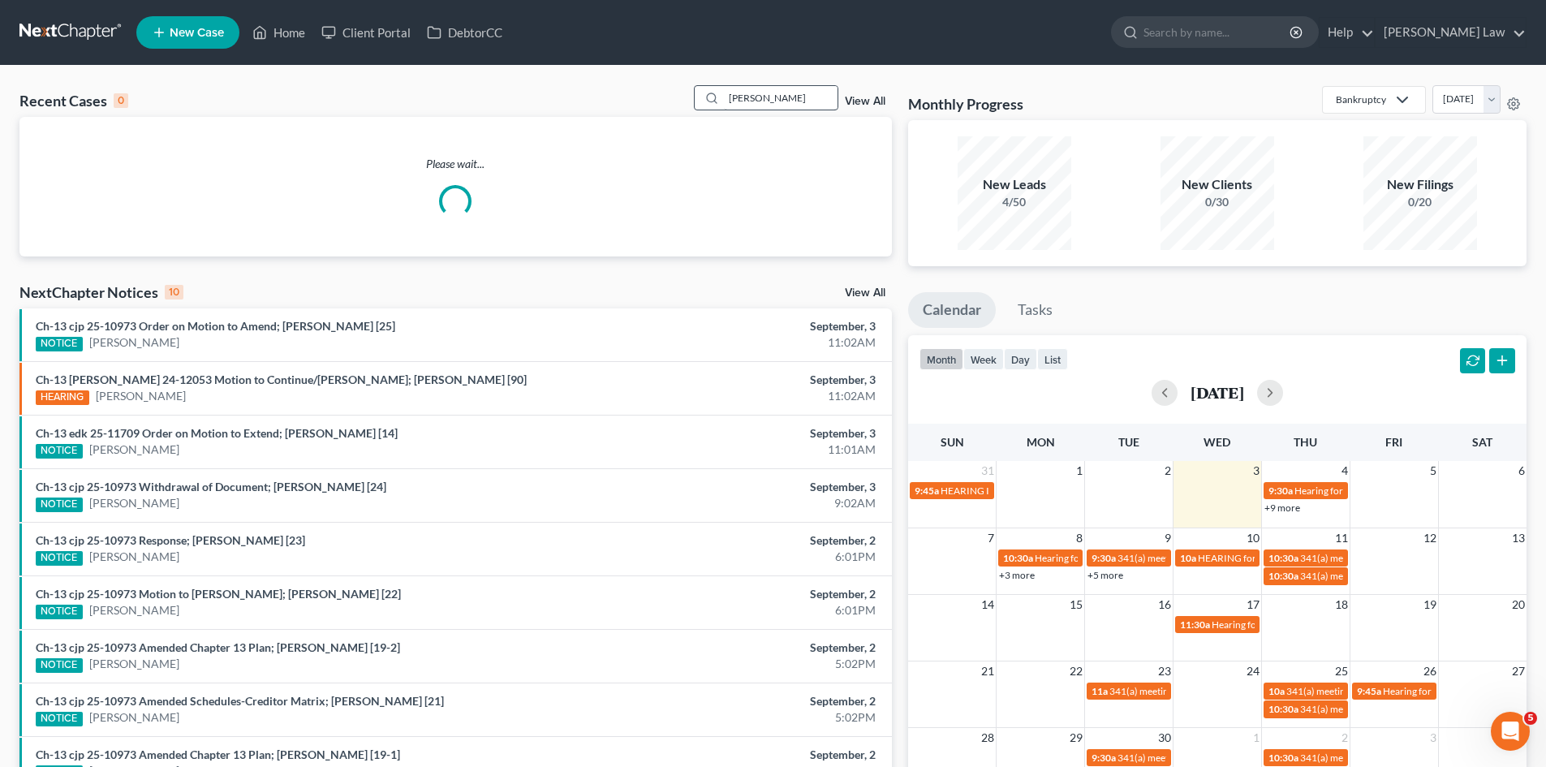
type input "[PERSON_NAME]"
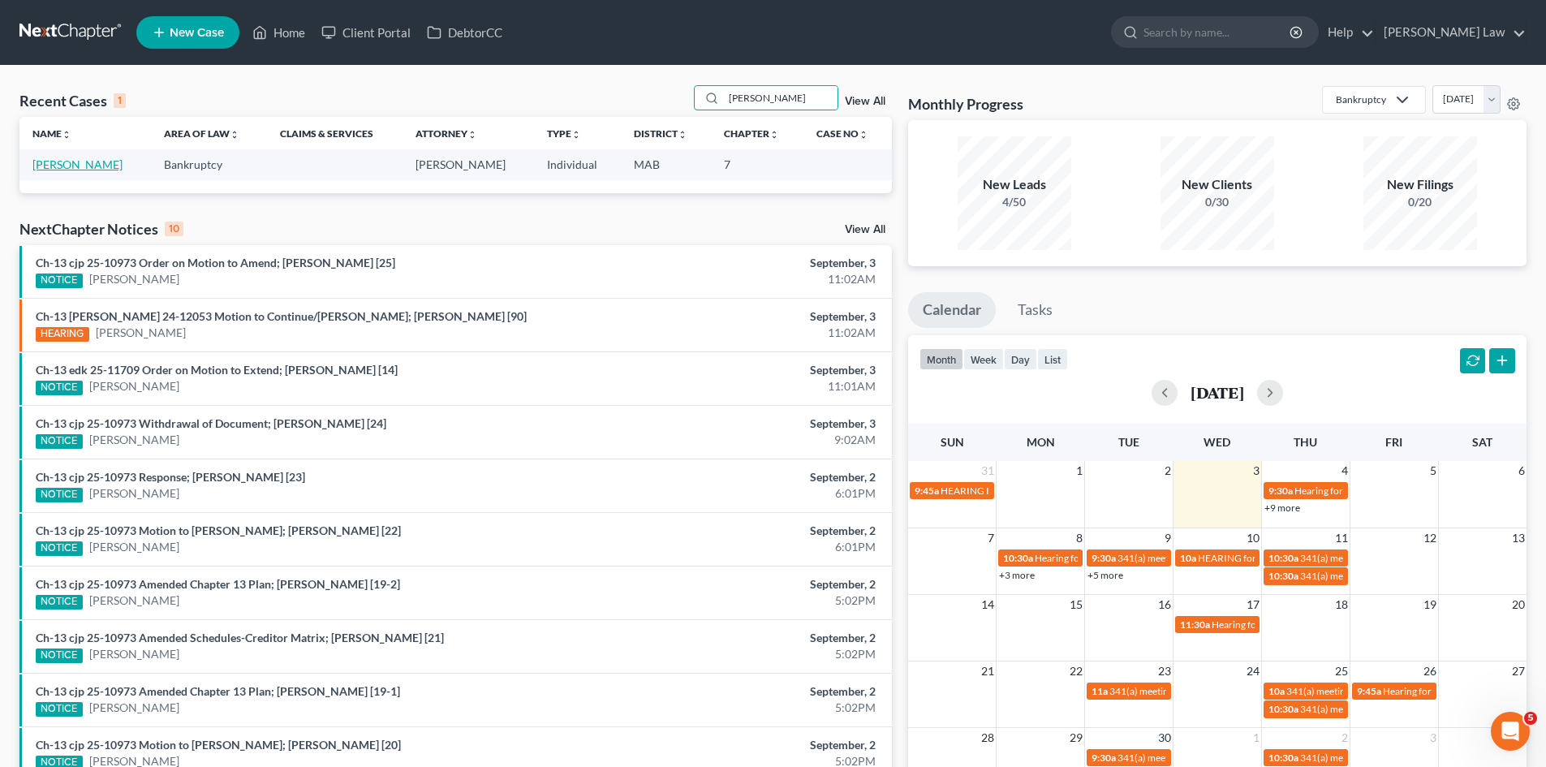
click at [83, 166] on link "[PERSON_NAME]" at bounding box center [77, 164] width 90 height 14
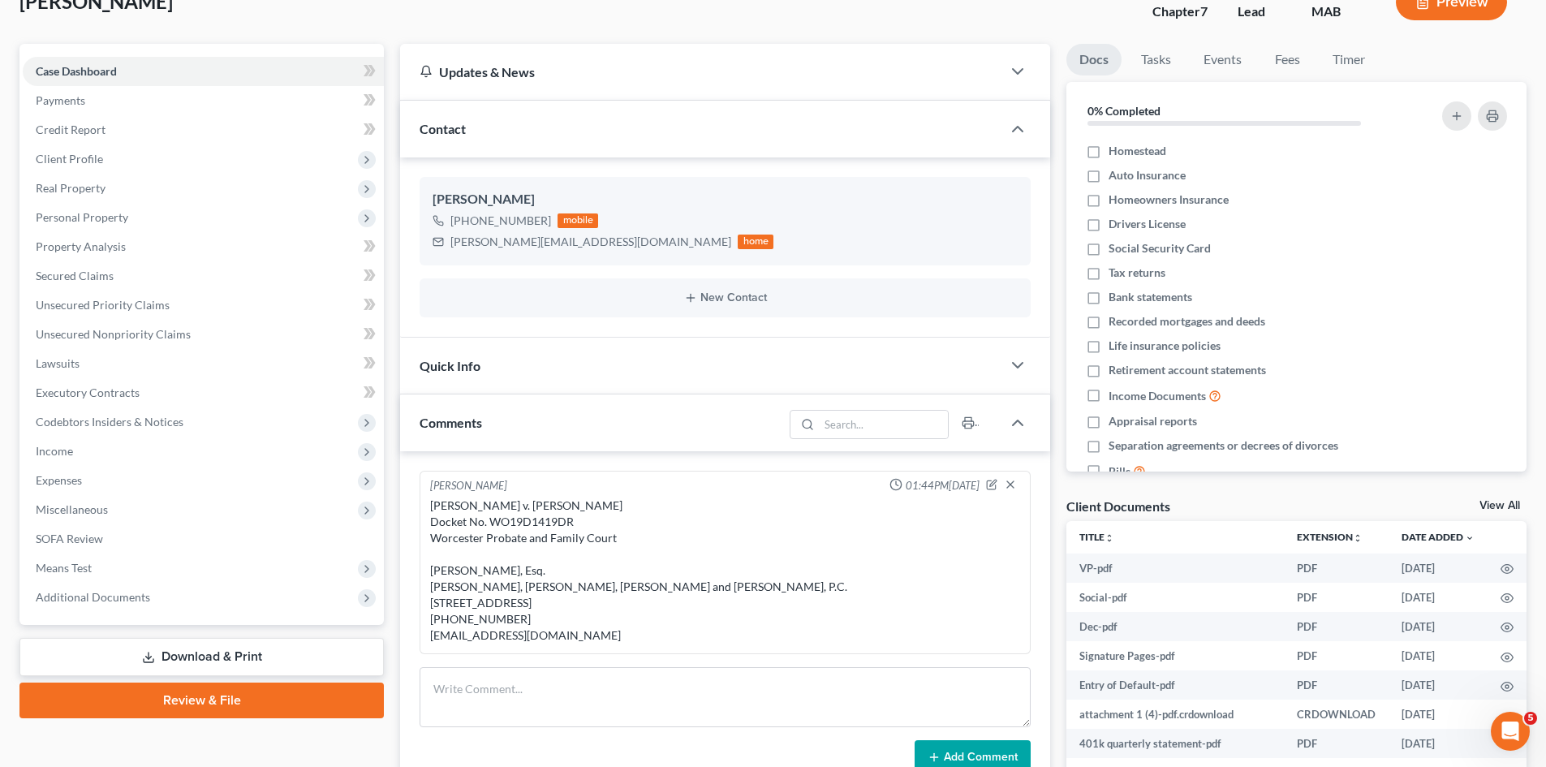
scroll to position [270, 0]
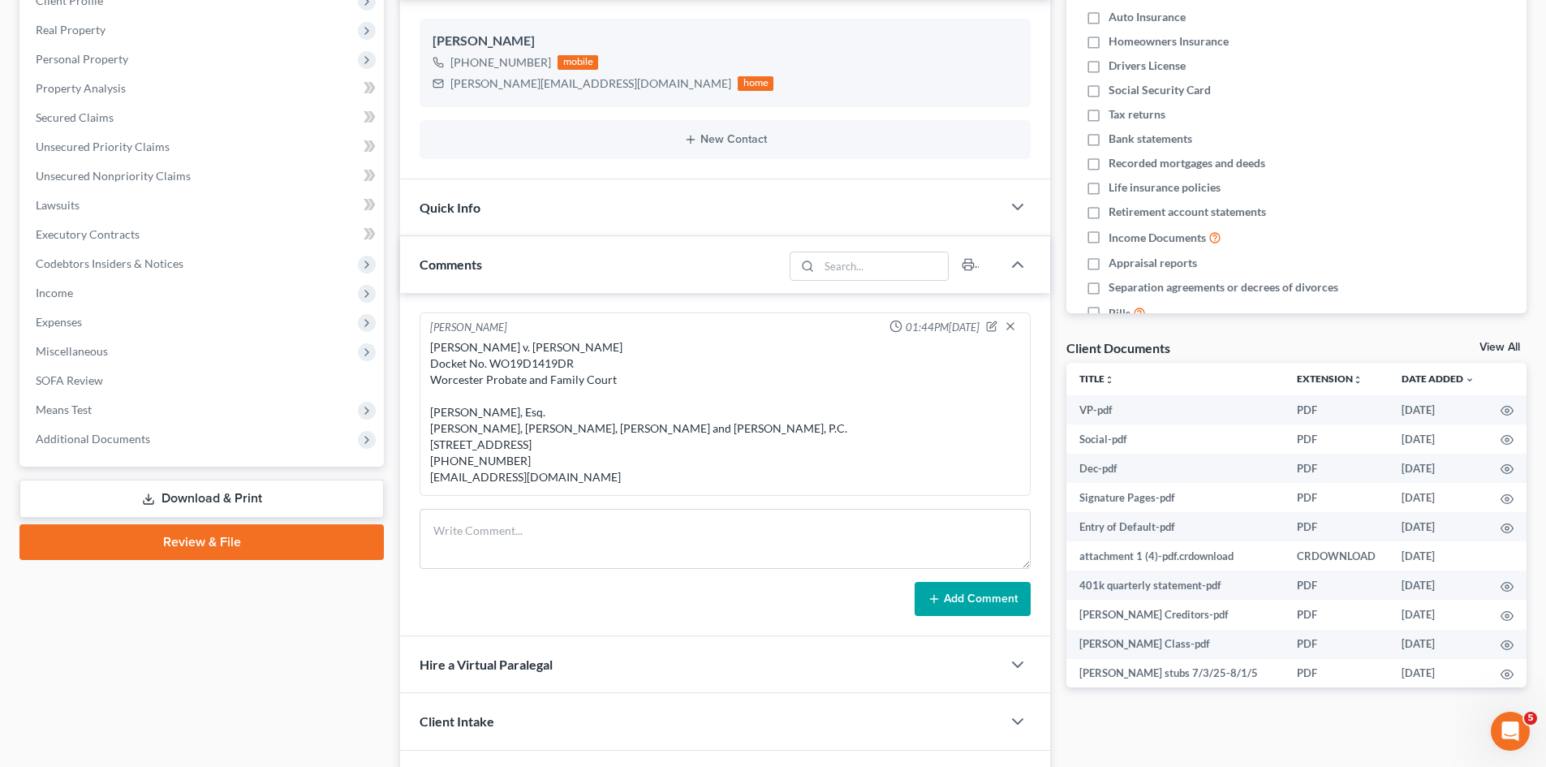
click at [1506, 343] on link "View All" at bounding box center [1499, 347] width 41 height 11
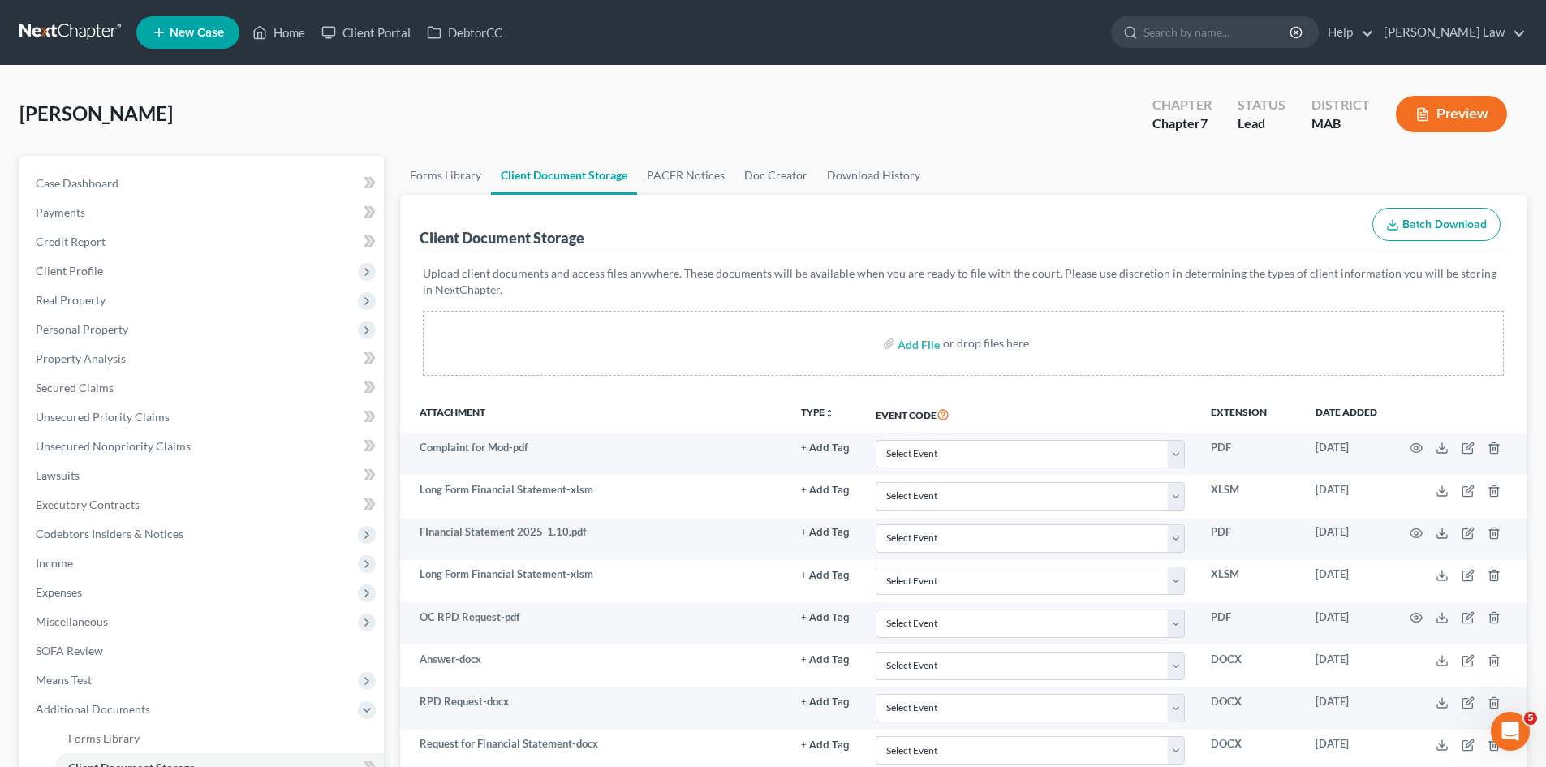
click at [75, 44] on link at bounding box center [71, 32] width 104 height 29
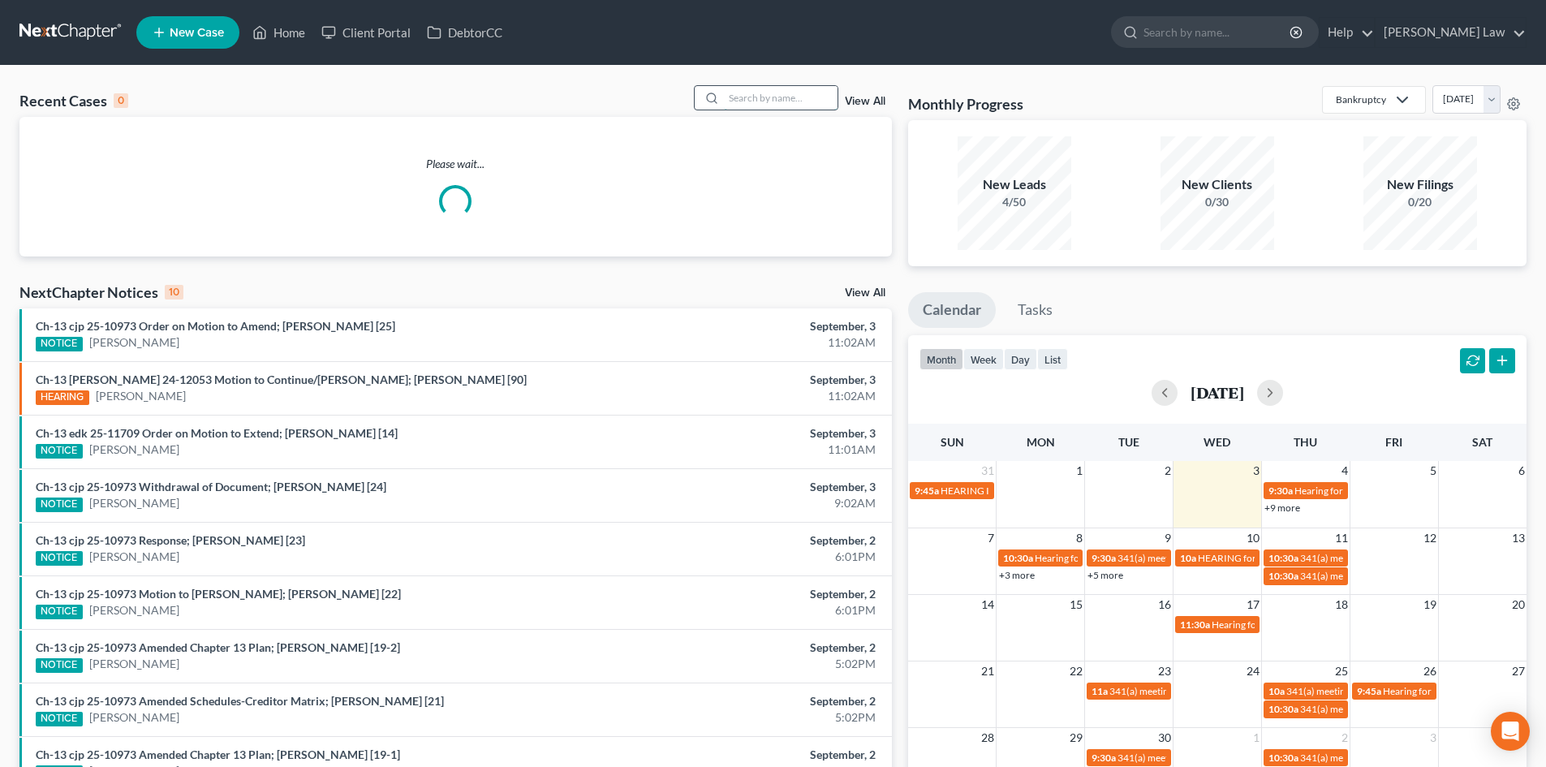
click at [768, 105] on input "search" at bounding box center [781, 98] width 114 height 24
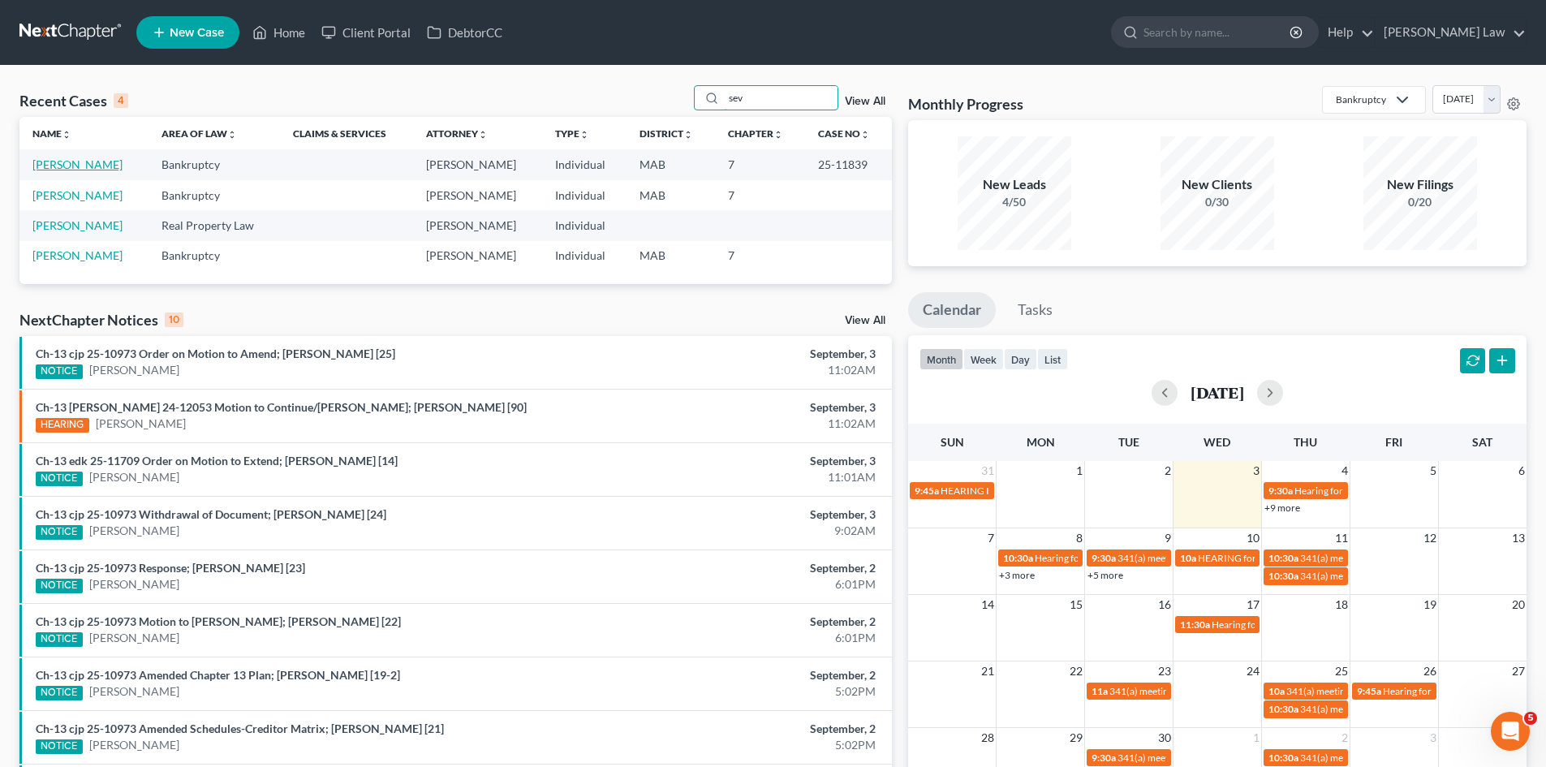
type input "sev"
click at [63, 164] on link "[PERSON_NAME]" at bounding box center [77, 164] width 90 height 14
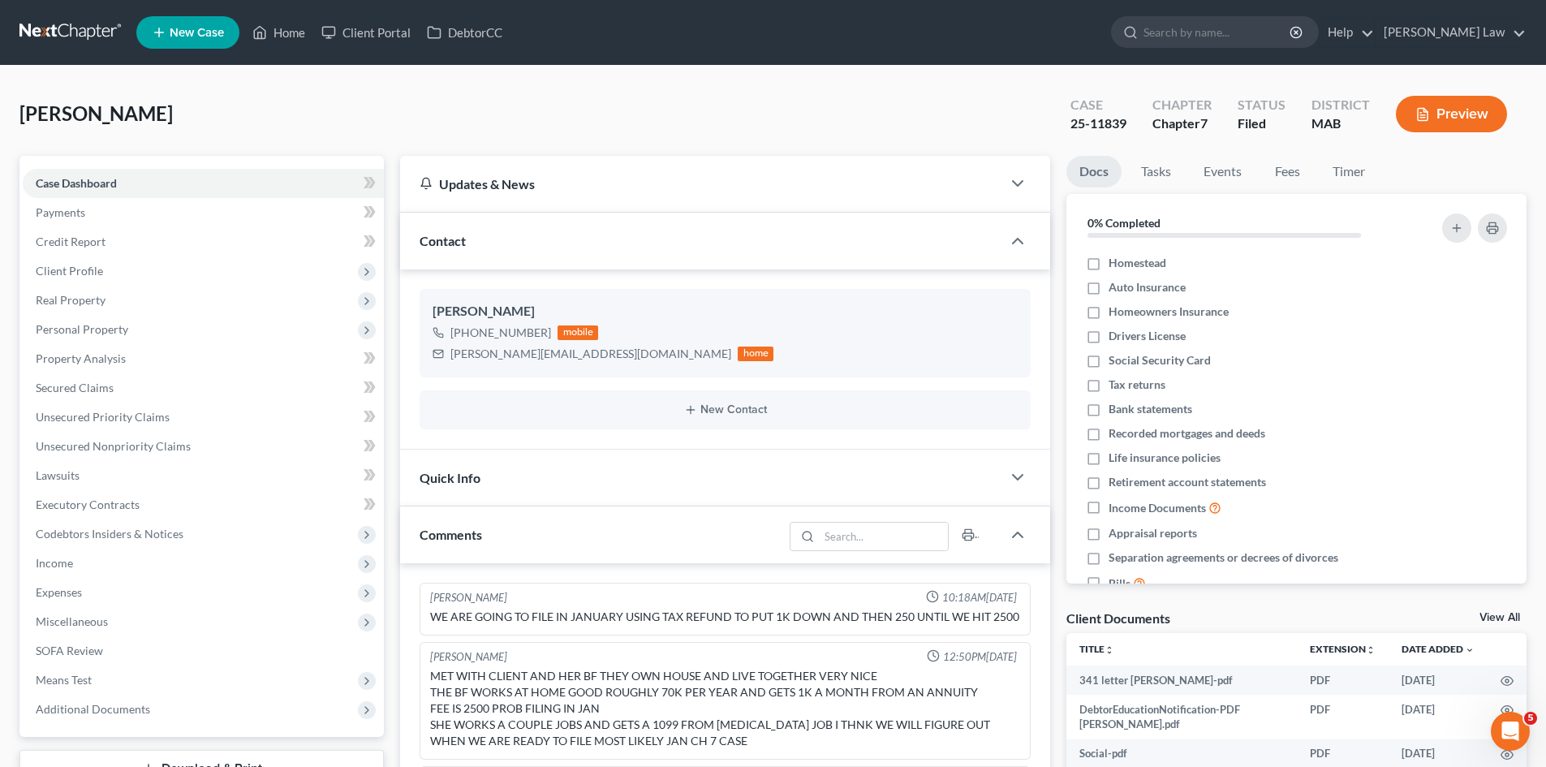
click at [1495, 612] on link "View All" at bounding box center [1499, 617] width 41 height 11
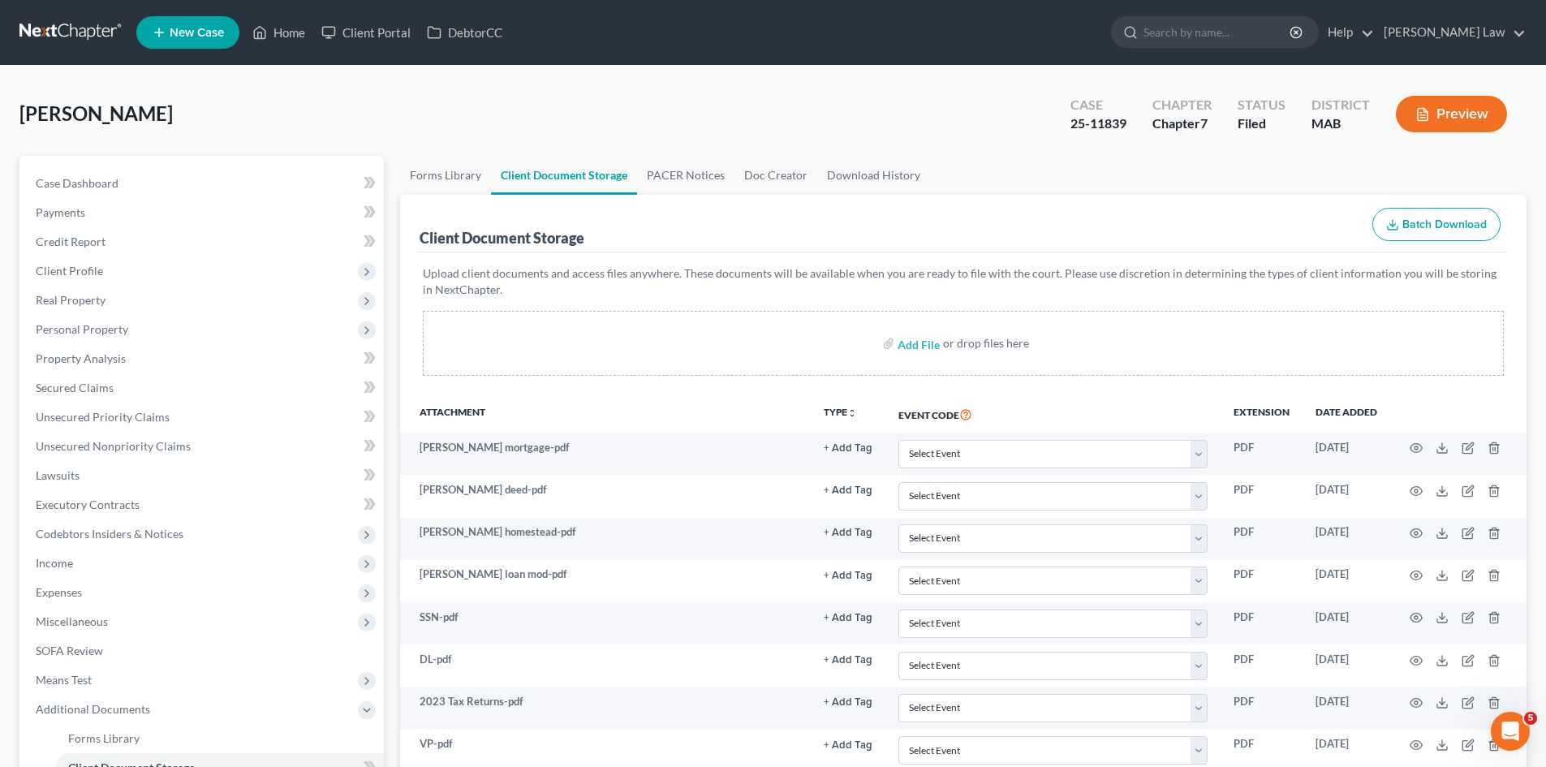
click at [76, 23] on link at bounding box center [71, 32] width 104 height 29
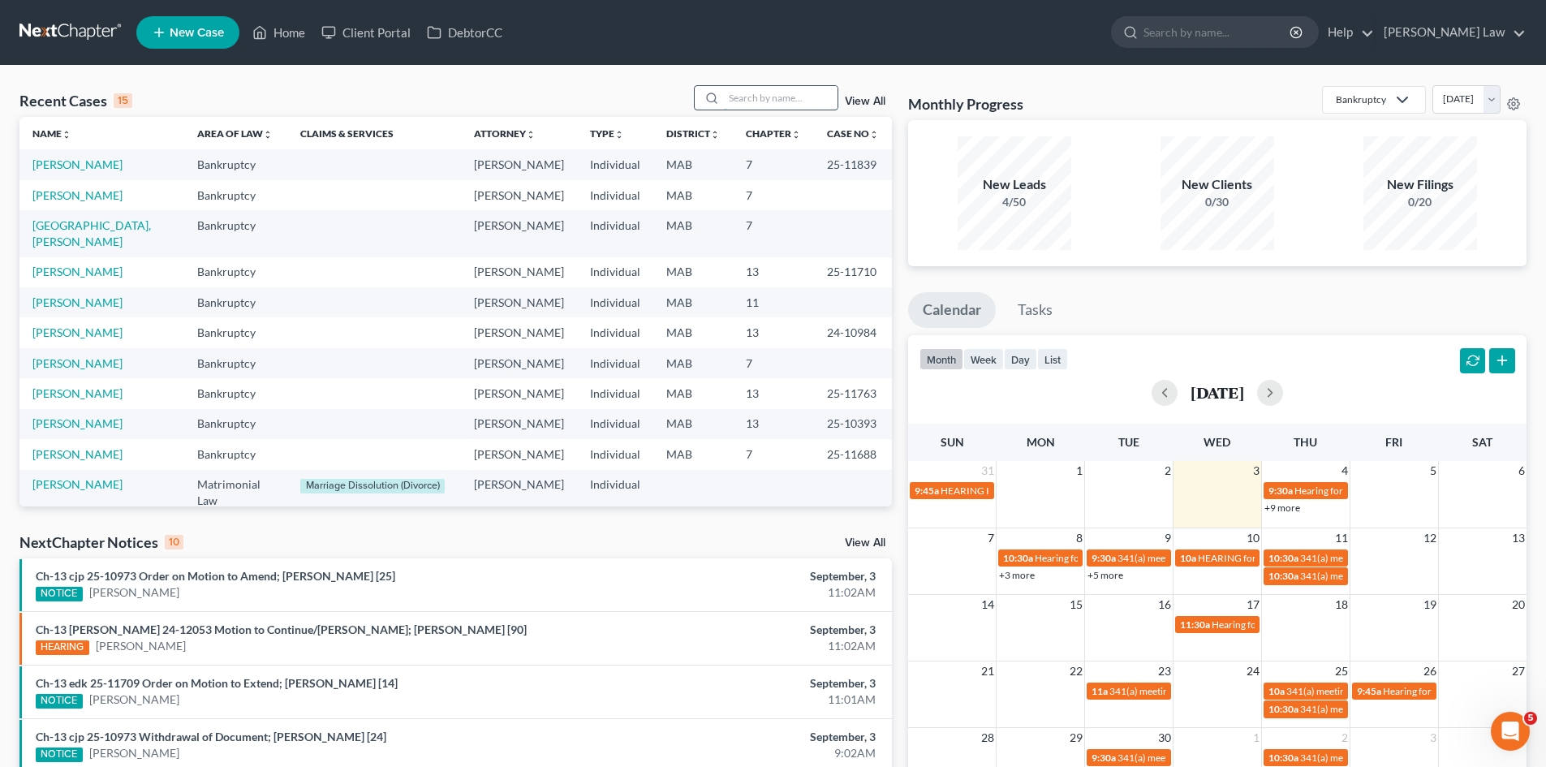
click at [809, 95] on input "search" at bounding box center [781, 98] width 114 height 24
type input "vachon"
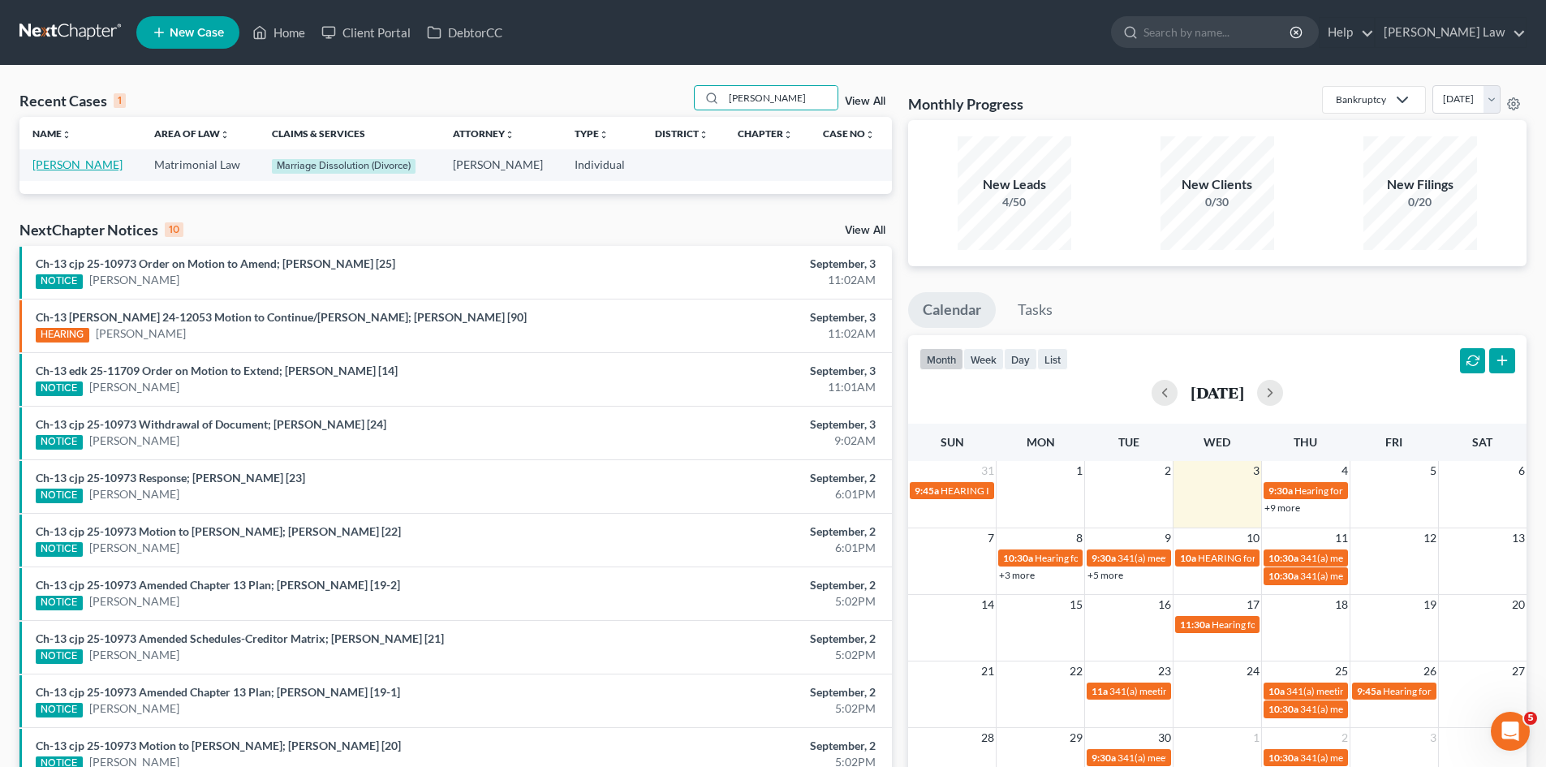
click at [64, 161] on link "[PERSON_NAME]" at bounding box center [77, 164] width 90 height 14
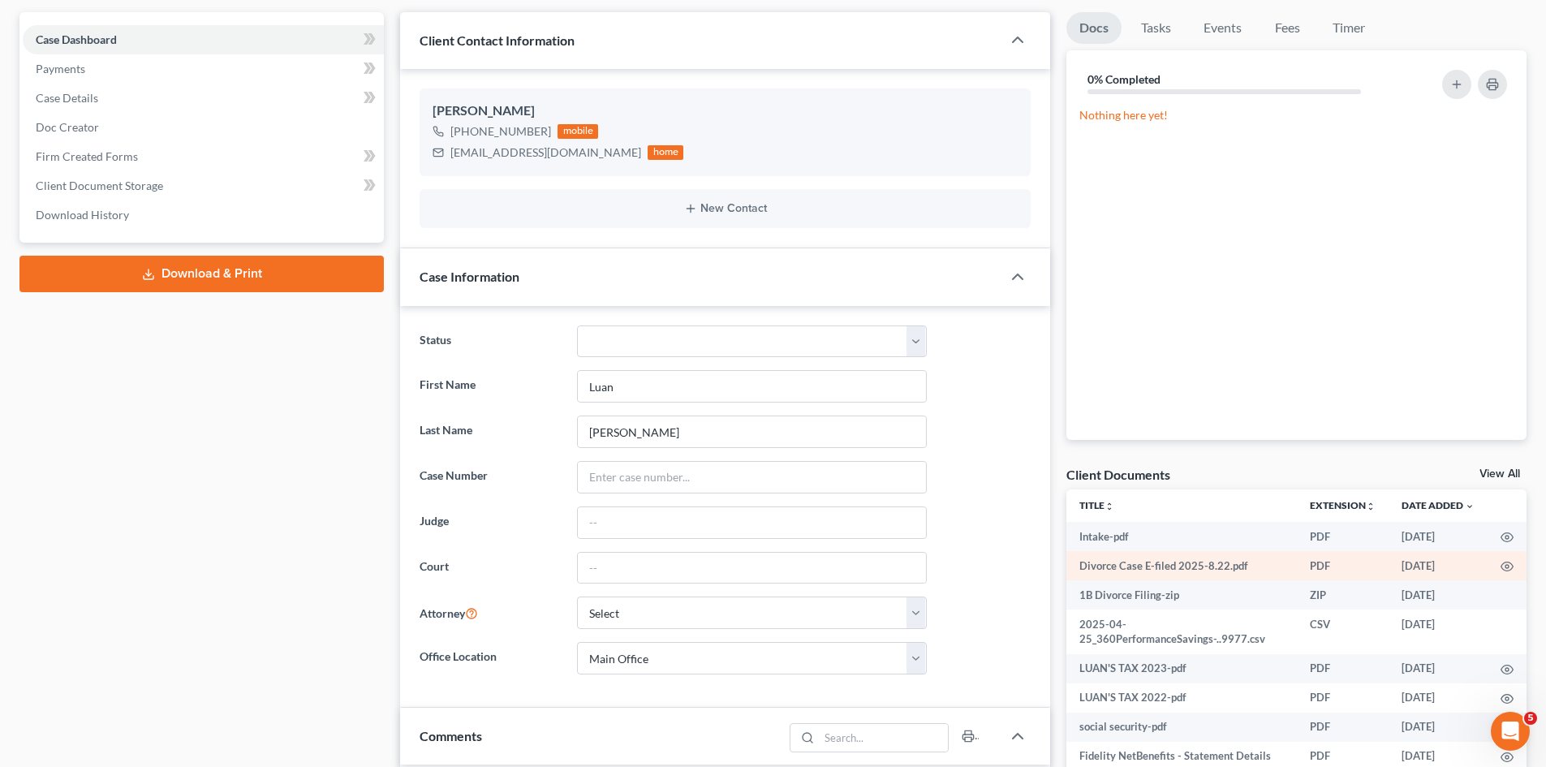
scroll to position [270, 0]
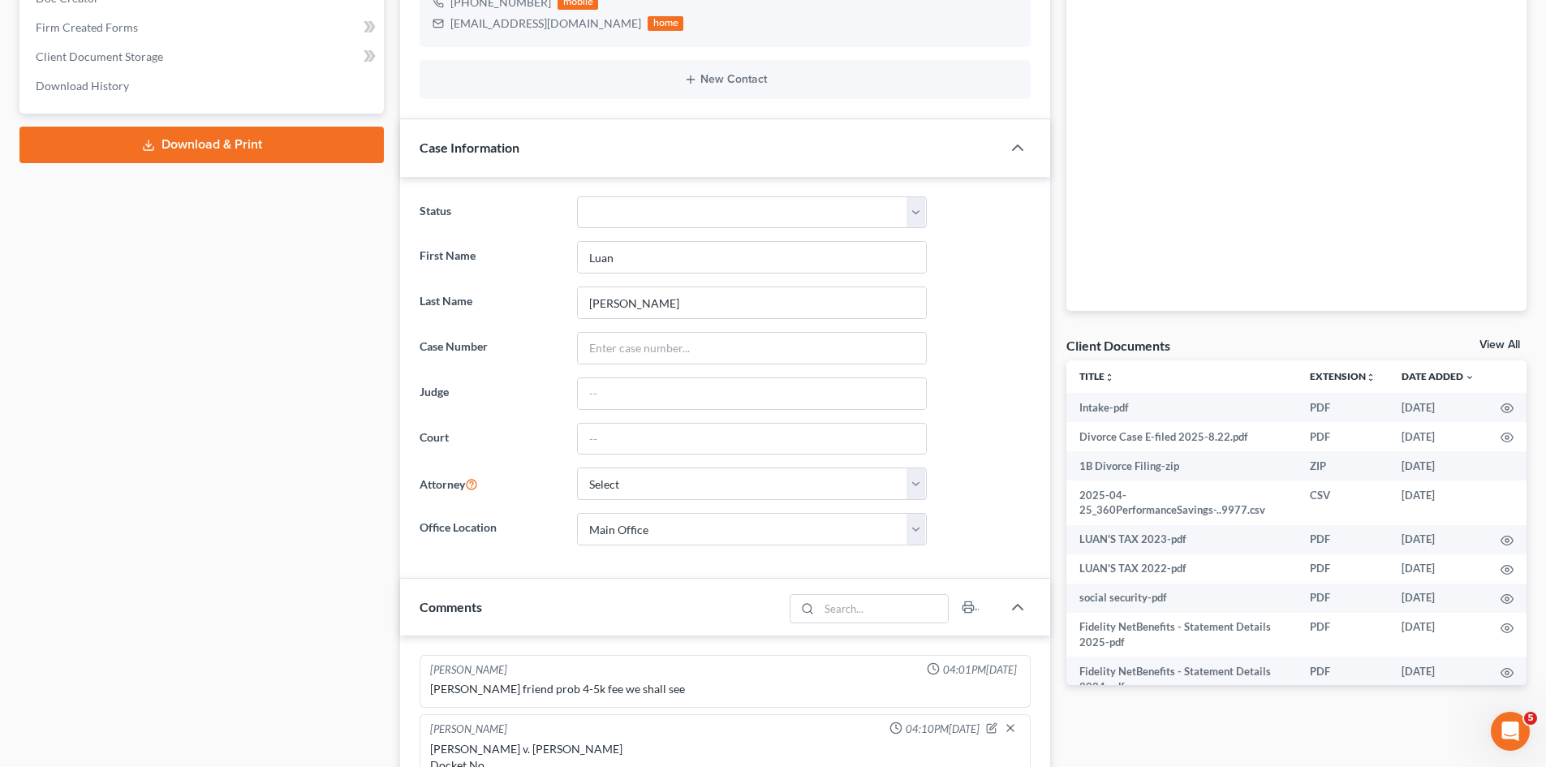
click at [1505, 340] on link "View All" at bounding box center [1499, 344] width 41 height 11
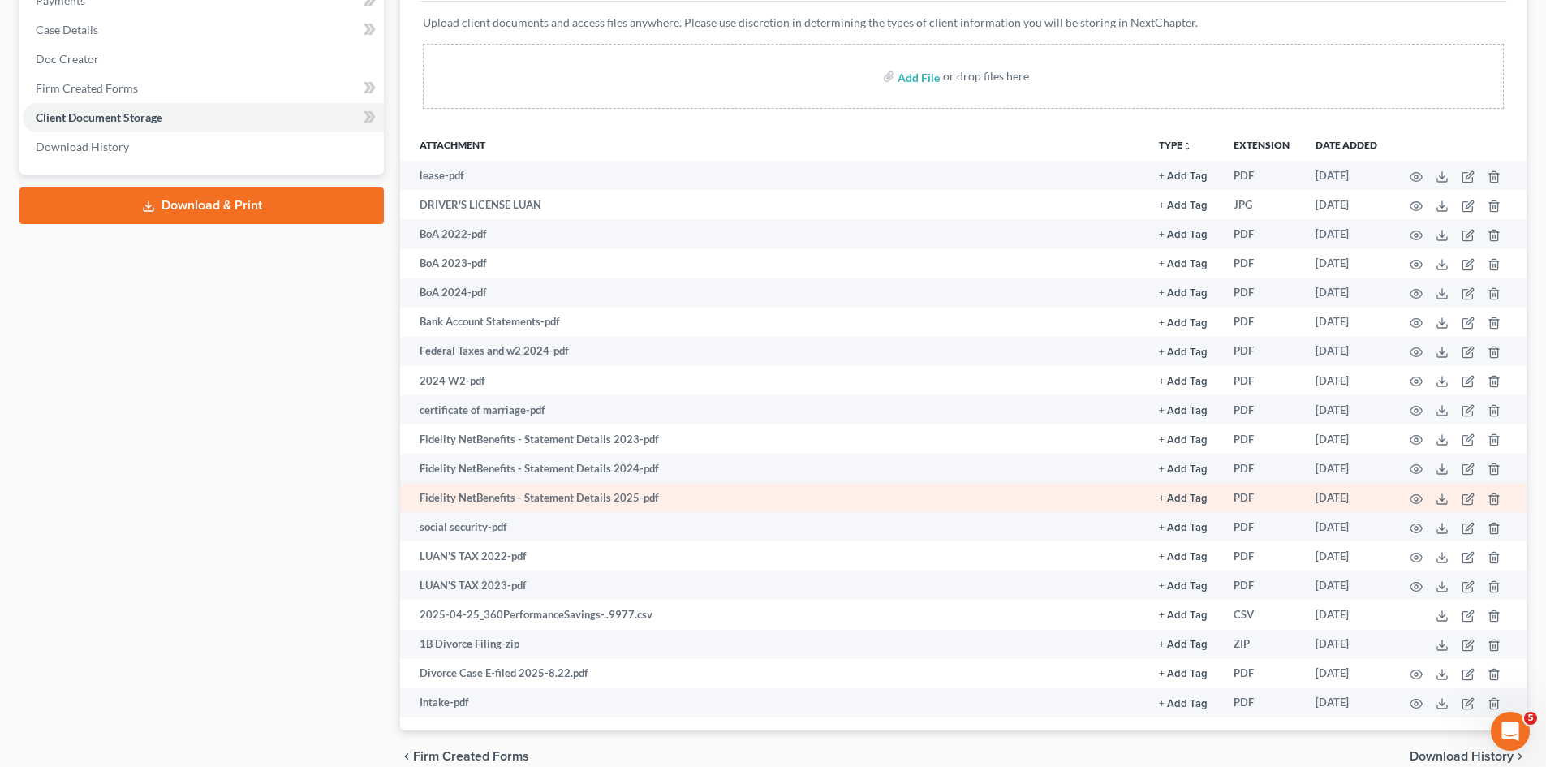
scroll to position [286, 0]
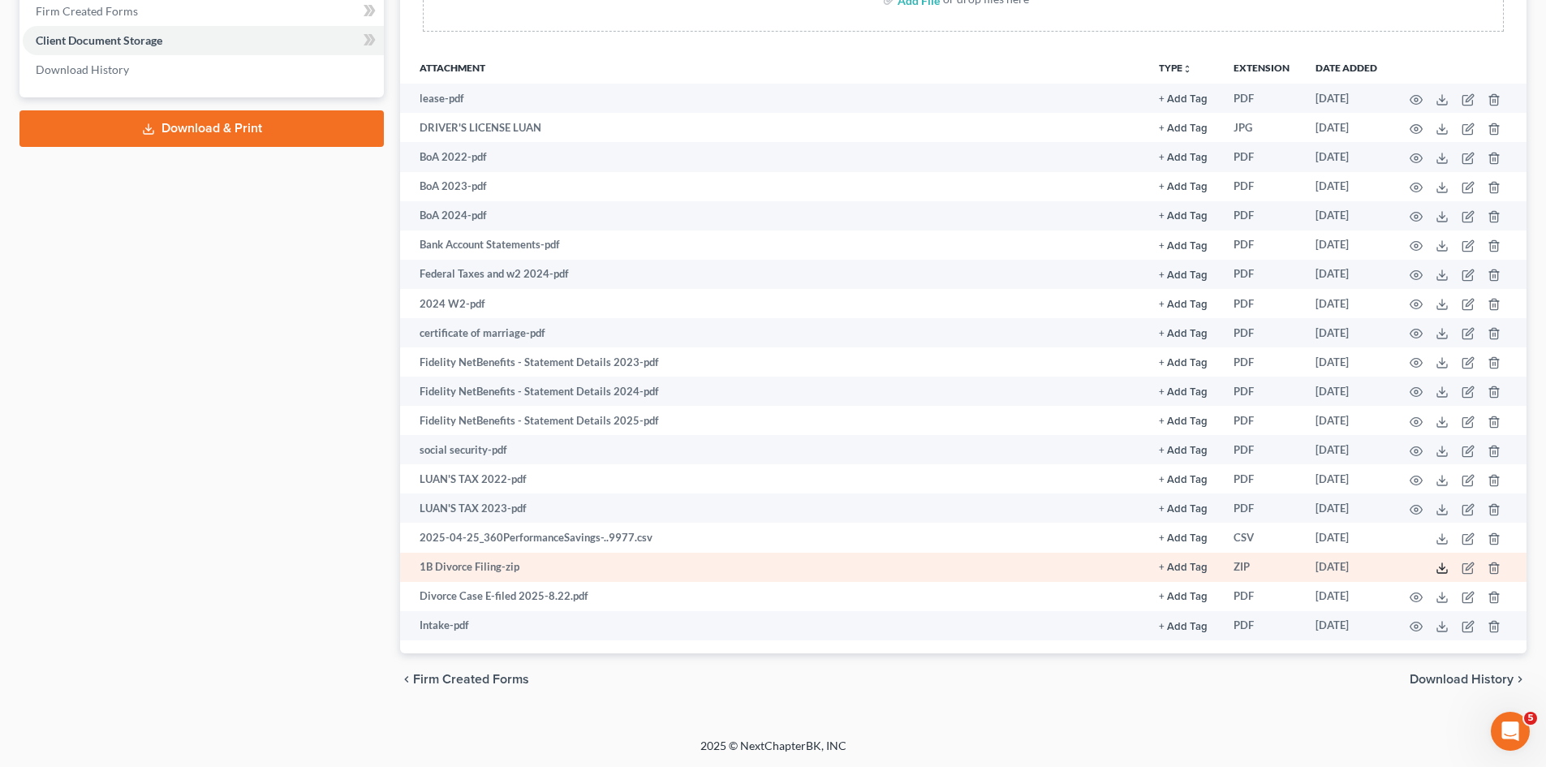
click at [1443, 565] on icon at bounding box center [1442, 568] width 13 height 13
click at [1444, 566] on icon at bounding box center [1442, 568] width 13 height 13
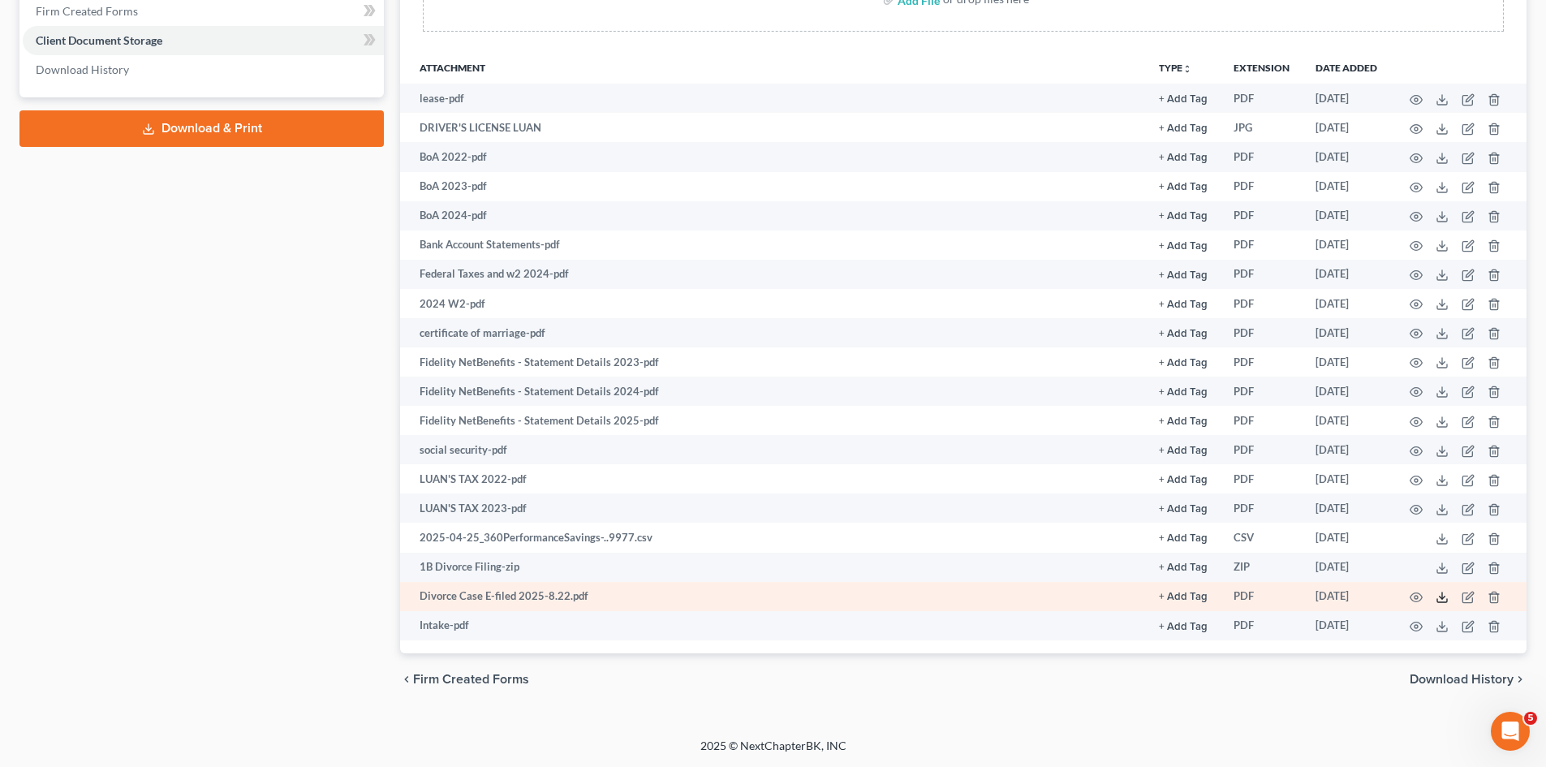
click at [1446, 601] on icon at bounding box center [1442, 597] width 13 height 13
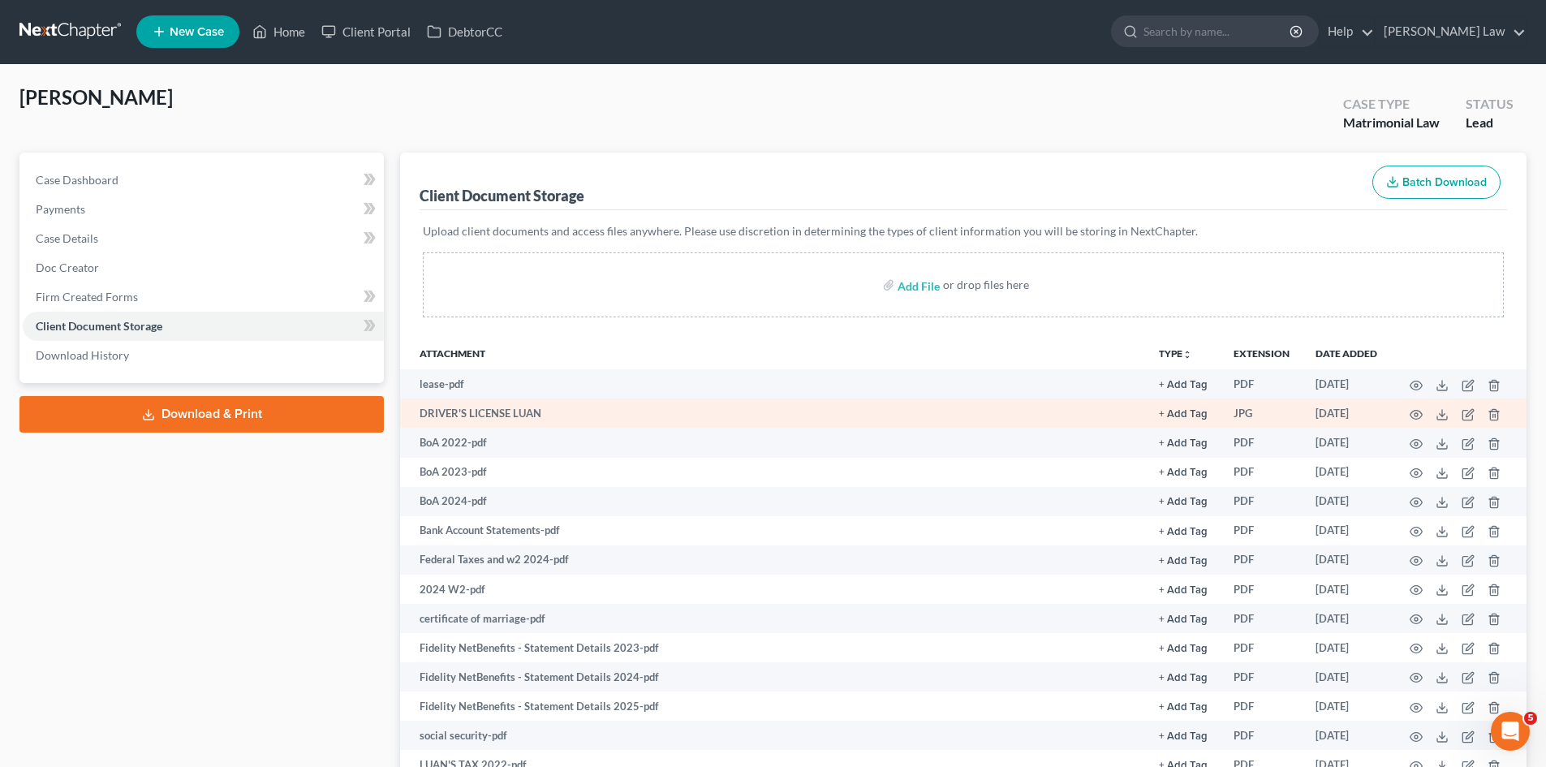
scroll to position [0, 0]
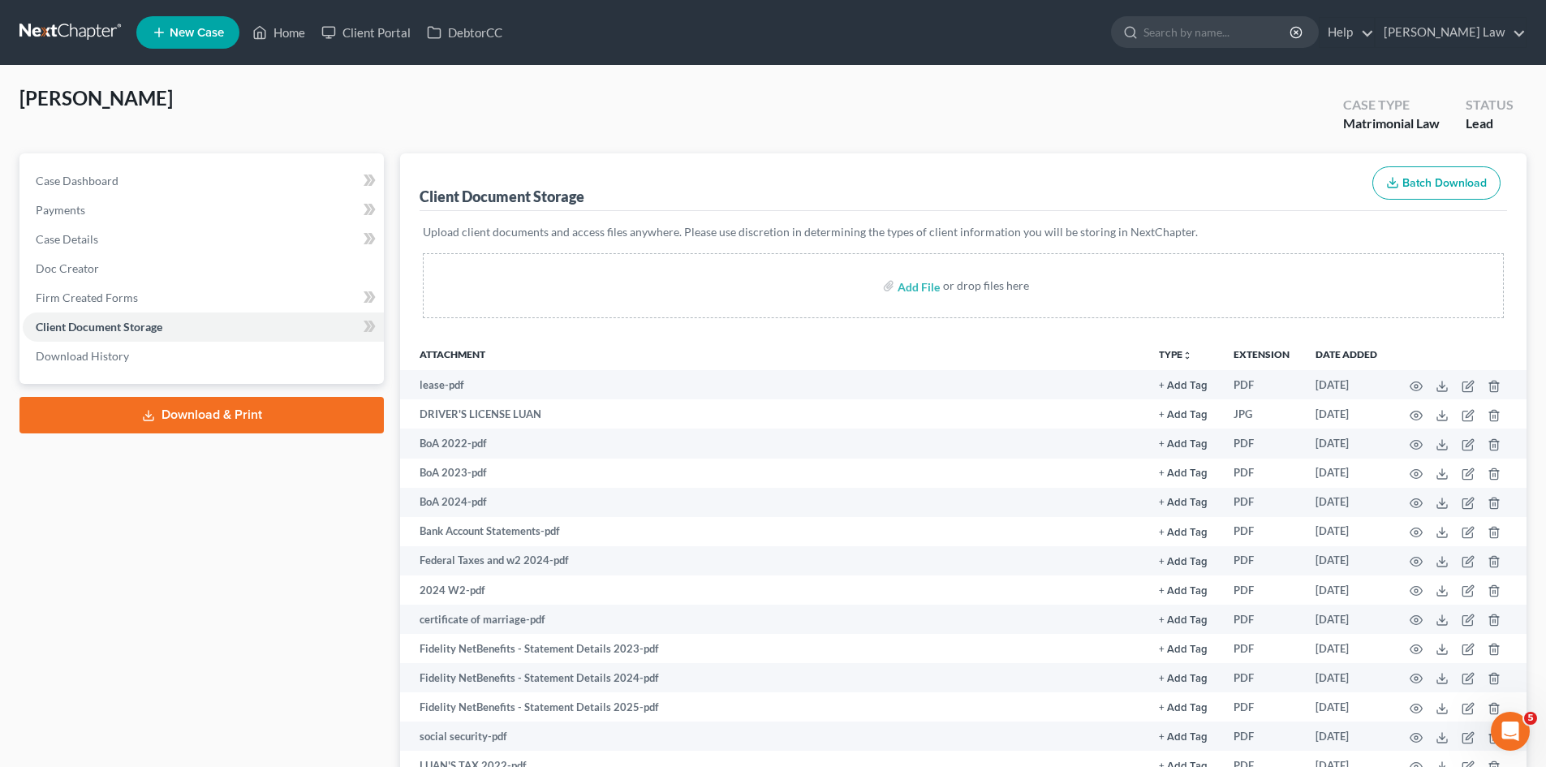
drag, startPoint x: 631, startPoint y: 53, endPoint x: 614, endPoint y: 52, distance: 17.1
click at [631, 53] on ul "New Case Home Client Portal DebtorCC - No Result - See all results Or Press Ent…" at bounding box center [831, 32] width 1390 height 42
click at [79, 37] on link at bounding box center [71, 32] width 104 height 29
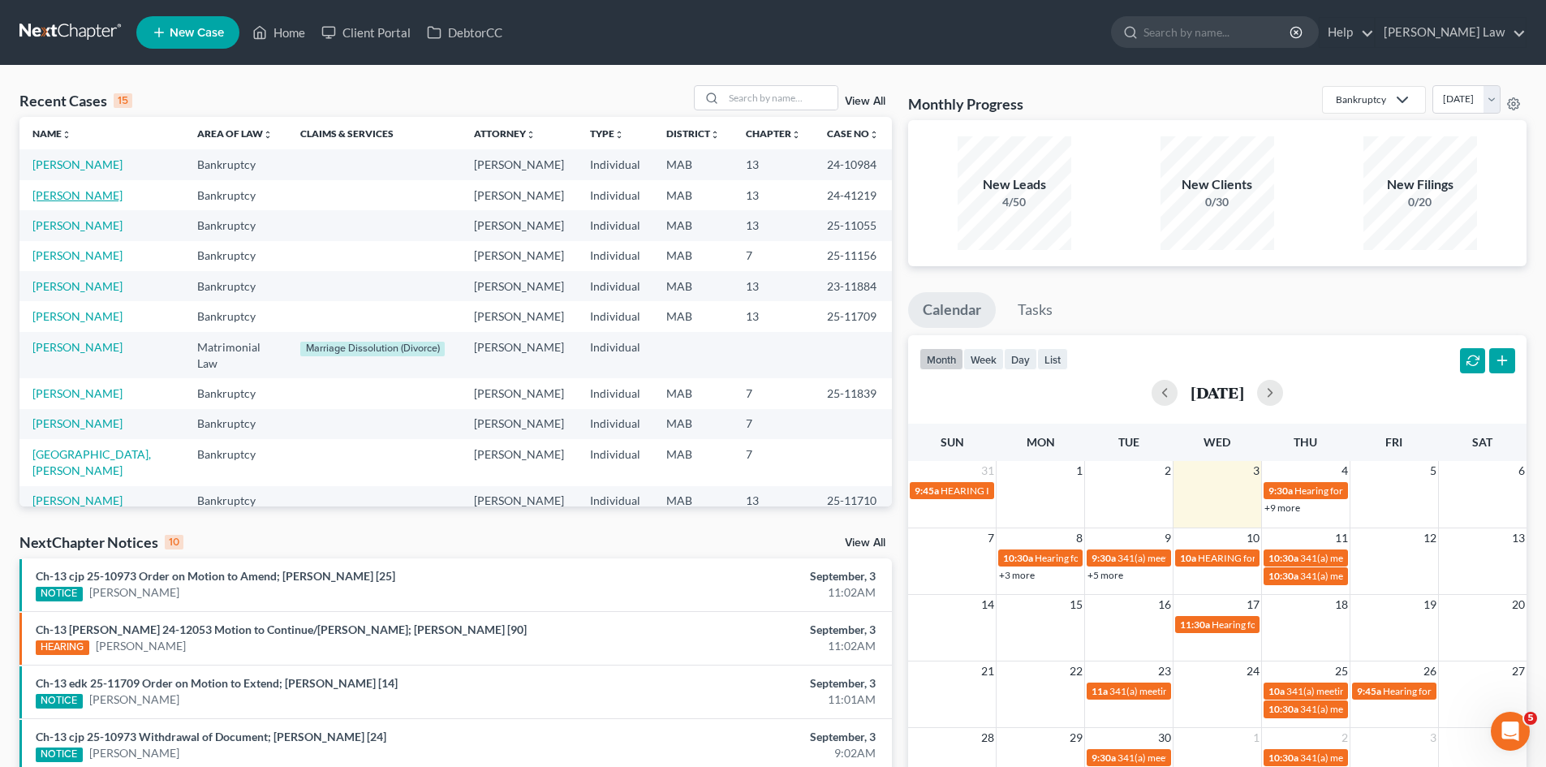
click at [75, 200] on link "[PERSON_NAME]" at bounding box center [77, 195] width 90 height 14
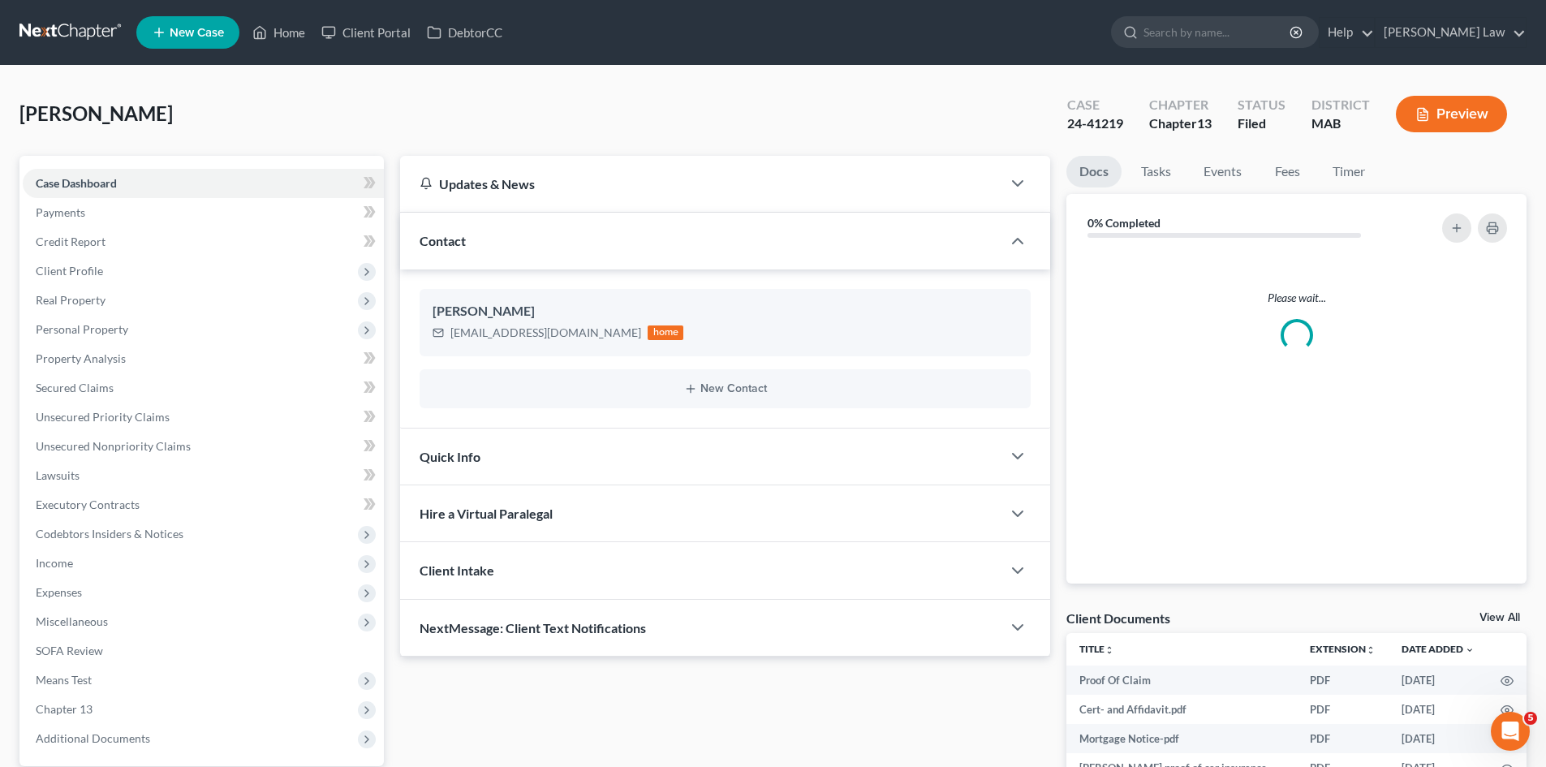
click at [67, 39] on link at bounding box center [71, 32] width 104 height 29
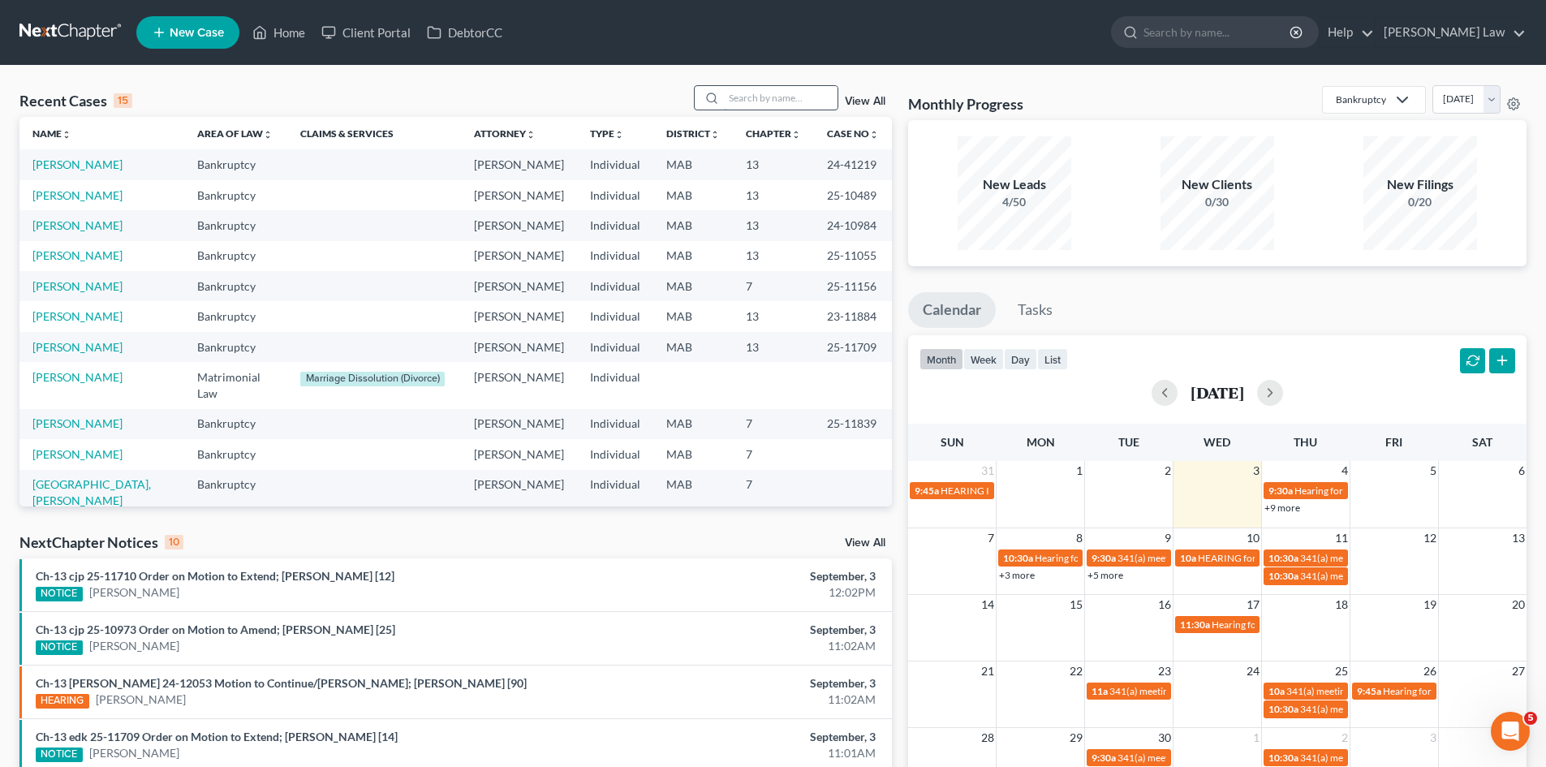
click at [746, 98] on input "search" at bounding box center [781, 98] width 114 height 24
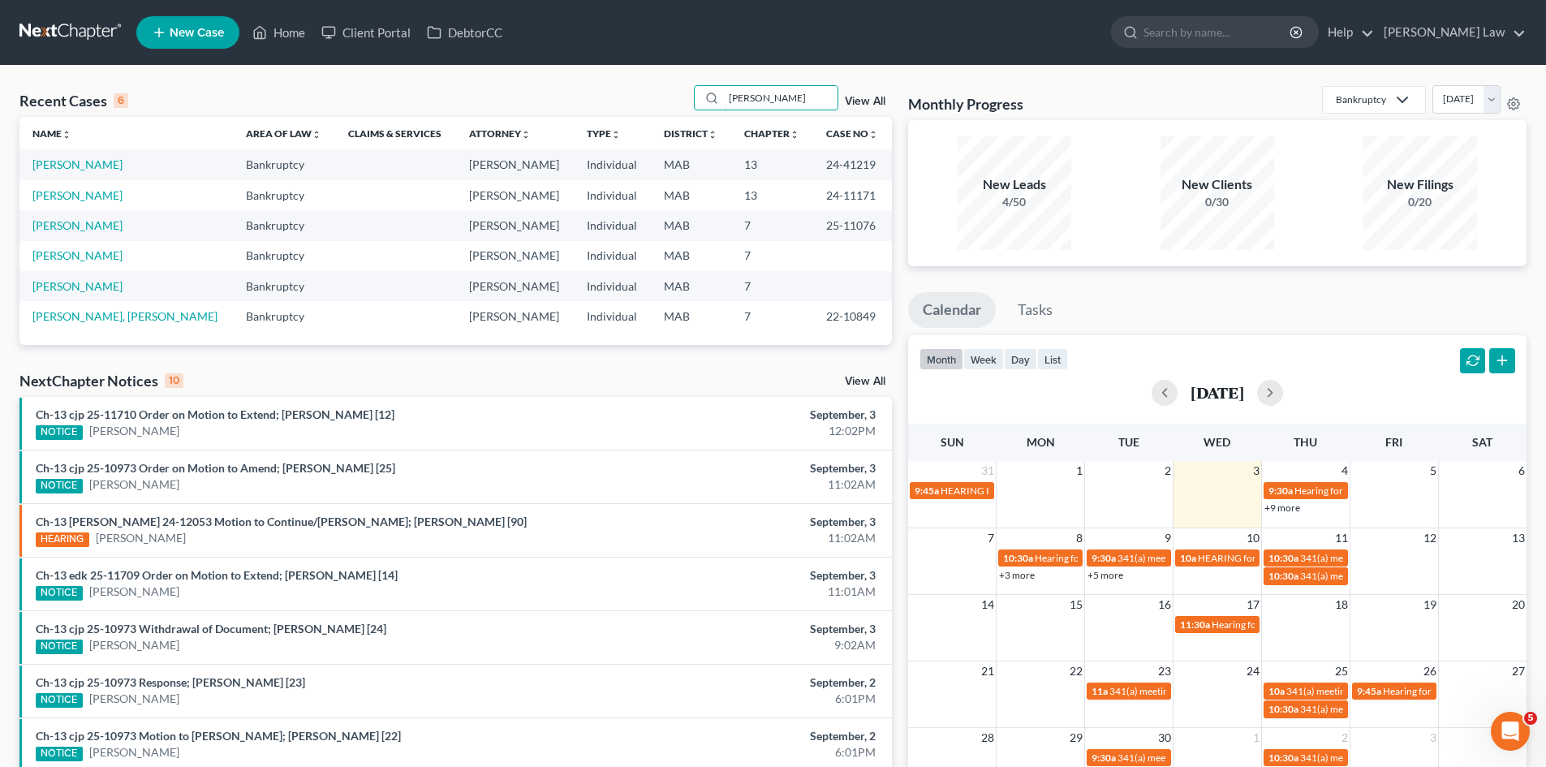
type input "cruz"
click at [70, 184] on td "[PERSON_NAME]" at bounding box center [125, 195] width 213 height 30
click at [72, 191] on link "[PERSON_NAME]" at bounding box center [77, 195] width 90 height 14
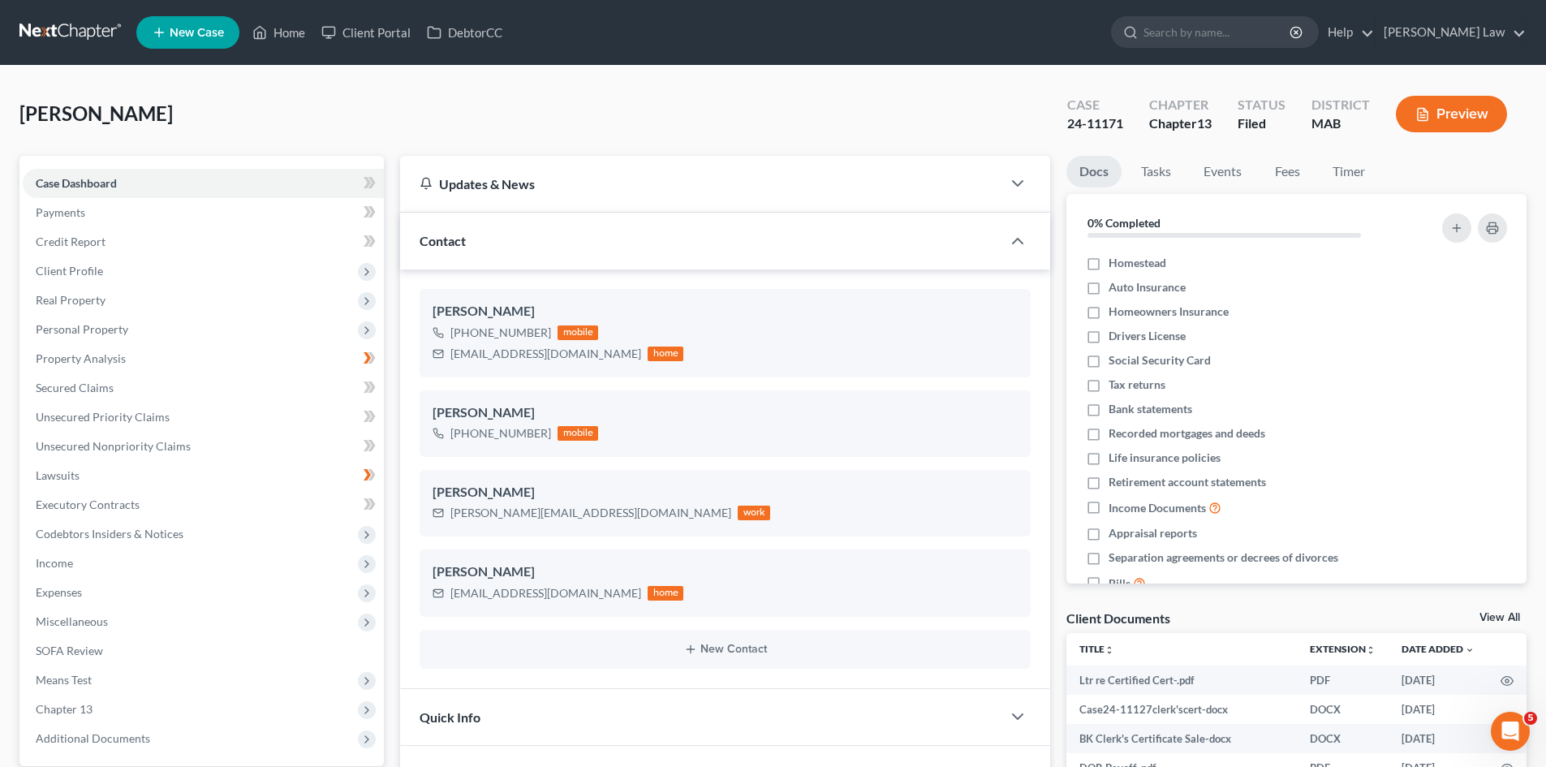
click at [1489, 615] on link "View All" at bounding box center [1499, 617] width 41 height 11
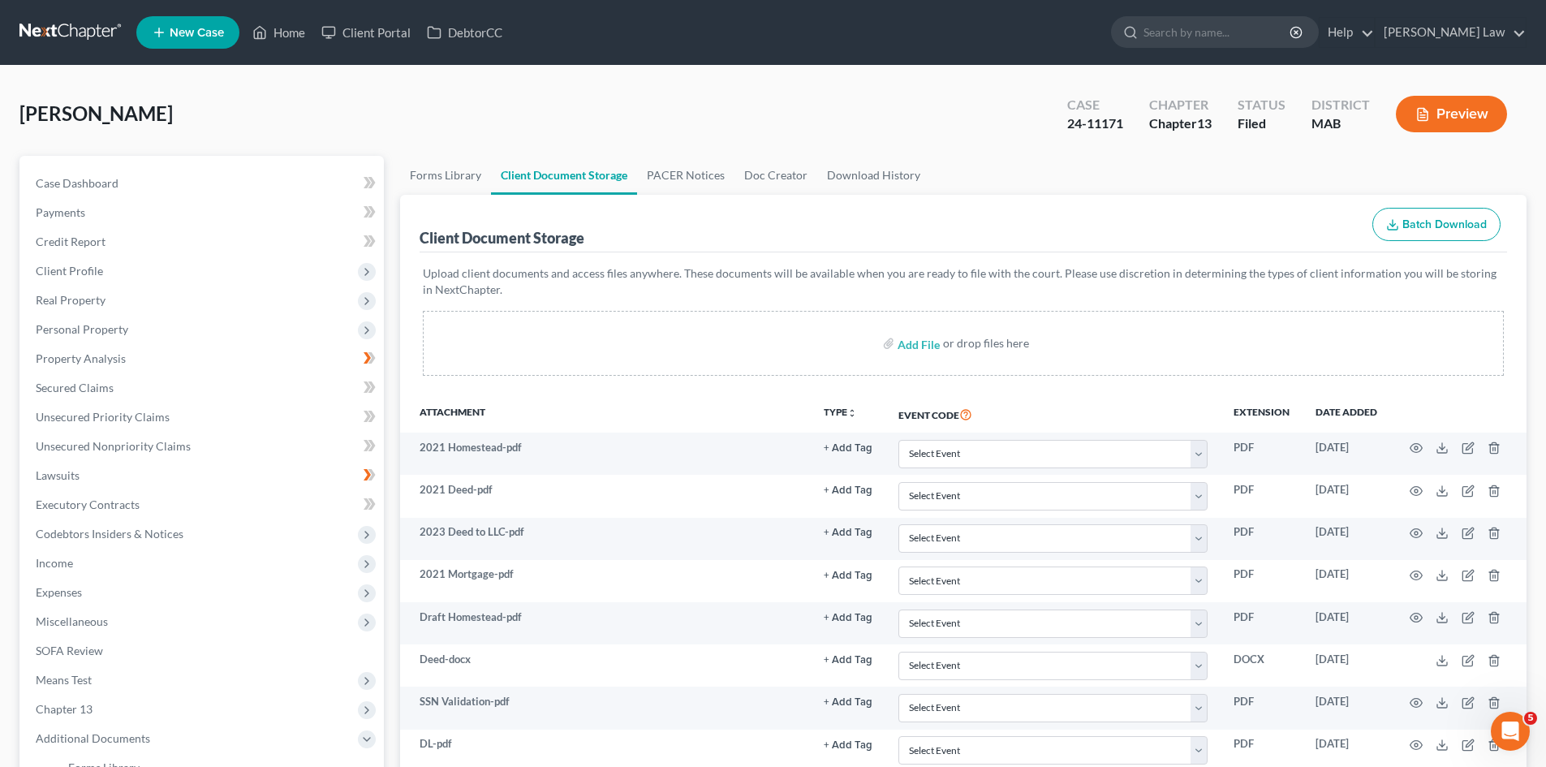
drag, startPoint x: 565, startPoint y: 101, endPoint x: 312, endPoint y: 105, distance: 252.4
click at [565, 101] on div "Cruz, Joshua Upgraded Case 24-11171 Chapter Chapter 13 Status Filed District MA…" at bounding box center [772, 120] width 1507 height 71
click at [93, 40] on link at bounding box center [71, 32] width 104 height 29
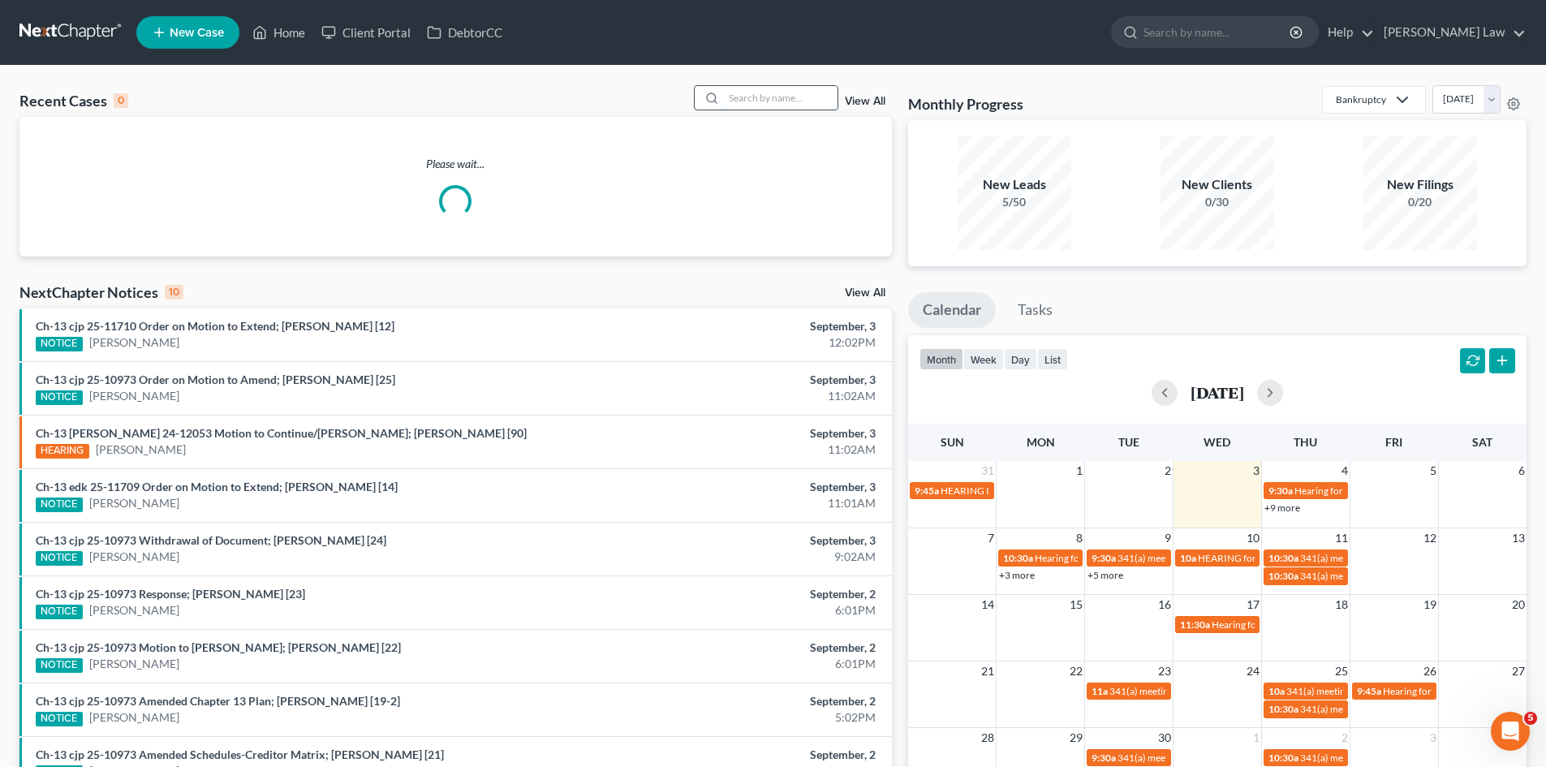
click at [834, 105] on input "search" at bounding box center [781, 98] width 114 height 24
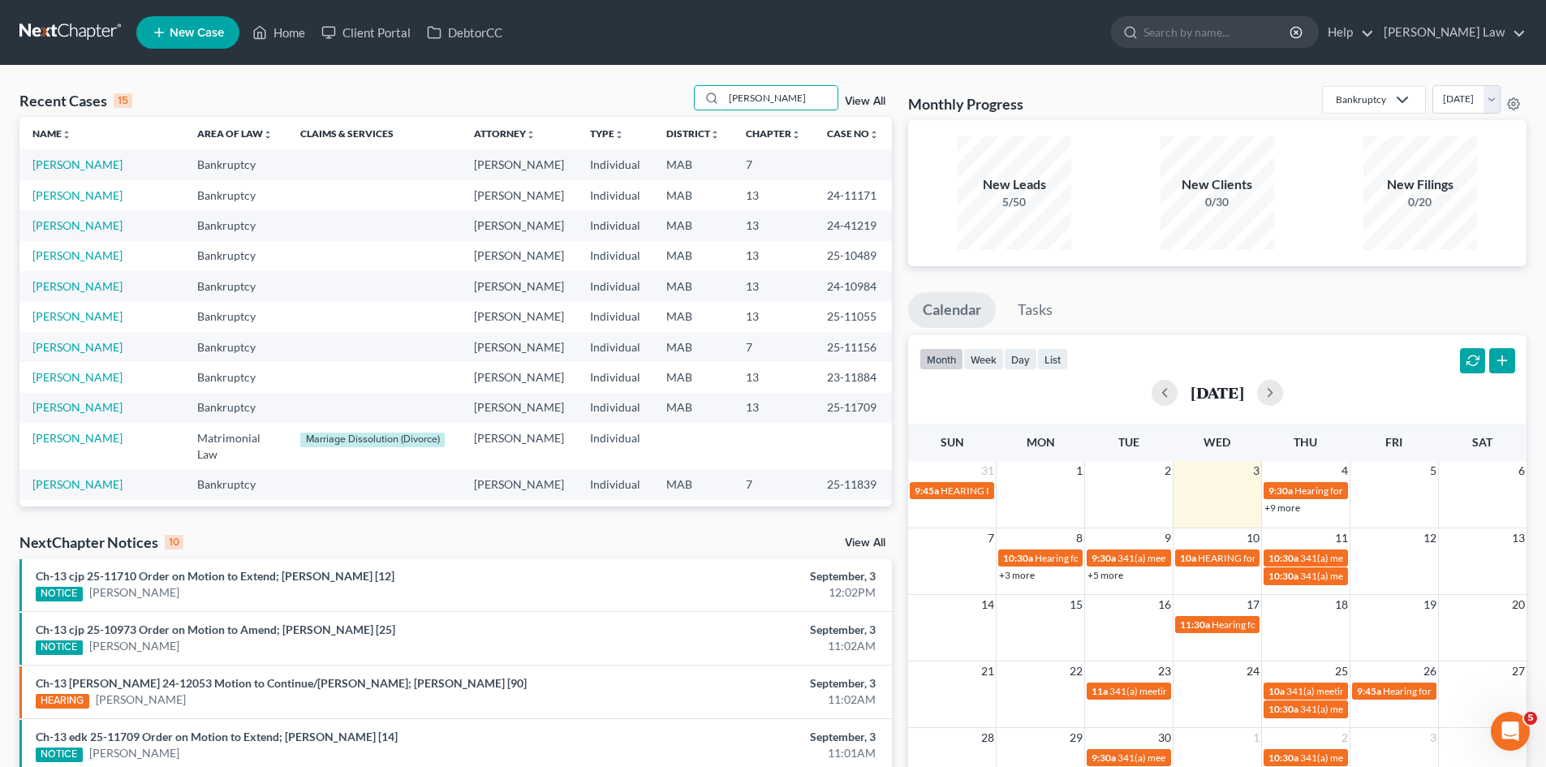
type input "[PERSON_NAME]"
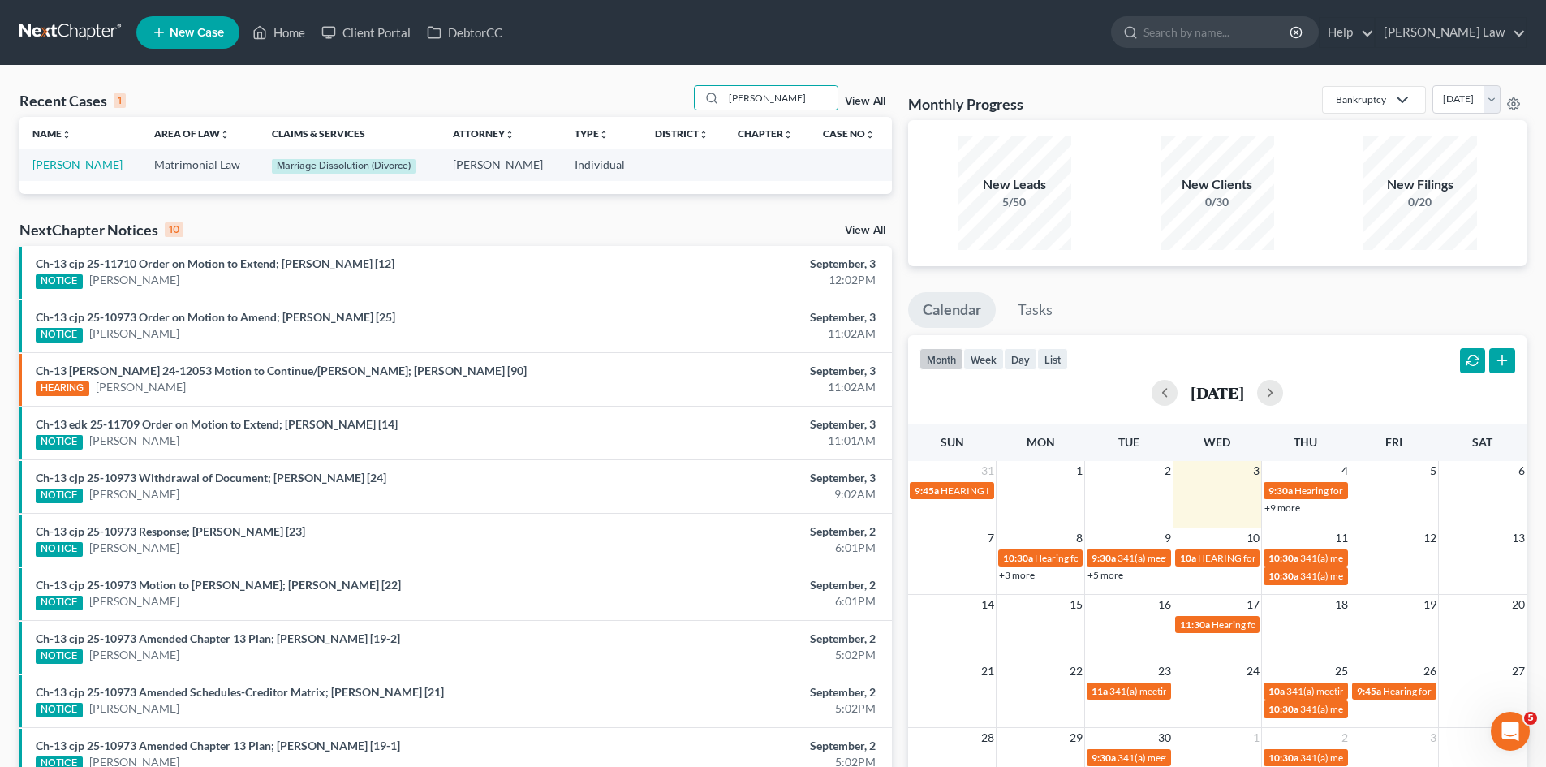
click at [97, 168] on link "[PERSON_NAME]" at bounding box center [77, 164] width 90 height 14
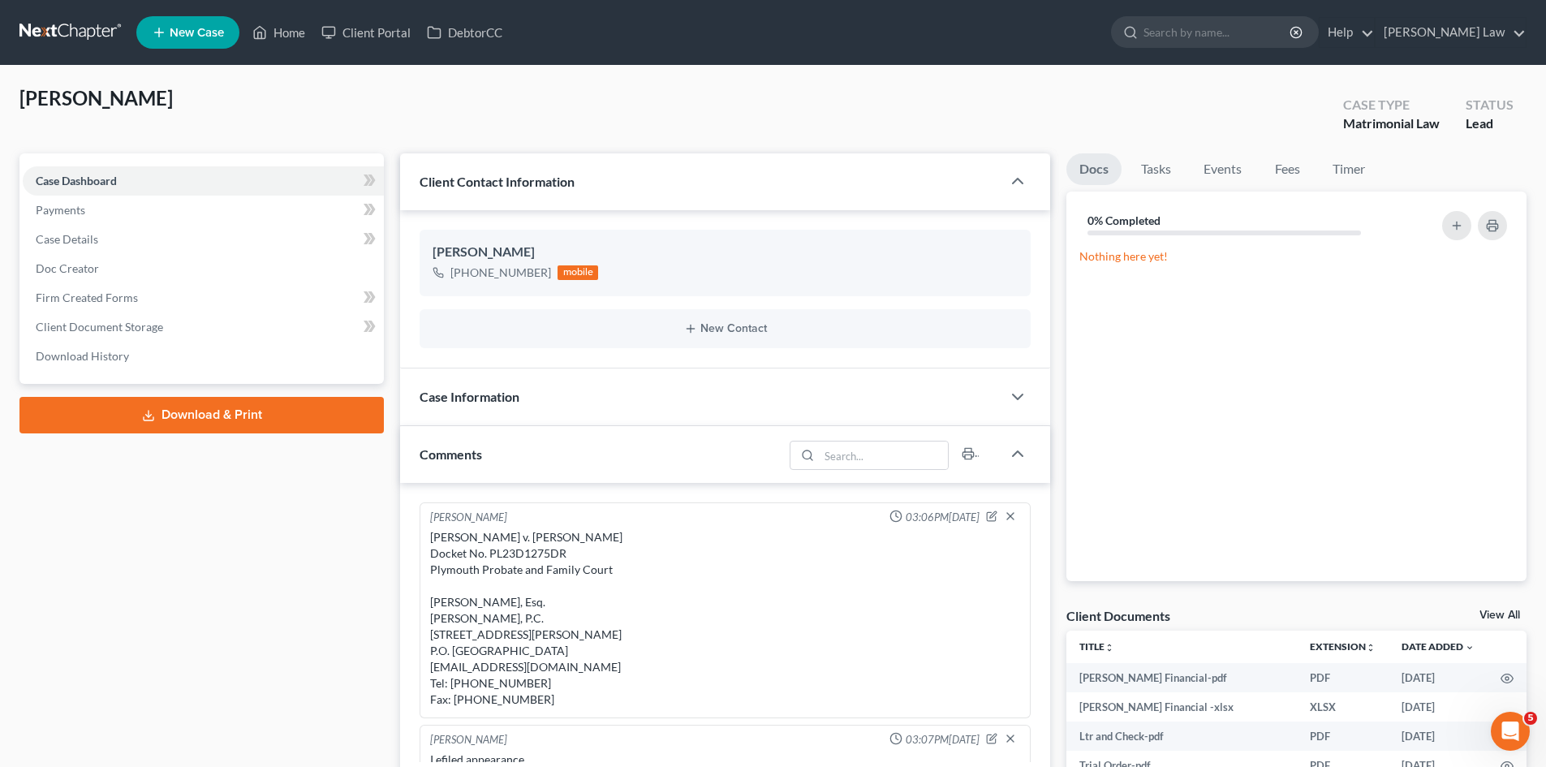
scroll to position [124, 0]
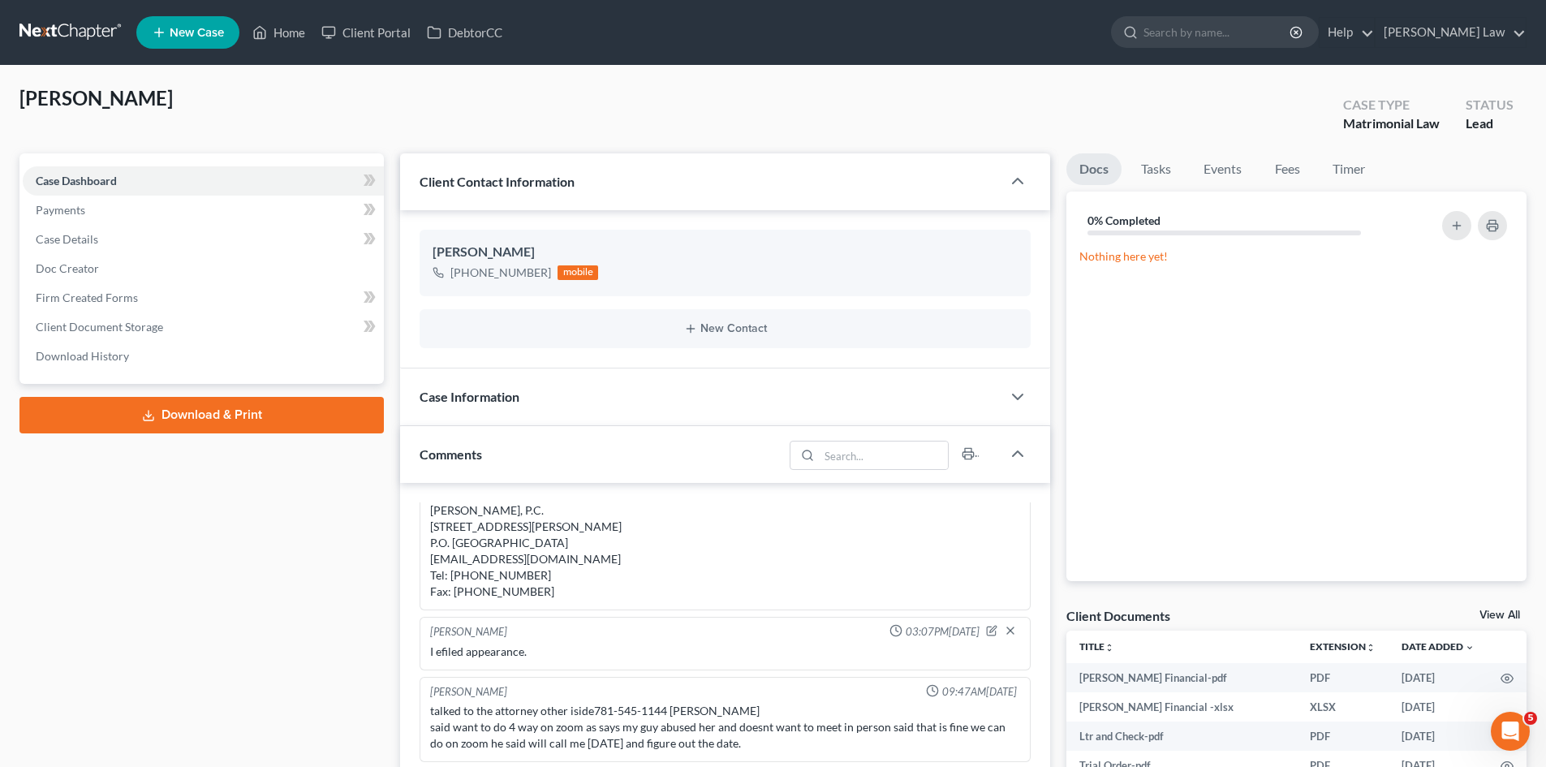
click at [1496, 618] on link "View All" at bounding box center [1499, 614] width 41 height 11
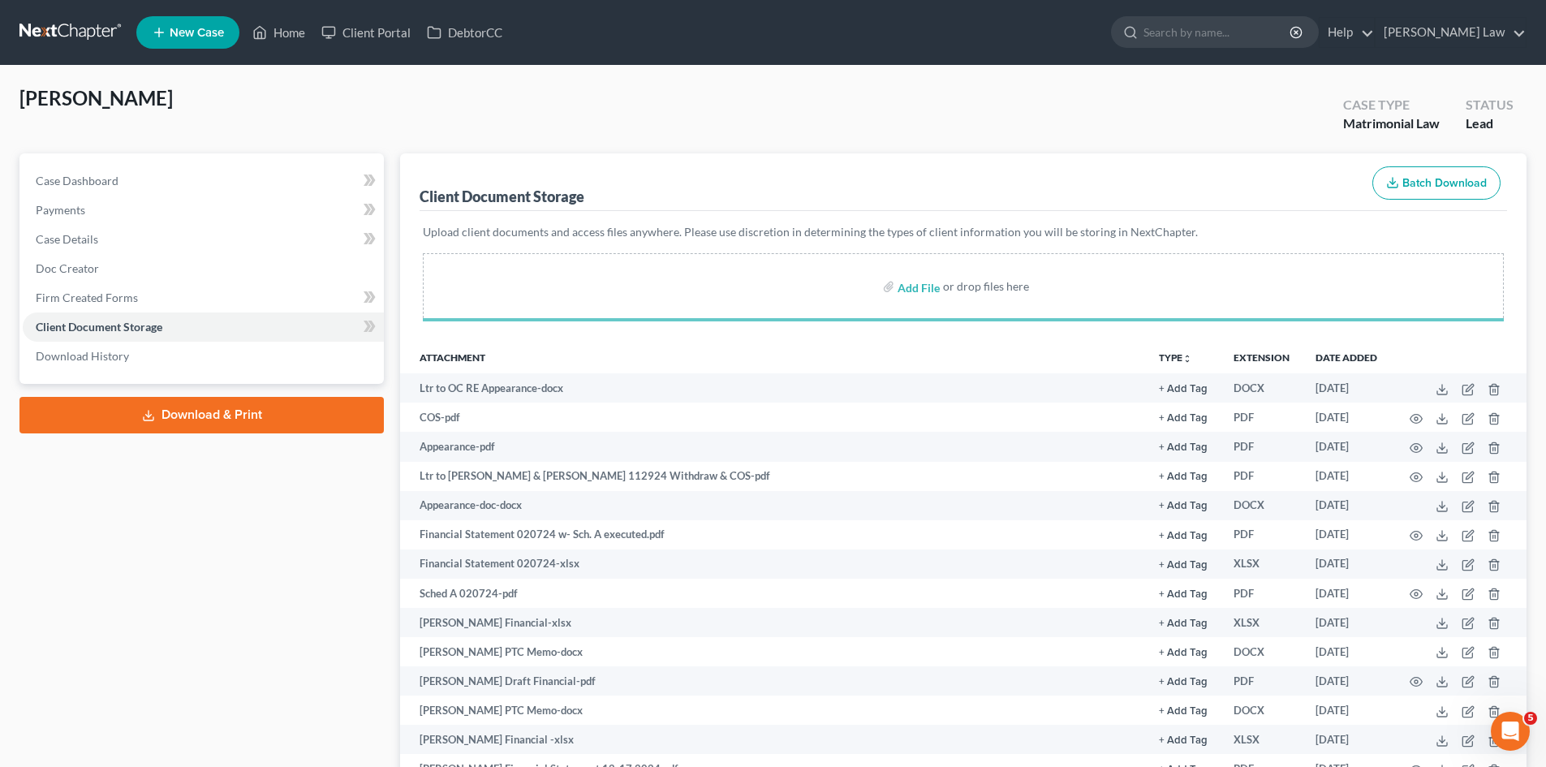
click at [178, 165] on div "Case Dashboard Payments Invoices Payments Payments Case Details Doc Creator" at bounding box center [201, 268] width 364 height 230
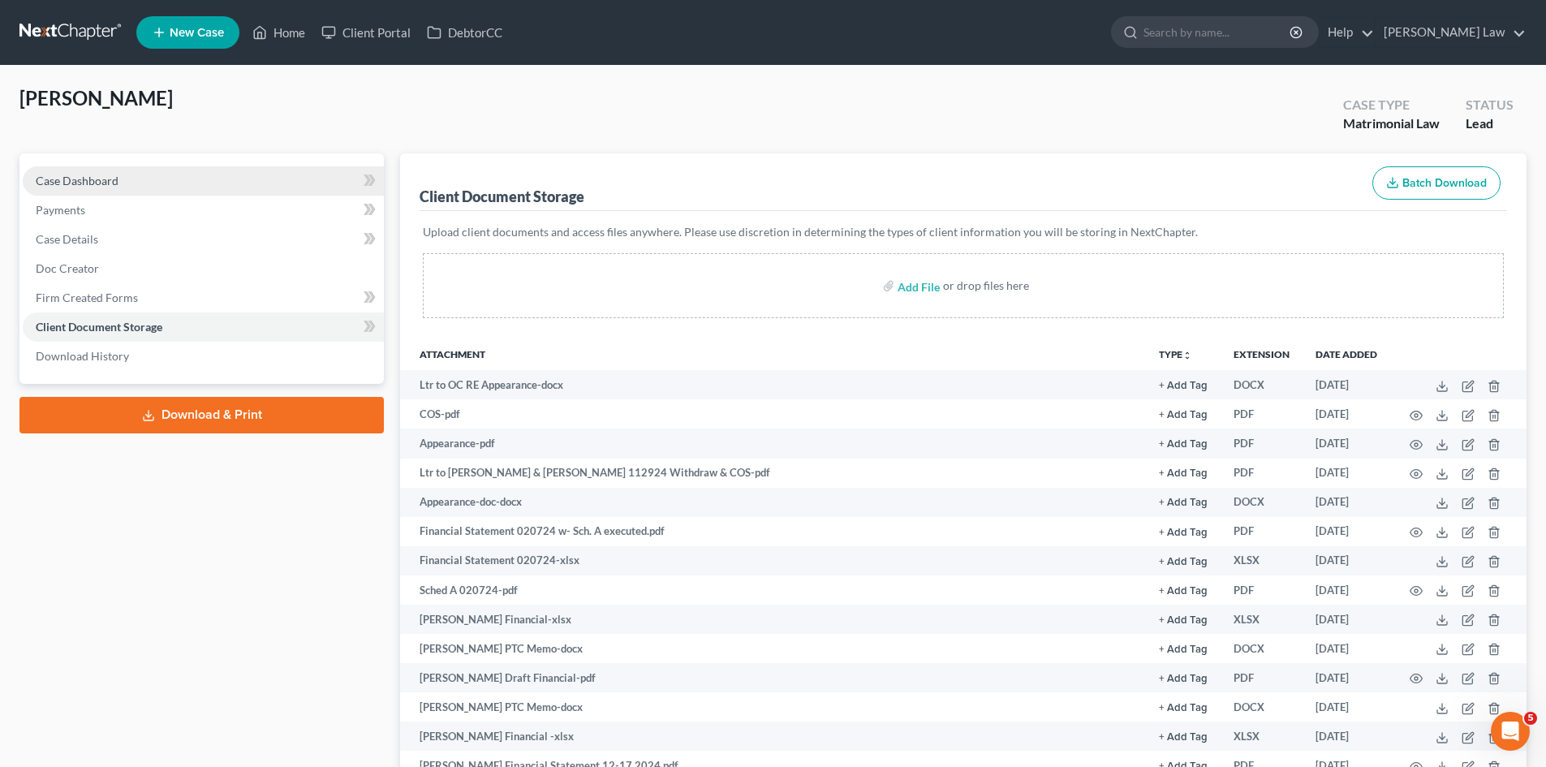
click at [235, 187] on link "Case Dashboard" at bounding box center [203, 180] width 361 height 29
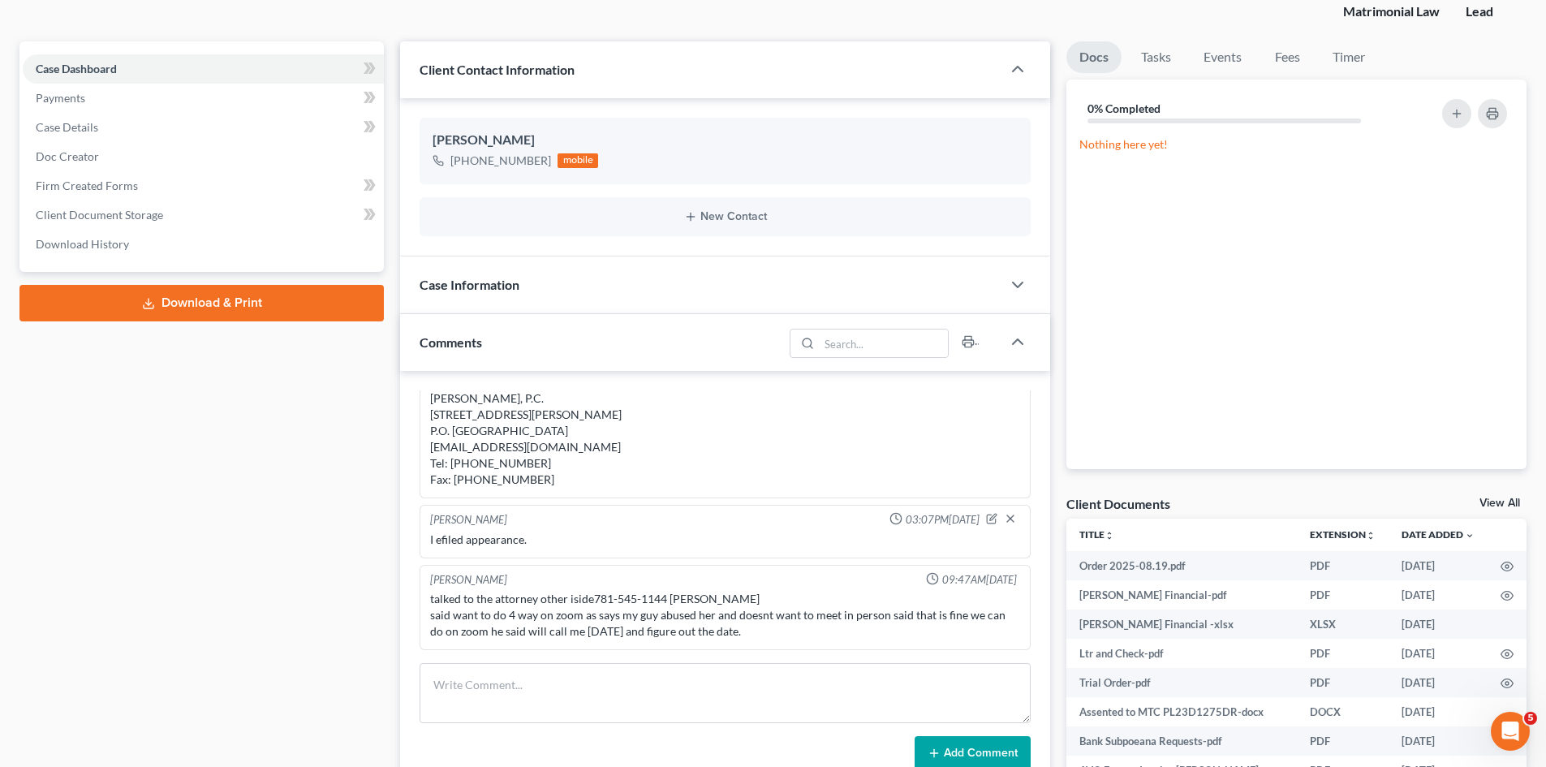
scroll to position [270, 0]
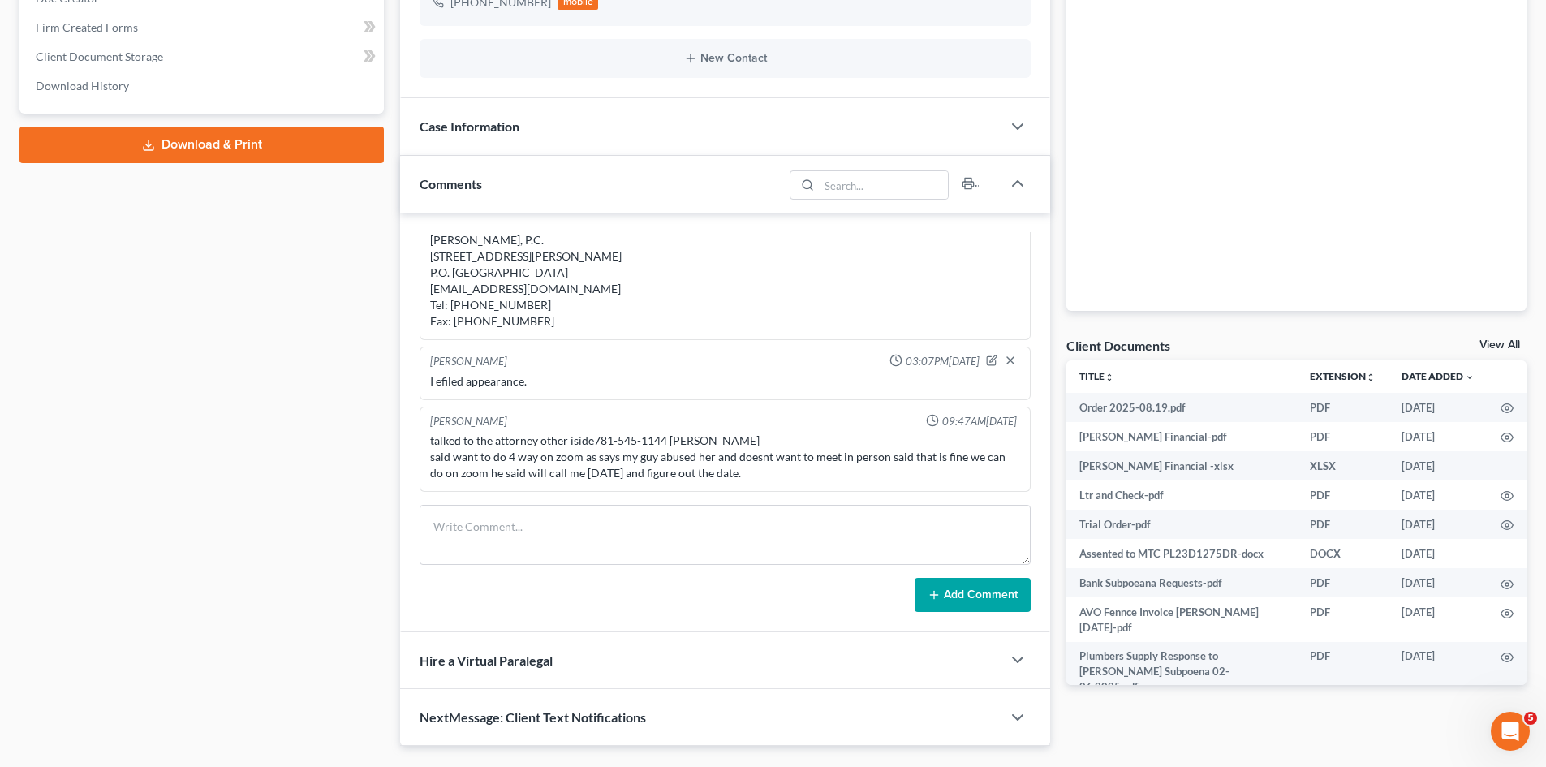
drag, startPoint x: 1488, startPoint y: 340, endPoint x: 1539, endPoint y: 336, distance: 51.3
click at [1488, 340] on link "View All" at bounding box center [1499, 344] width 41 height 11
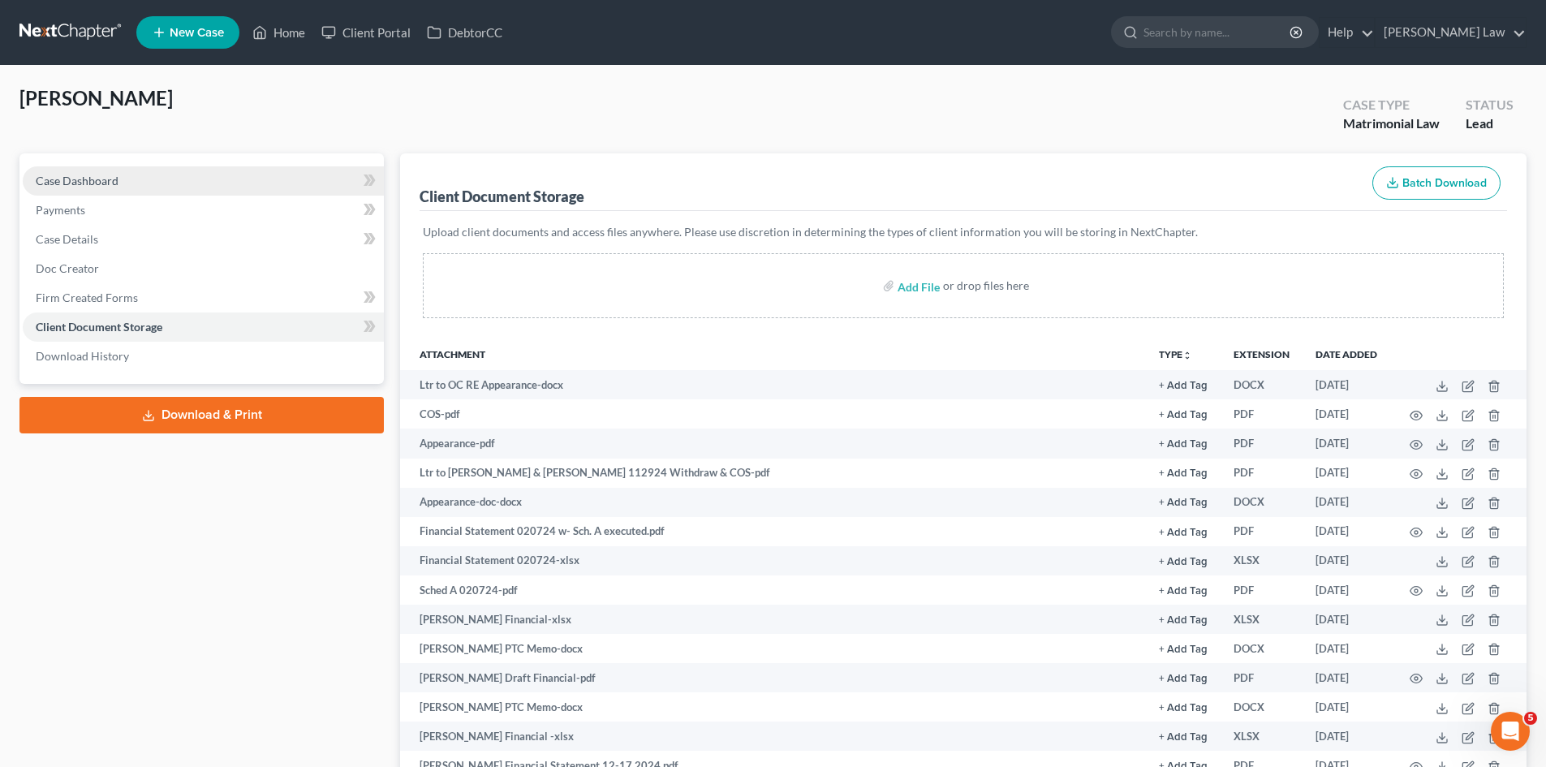
click at [175, 179] on link "Case Dashboard" at bounding box center [203, 180] width 361 height 29
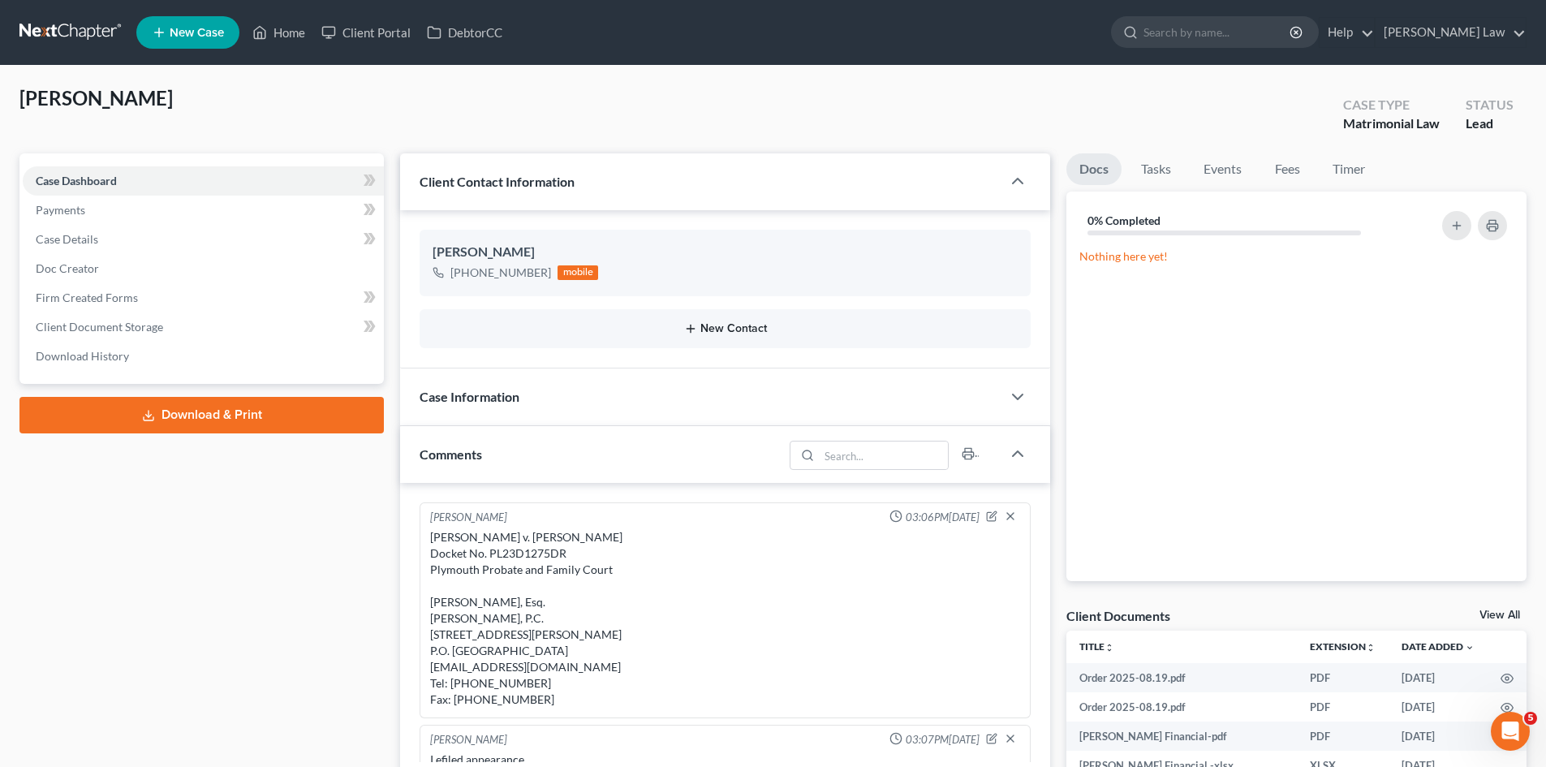
scroll to position [124, 0]
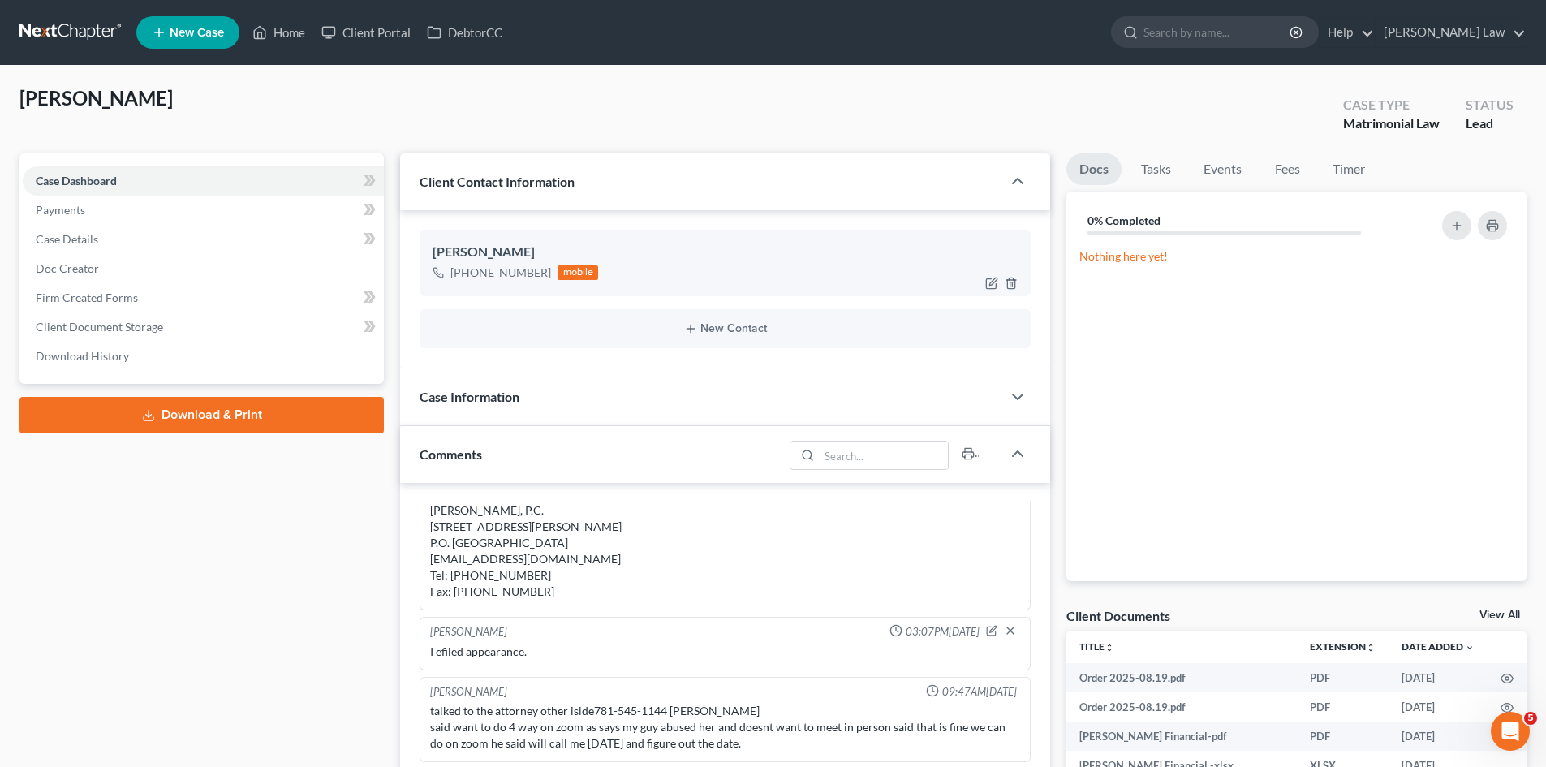
click at [984, 281] on div at bounding box center [1005, 283] width 52 height 26
click at [986, 283] on icon "button" at bounding box center [991, 283] width 13 height 13
select select "0"
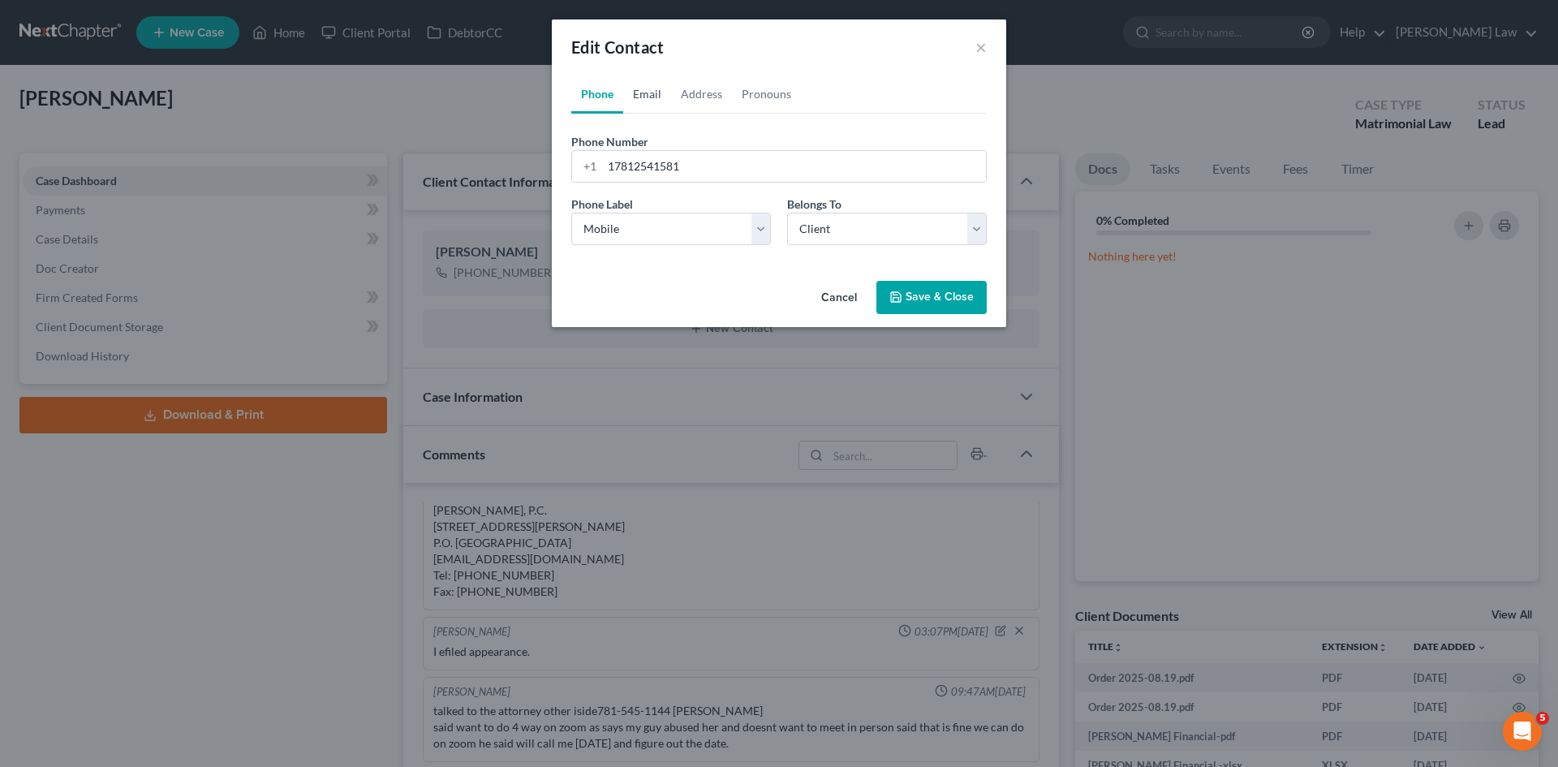
click at [660, 110] on link "Email" at bounding box center [647, 94] width 48 height 39
drag, startPoint x: 650, startPoint y: 169, endPoint x: 647, endPoint y: 183, distance: 14.2
click at [650, 169] on input "email" at bounding box center [794, 166] width 384 height 31
paste input "sullrem@gmail.com"
type input "sullrem@gmail.com"
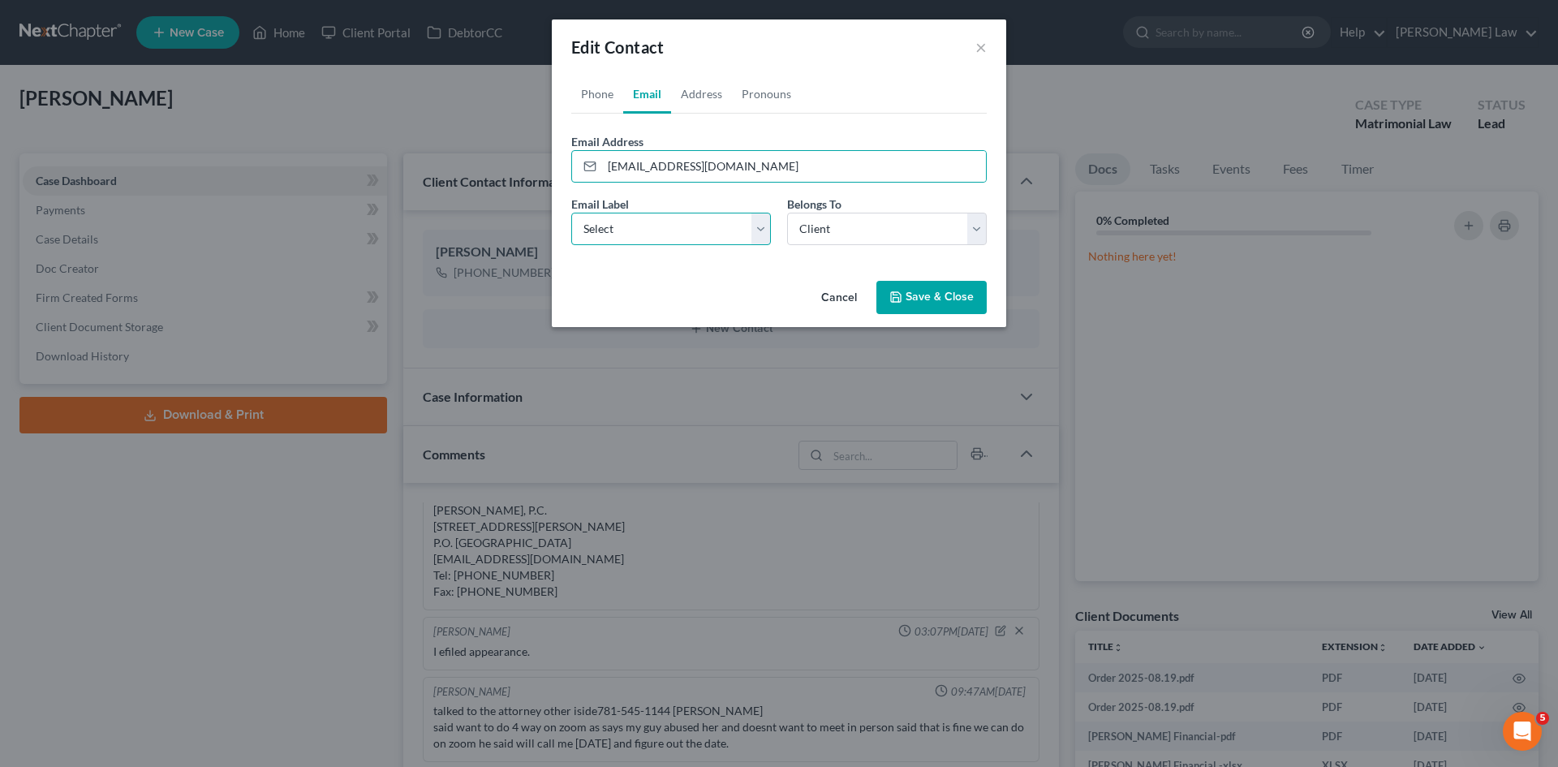
click at [634, 227] on select "Select Home Work Other" at bounding box center [671, 229] width 200 height 32
select select "0"
click at [571, 213] on select "Select Home Work Other" at bounding box center [671, 229] width 200 height 32
click at [931, 290] on button "Save & Close" at bounding box center [931, 298] width 110 height 34
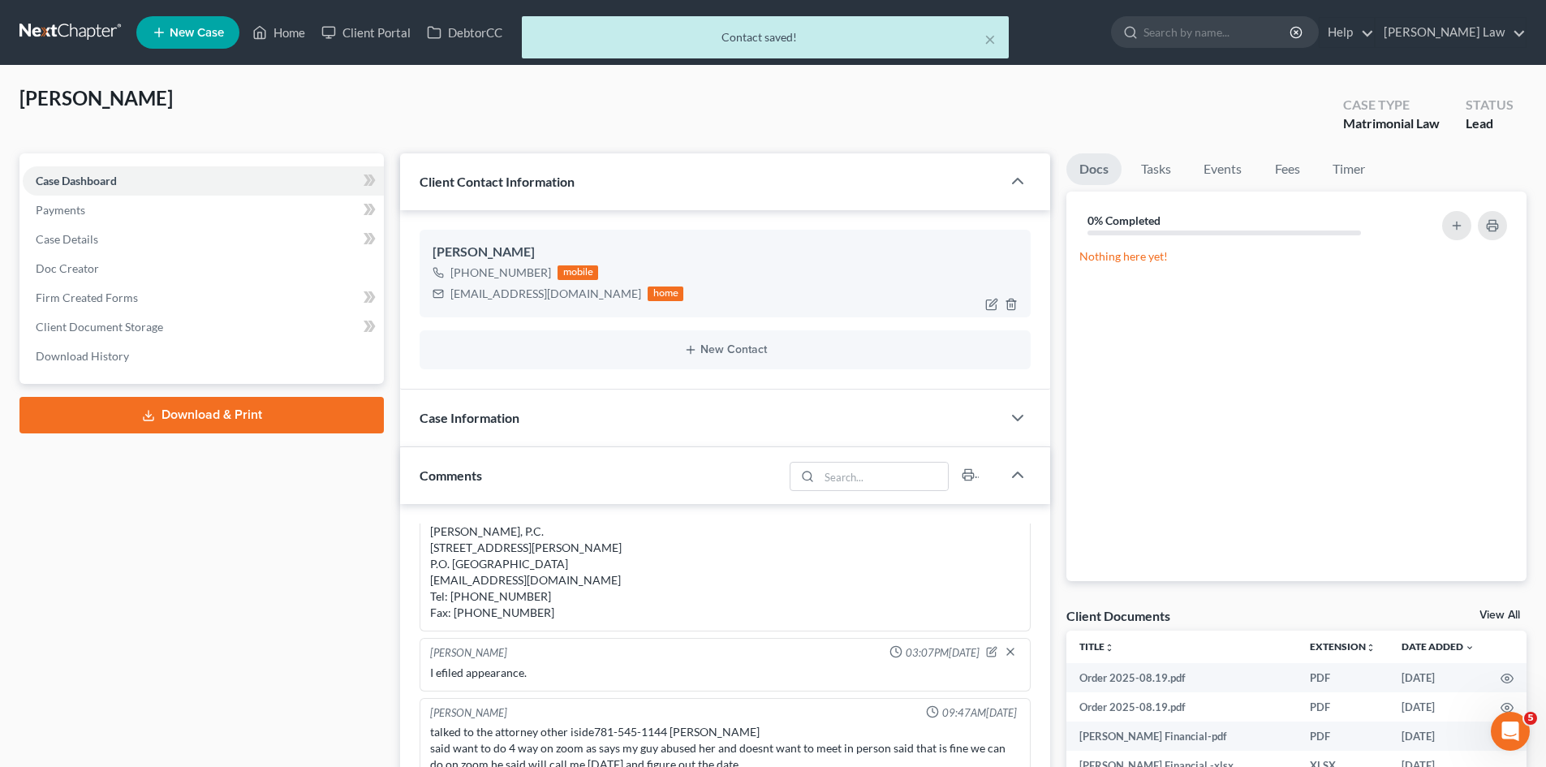
click at [496, 296] on div "sullrem@gmail.com" at bounding box center [545, 294] width 191 height 16
copy div "sullrem@gmail.com"
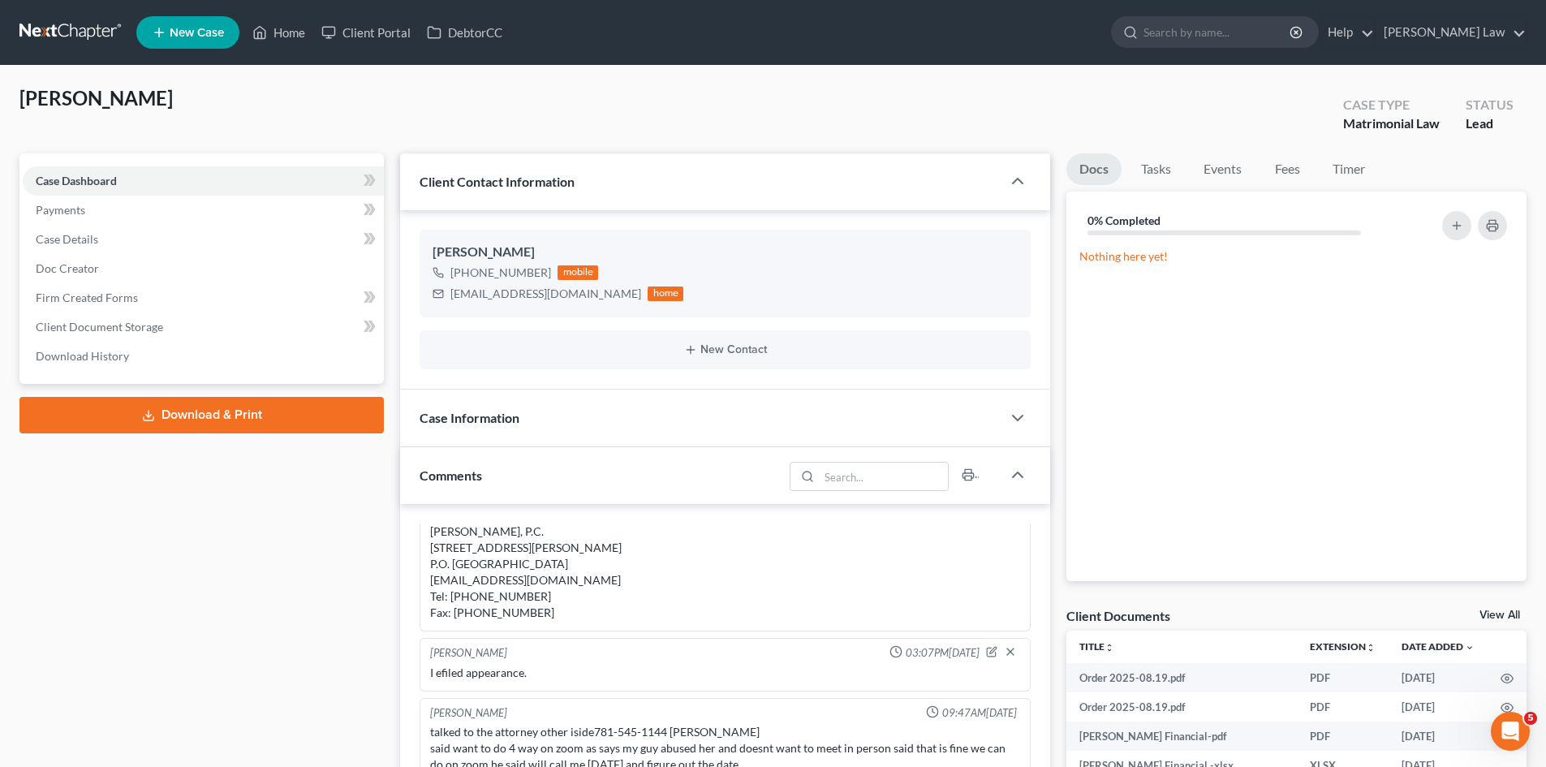
drag, startPoint x: 728, startPoint y: 100, endPoint x: 727, endPoint y: 120, distance: 20.3
click at [728, 100] on div "Sullivan, Thomas Upgraded Case Type Matrimonial Law Status Lead" at bounding box center [772, 119] width 1507 height 68
click at [42, 31] on link at bounding box center [71, 32] width 104 height 29
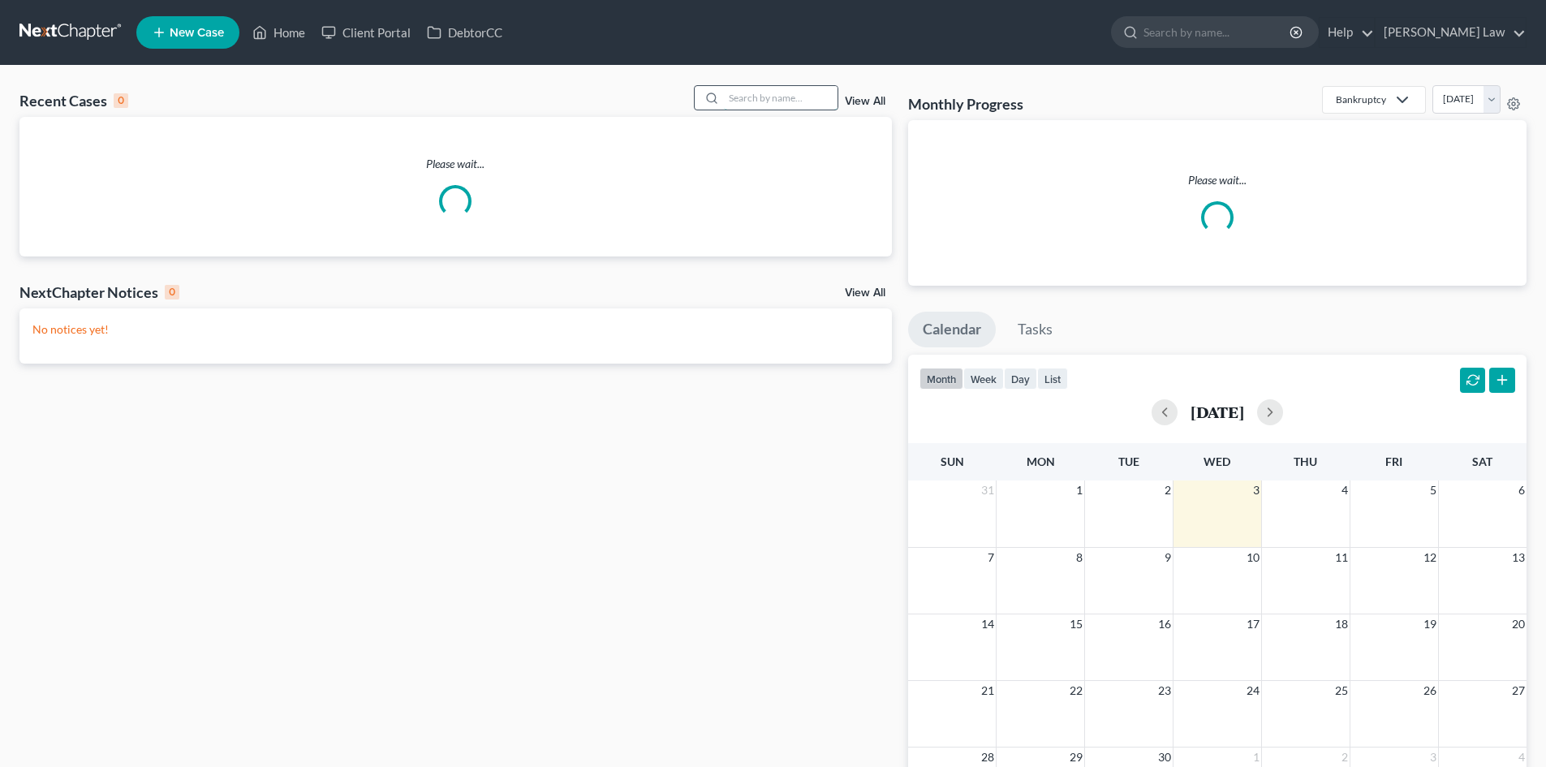
click at [777, 93] on input "search" at bounding box center [781, 98] width 114 height 24
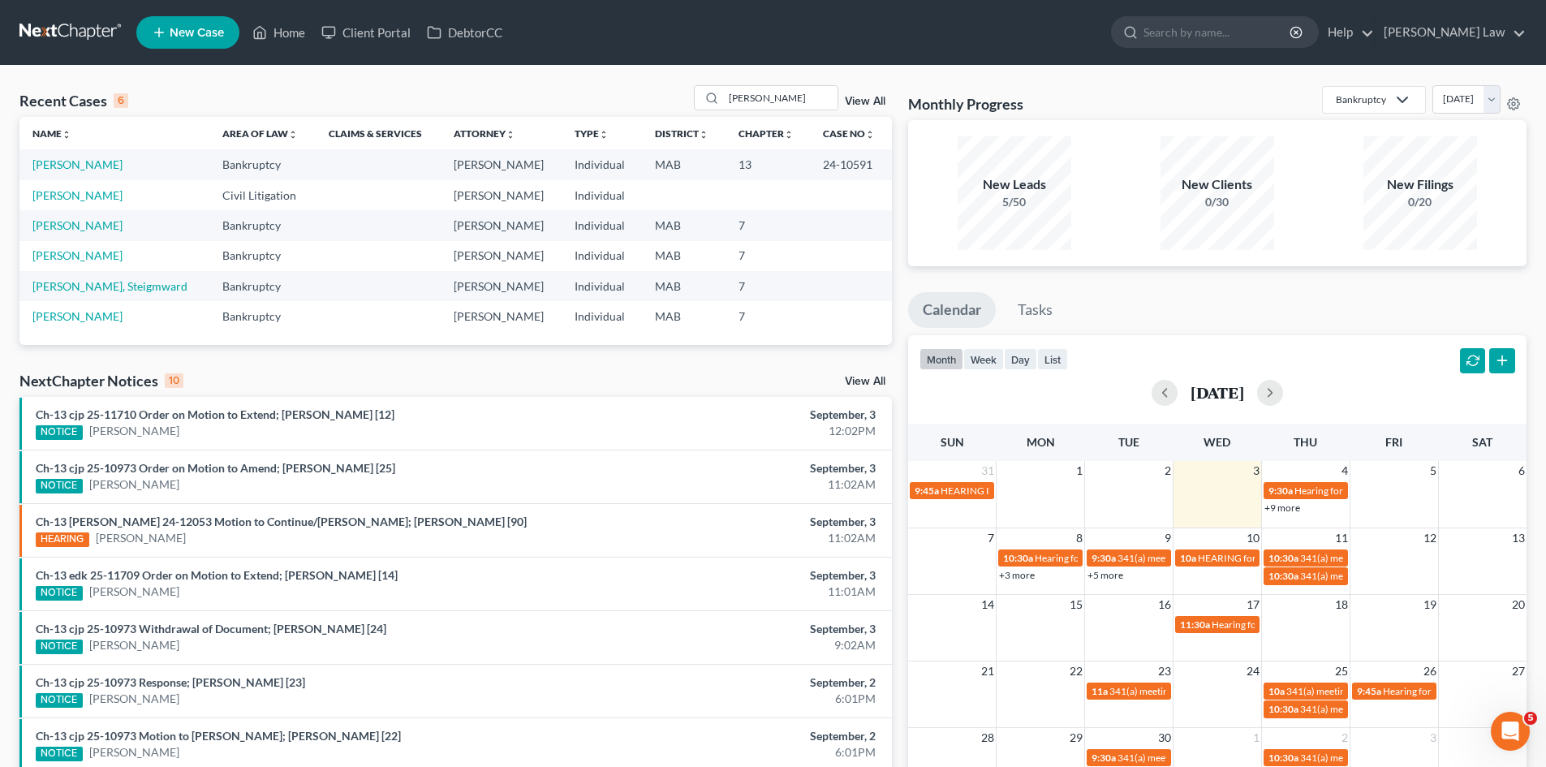
drag, startPoint x: 662, startPoint y: 92, endPoint x: 678, endPoint y: 88, distance: 15.9
click at [662, 92] on div "Recent Cases 6 [PERSON_NAME] View All" at bounding box center [455, 101] width 872 height 32
click at [790, 97] on input "ward" at bounding box center [781, 98] width 114 height 24
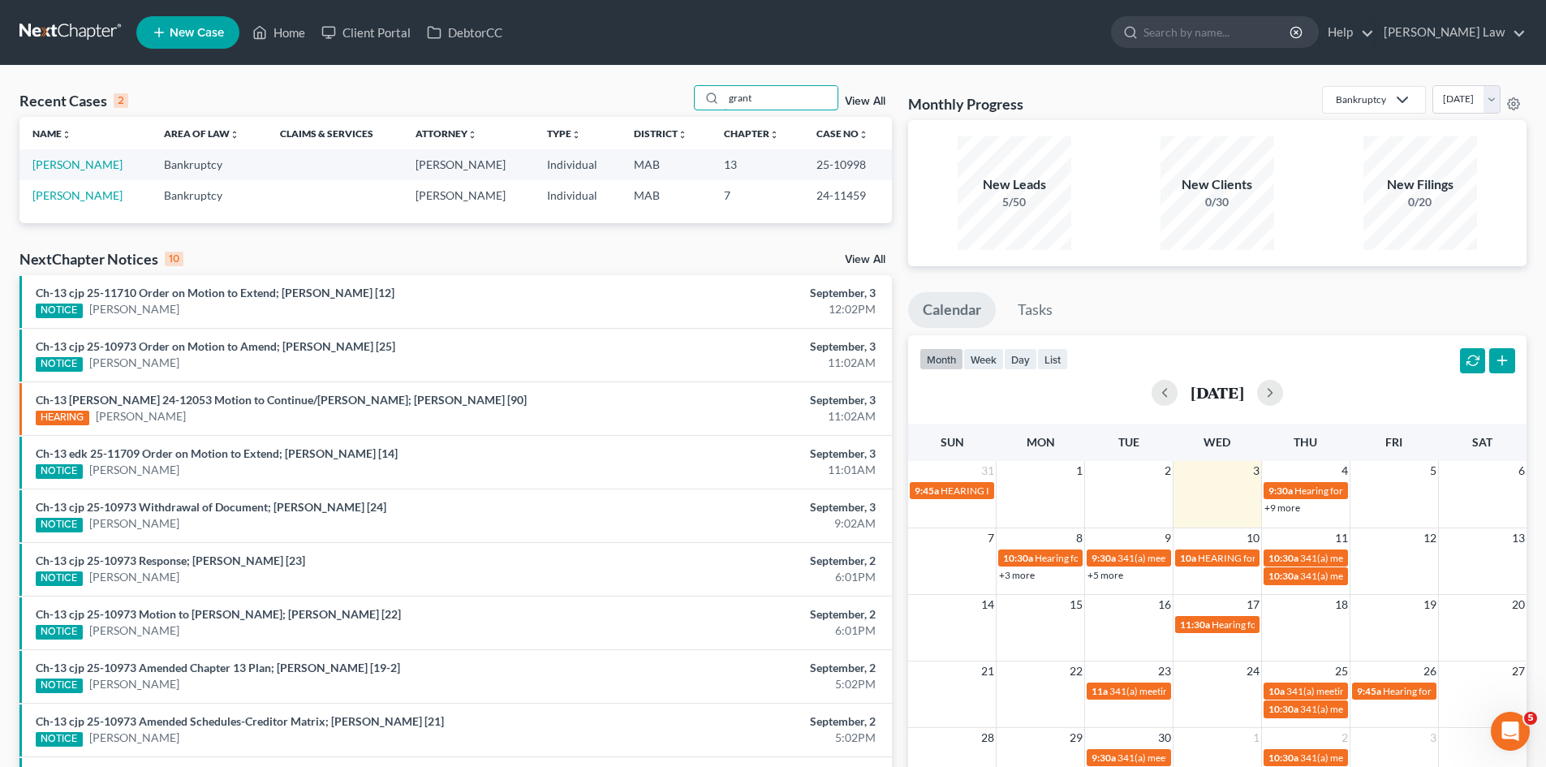
type input "grant"
click at [750, 83] on div "Recent Cases 2 grant View All Name unfold_more expand_more expand_less Area of …" at bounding box center [773, 487] width 1546 height 842
click at [760, 92] on input "grant" at bounding box center [781, 98] width 114 height 24
click at [174, 32] on span "New Case" at bounding box center [197, 33] width 54 height 12
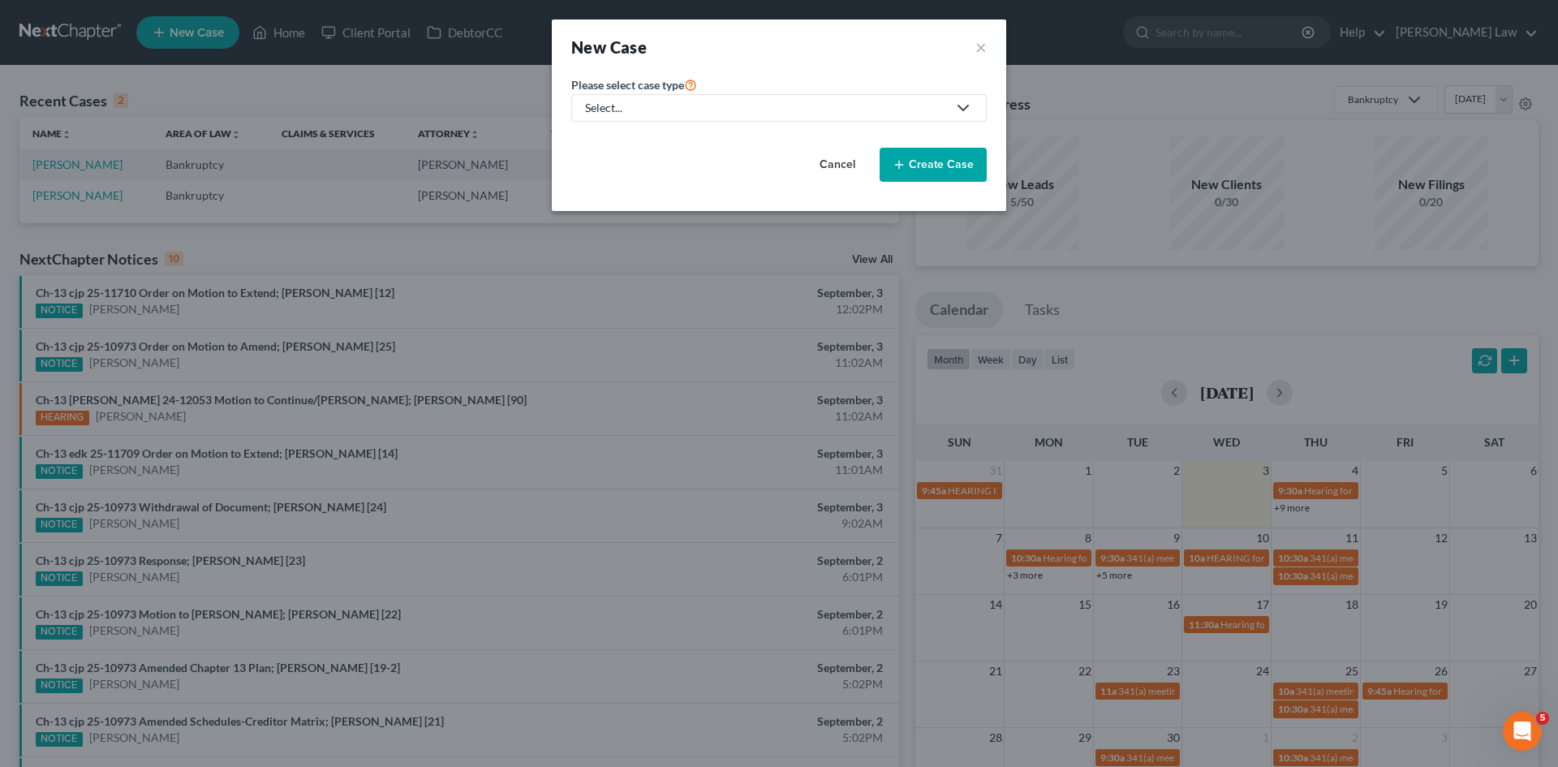
click at [708, 106] on div "Select..." at bounding box center [766, 108] width 362 height 16
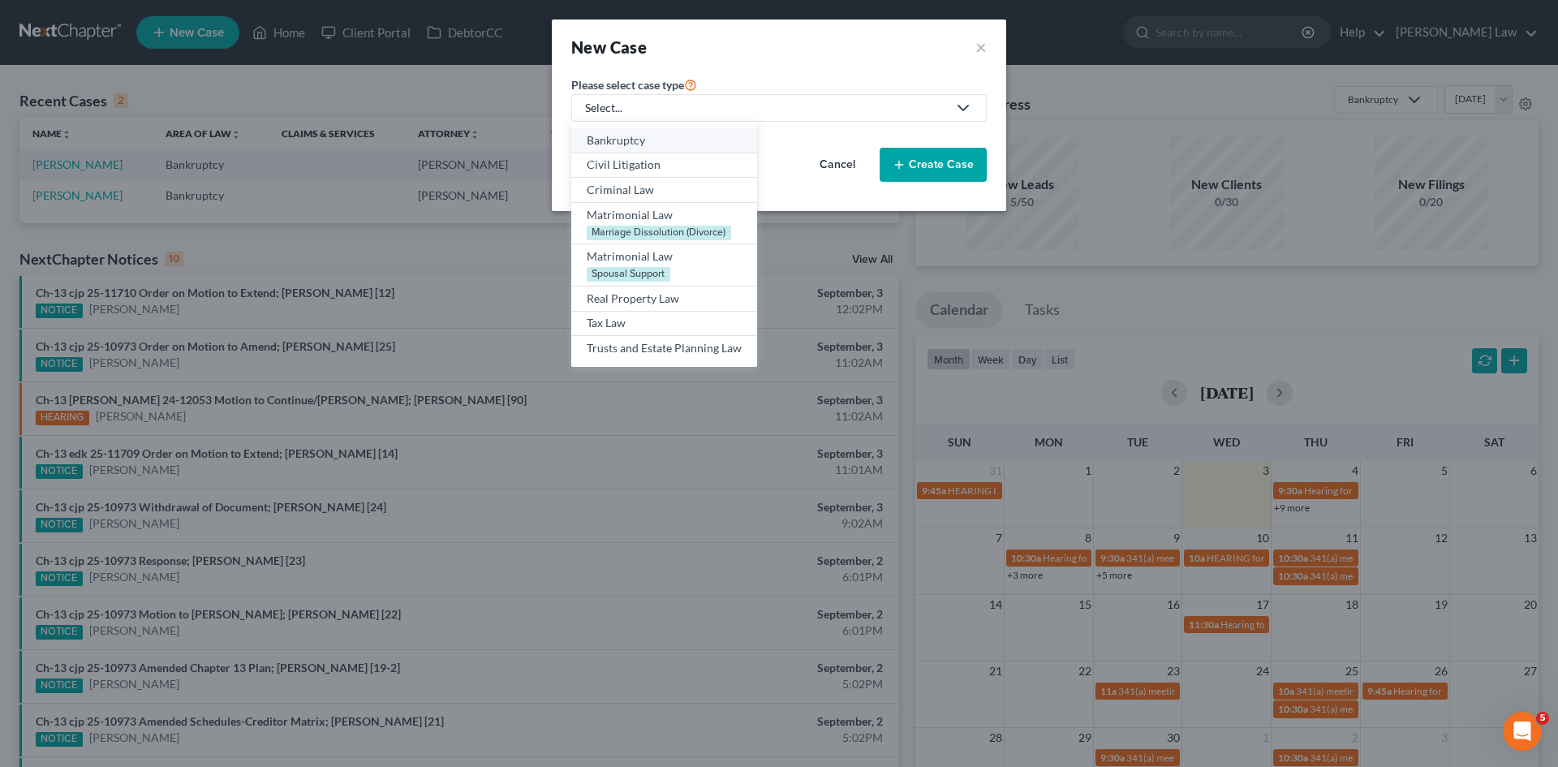
click at [652, 140] on div "Bankruptcy" at bounding box center [664, 140] width 155 height 16
select select "39"
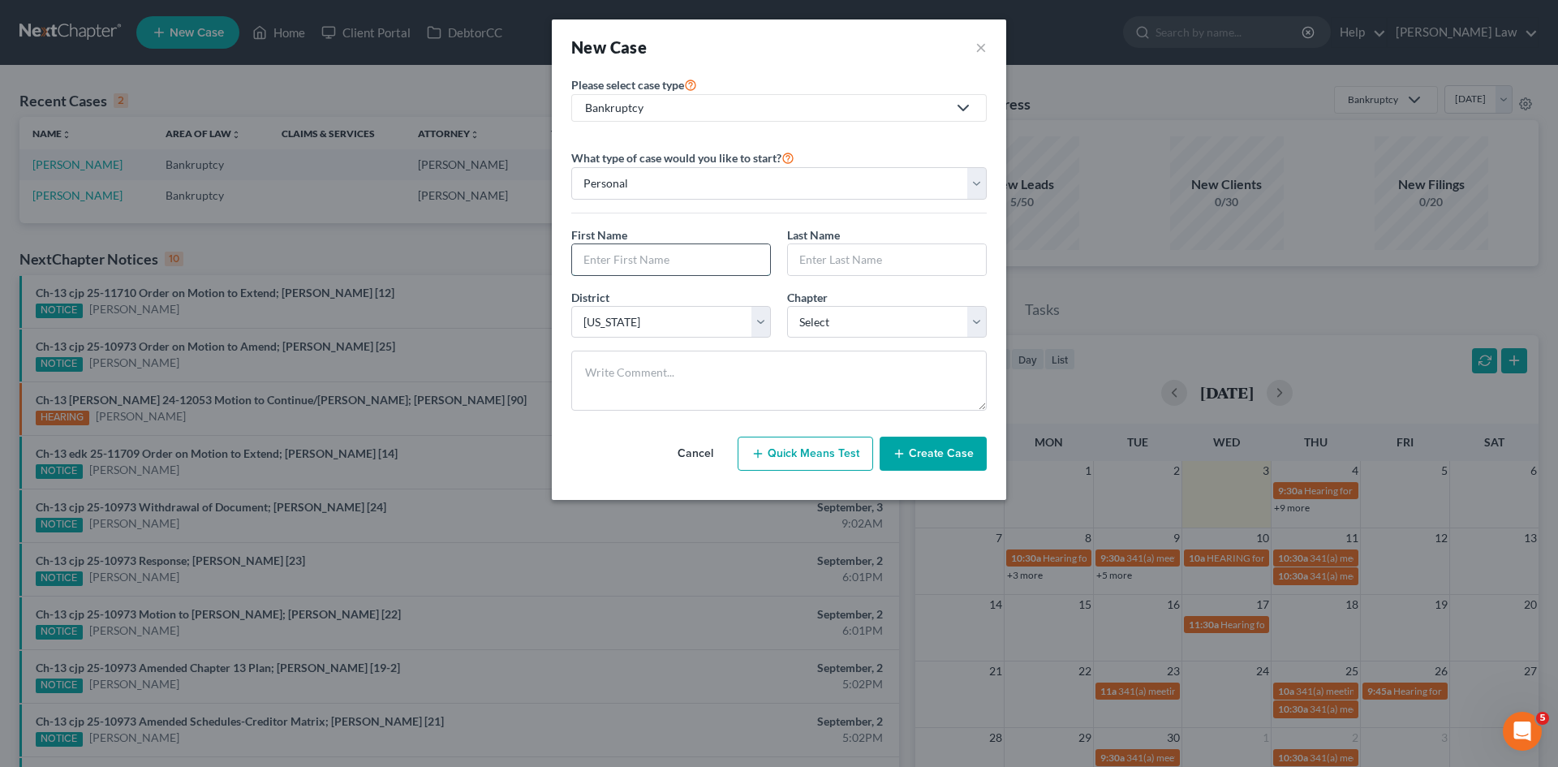
click at [648, 262] on input "text" at bounding box center [671, 259] width 198 height 31
type input "Kristina"
type input "Ward"
click at [824, 327] on select "Select 7 11 12 13" at bounding box center [887, 322] width 200 height 32
select select "3"
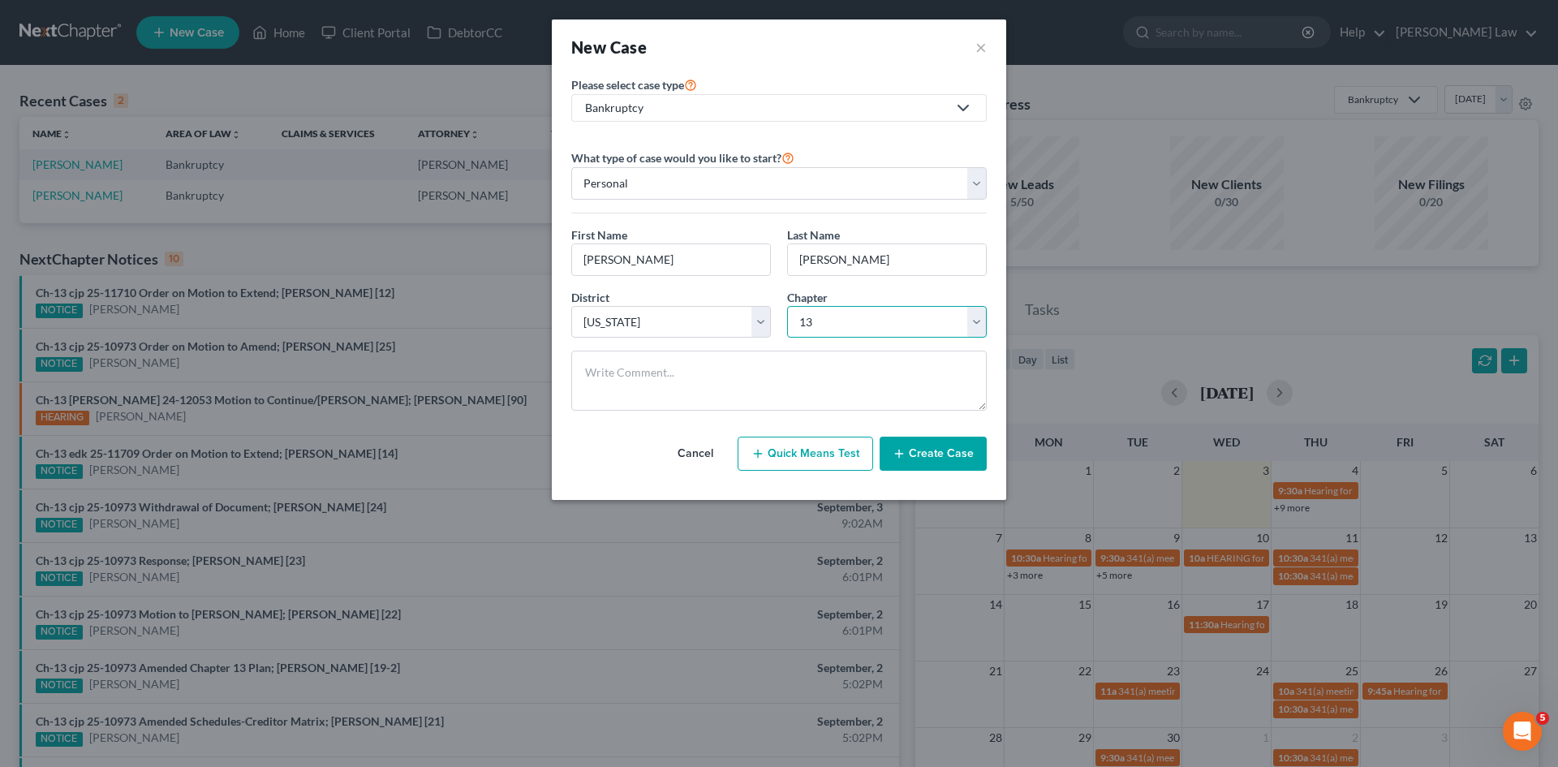
click at [787, 306] on select "Select 7 11 12 13" at bounding box center [887, 322] width 200 height 32
click at [919, 451] on button "Create Case" at bounding box center [933, 454] width 107 height 34
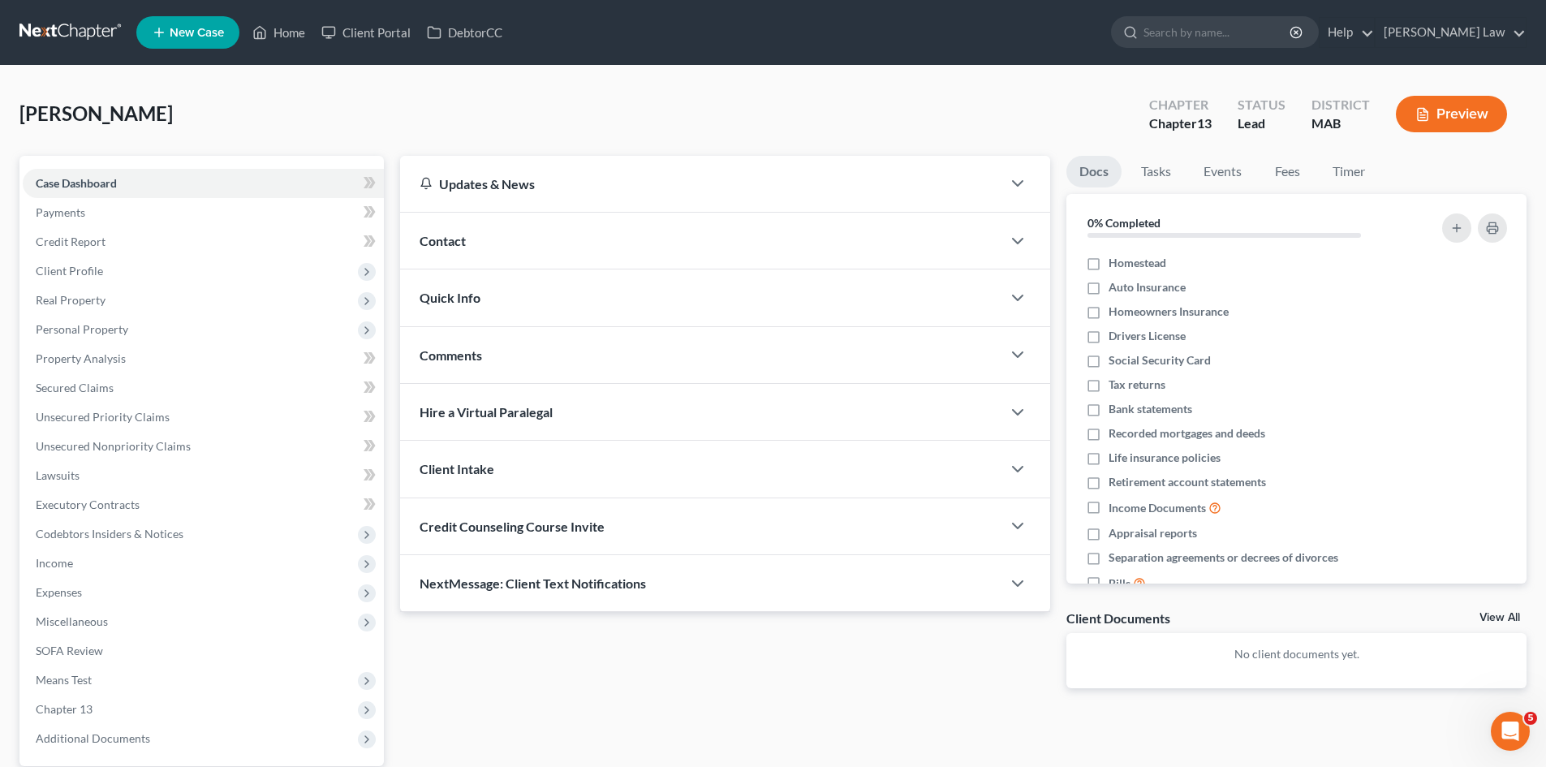
click at [1503, 616] on link "View All" at bounding box center [1499, 617] width 41 height 11
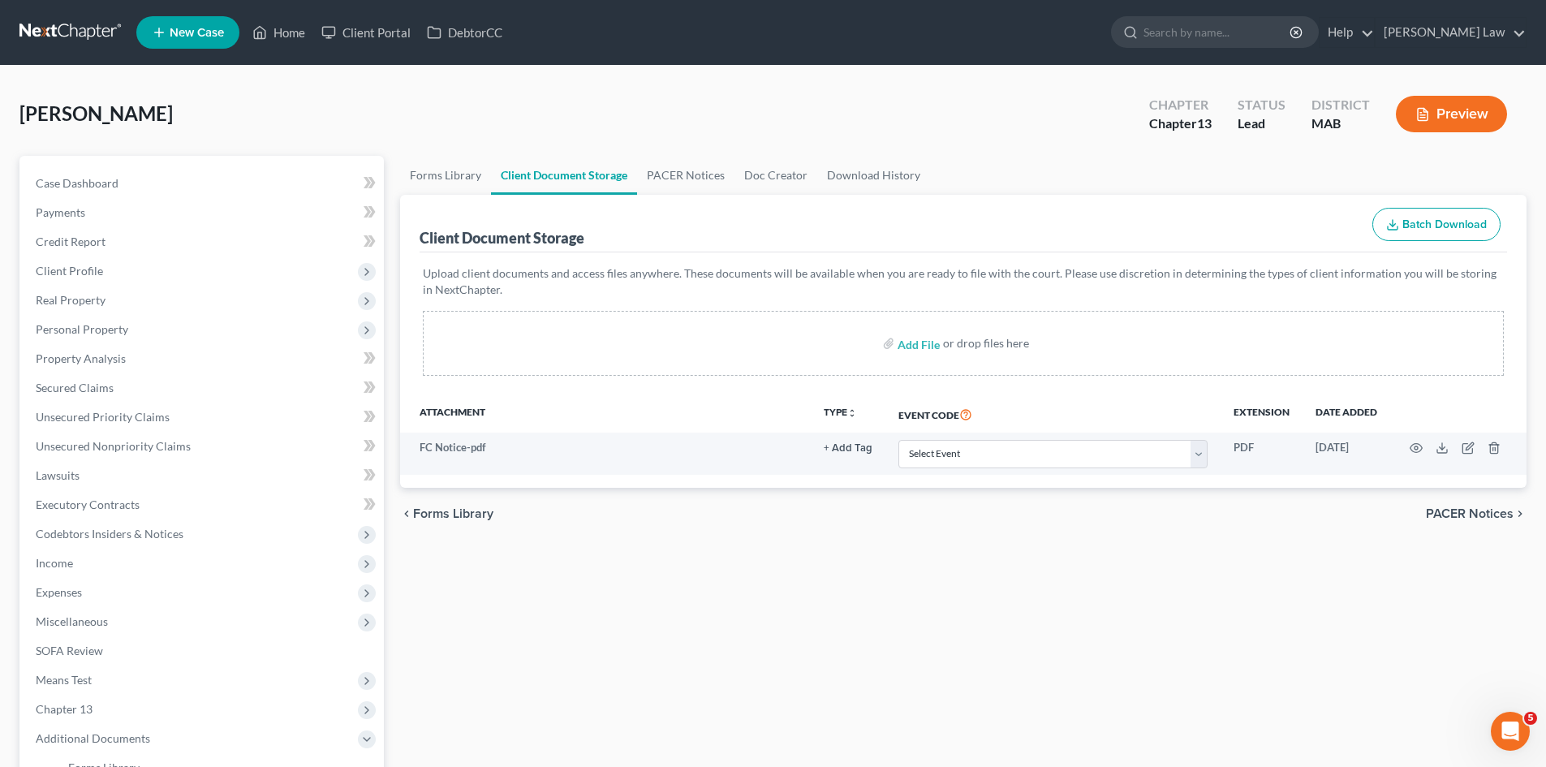
click at [183, 100] on div "Ward, Kristina Upgraded Chapter Chapter 13 Status Lead District MAB Preview" at bounding box center [772, 120] width 1507 height 71
click at [56, 31] on link at bounding box center [71, 32] width 104 height 29
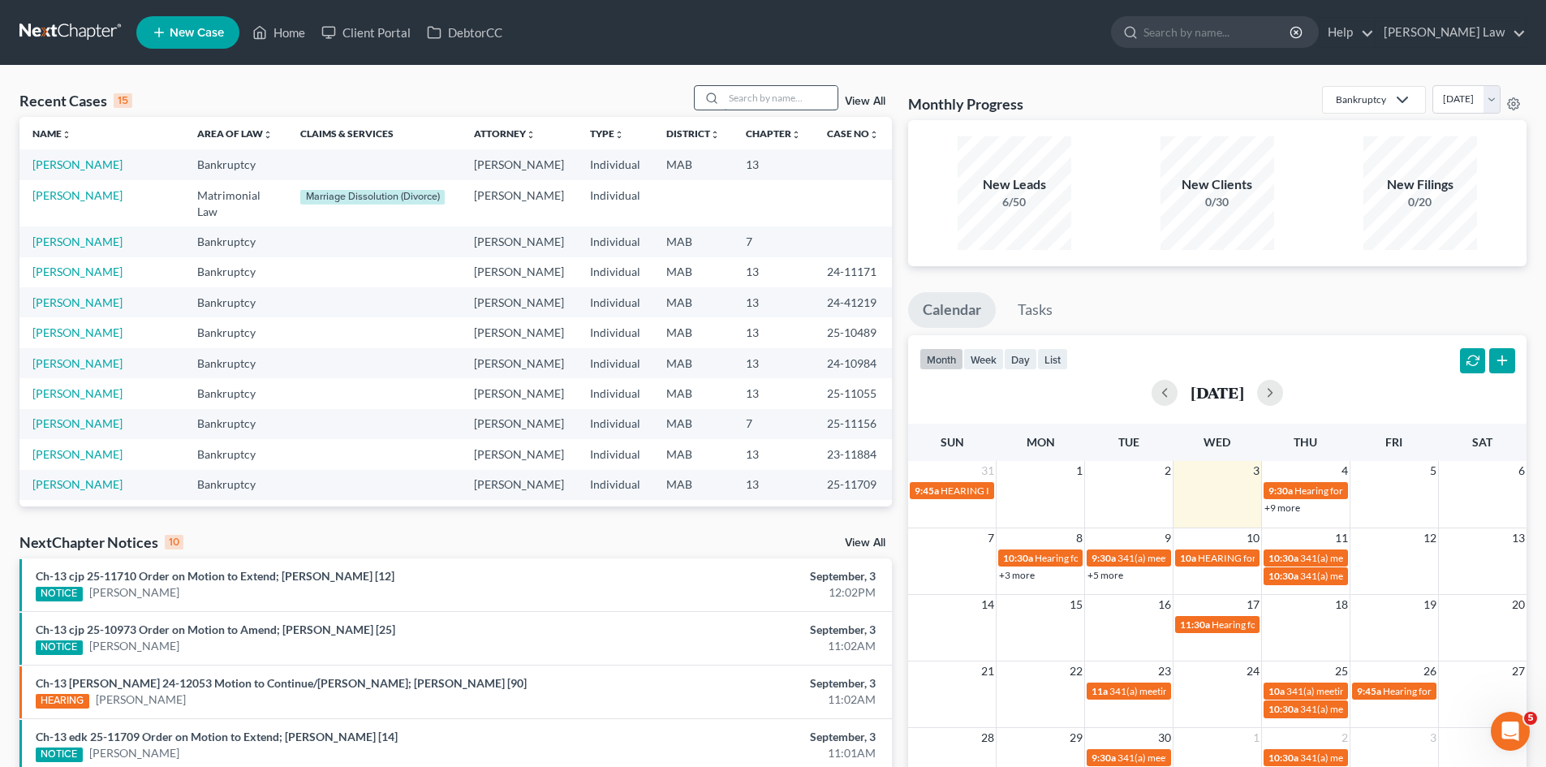
click at [800, 101] on input "search" at bounding box center [781, 98] width 114 height 24
type input "[PERSON_NAME]"
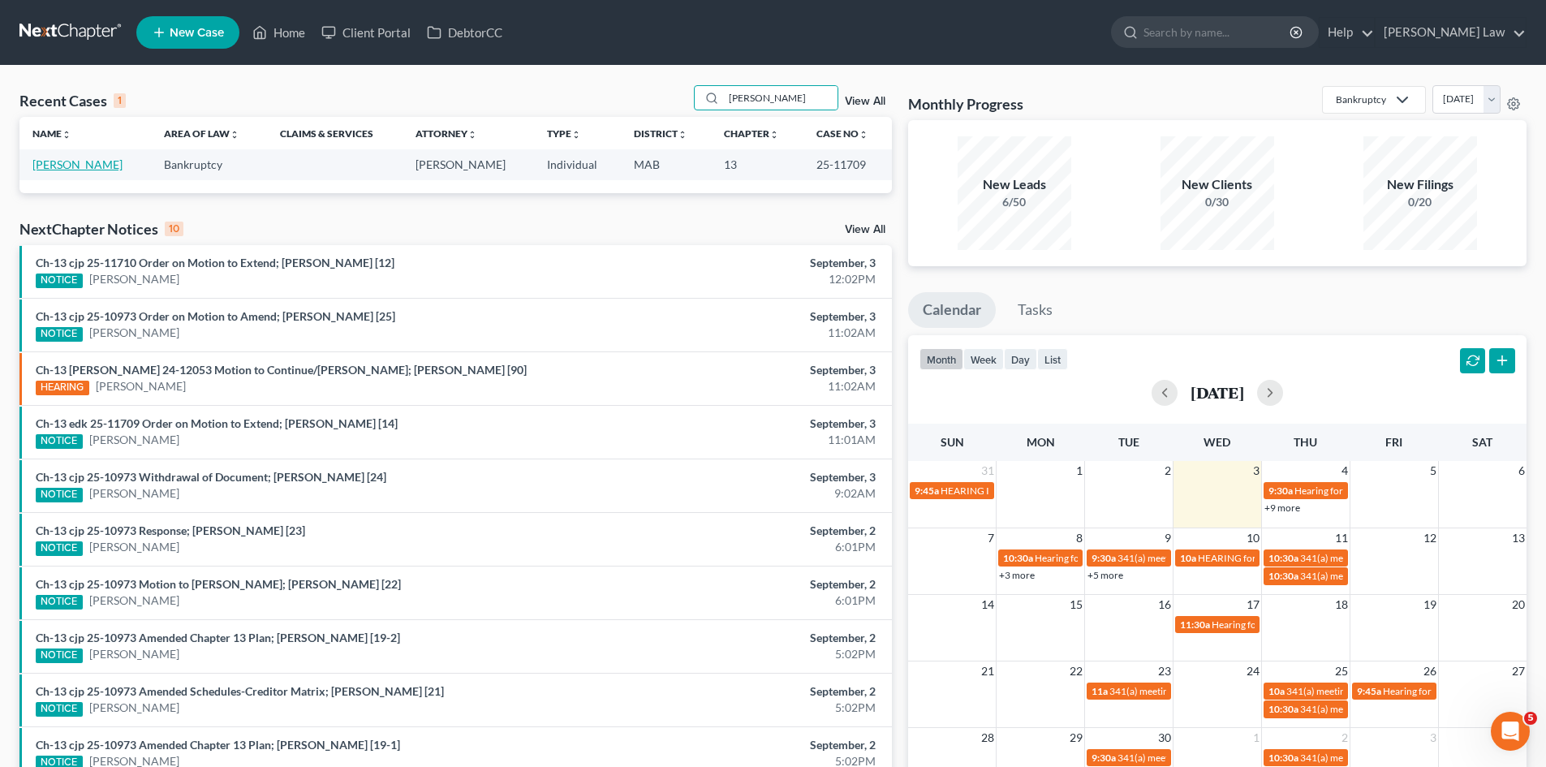
click at [52, 164] on link "[PERSON_NAME]" at bounding box center [77, 164] width 90 height 14
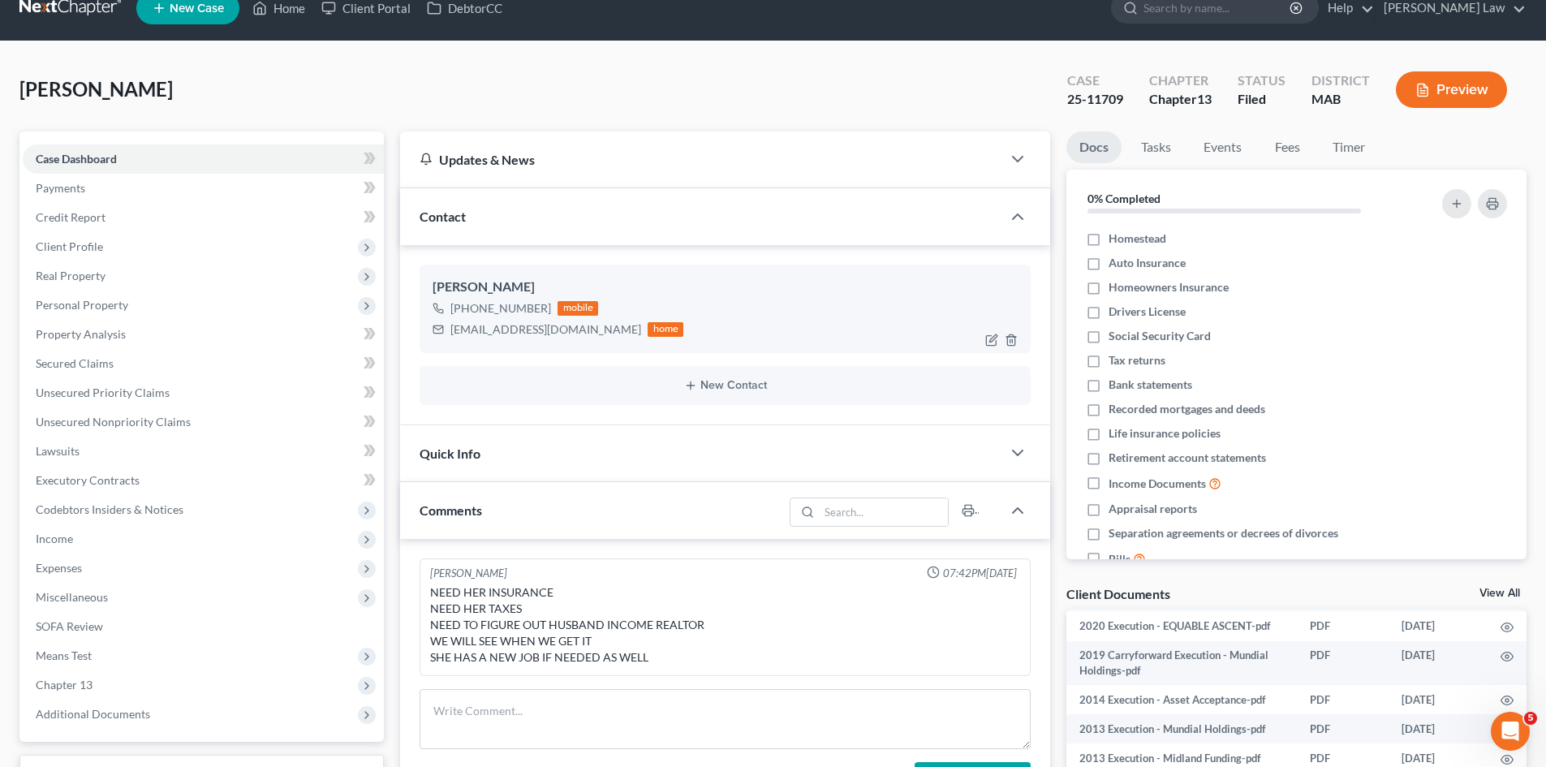
scroll to position [19, 0]
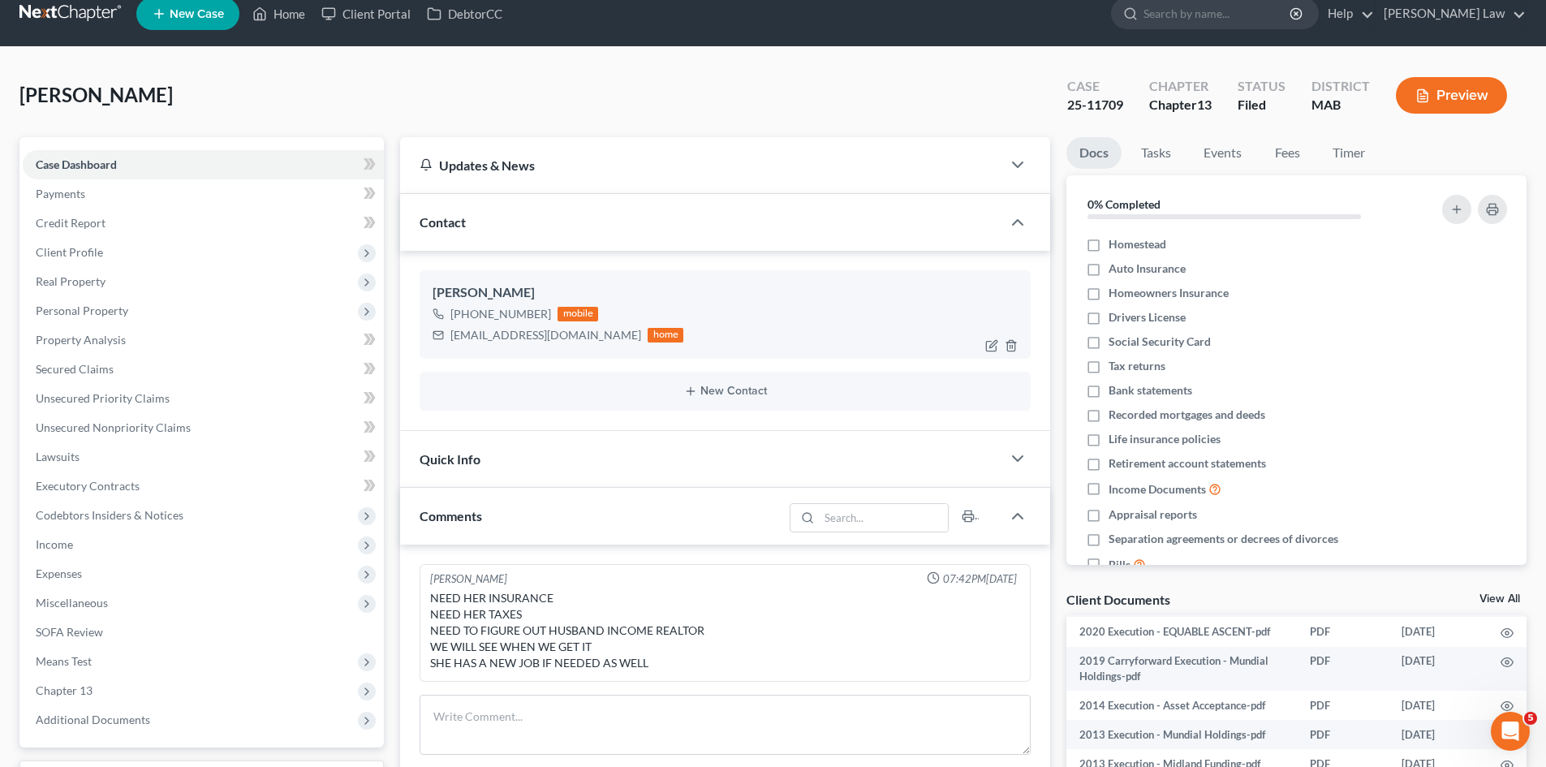
click at [499, 332] on div "[EMAIL_ADDRESS][DOMAIN_NAME]" at bounding box center [545, 335] width 191 height 16
copy div "[EMAIL_ADDRESS][DOMAIN_NAME]"
